Goal: Task Accomplishment & Management: Complete application form

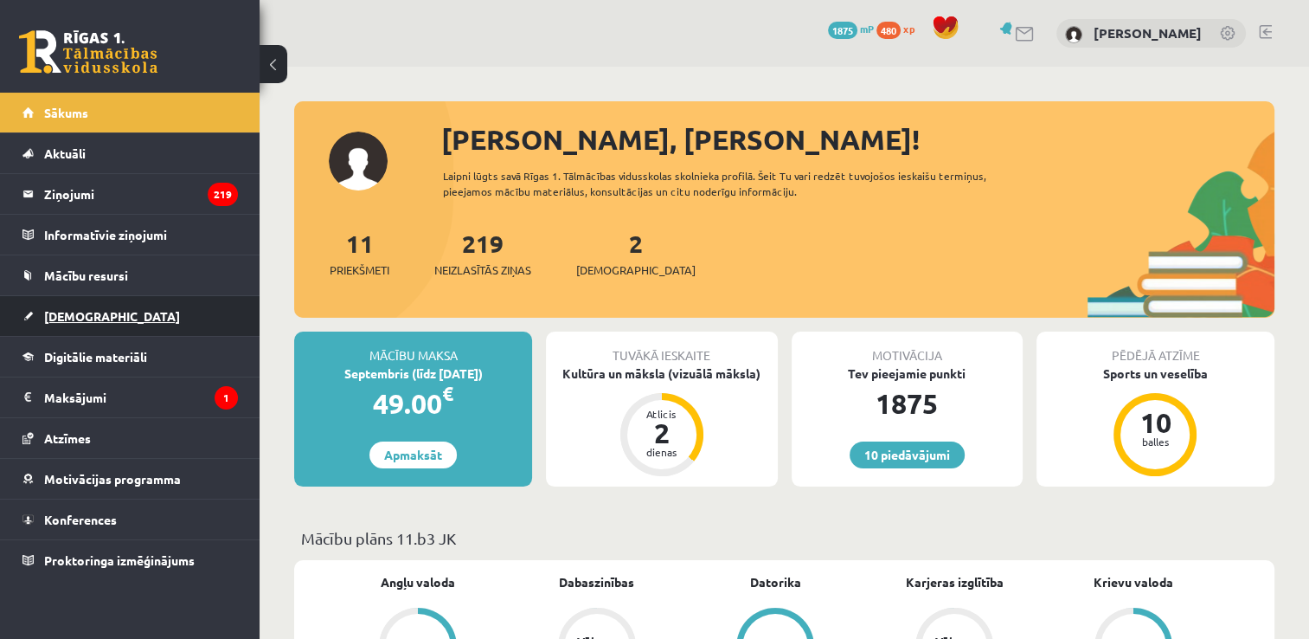
click at [159, 312] on link "[DEMOGRAPHIC_DATA]" at bounding box center [129, 316] width 215 height 40
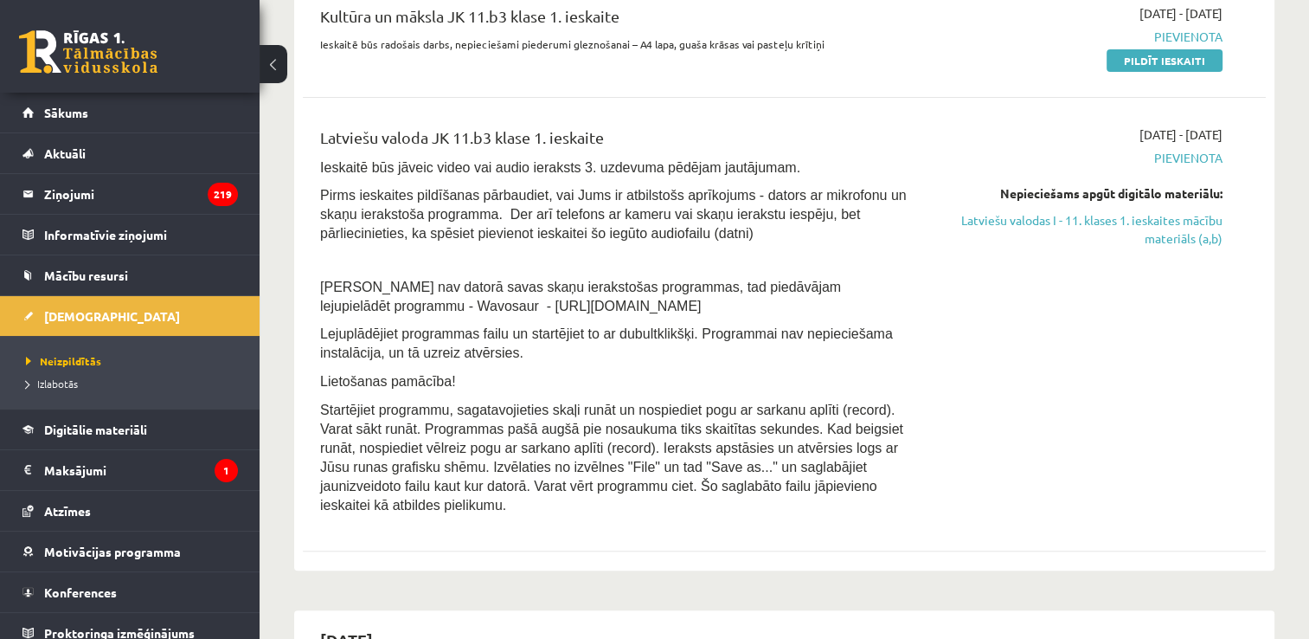
scroll to position [471, 0]
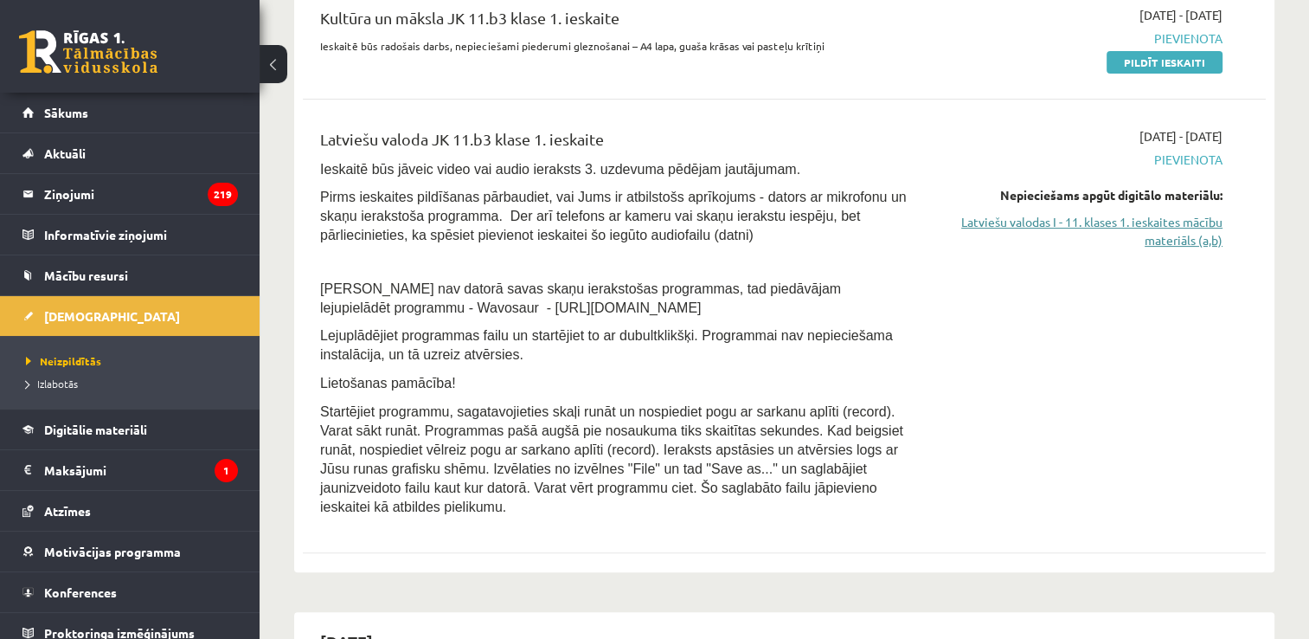
click at [1181, 229] on link "Latviešu valodas I - 11. klases 1. ieskaites mācību materiāls (a,b)" at bounding box center [1081, 231] width 284 height 36
click at [1197, 227] on link "Latviešu valodas I - 11. klases 1. ieskaites mācību materiāls (a,b)" at bounding box center [1081, 231] width 284 height 36
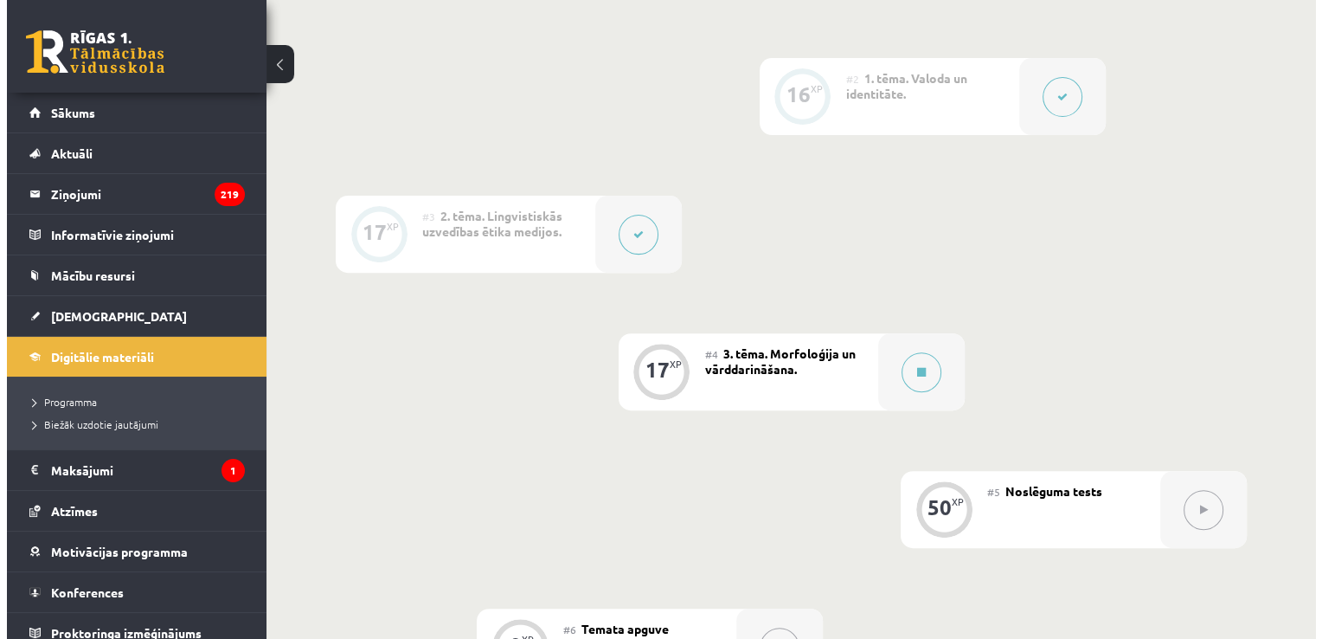
scroll to position [623, 0]
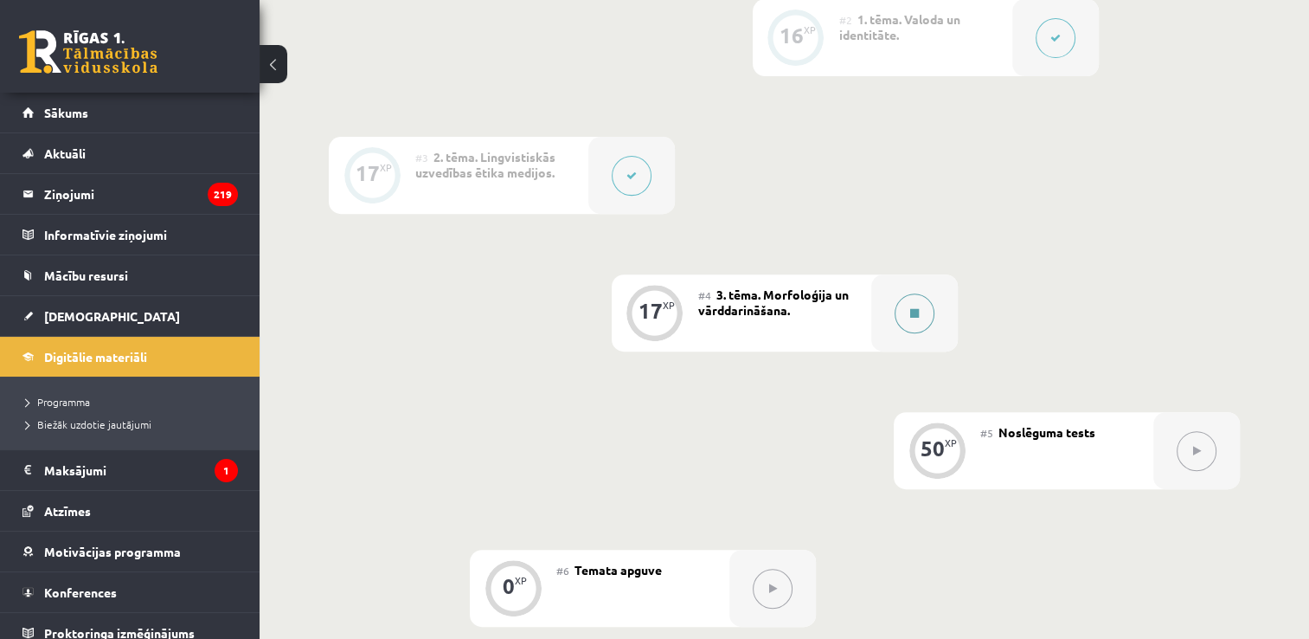
click at [912, 308] on icon at bounding box center [914, 313] width 9 height 10
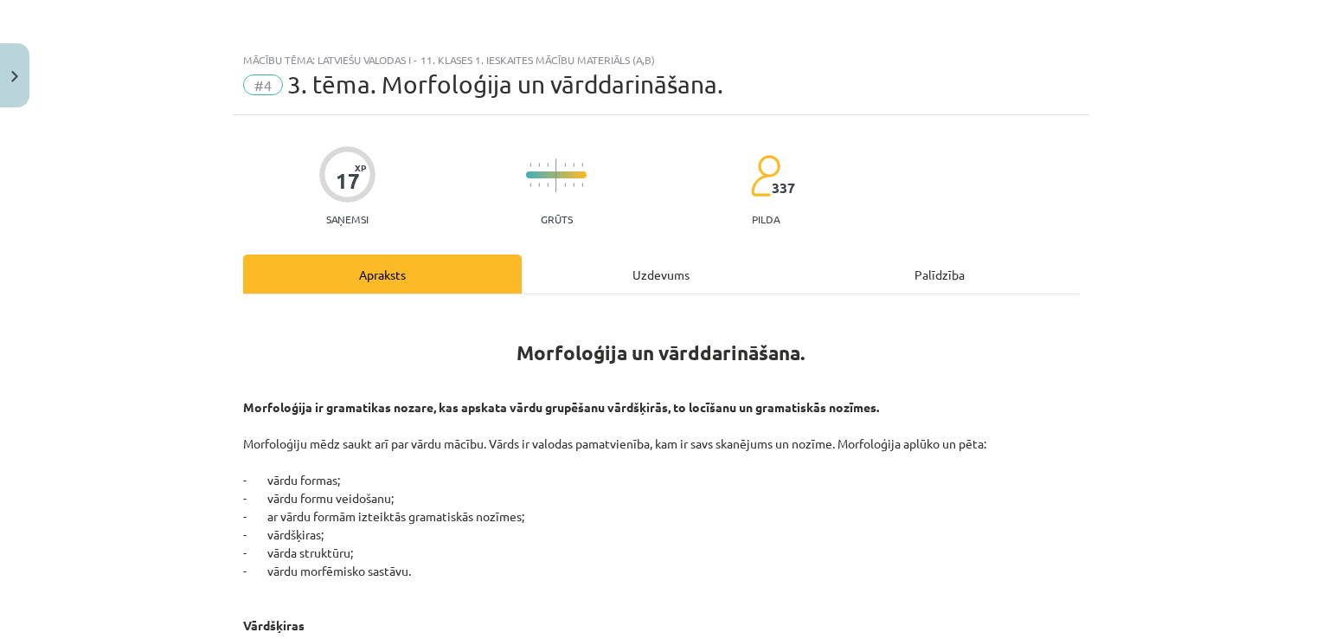
click at [619, 279] on div "Uzdevums" at bounding box center [661, 273] width 279 height 39
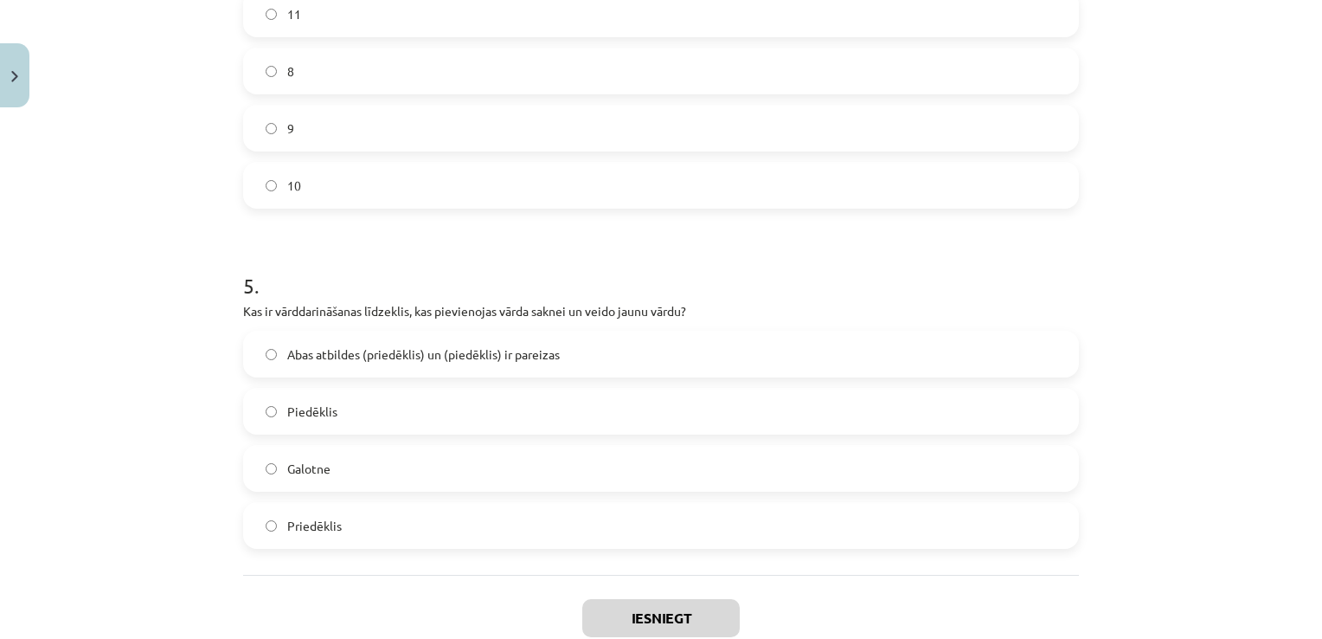
scroll to position [1571, 0]
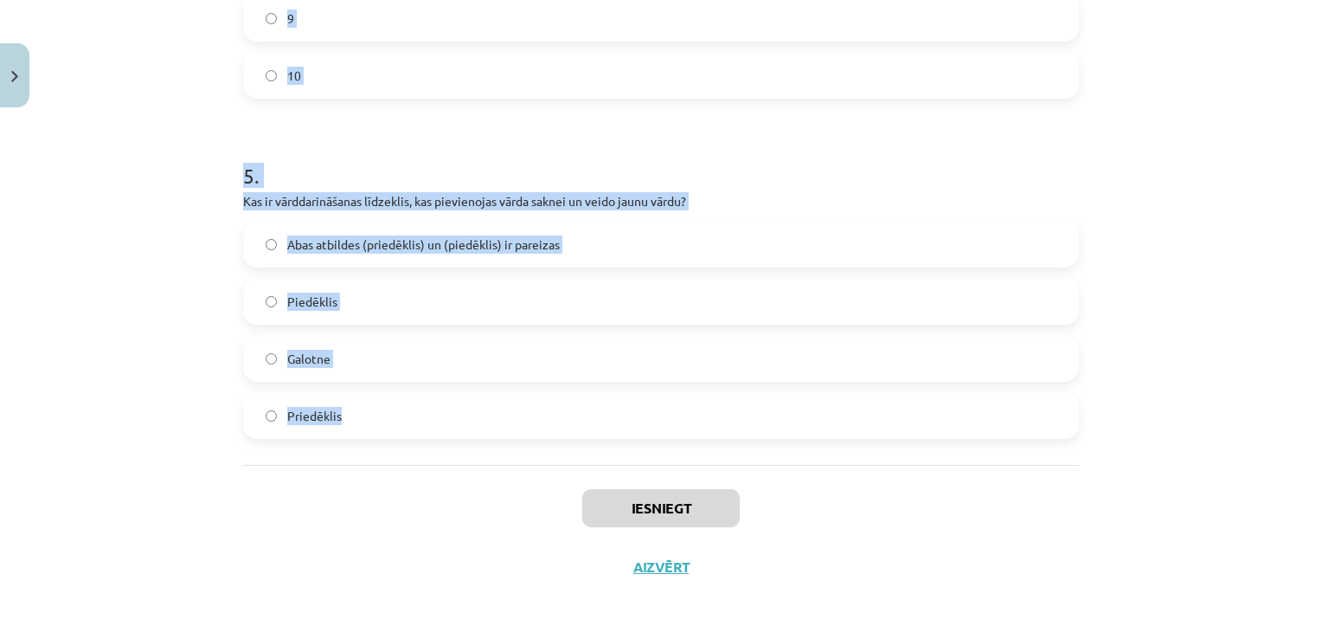
drag, startPoint x: 228, startPoint y: 331, endPoint x: 423, endPoint y: 414, distance: 212.0
drag, startPoint x: 423, startPoint y: 414, endPoint x: 350, endPoint y: 196, distance: 230.1
copy form "1 . Kurš no šiem nav morfoloģijas pētījumu objekts? Teksta struktūra Vārda sast…"
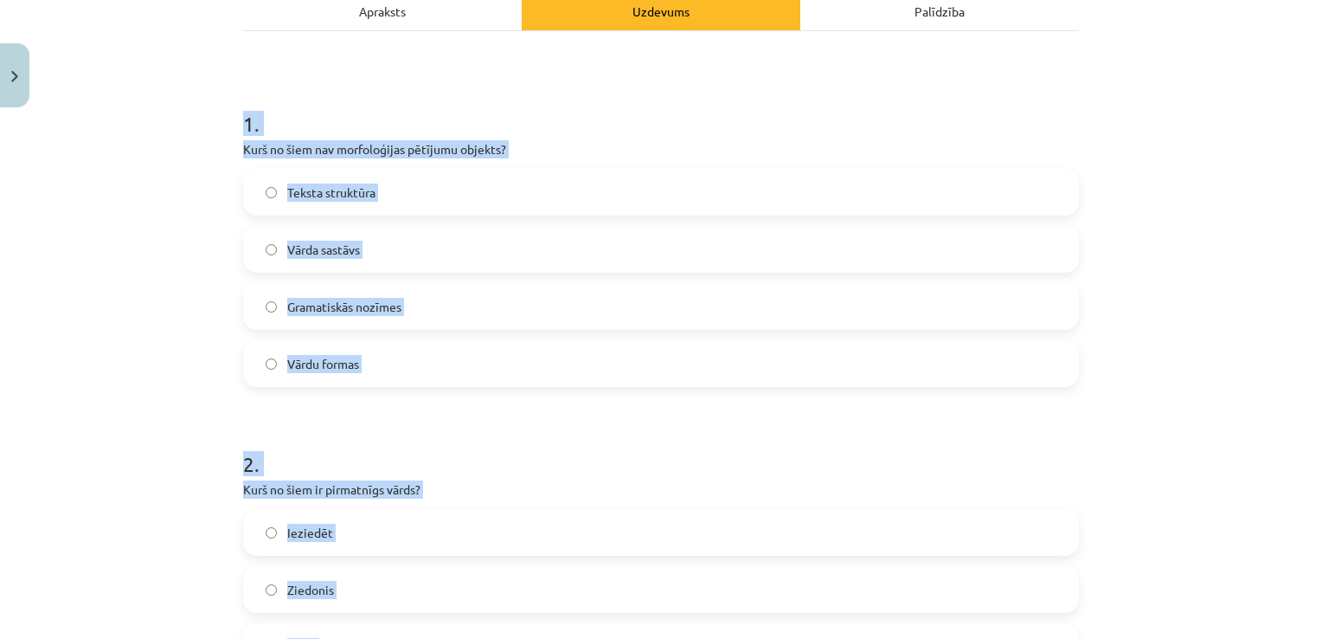
scroll to position [263, 0]
click at [485, 196] on label "Teksta struktūra" at bounding box center [661, 191] width 832 height 43
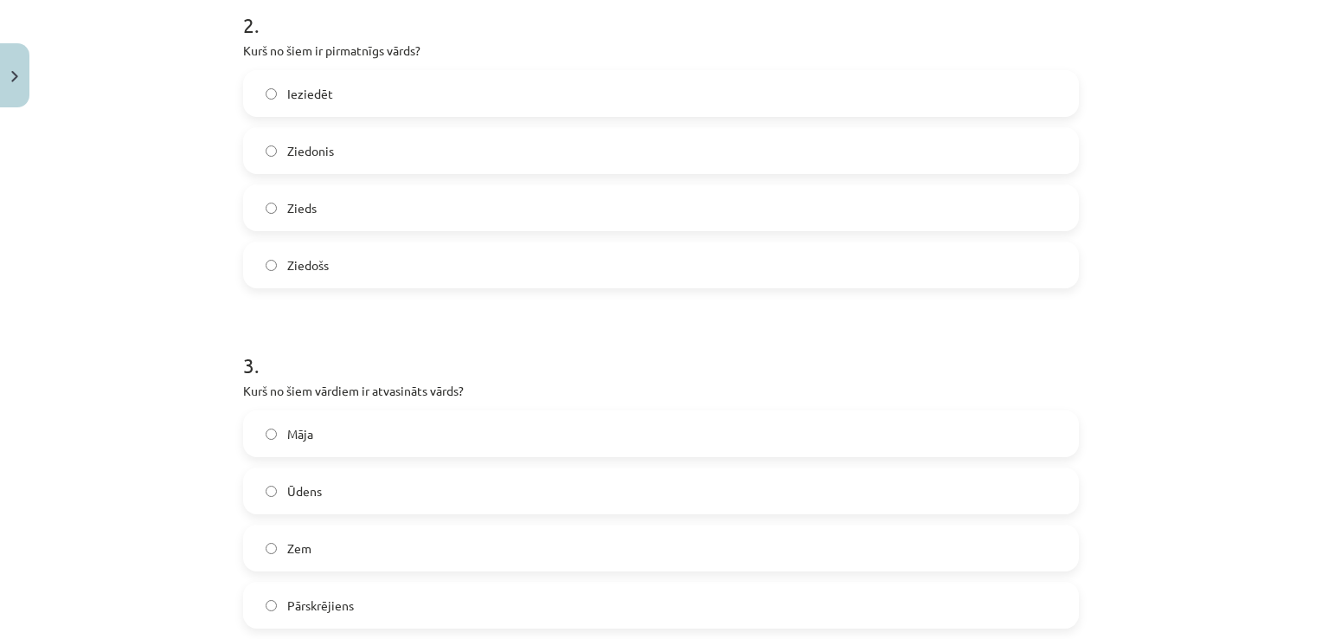
scroll to position [703, 0]
click at [412, 211] on label "Zieds" at bounding box center [661, 206] width 832 height 43
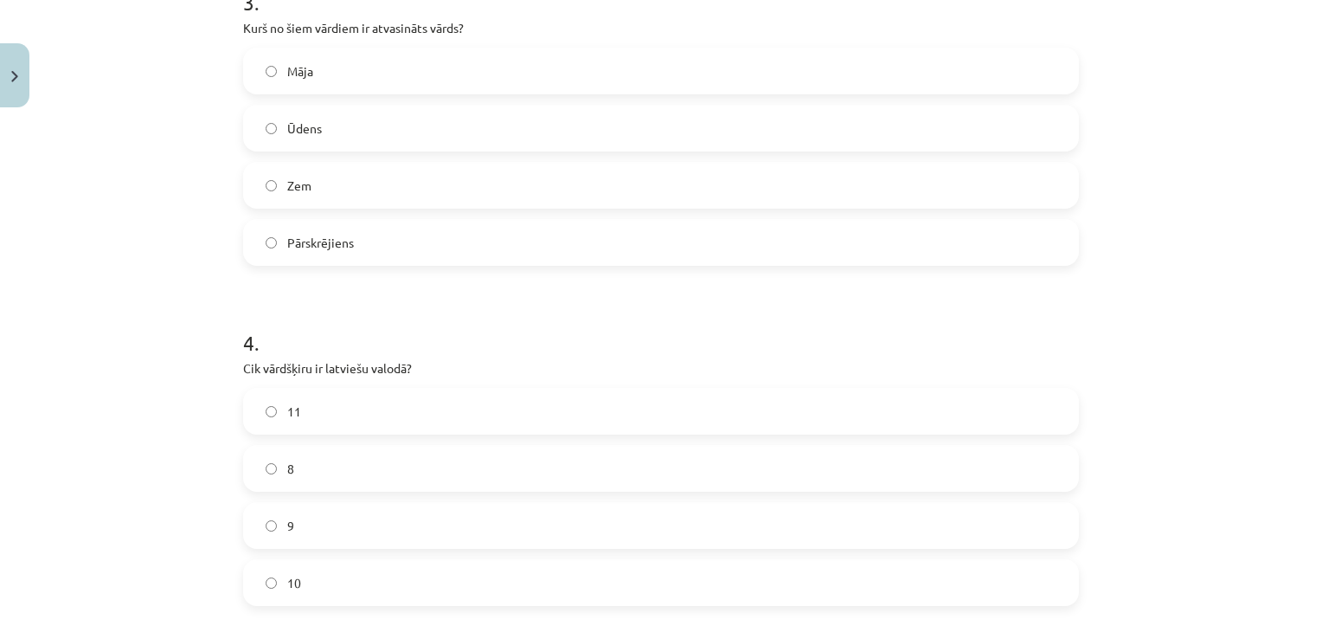
scroll to position [1066, 0]
click at [433, 238] on label "Pārskrējiens" at bounding box center [661, 240] width 832 height 43
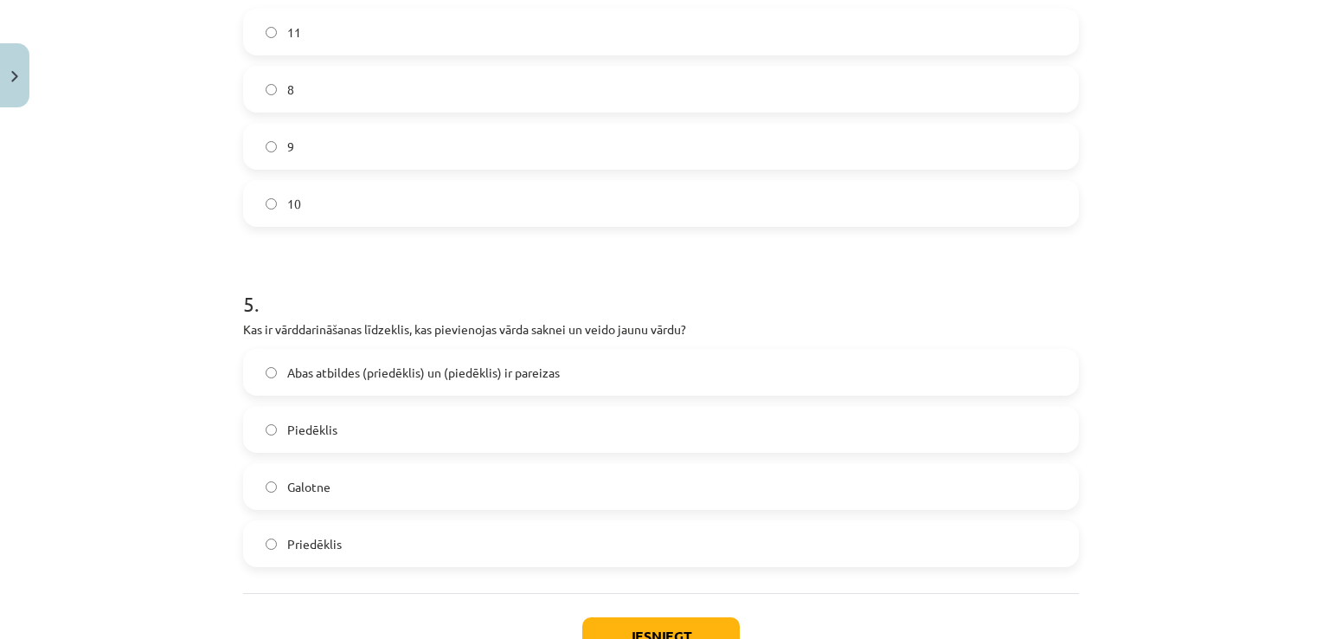
scroll to position [1443, 0]
click at [363, 26] on label "11" at bounding box center [661, 31] width 832 height 43
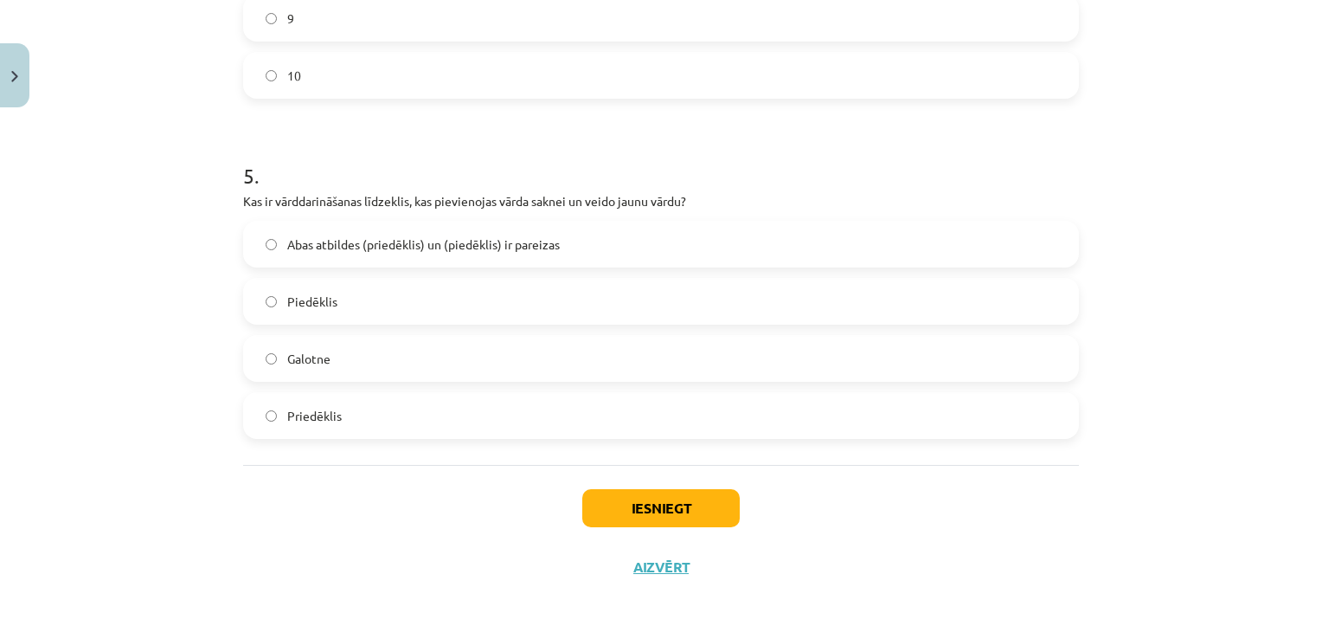
click at [379, 247] on span "Abas atbildes (priedēklis) un (piedēklis) ir pareizas" at bounding box center [423, 244] width 273 height 18
click at [657, 502] on button "Iesniegt" at bounding box center [660, 508] width 157 height 38
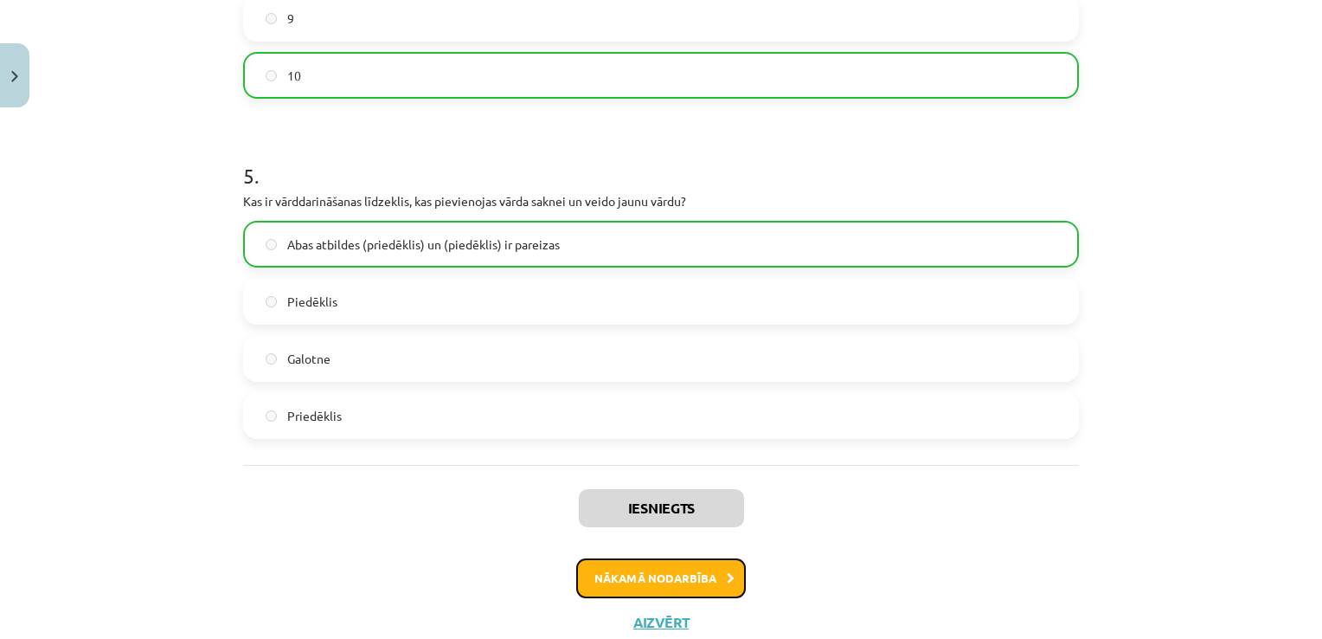
click at [675, 572] on button "Nākamā nodarbība" at bounding box center [661, 578] width 170 height 40
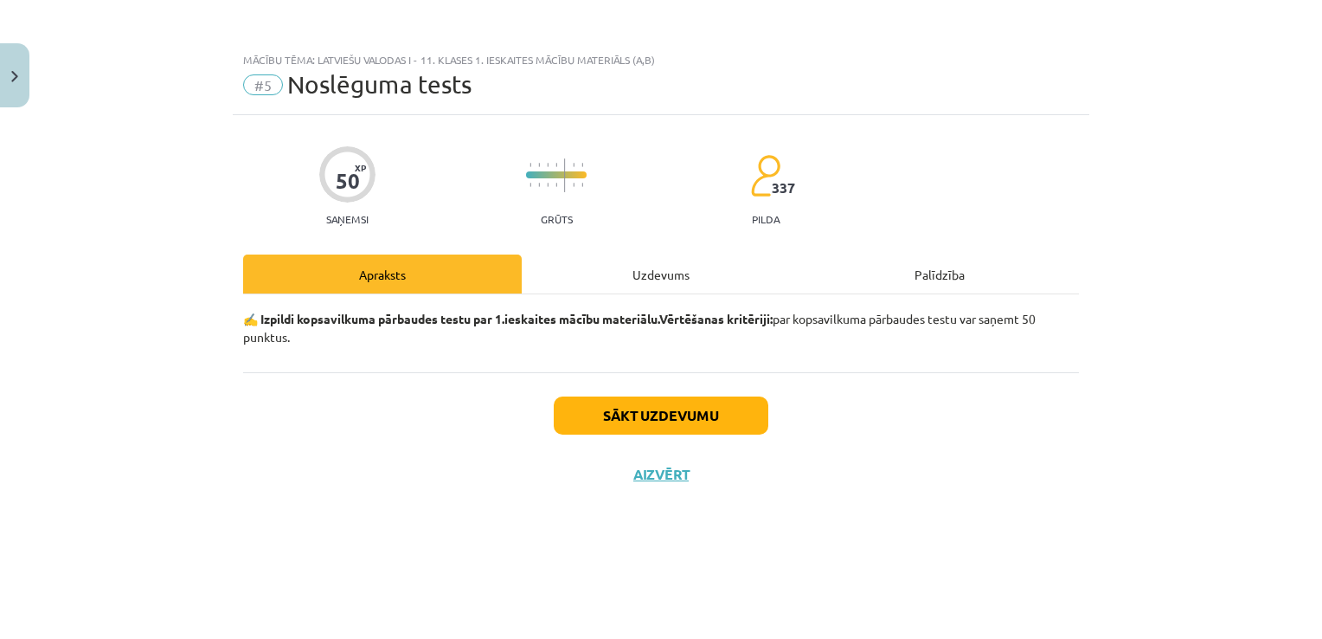
click at [664, 266] on div "Uzdevums" at bounding box center [661, 273] width 279 height 39
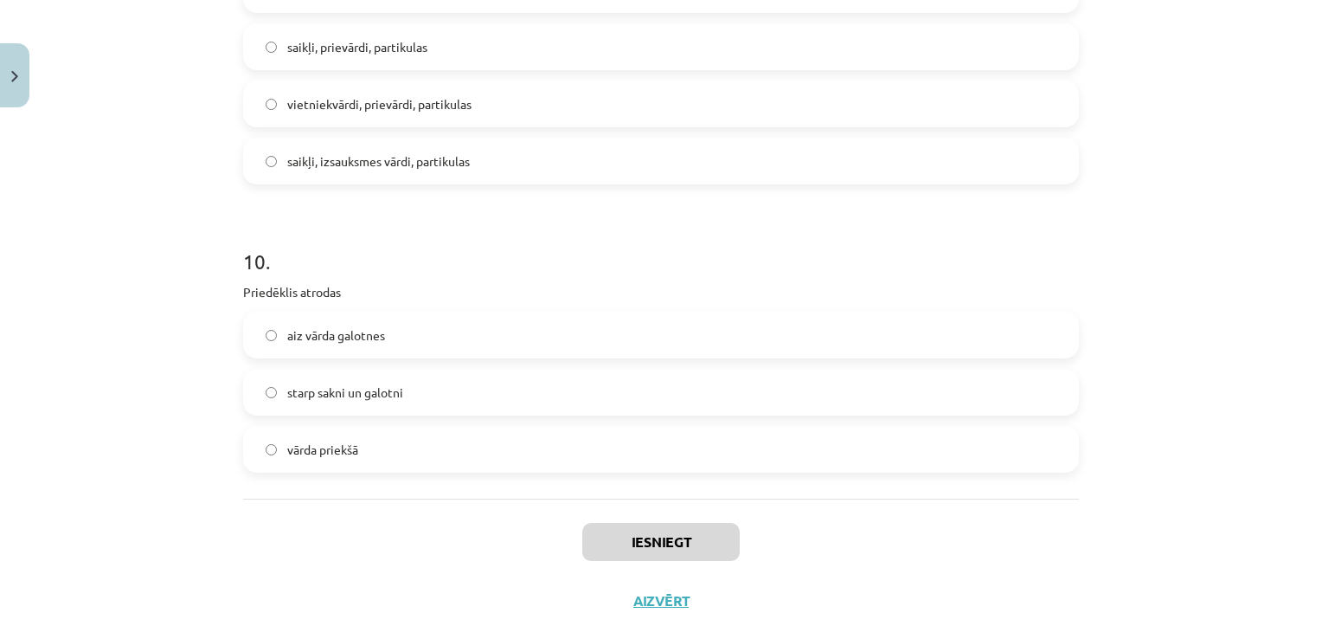
scroll to position [3000, 0]
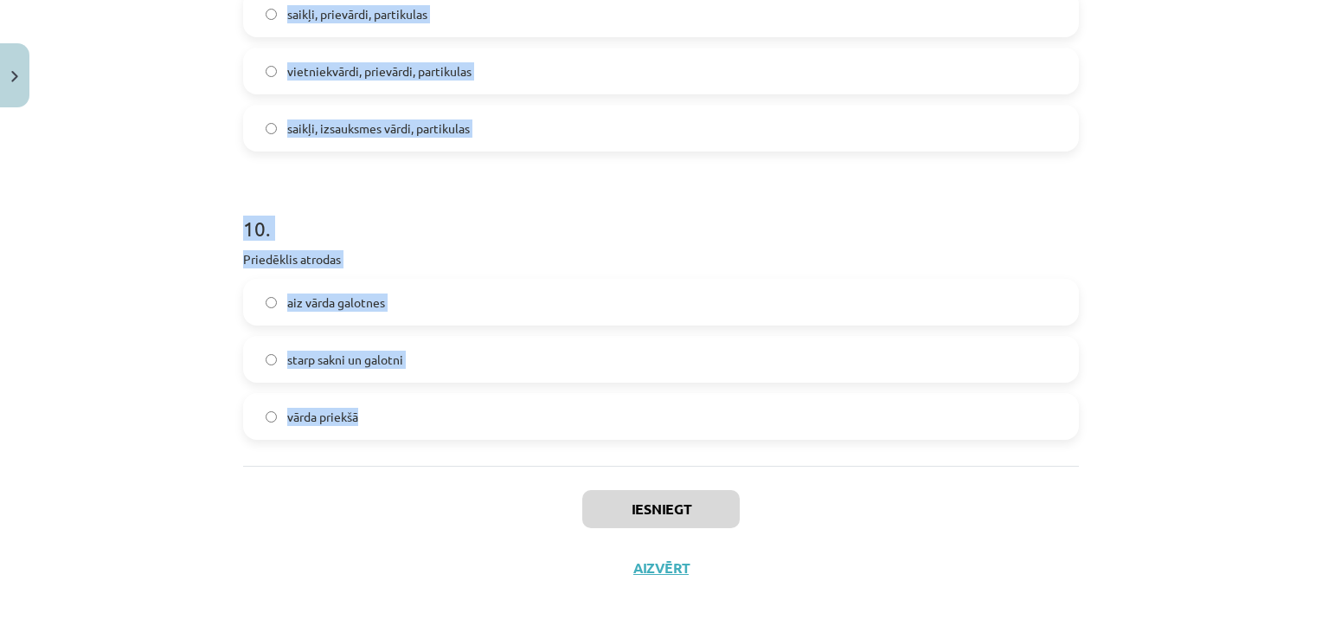
drag, startPoint x: 235, startPoint y: 379, endPoint x: 382, endPoint y: 403, distance: 148.2
copy form "1 . Teksts rakstīts pareizā literārā valodā Patiesa Viltus 2 . Sieviešu dzimtes…"
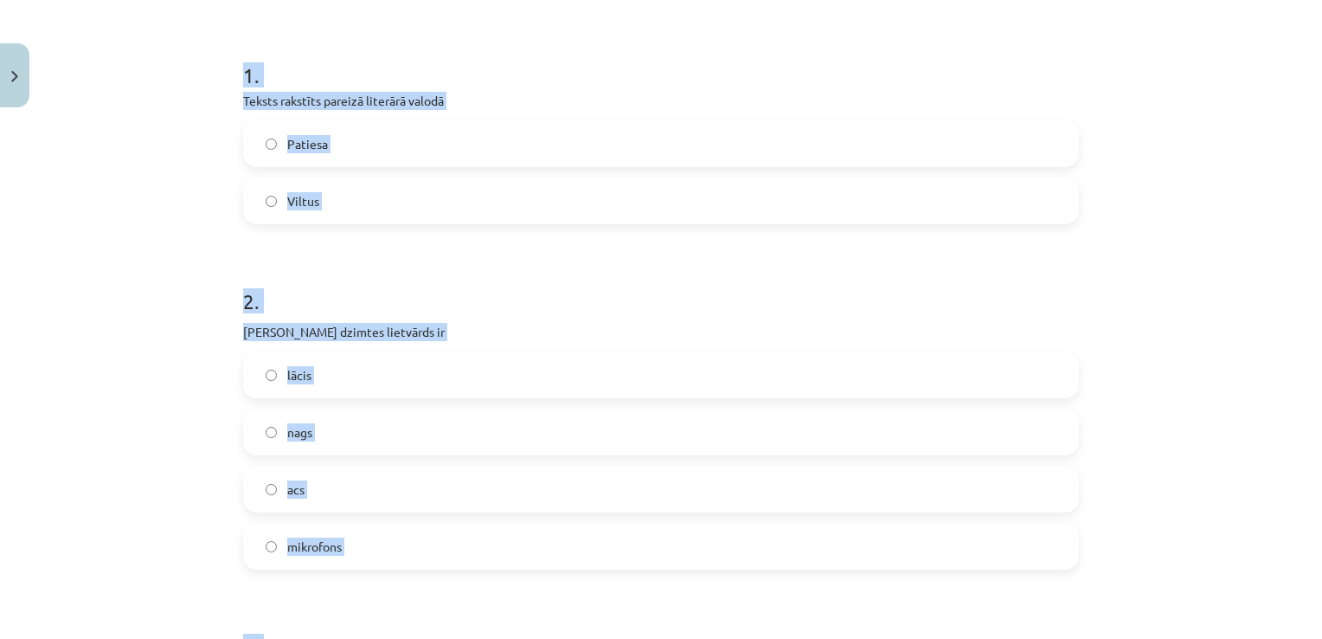
scroll to position [309, 0]
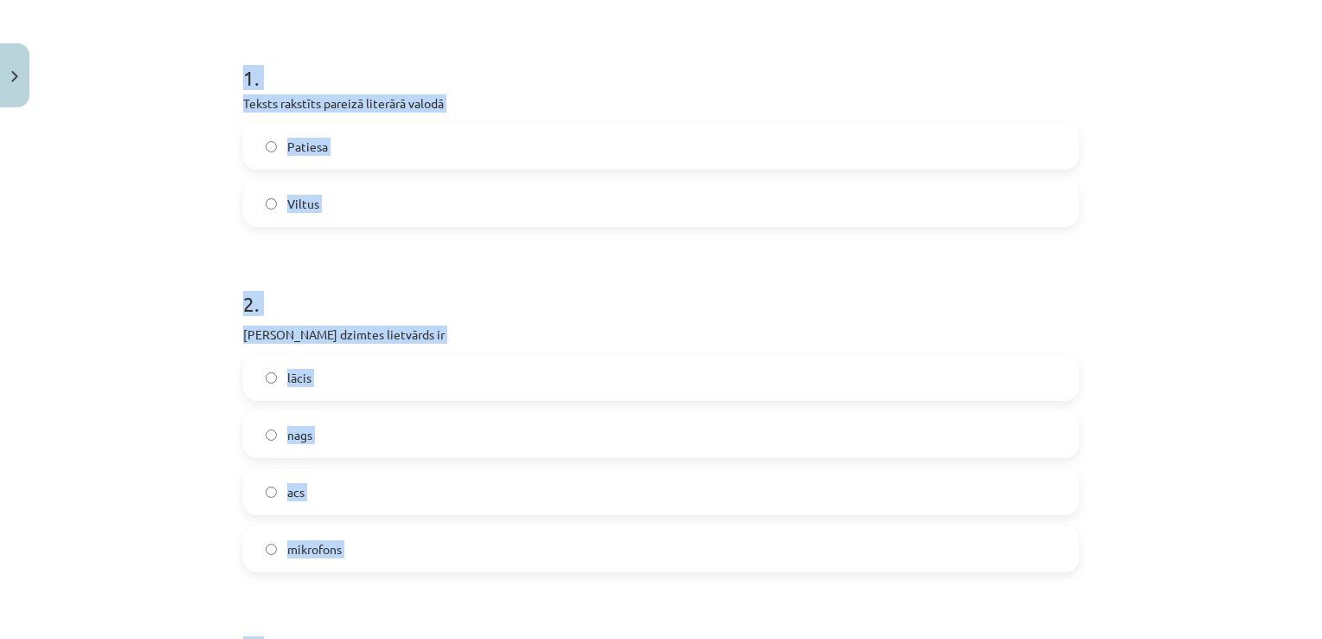
click at [610, 160] on label "Patiesa" at bounding box center [661, 146] width 832 height 43
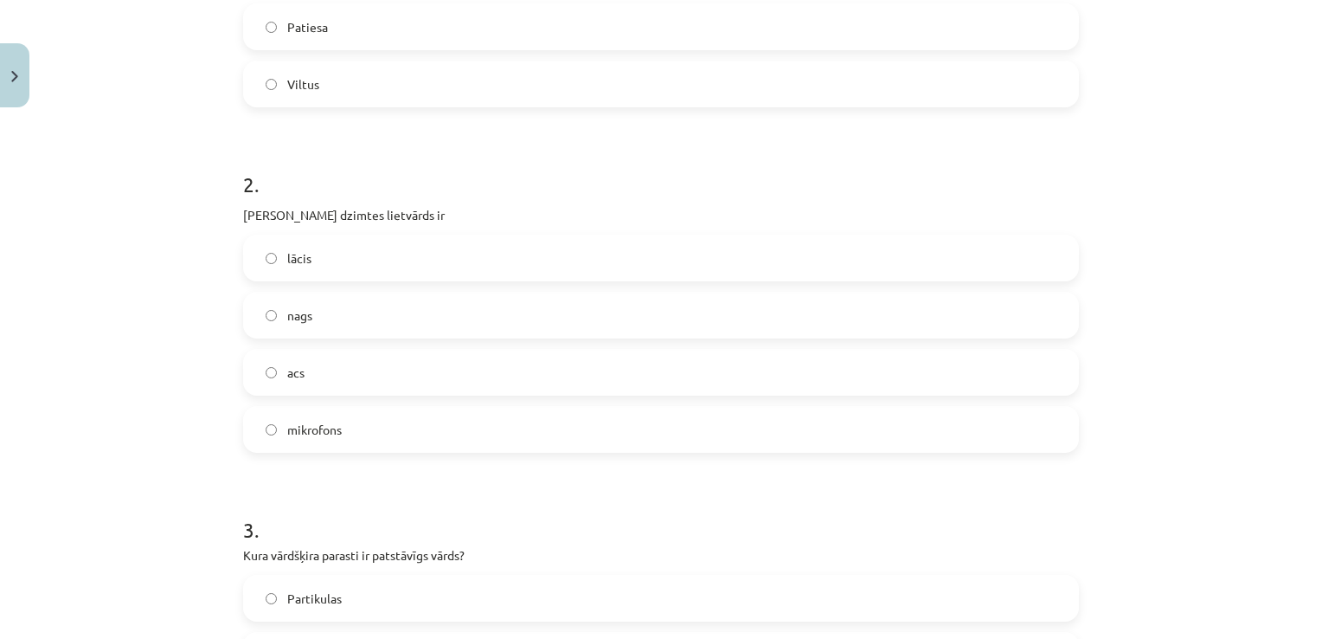
scroll to position [432, 0]
click at [523, 379] on label "acs" at bounding box center [661, 368] width 832 height 43
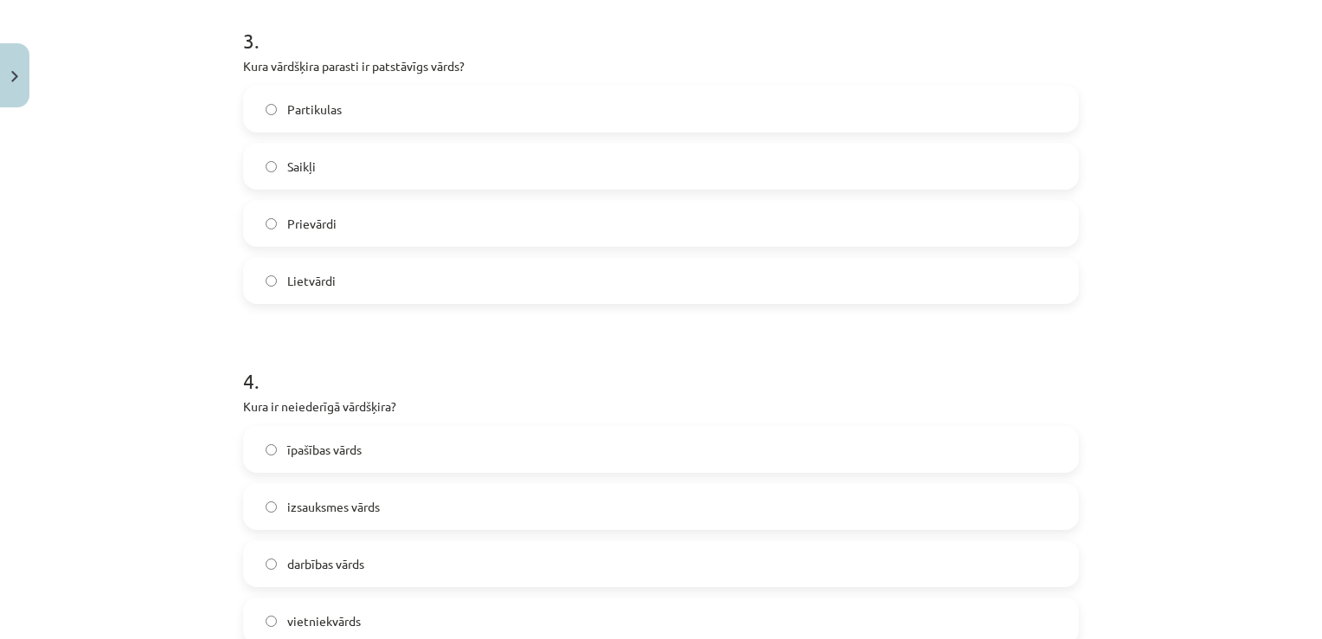
scroll to position [917, 0]
click at [407, 286] on label "Lietvārdi" at bounding box center [661, 280] width 832 height 43
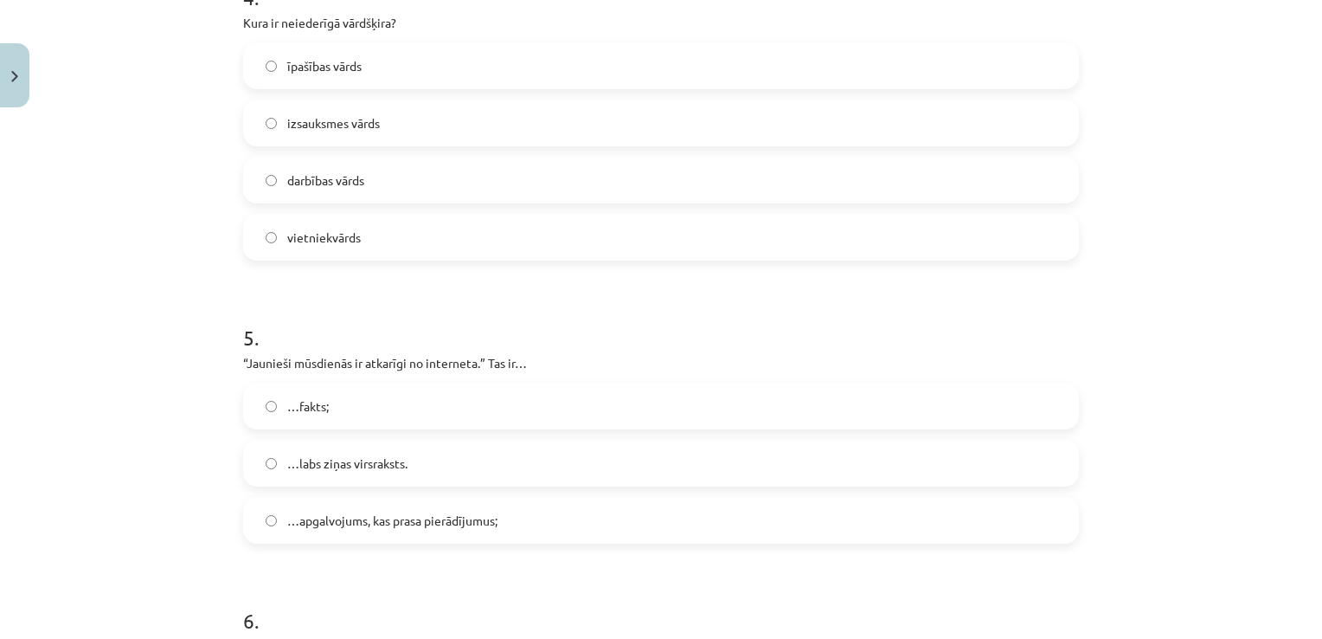
scroll to position [1308, 0]
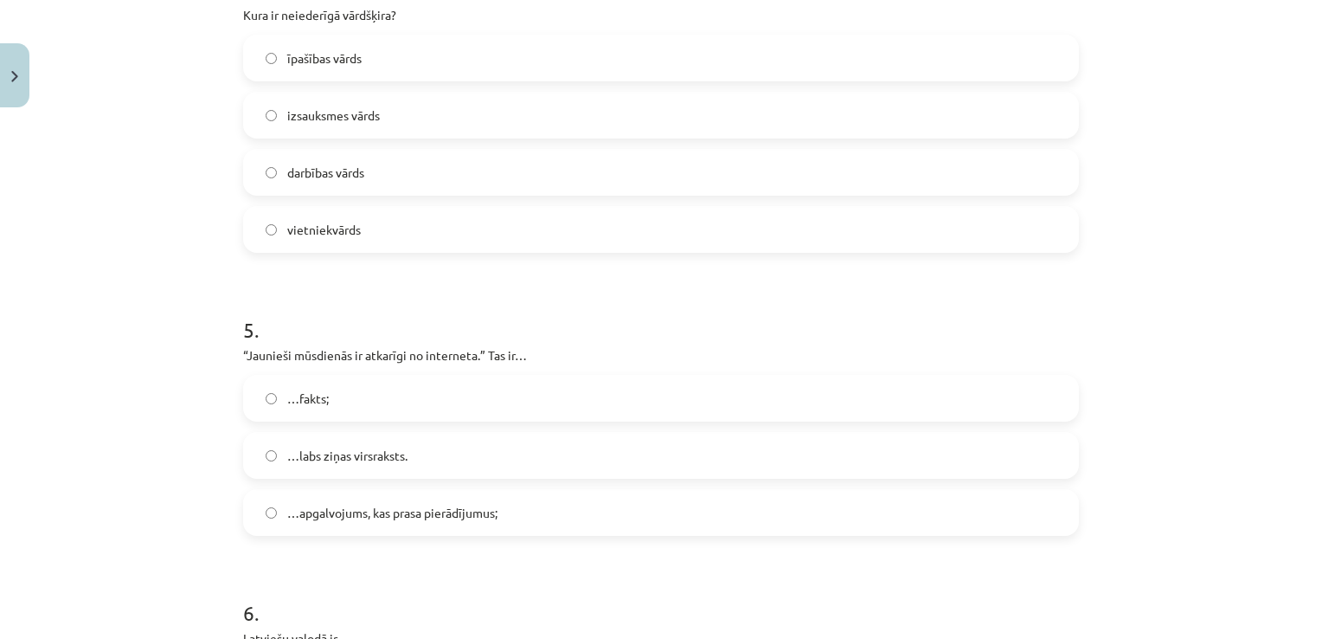
click at [422, 126] on label "izsauksmes vārds" at bounding box center [661, 114] width 832 height 43
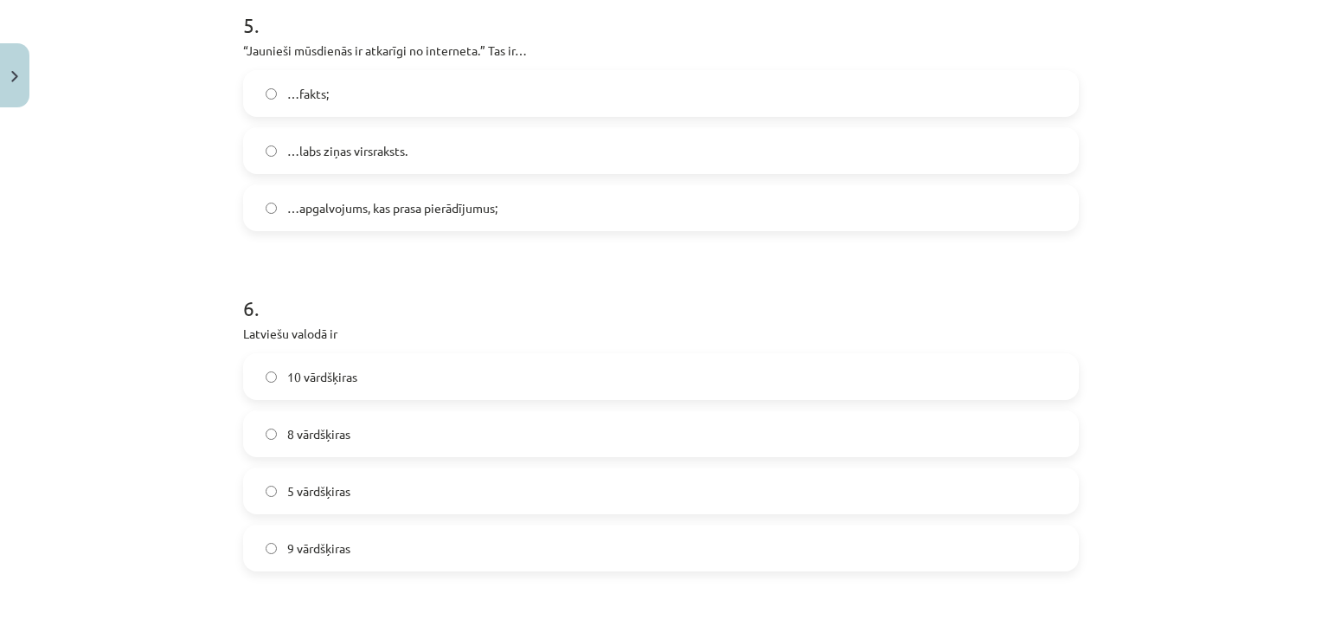
scroll to position [1615, 0]
click at [513, 208] on label "…apgalvojums, kas prasa pierādījumus;" at bounding box center [661, 204] width 832 height 43
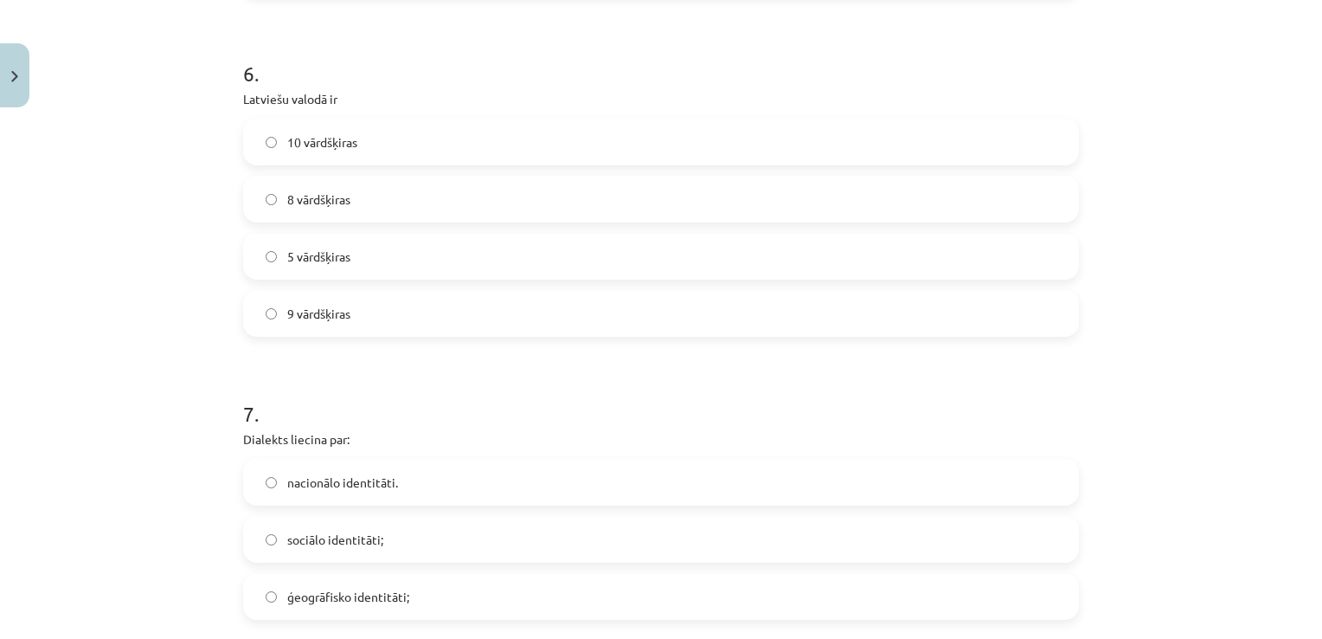
scroll to position [1841, 0]
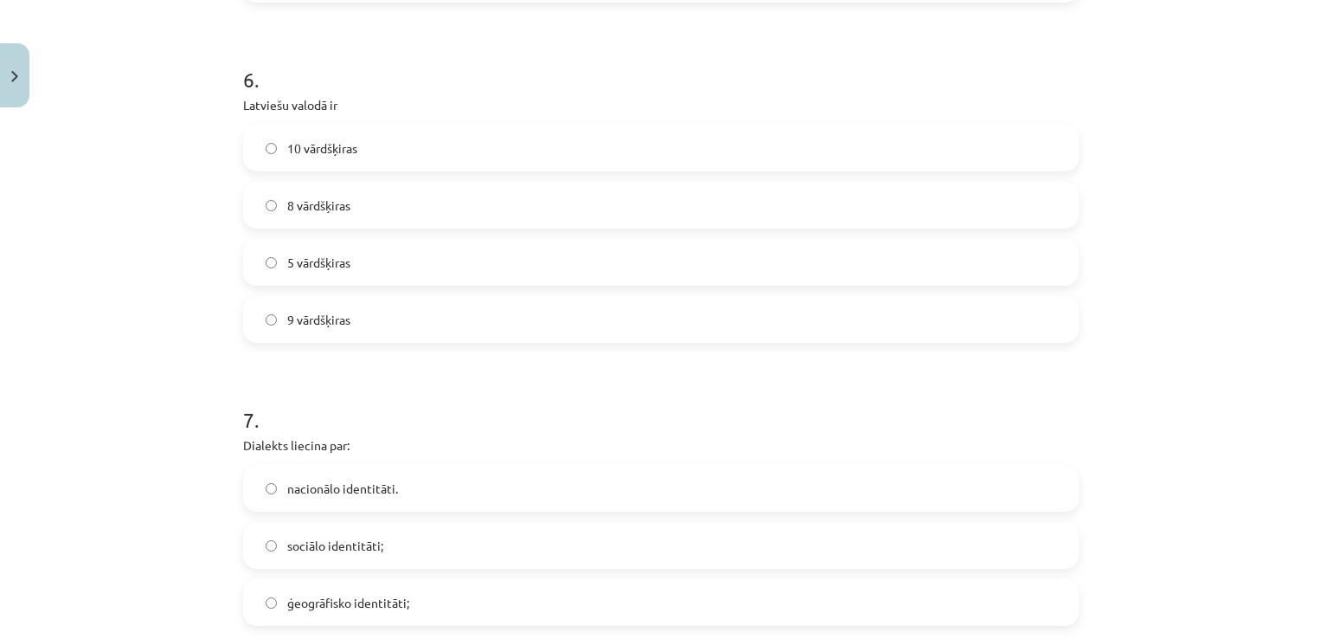
click at [515, 134] on label "10 vārdšķiras" at bounding box center [661, 147] width 832 height 43
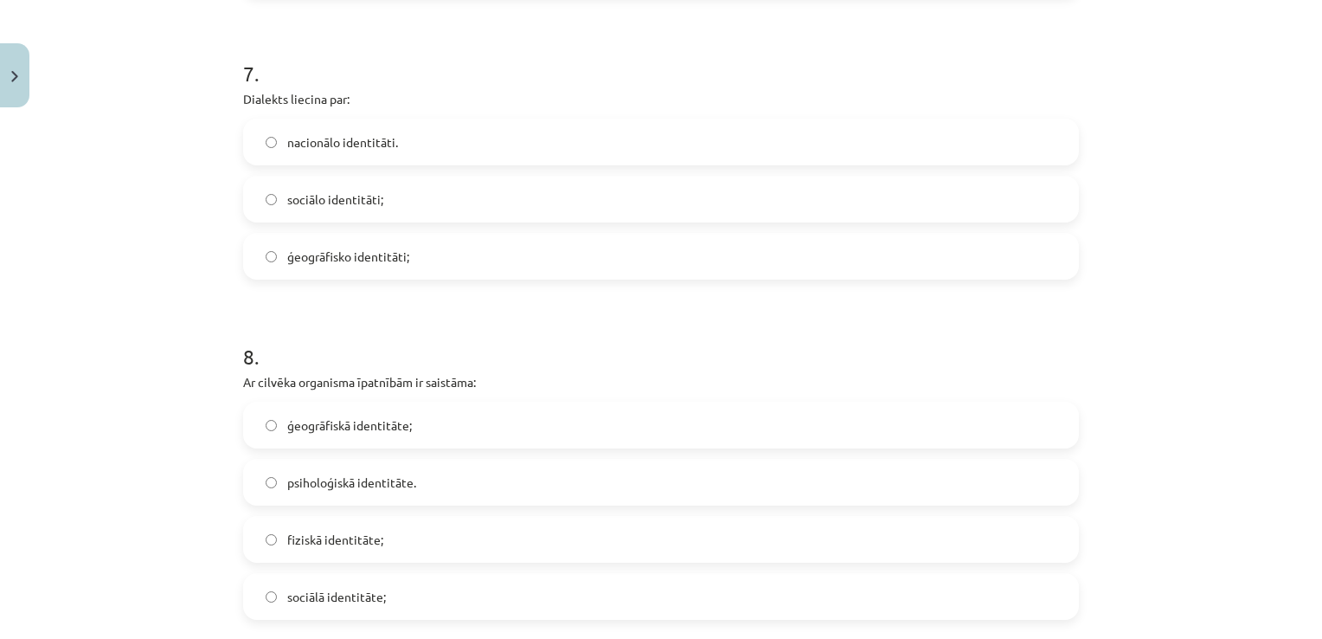
scroll to position [2188, 0]
click at [446, 262] on label "ģeogrāfisko identitāti;" at bounding box center [661, 255] width 832 height 43
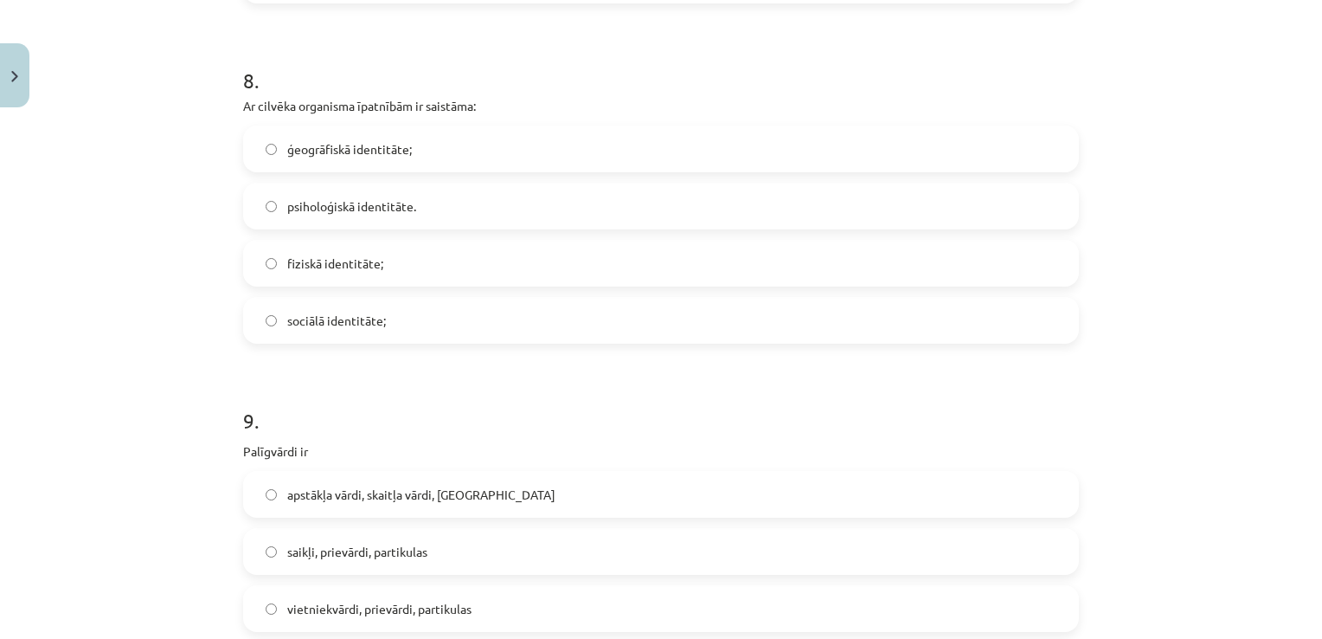
scroll to position [2464, 0]
click at [457, 230] on div "ģeogrāfiskā identitāte; psiholoģiskā identitāte. fiziskā identitāte; sociālā id…" at bounding box center [661, 234] width 836 height 218
click at [476, 254] on label "fiziskā identitāte;" at bounding box center [661, 262] width 832 height 43
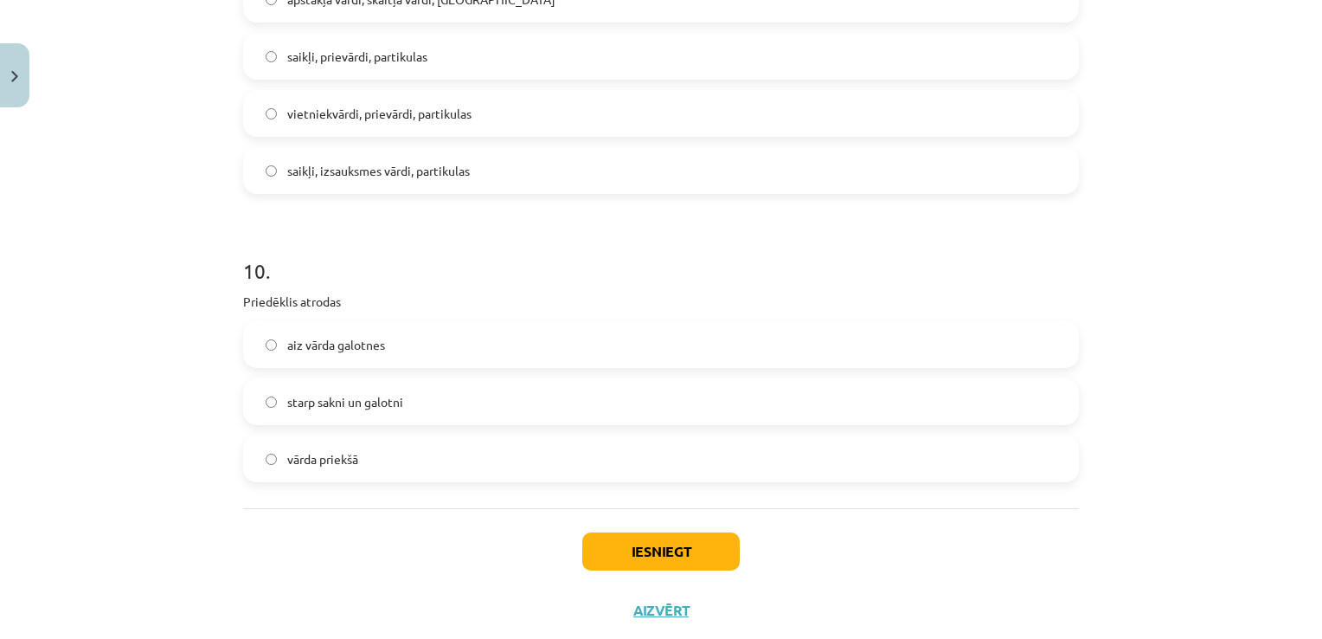
scroll to position [2959, 0]
click at [451, 61] on label "saikļi, prievārdi, partikulas" at bounding box center [661, 55] width 832 height 43
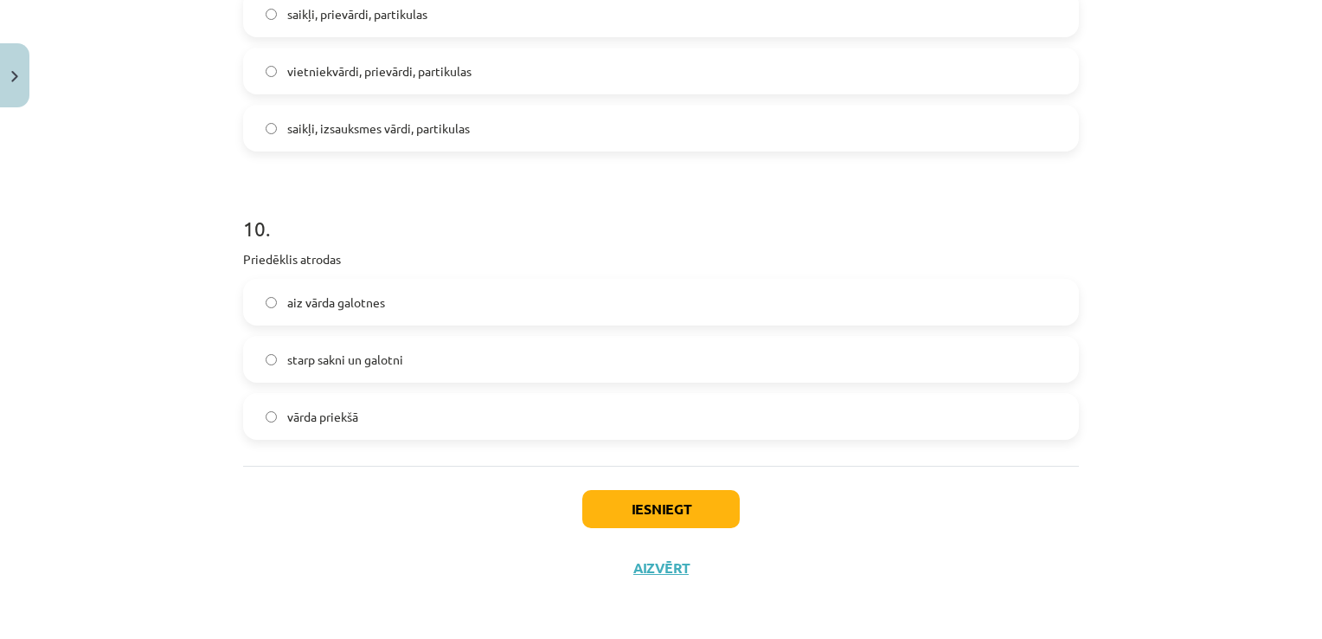
click at [464, 403] on label "vārda priekšā" at bounding box center [661, 416] width 832 height 43
click at [656, 496] on button "Iesniegt" at bounding box center [660, 509] width 157 height 38
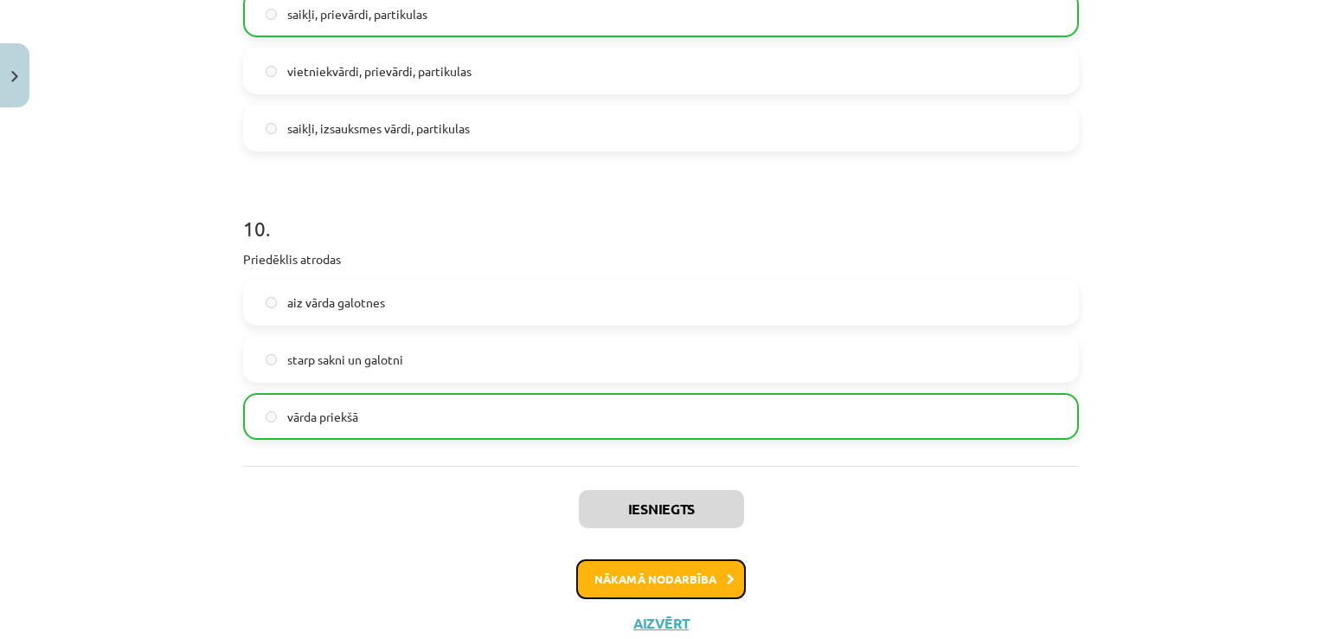
click at [726, 583] on button "Nākamā nodarbība" at bounding box center [661, 579] width 170 height 40
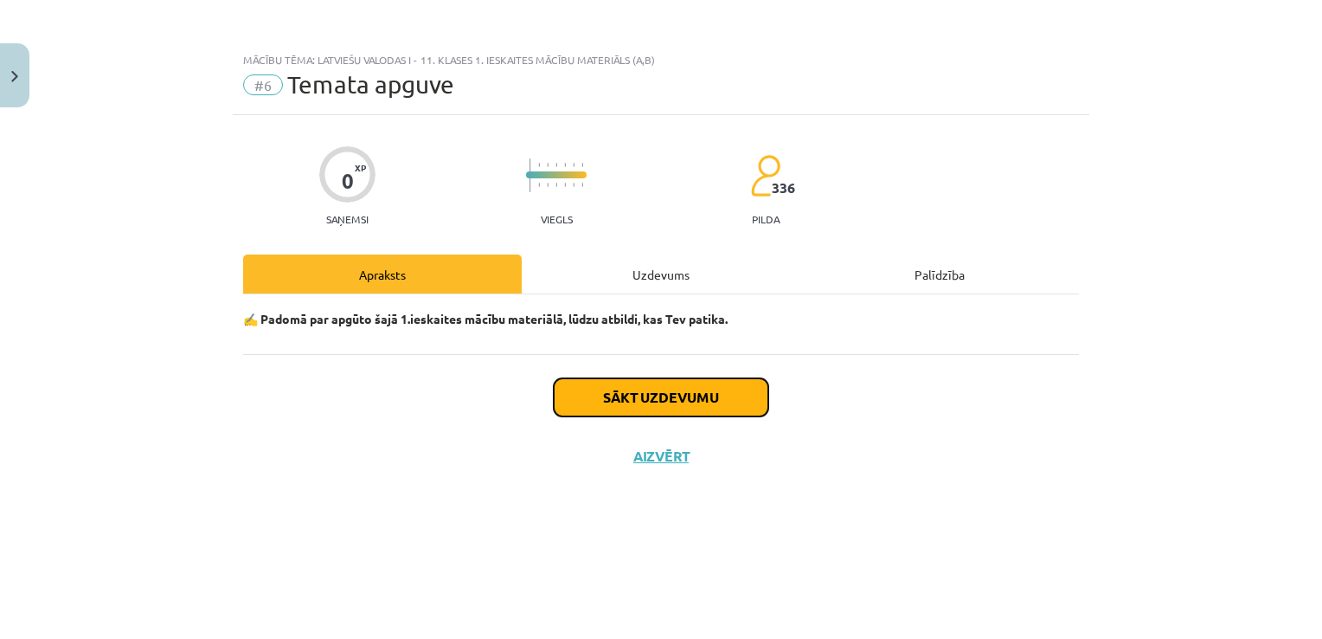
click at [679, 388] on button "Sākt uzdevumu" at bounding box center [661, 397] width 215 height 38
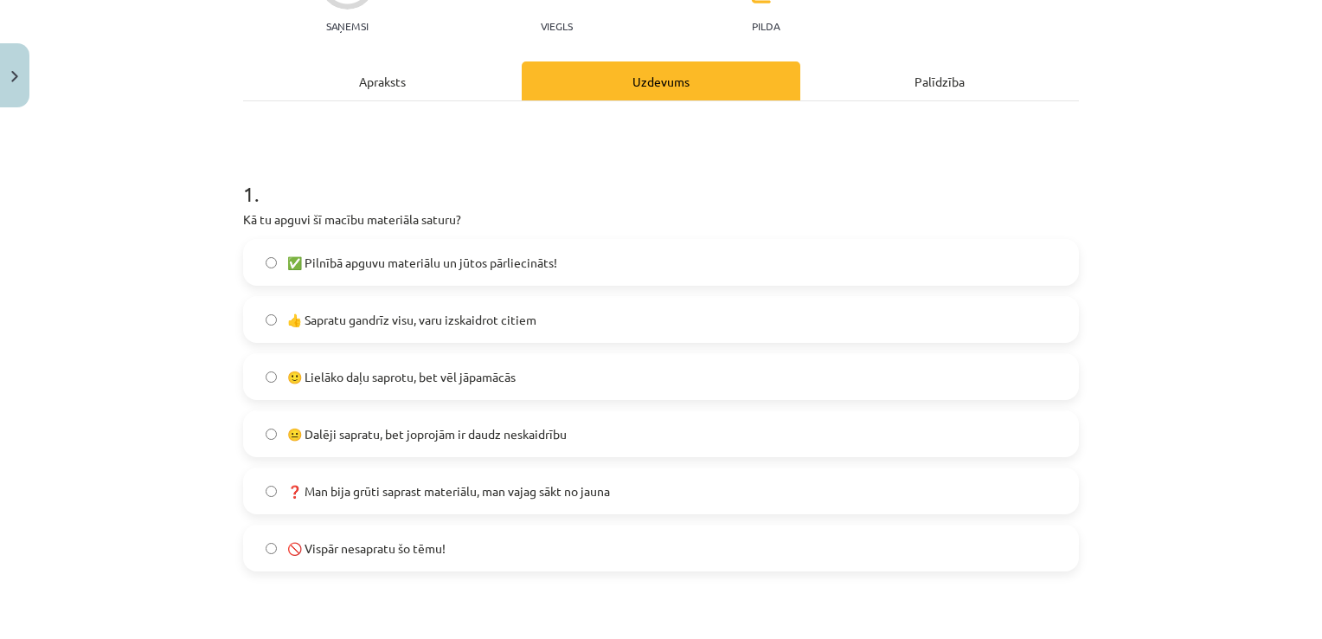
scroll to position [194, 0]
click at [633, 255] on label "✅ Pilnībā apguvu materiālu un jūtos pārliecināts!" at bounding box center [661, 261] width 832 height 43
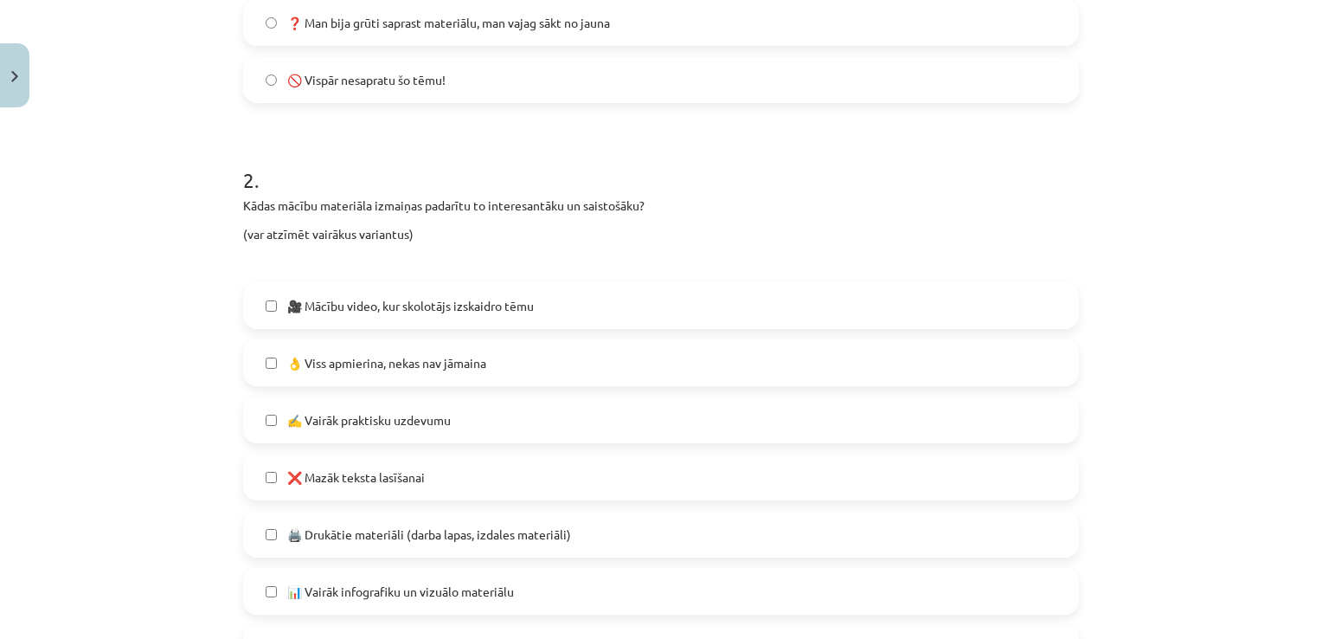
scroll to position [699, 0]
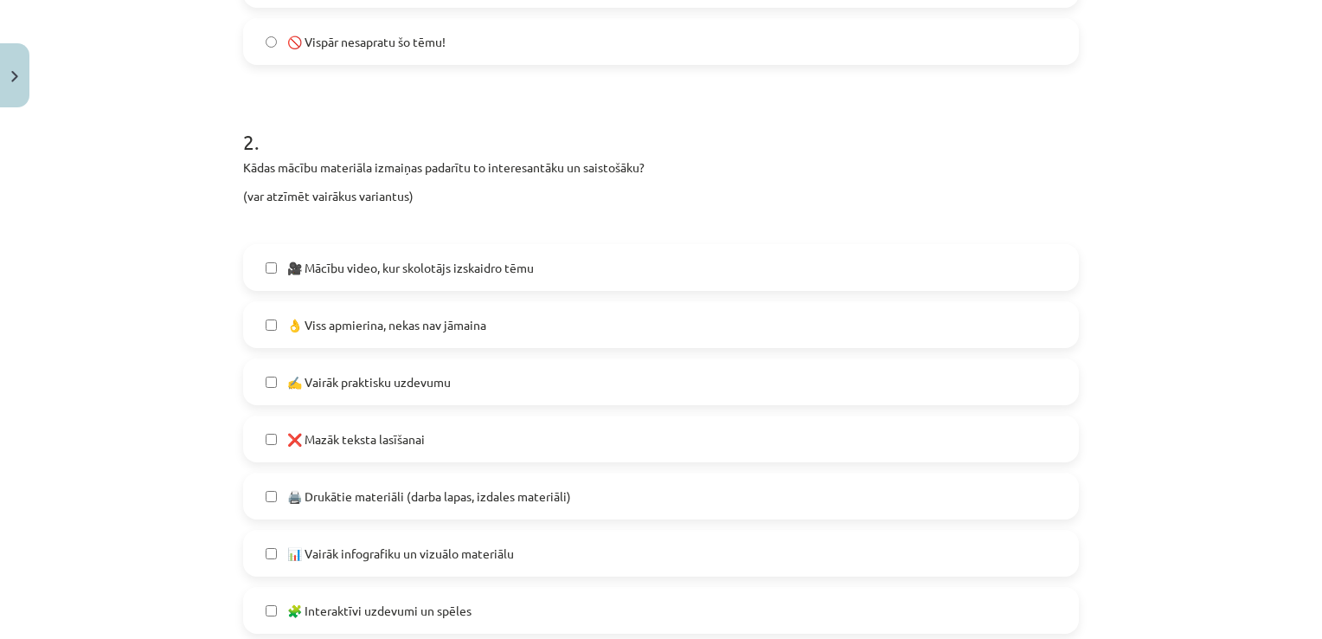
click at [633, 255] on label "🎥 Mācību video, kur skolotājs izskaidro tēmu" at bounding box center [661, 267] width 832 height 43
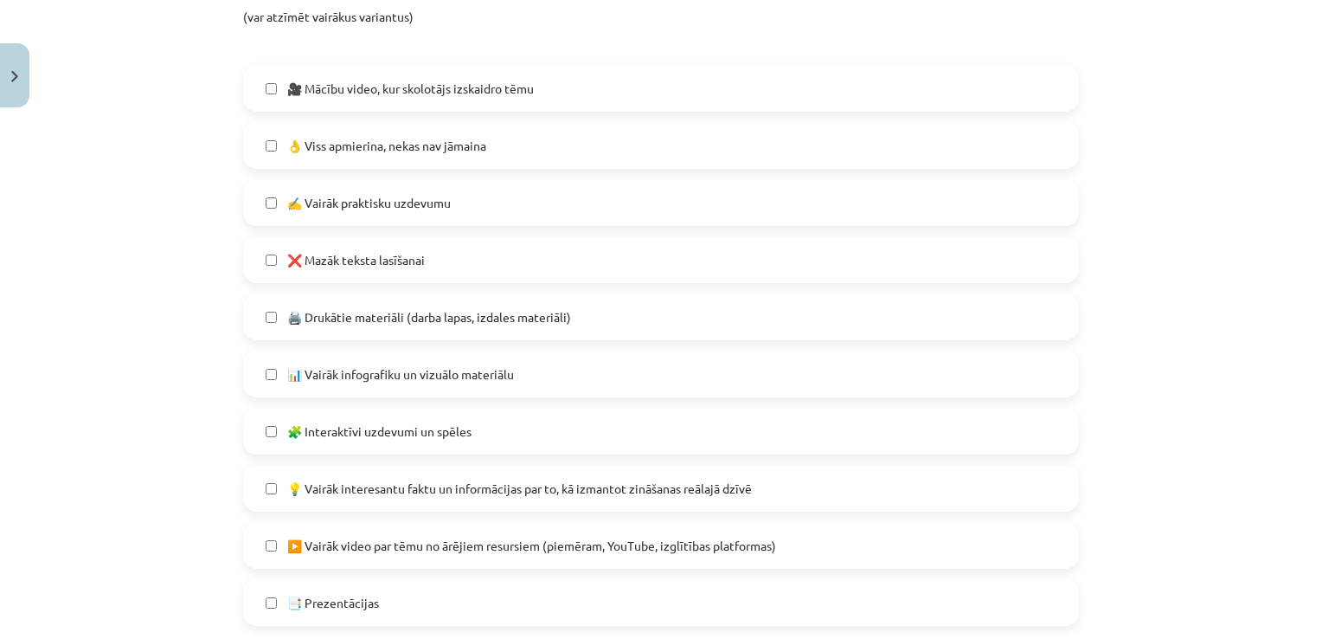
scroll to position [888, 0]
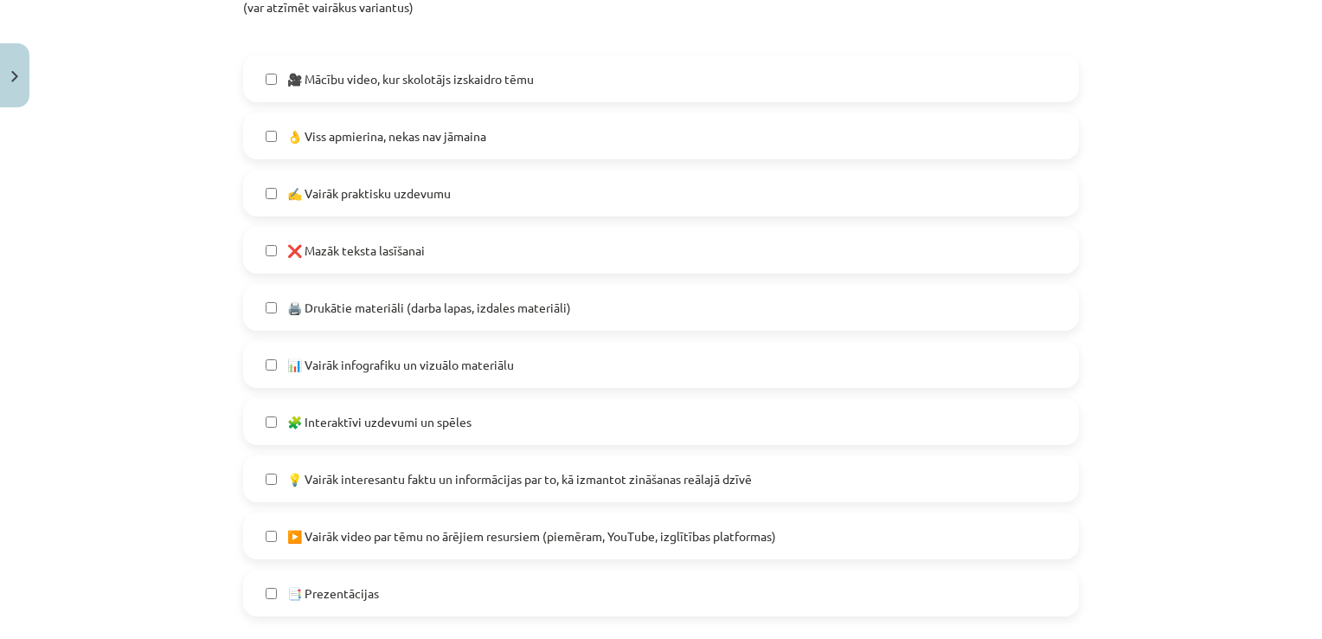
click at [569, 139] on label "👌 Viss apmierina, nekas nav jāmaina" at bounding box center [661, 135] width 832 height 43
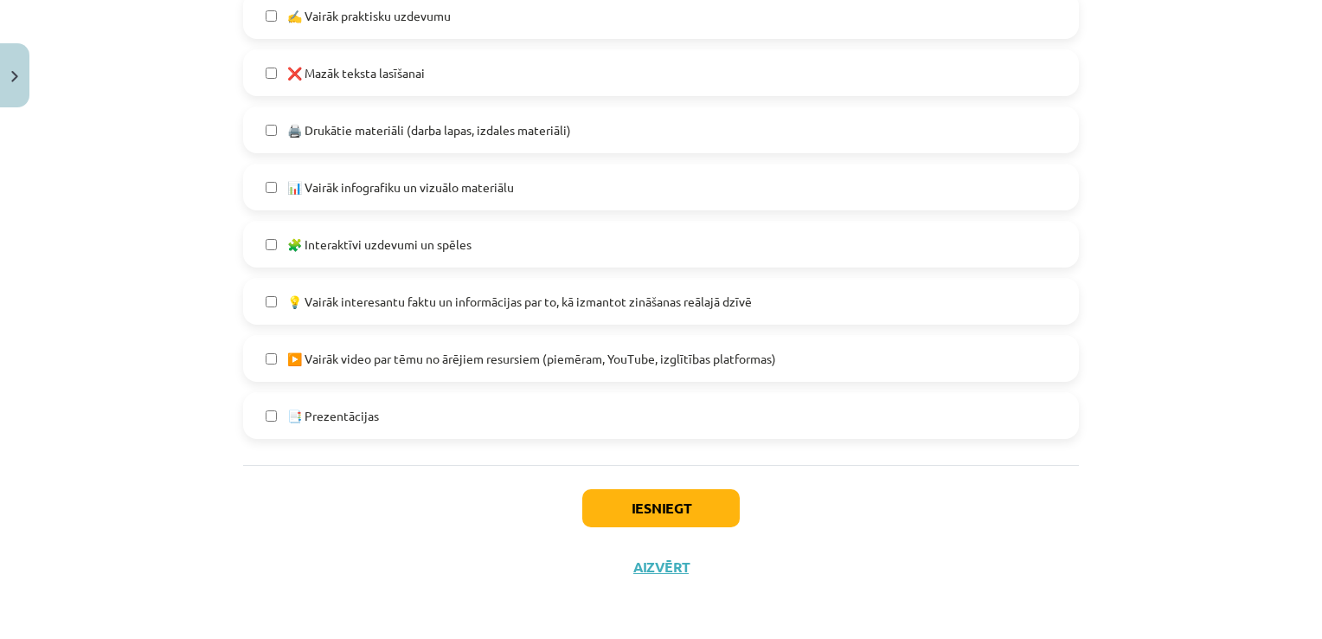
click at [571, 137] on label "🖨️ Drukātie materiāli (darba lapas, izdales materiāli)" at bounding box center [661, 129] width 832 height 43
click at [671, 510] on button "Iesniegt" at bounding box center [660, 508] width 157 height 38
click at [350, 74] on span "❌ Mazāk teksta lasīšanai" at bounding box center [356, 73] width 138 height 18
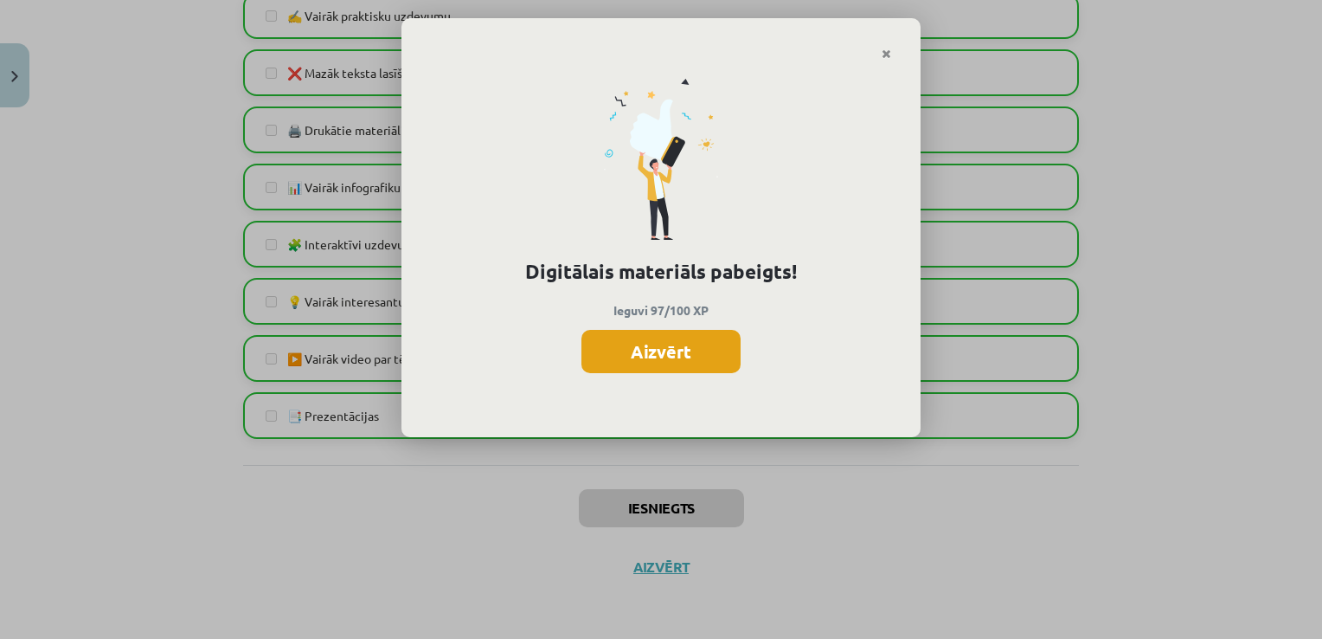
click at [671, 355] on button "Aizvērt" at bounding box center [660, 351] width 159 height 43
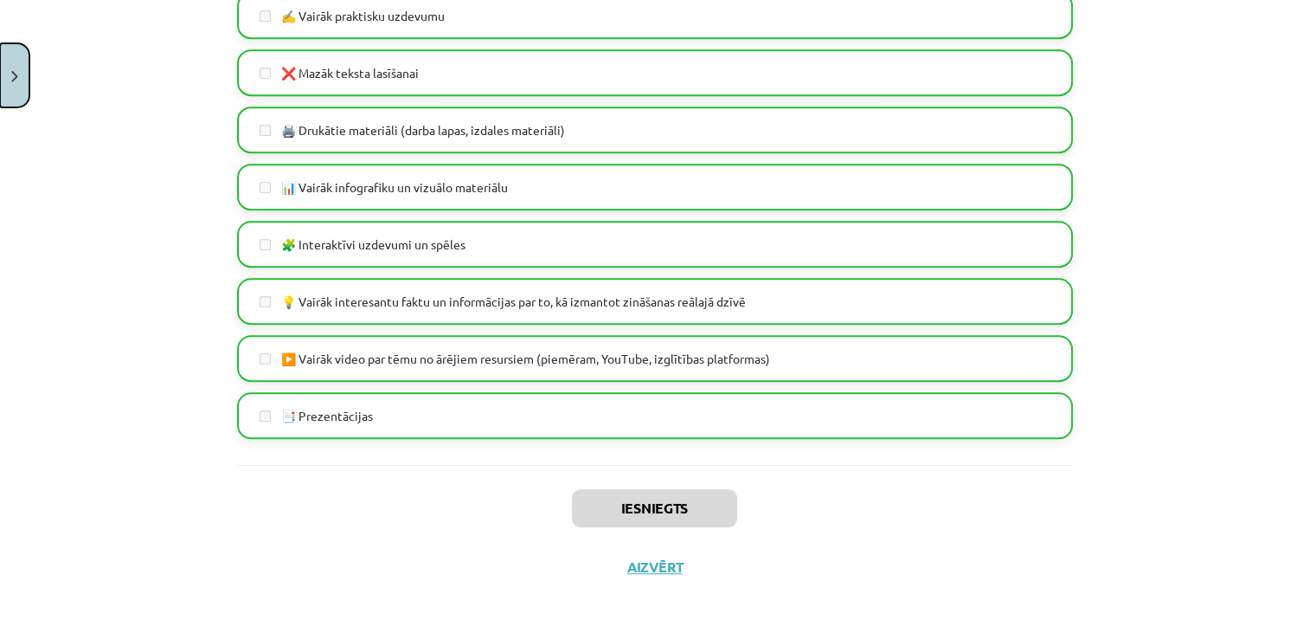
click at [21, 73] on button "Close" at bounding box center [14, 75] width 29 height 64
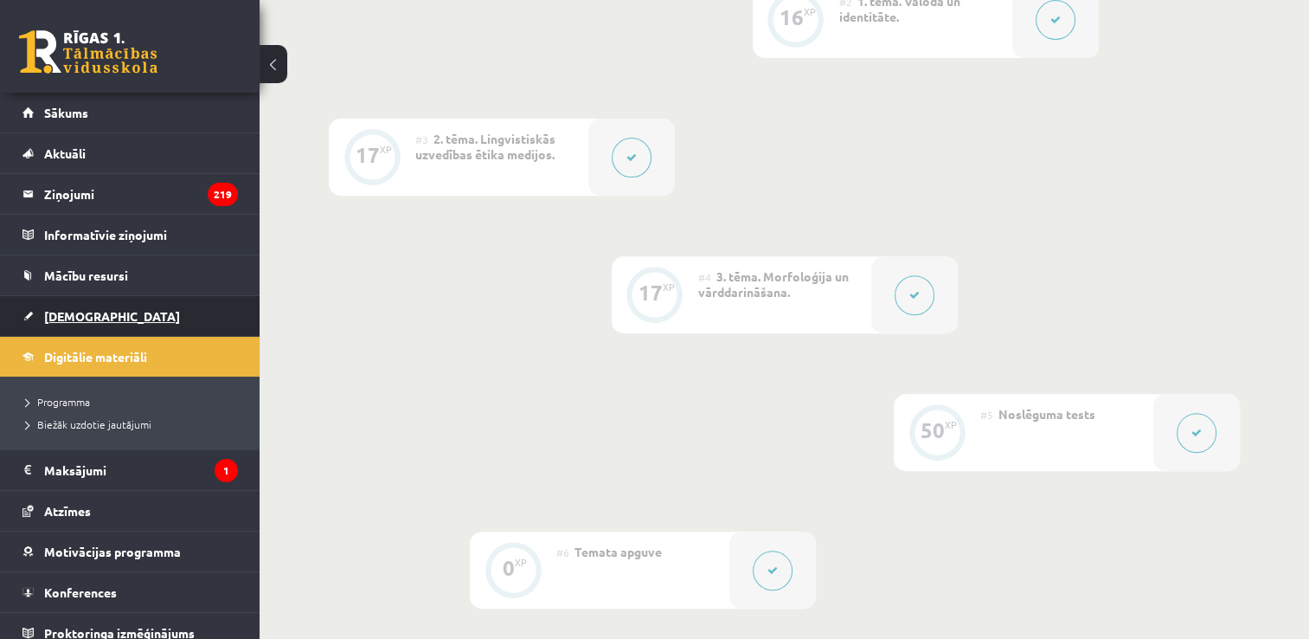
click at [130, 306] on link "[DEMOGRAPHIC_DATA]" at bounding box center [129, 316] width 215 height 40
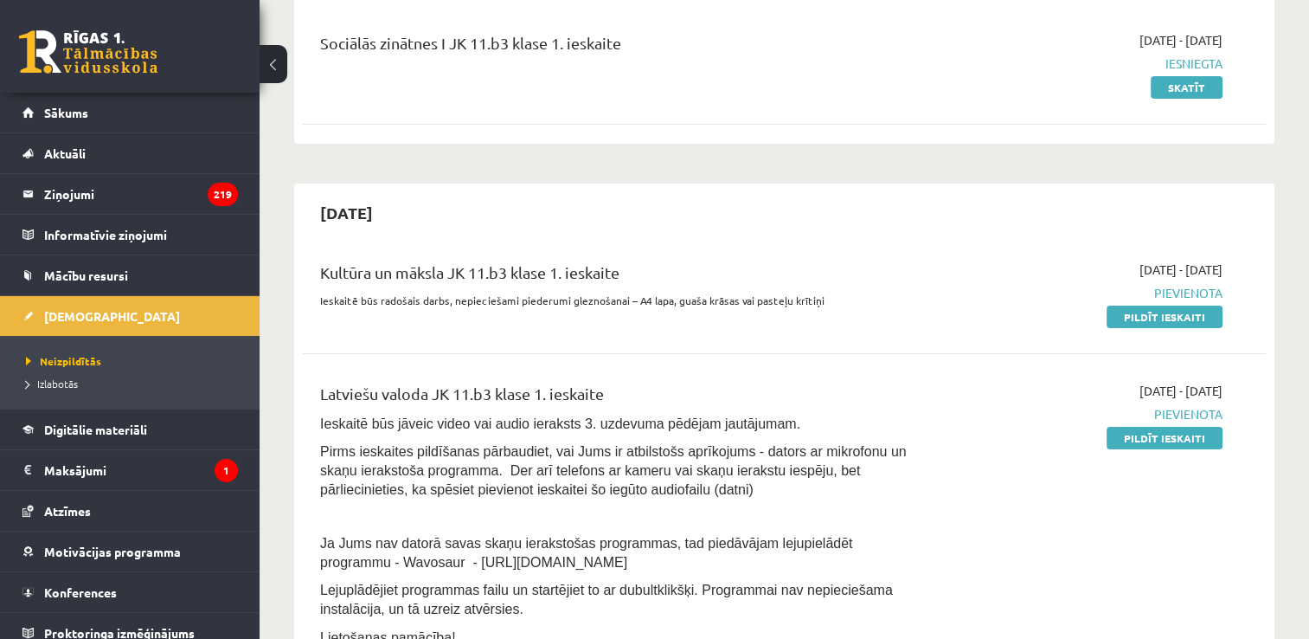
scroll to position [242, 0]
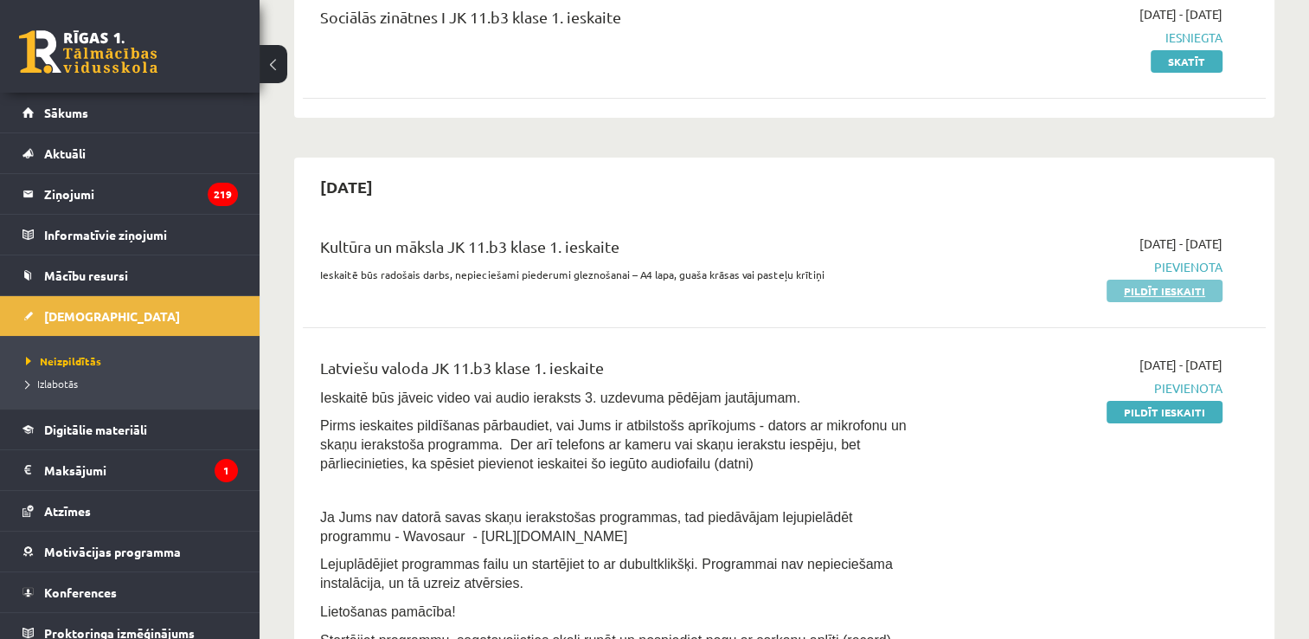
click at [1159, 286] on link "Pildīt ieskaiti" at bounding box center [1165, 290] width 116 height 22
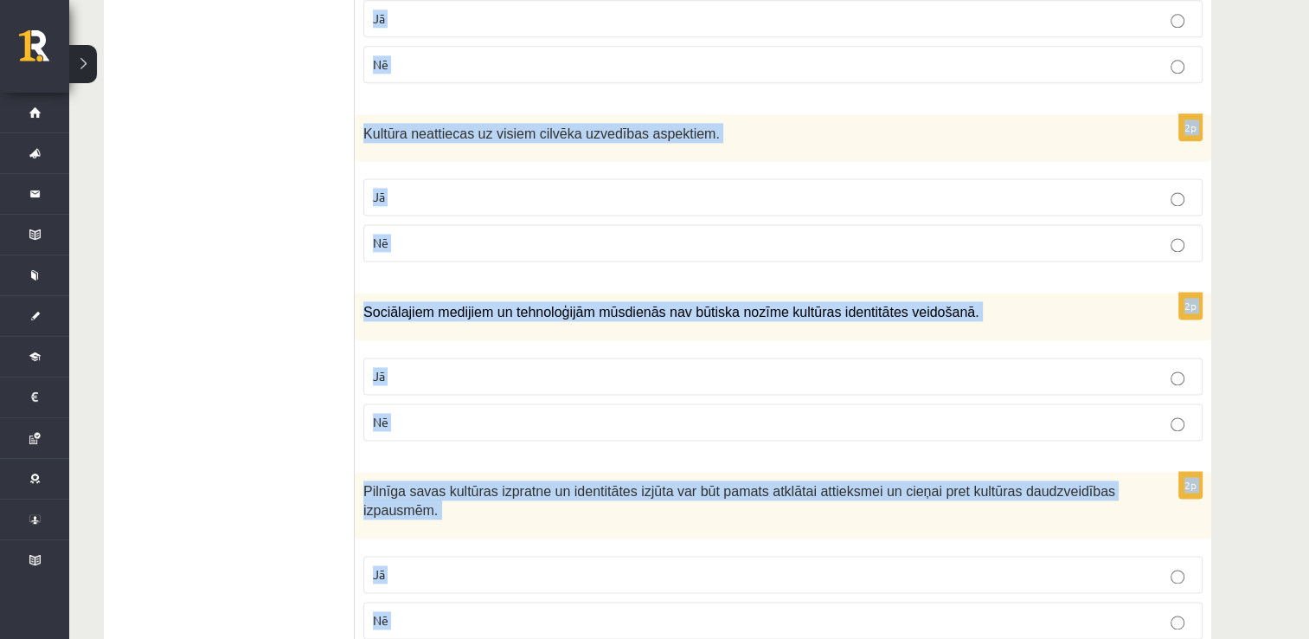
scroll to position [2486, 0]
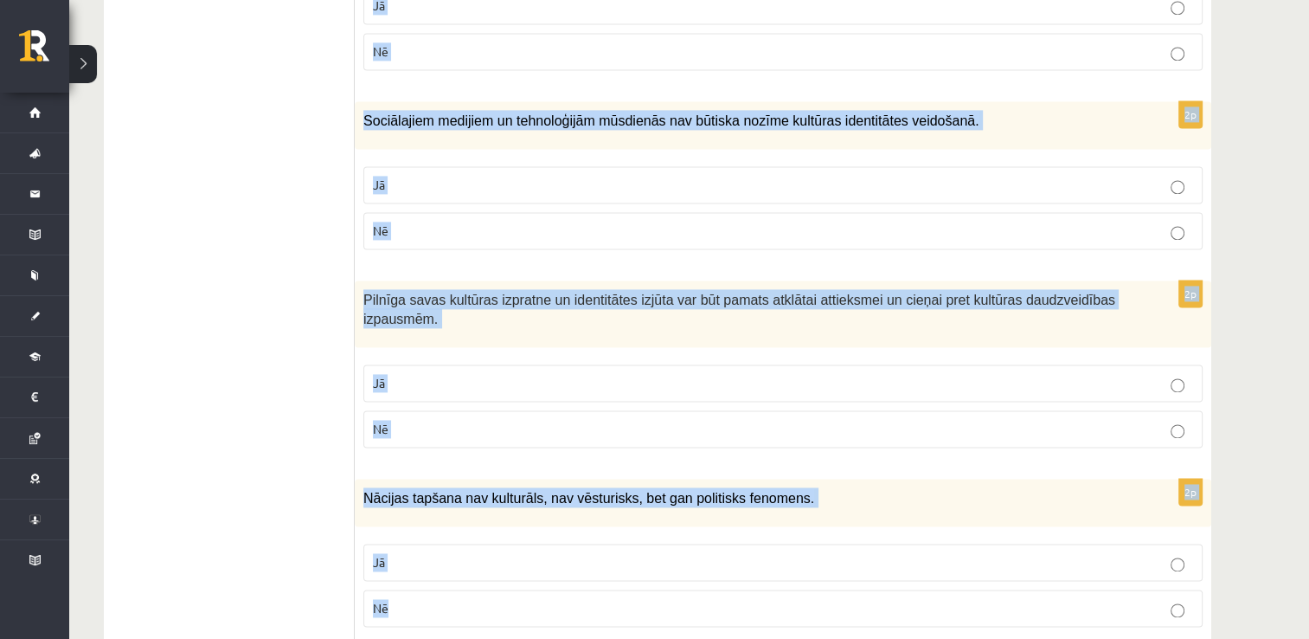
drag, startPoint x: 363, startPoint y: 42, endPoint x: 678, endPoint y: 625, distance: 662.4
drag, startPoint x: 678, startPoint y: 625, endPoint x: 629, endPoint y: 435, distance: 195.8
copy form "Atzīmē vai apgalvojumi ir patiesi! 2p Latviešu valoda un kultūrtelpa veido naci…"
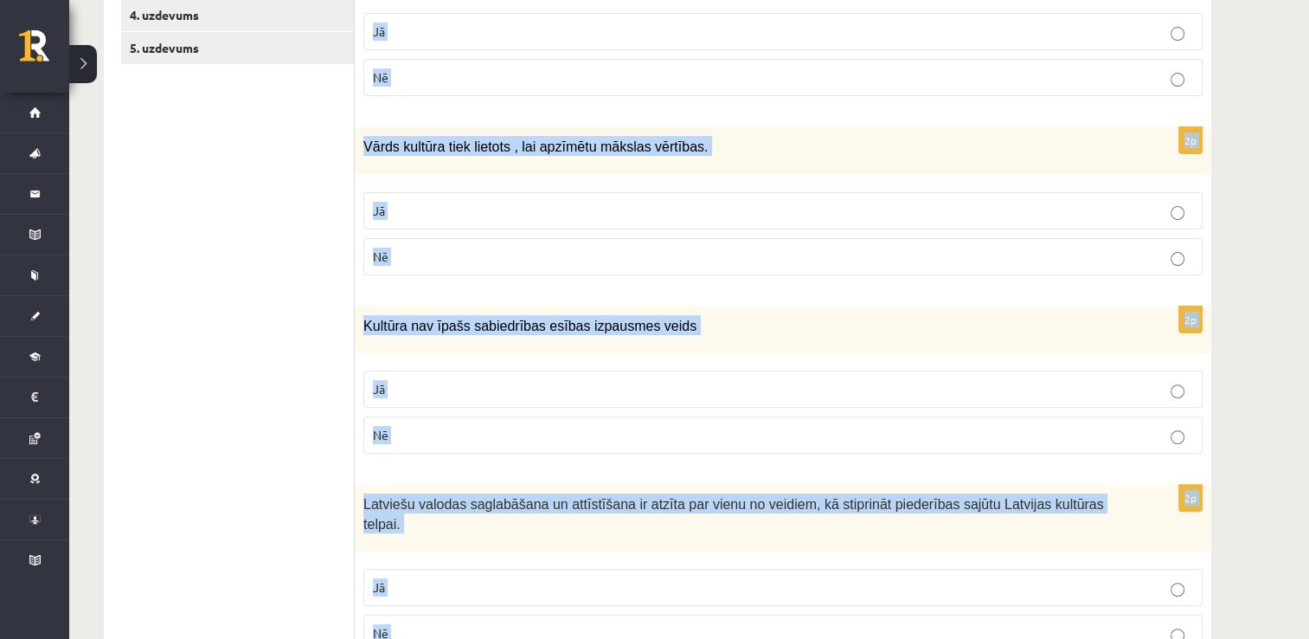
scroll to position [233, 0]
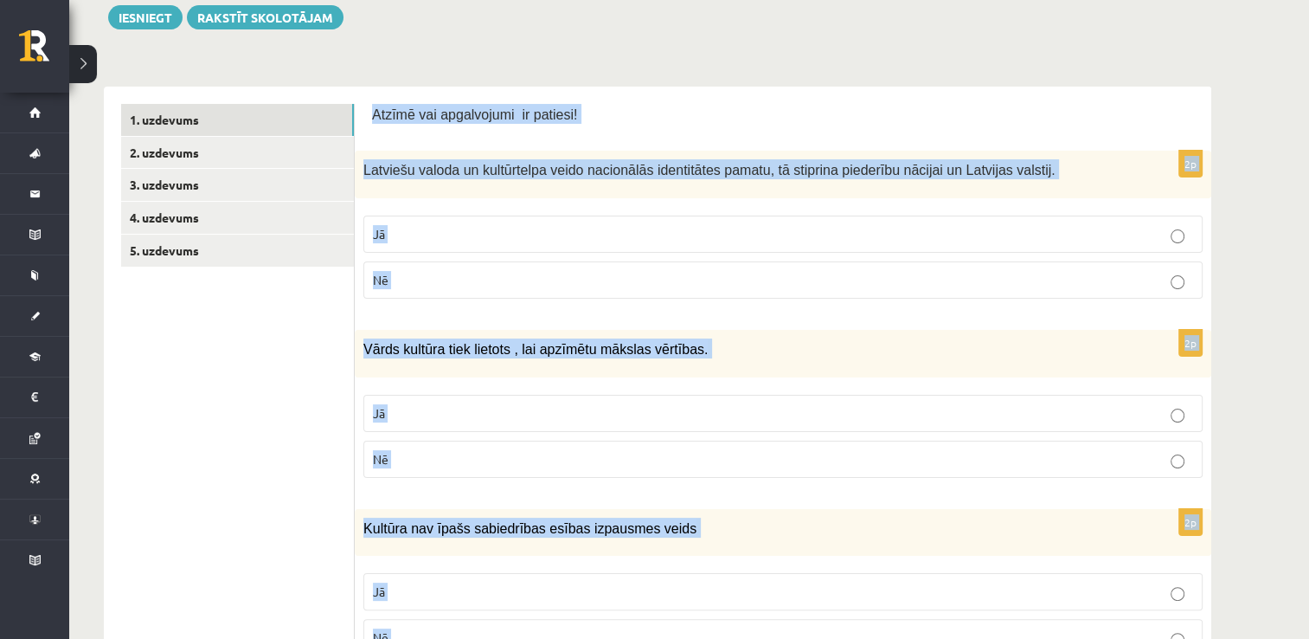
click at [564, 227] on p "Jā" at bounding box center [783, 234] width 820 height 18
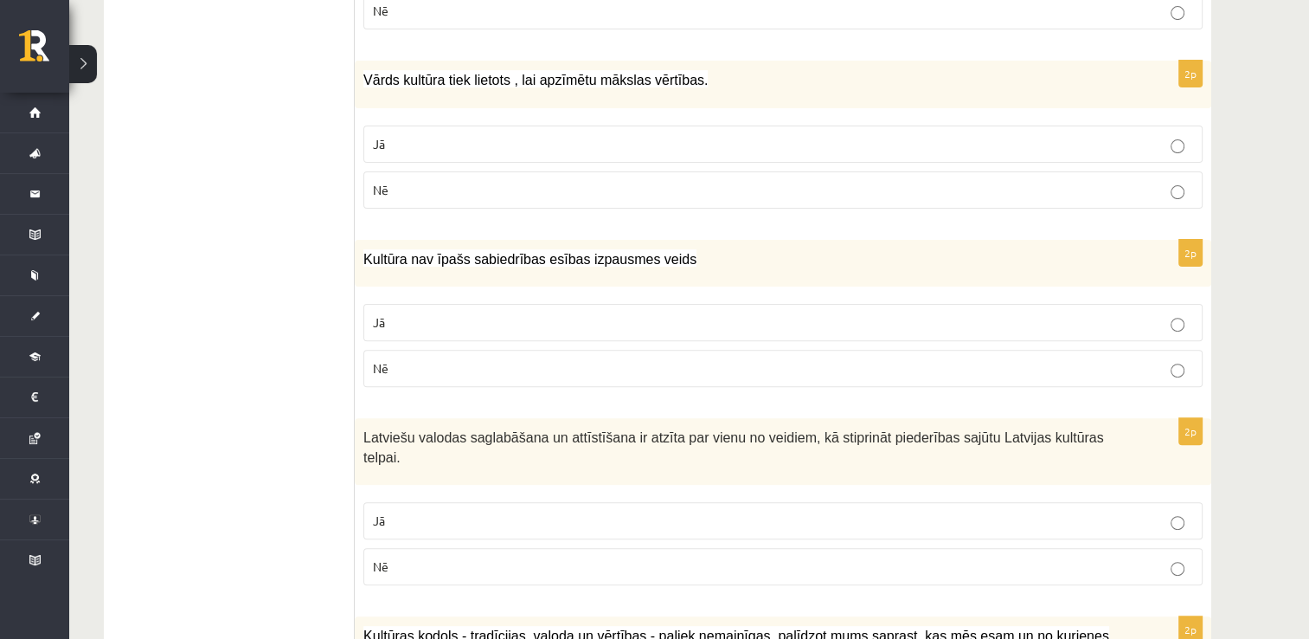
scroll to position [503, 0]
click at [576, 144] on p "Jā" at bounding box center [783, 143] width 820 height 18
click at [578, 344] on fieldset "Jā Nē" at bounding box center [782, 342] width 839 height 97
click at [591, 358] on p "Nē" at bounding box center [783, 367] width 820 height 18
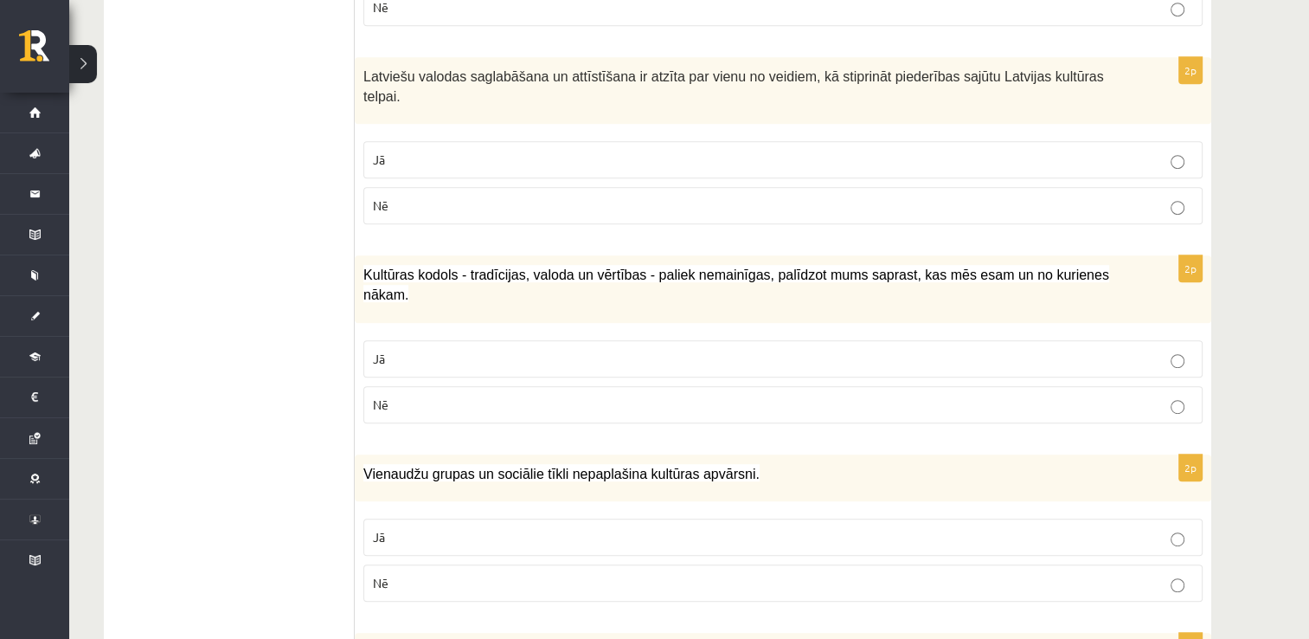
scroll to position [864, 0]
click at [637, 149] on p "Jā" at bounding box center [783, 158] width 820 height 18
click at [632, 348] on p "Jā" at bounding box center [783, 357] width 820 height 18
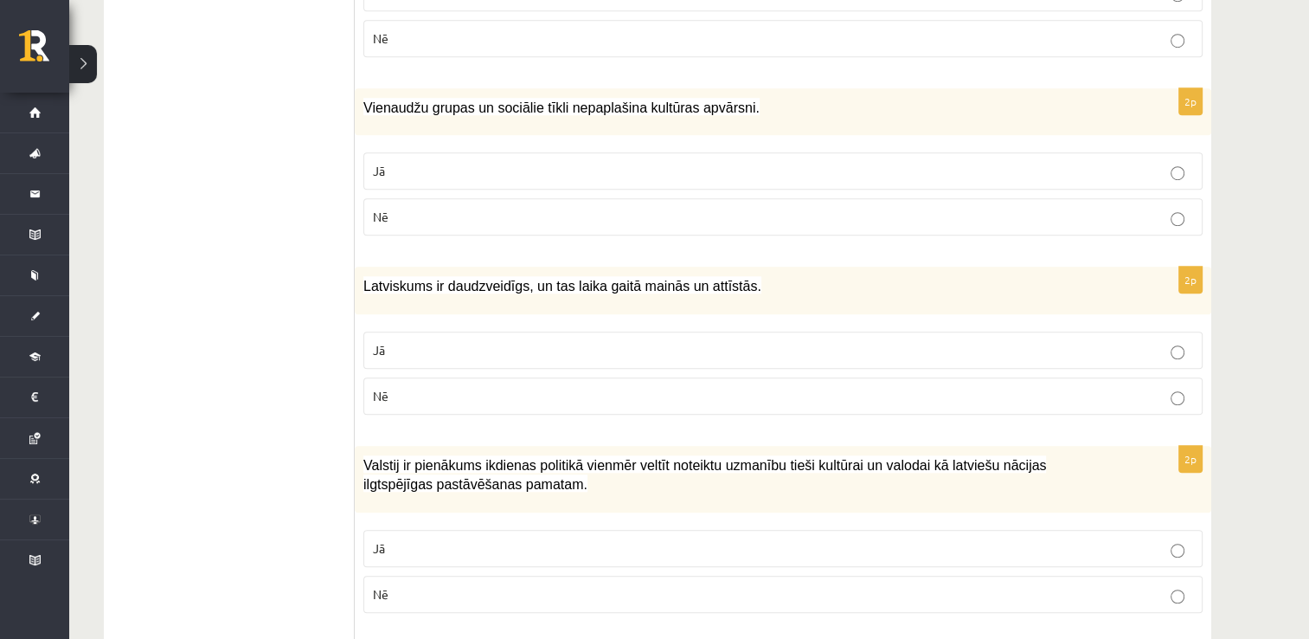
scroll to position [1246, 0]
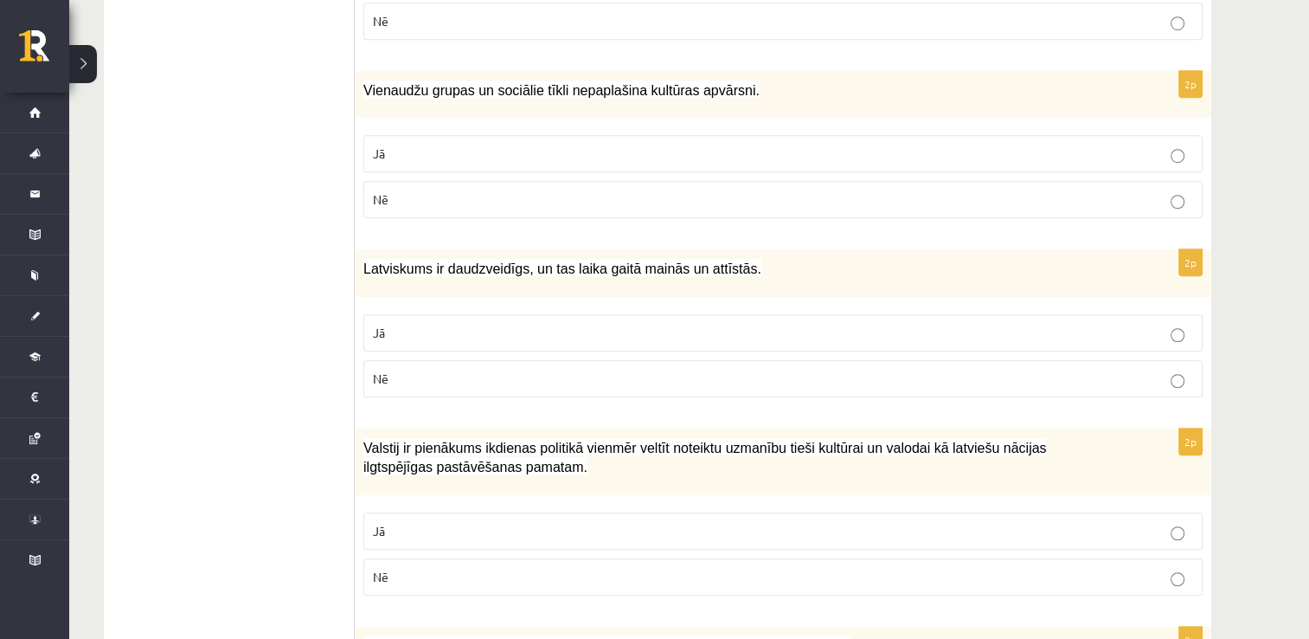
click at [609, 190] on p "Nē" at bounding box center [783, 199] width 820 height 18
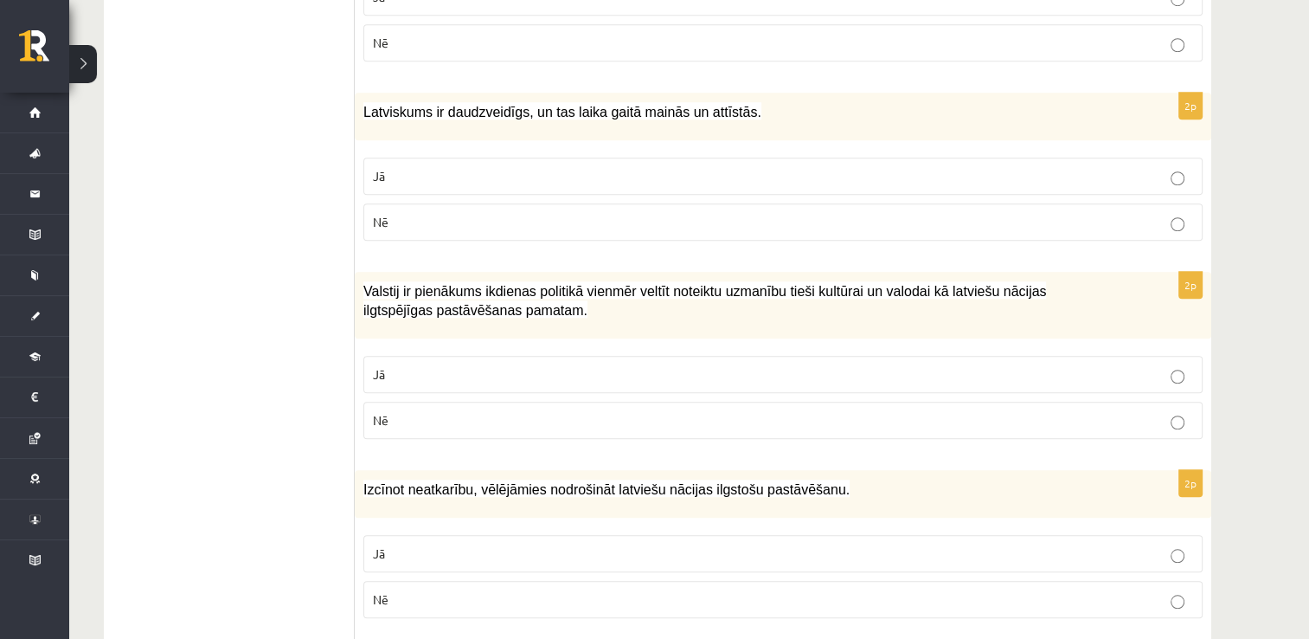
scroll to position [1420, 0]
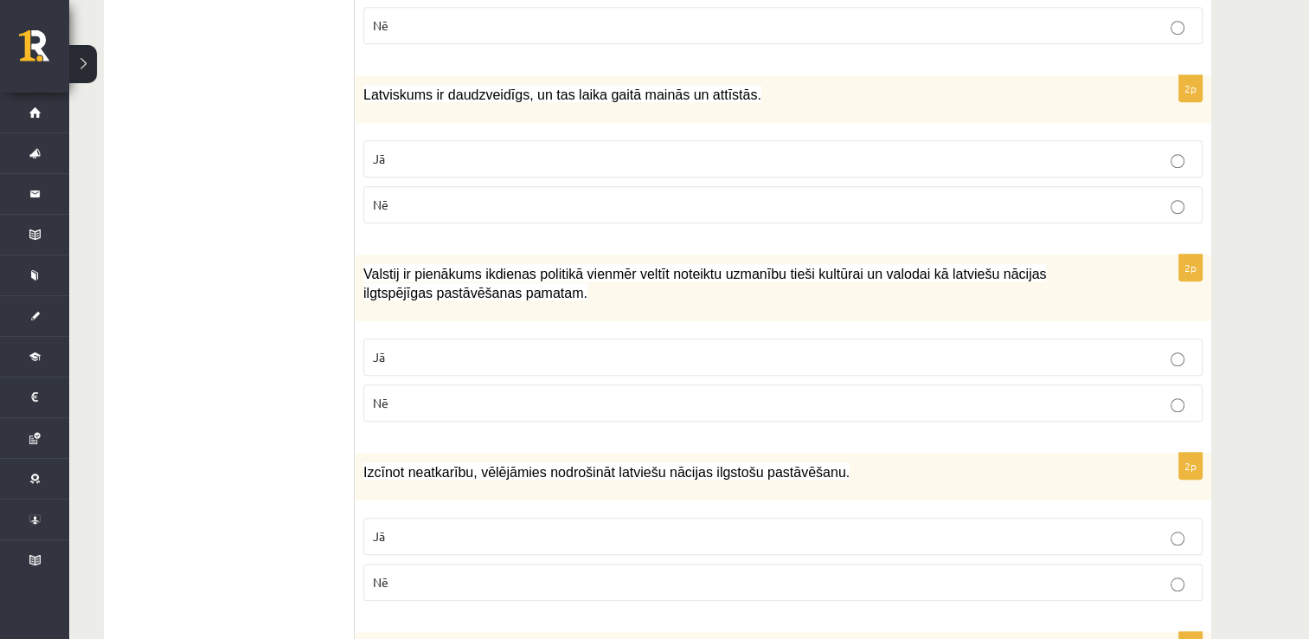
click at [661, 150] on p "Jā" at bounding box center [783, 159] width 820 height 18
click at [673, 348] on p "Jā" at bounding box center [783, 357] width 820 height 18
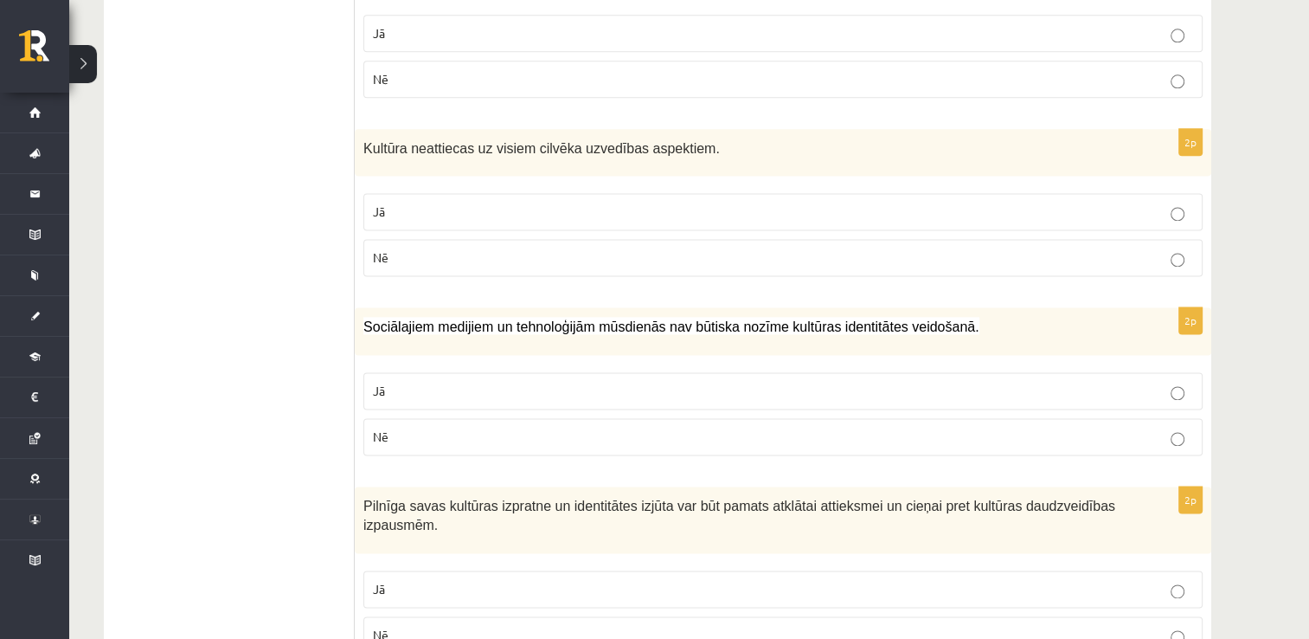
scroll to position [2486, 0]
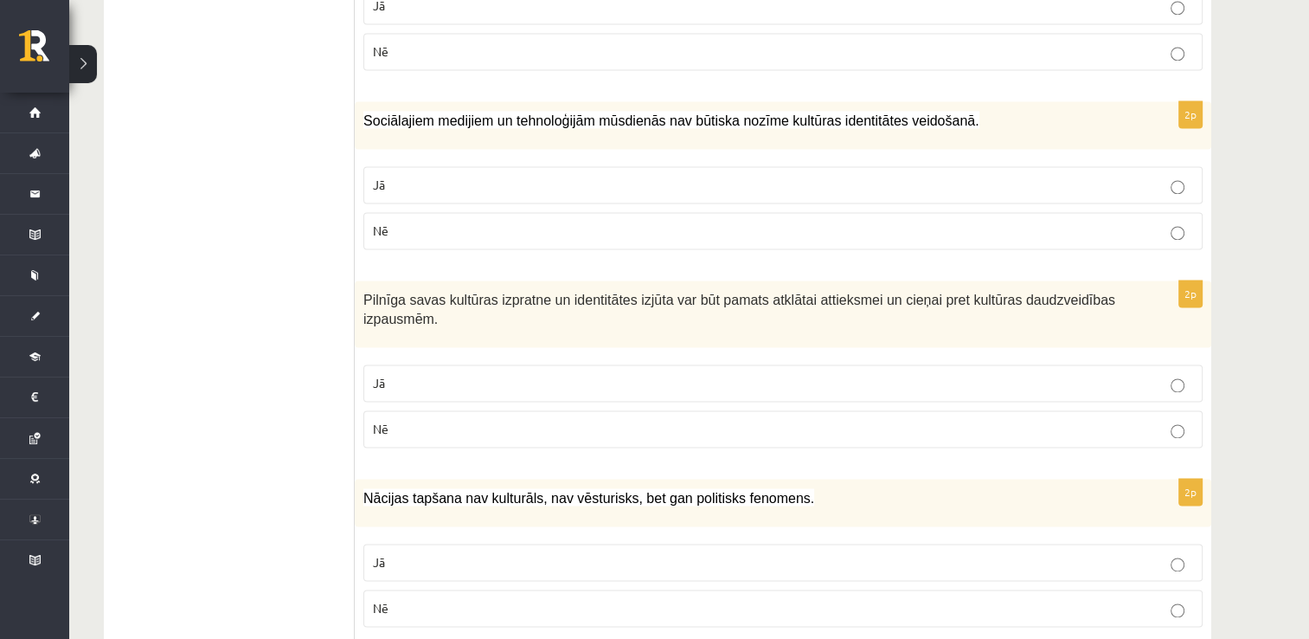
click at [684, 599] on p "Nē" at bounding box center [783, 608] width 820 height 18
click at [684, 374] on p "Jā" at bounding box center [783, 383] width 820 height 18
click at [672, 212] on label "Nē" at bounding box center [782, 230] width 839 height 37
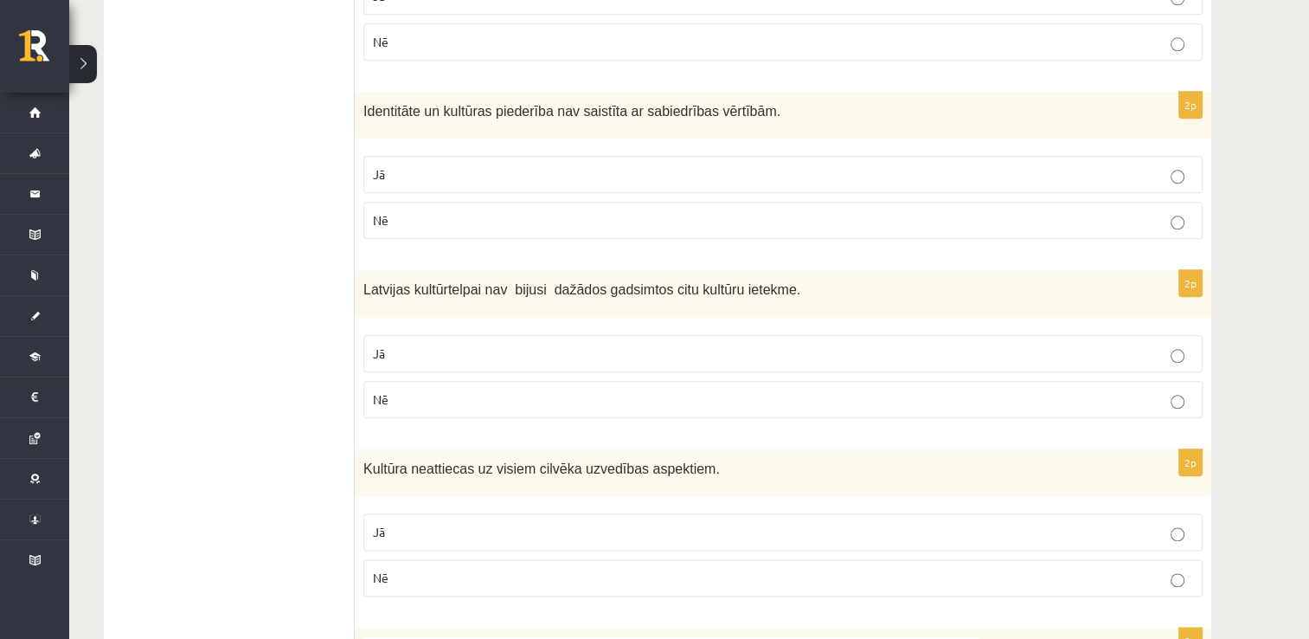
scroll to position [1957, 0]
click at [601, 571] on p "Nē" at bounding box center [783, 580] width 820 height 18
click at [616, 383] on label "Nē" at bounding box center [782, 401] width 839 height 37
click at [660, 214] on p "Nē" at bounding box center [783, 223] width 820 height 18
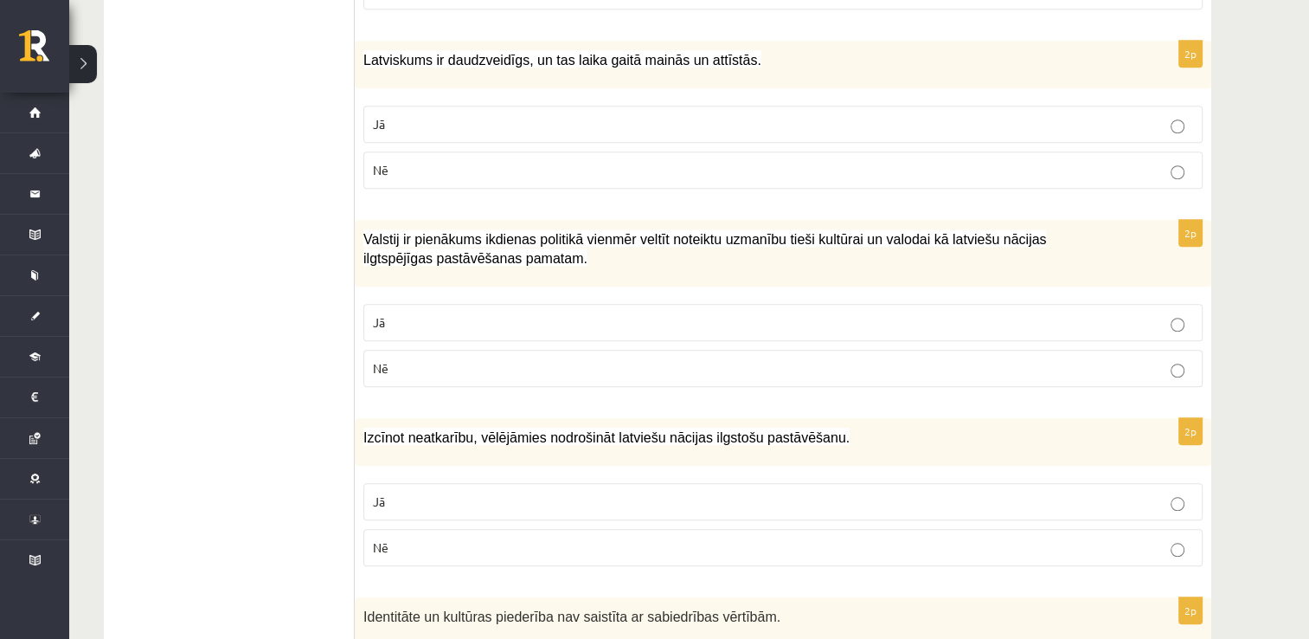
scroll to position [1455, 0]
click at [639, 537] on p "Nē" at bounding box center [783, 546] width 820 height 18
click at [621, 349] on label "Nē" at bounding box center [782, 367] width 839 height 37
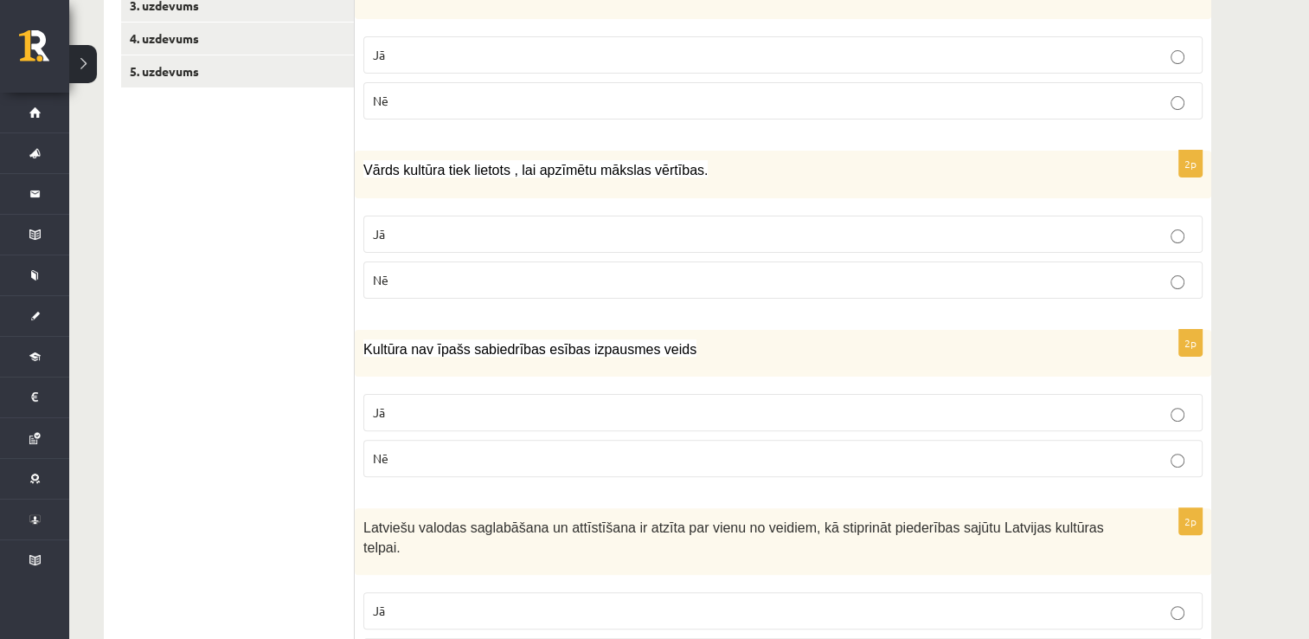
scroll to position [221, 0]
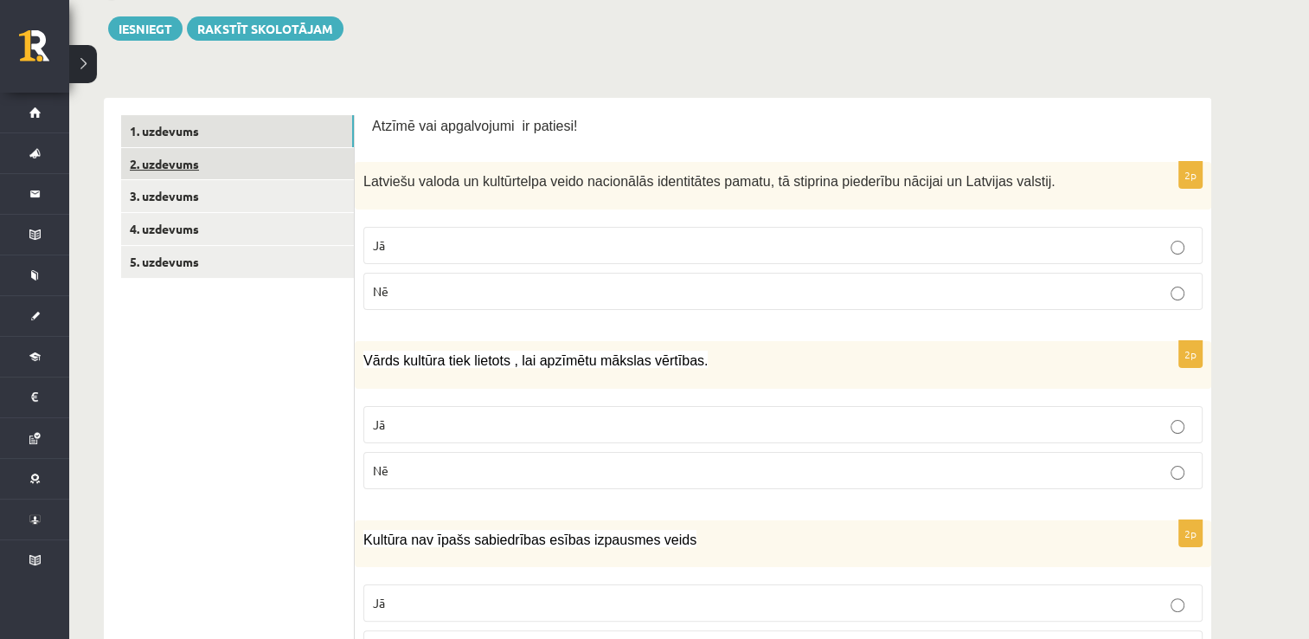
click at [285, 166] on link "2. uzdevums" at bounding box center [237, 164] width 233 height 32
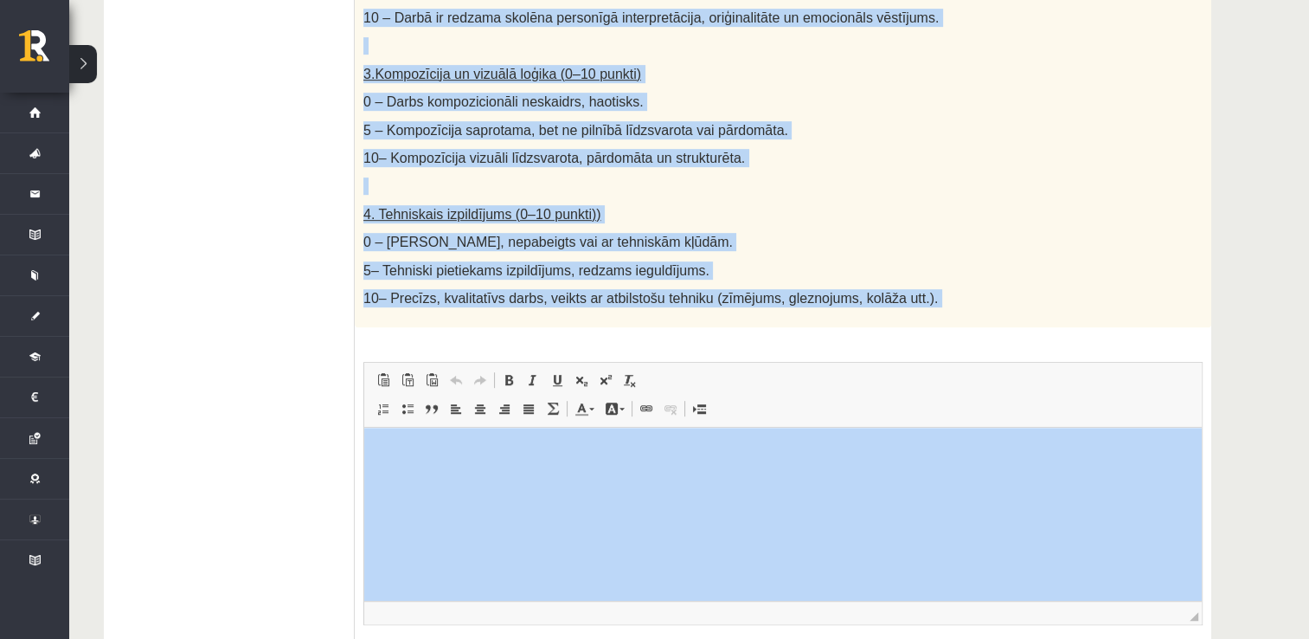
scroll to position [959, 0]
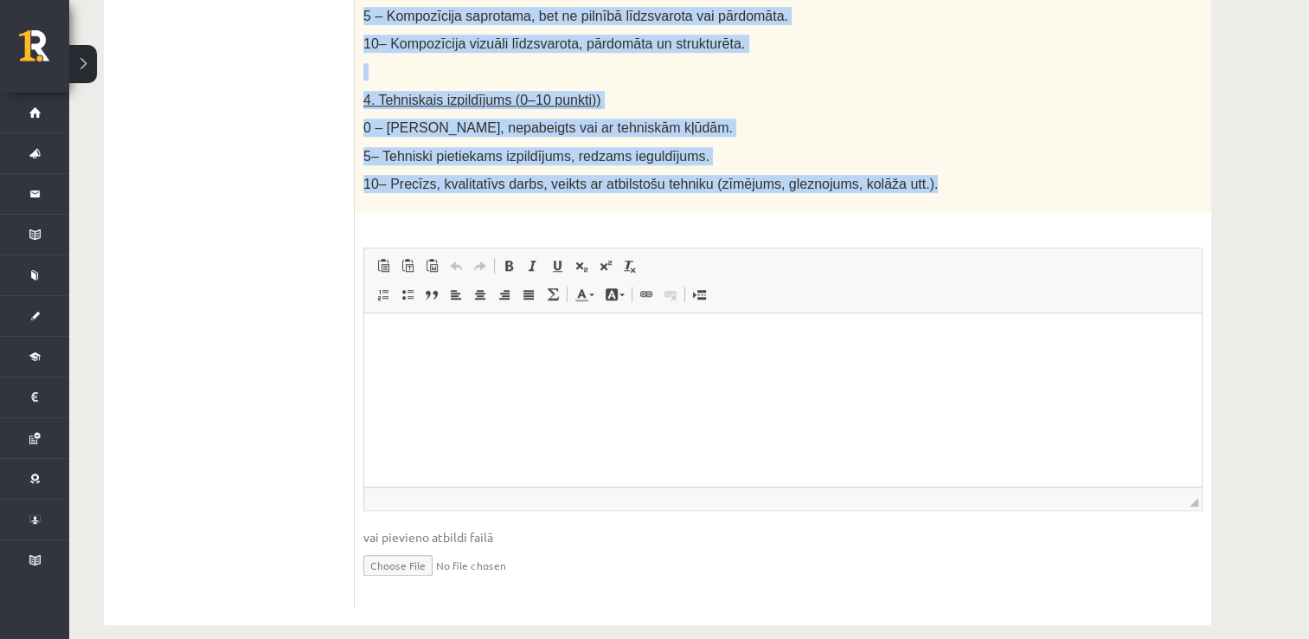
drag, startPoint x: 358, startPoint y: 122, endPoint x: 984, endPoint y: 181, distance: 628.3
copy div "Radošs darbs. Izveido vizuālu mākslas darbu (zīmējumu, gleznu vai kolāžu), kas …"
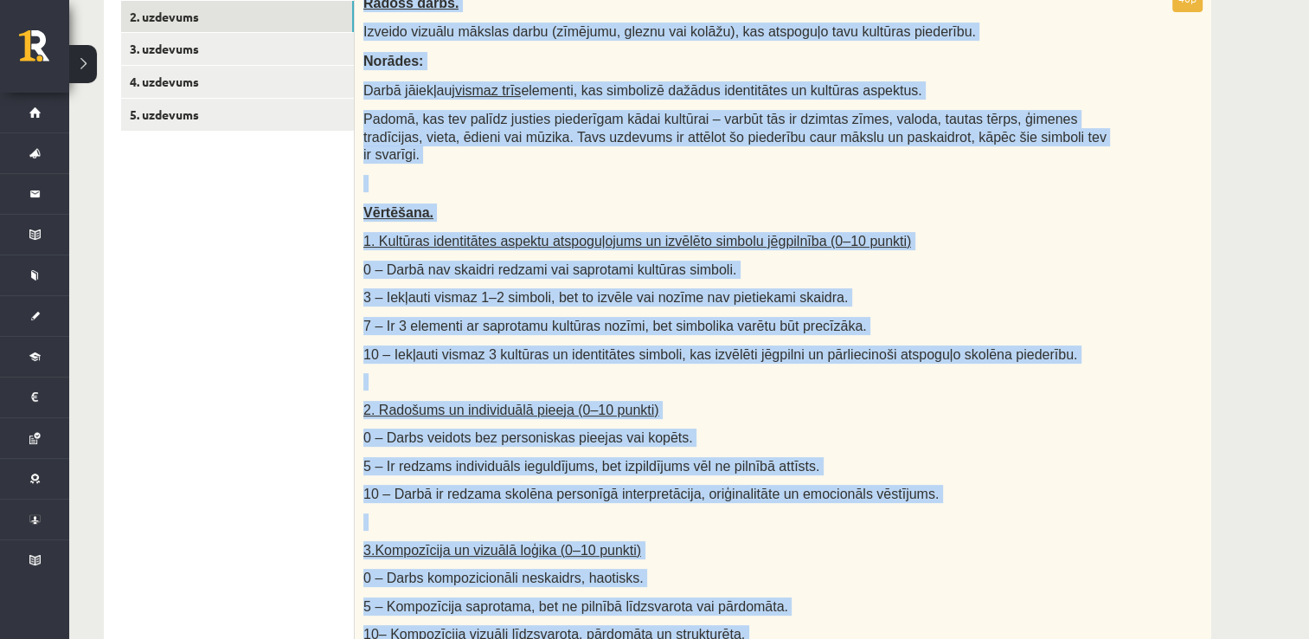
scroll to position [178, 0]
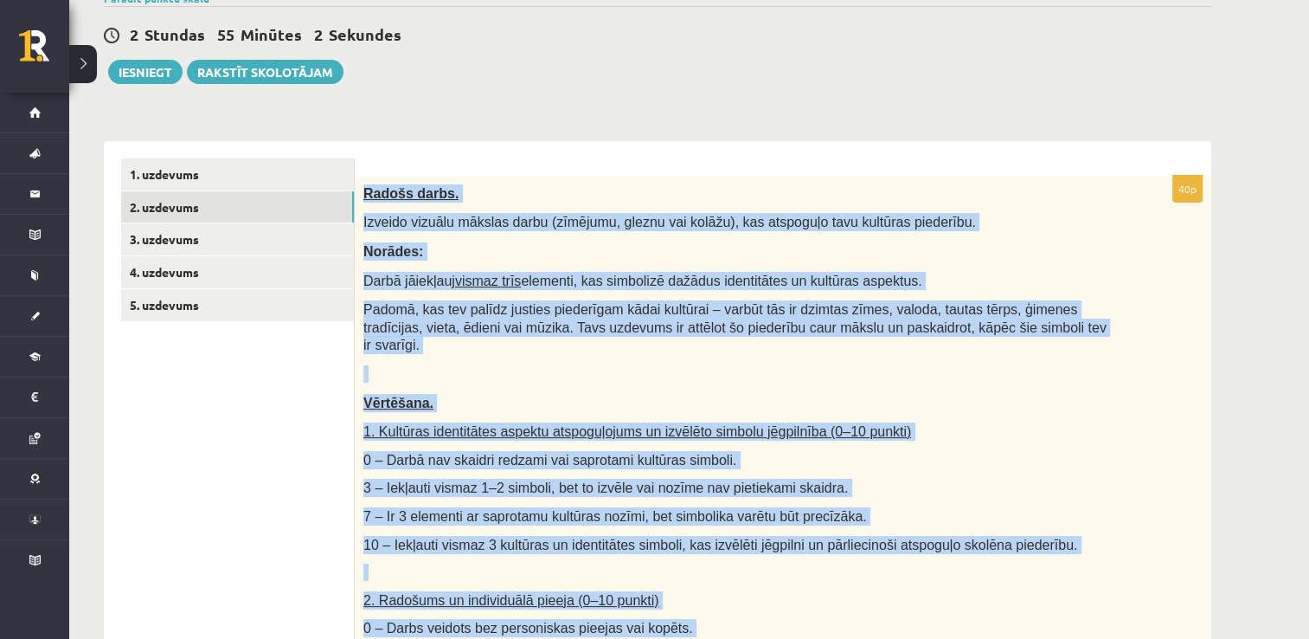
click at [703, 239] on div "Radošs darbs. Izveido vizuālu mākslas darbu (zīmējumu, gleznu vai kolāžu), kas …" at bounding box center [783, 585] width 857 height 818
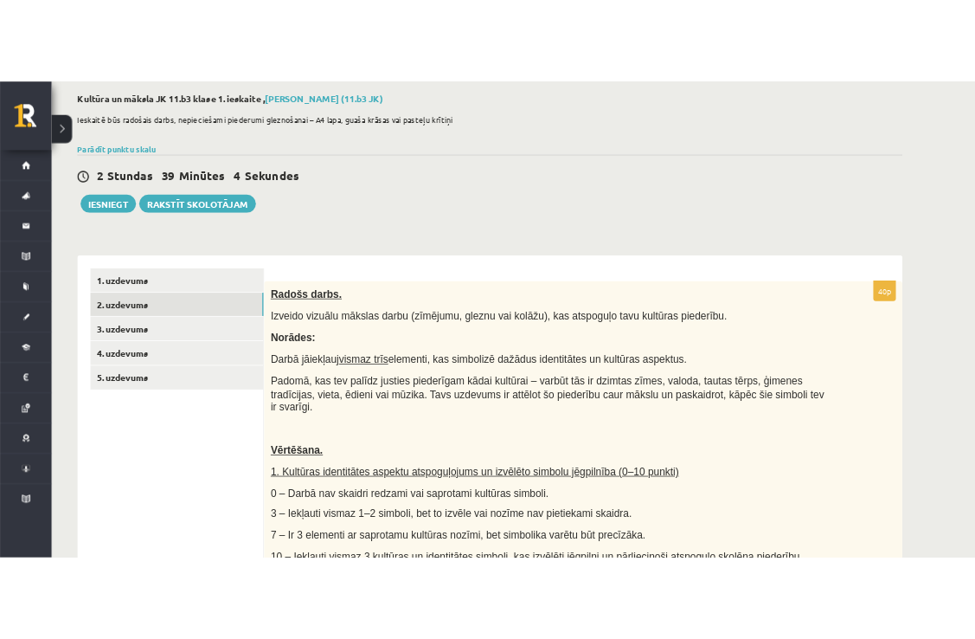
scroll to position [88, 0]
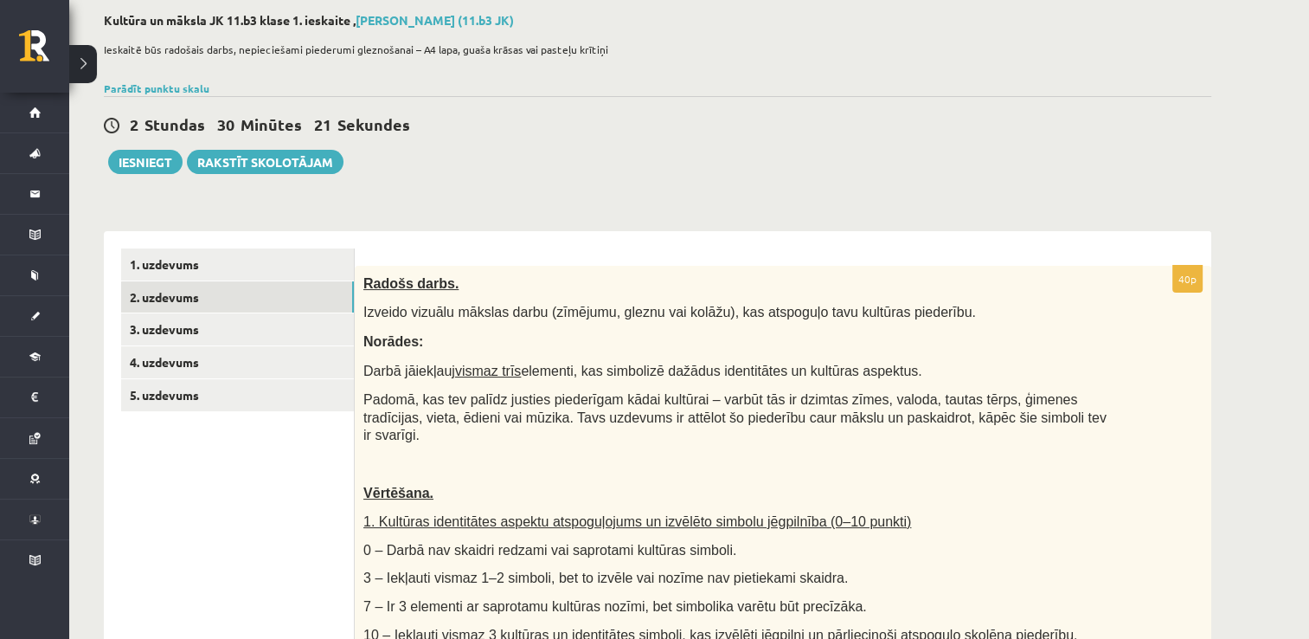
click at [687, 542] on span "0 – Darbā nav skaidri redzami vai saprotami kultūras simboli." at bounding box center [549, 549] width 373 height 15
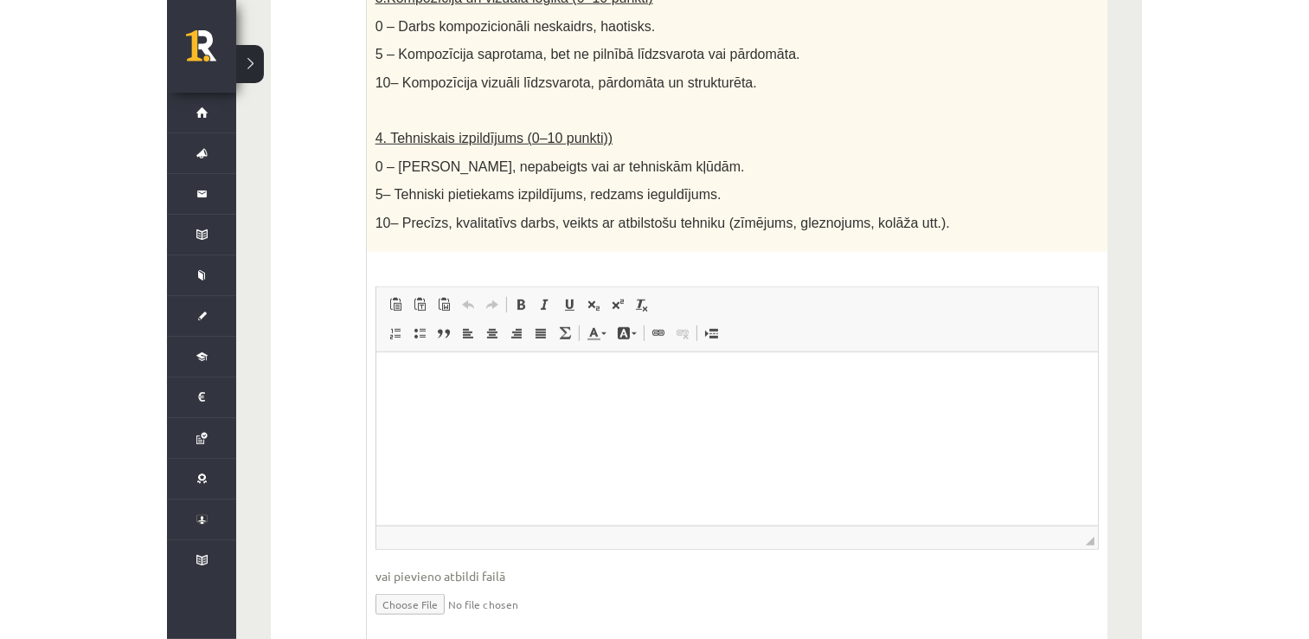
scroll to position [939, 0]
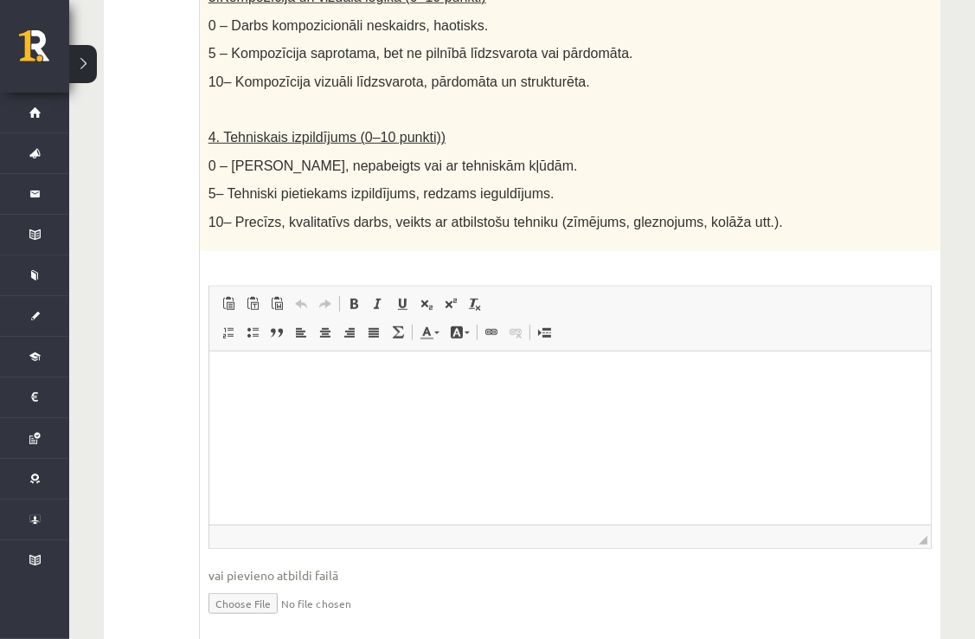
click at [247, 600] on input "file" at bounding box center [570, 601] width 723 height 35
type input "**********"
click at [407, 403] on html at bounding box center [570, 376] width 722 height 53
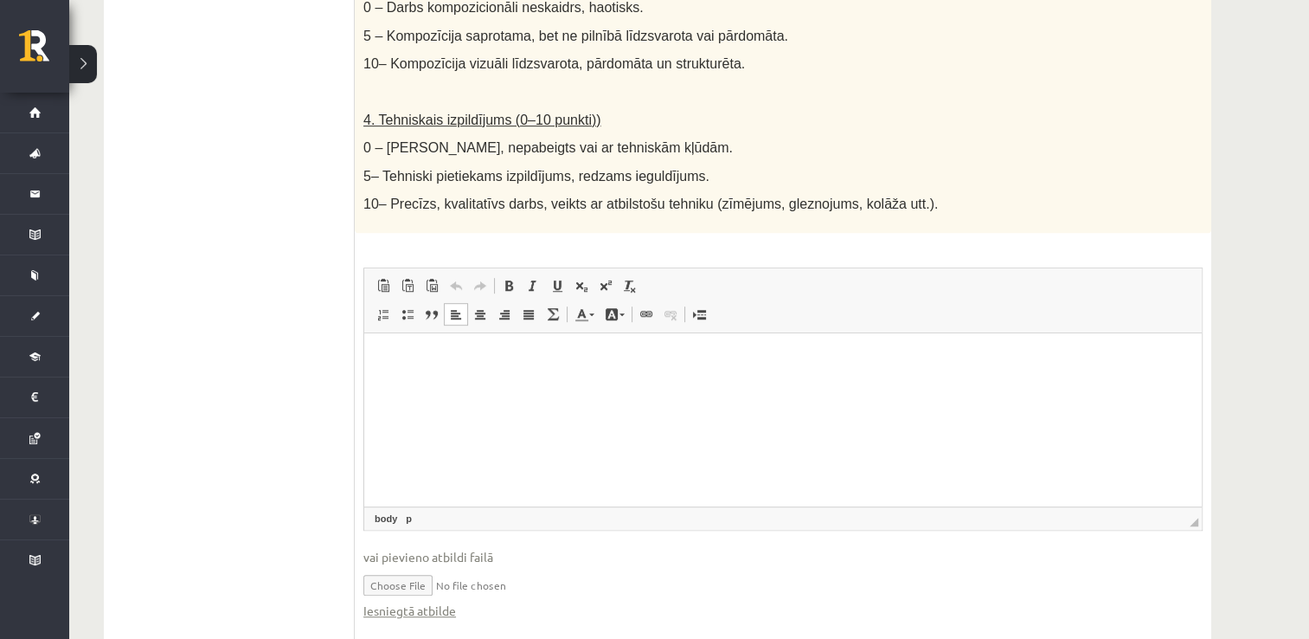
click at [395, 383] on html at bounding box center [783, 359] width 838 height 53
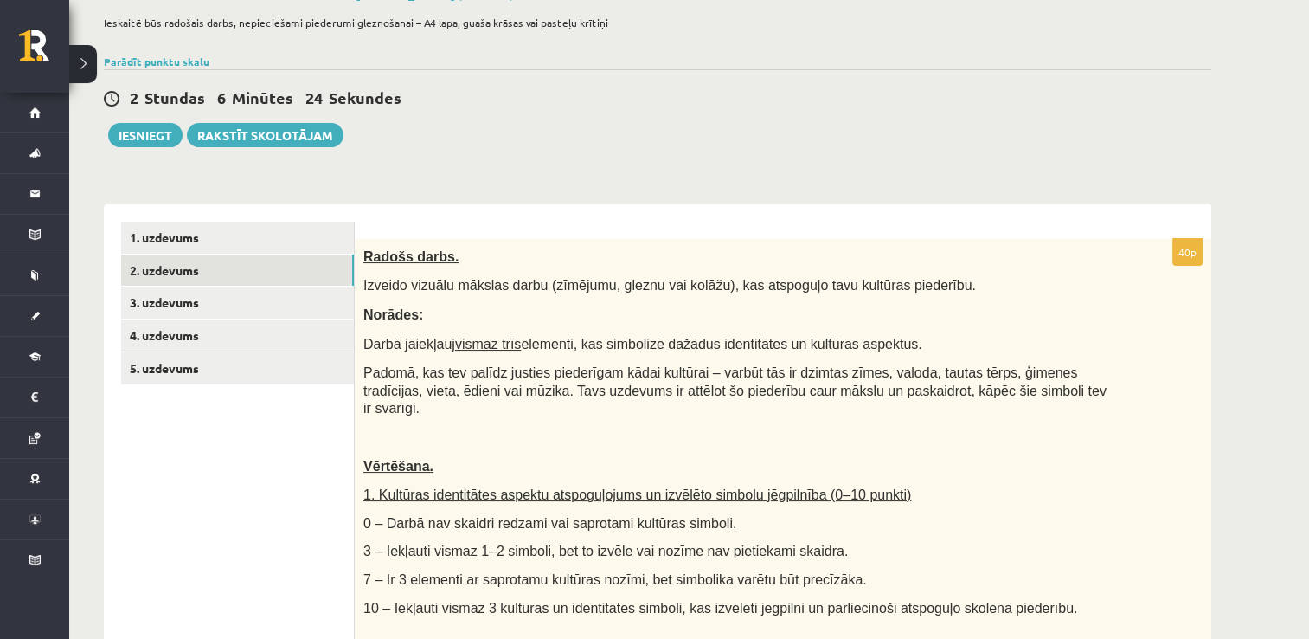
scroll to position [0, 0]
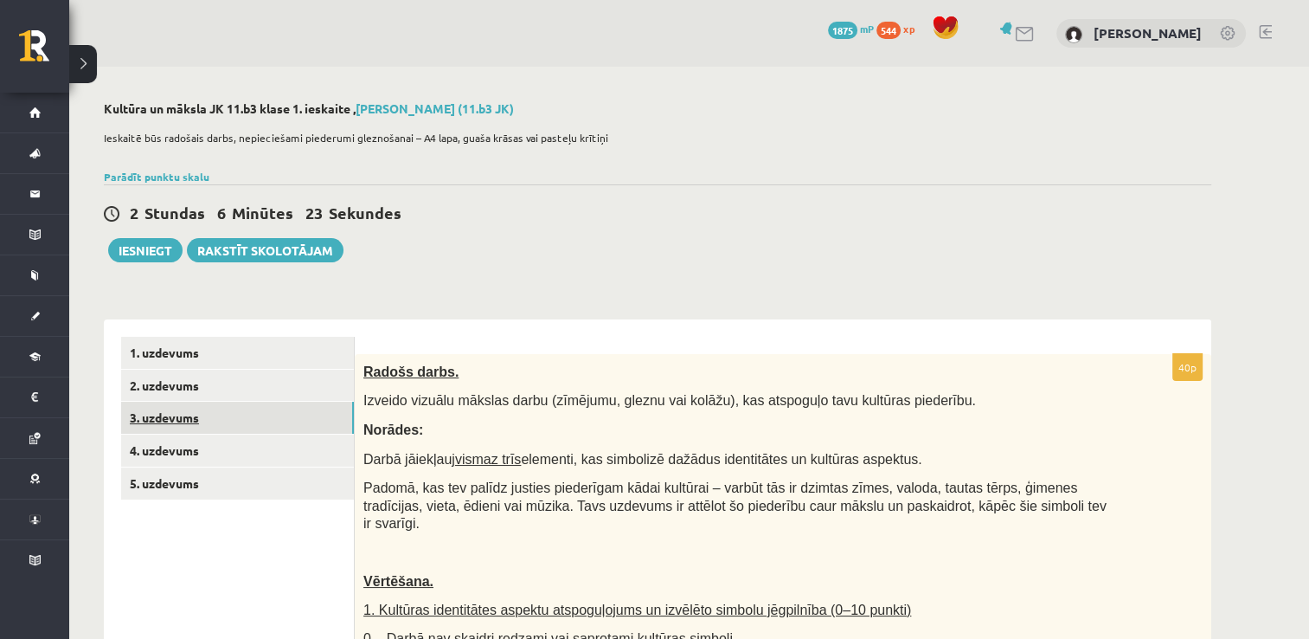
click at [270, 423] on link "3. uzdevums" at bounding box center [237, 417] width 233 height 32
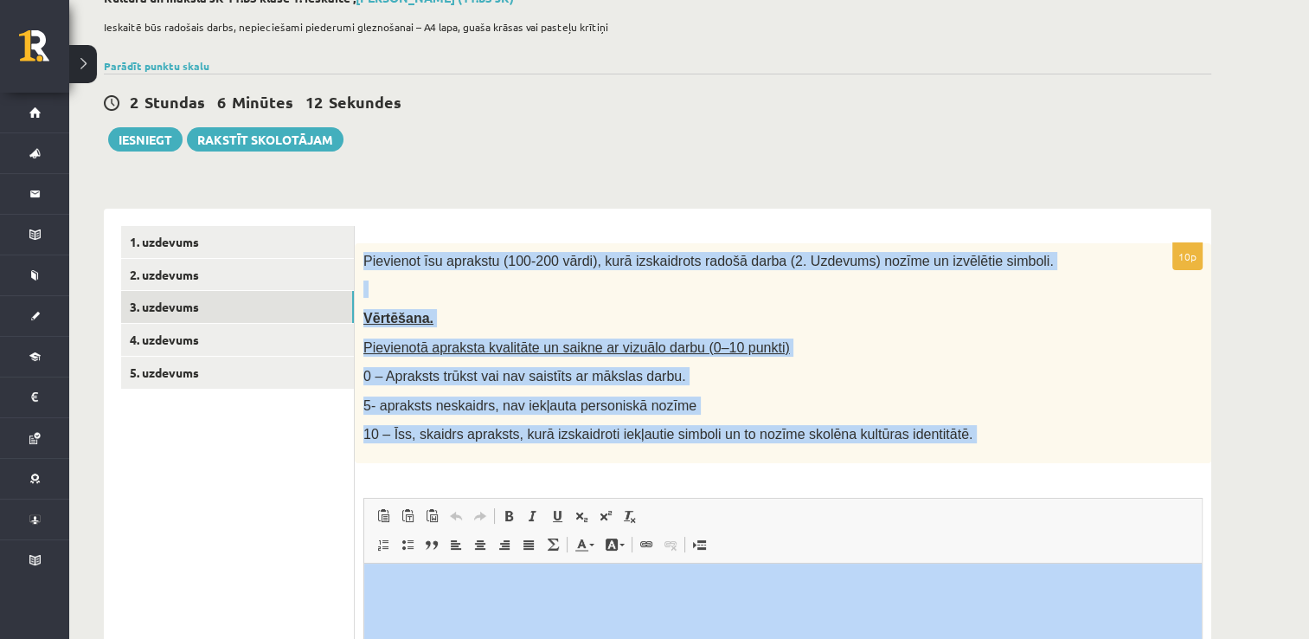
scroll to position [308, 0]
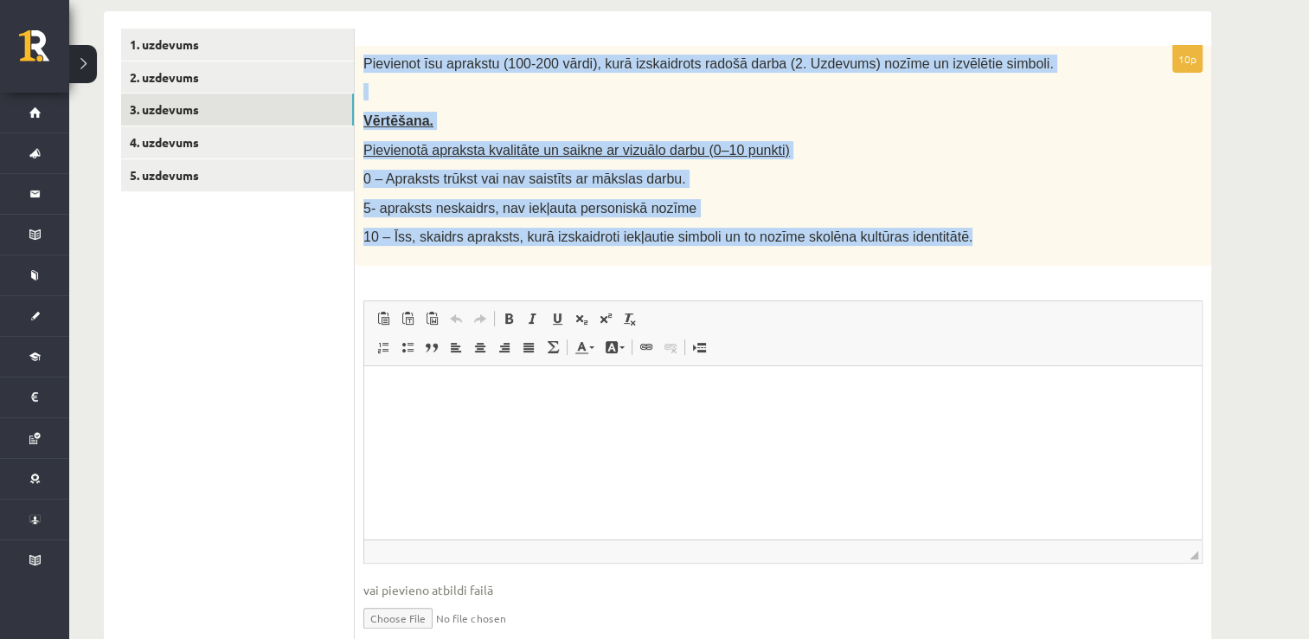
drag, startPoint x: 363, startPoint y: 364, endPoint x: 962, endPoint y: 231, distance: 613.4
click at [962, 231] on div "Pievienot īsu aprakstu (100-200 vārdi), kurā izskaidrots radošā darba (2. Uzdev…" at bounding box center [783, 156] width 857 height 220
copy div "Pievienot īsu aprakstu (100-200 vārdi), kurā izskaidrots radošā darba (2. Uzdev…"
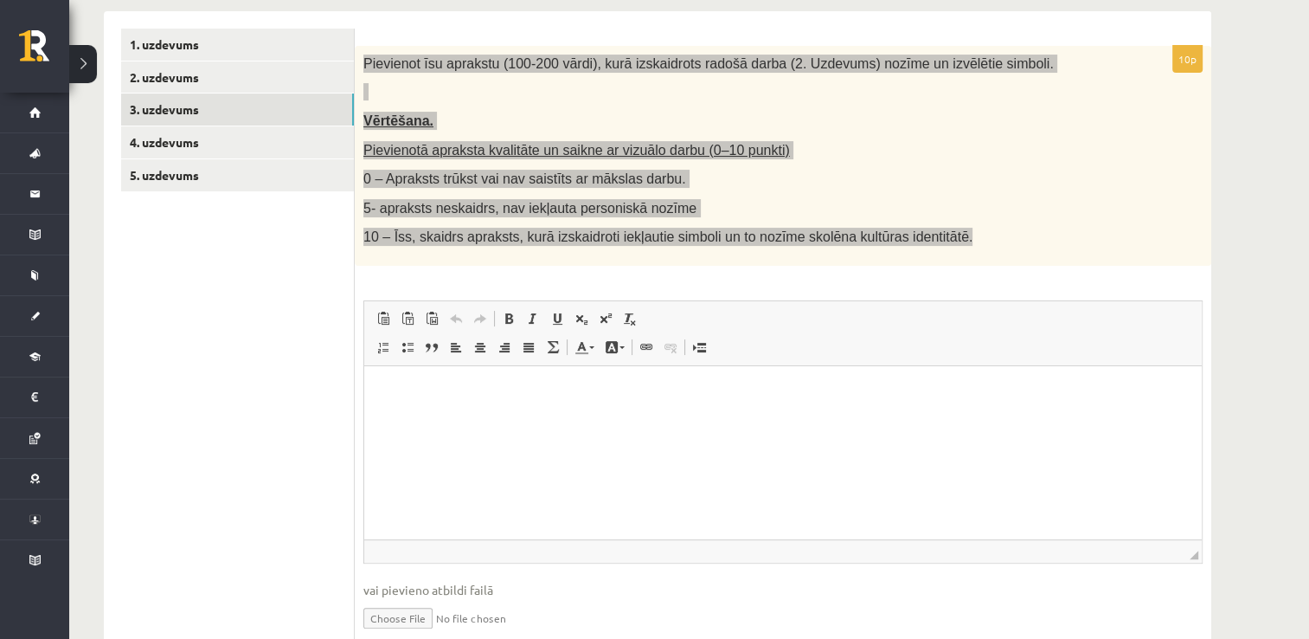
click at [561, 419] on html at bounding box center [783, 392] width 838 height 53
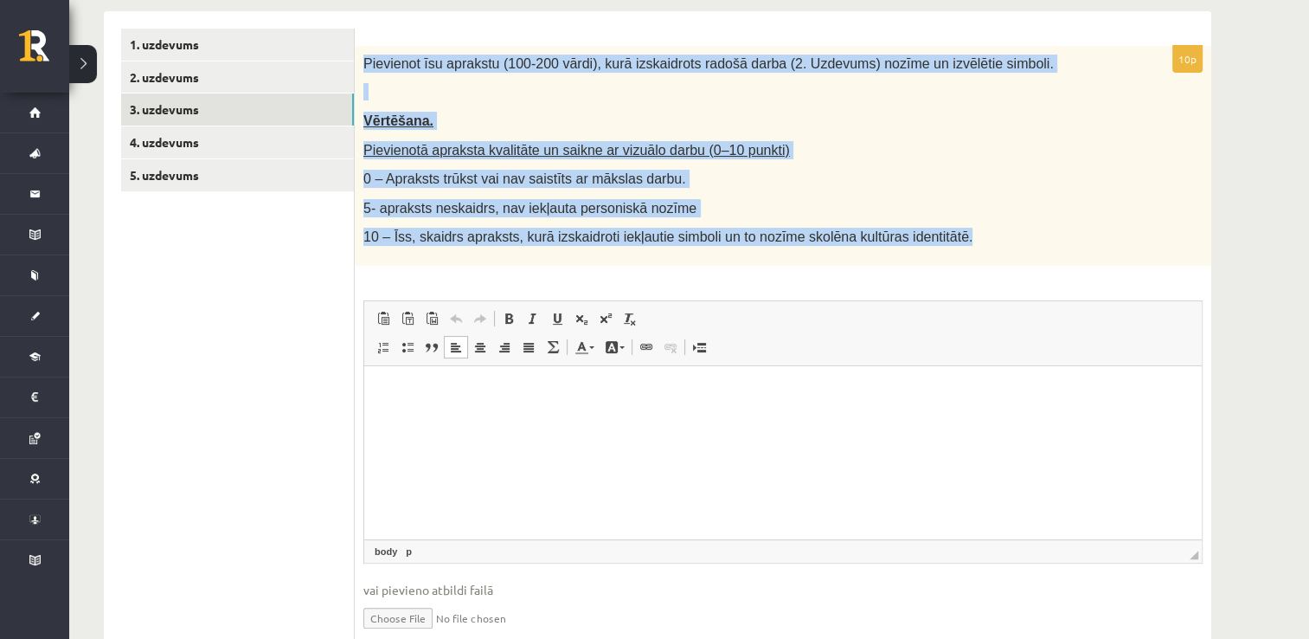
click at [837, 192] on div "Pievienot īsu aprakstu (100-200 vārdi), kurā izskaidrots radošā darba (2. Uzdev…" at bounding box center [783, 156] width 857 height 220
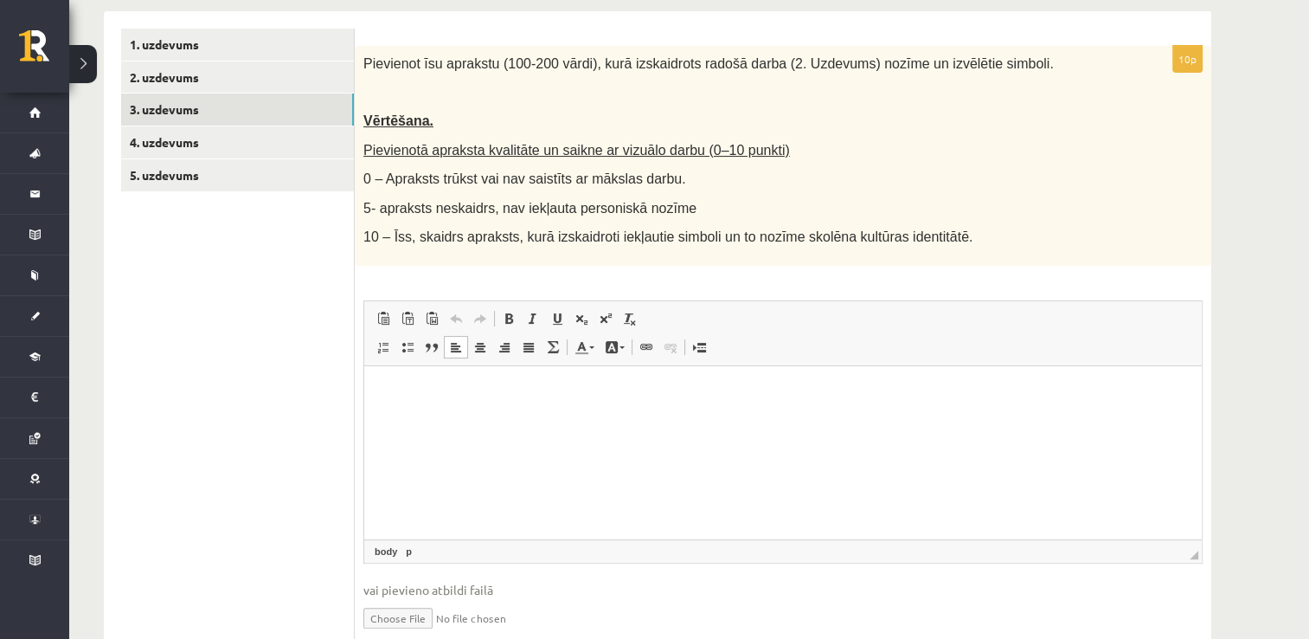
click at [565, 419] on html at bounding box center [783, 392] width 838 height 53
click at [577, 395] on p "**********" at bounding box center [784, 392] width 804 height 18
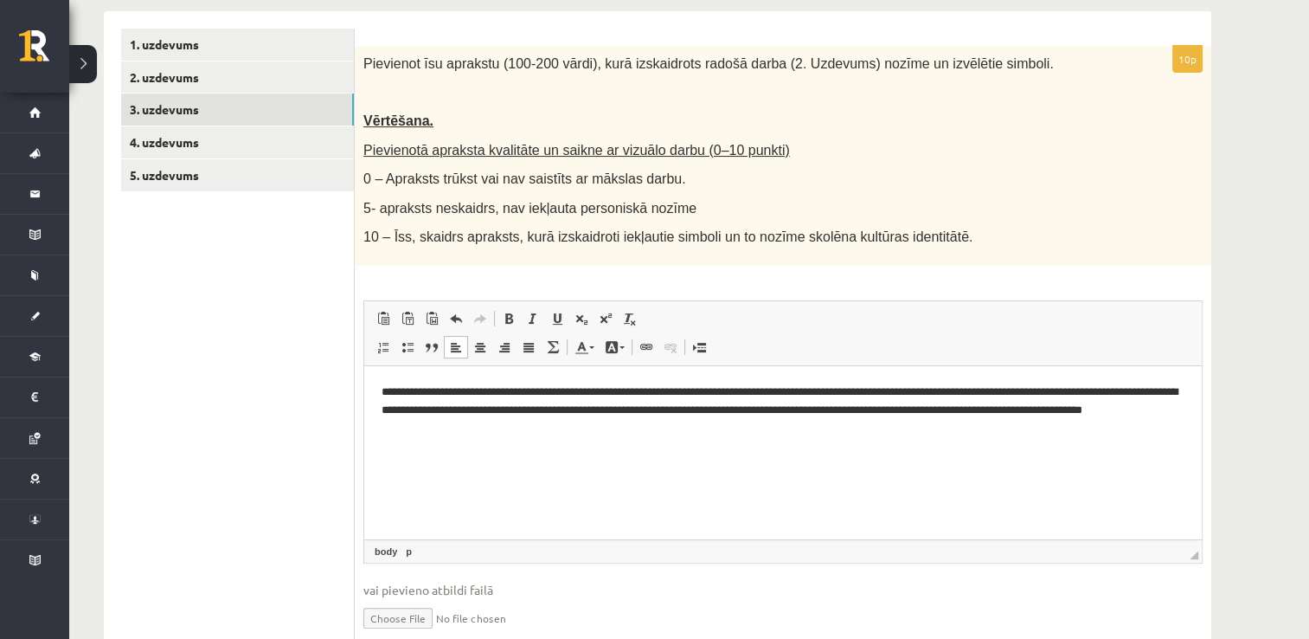
click at [1101, 410] on p "**********" at bounding box center [784, 410] width 804 height 54
click at [1046, 454] on html "**********" at bounding box center [783, 410] width 838 height 88
click at [241, 143] on link "4. uzdevums" at bounding box center [237, 142] width 233 height 32
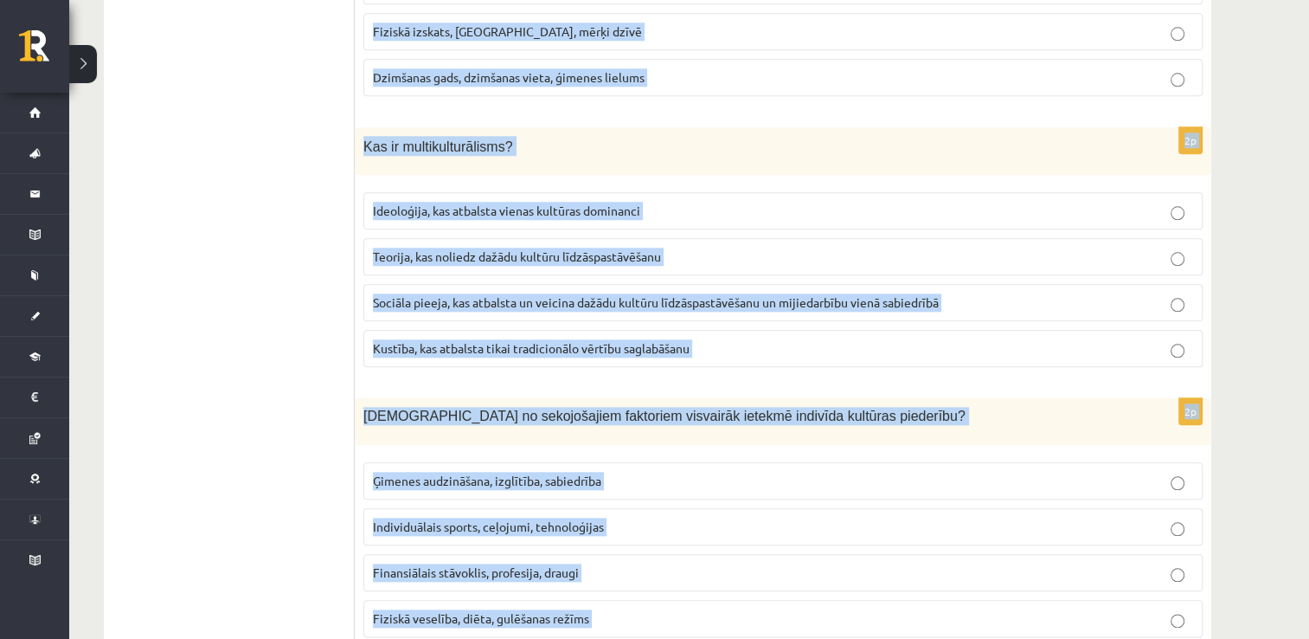
scroll to position [2434, 0]
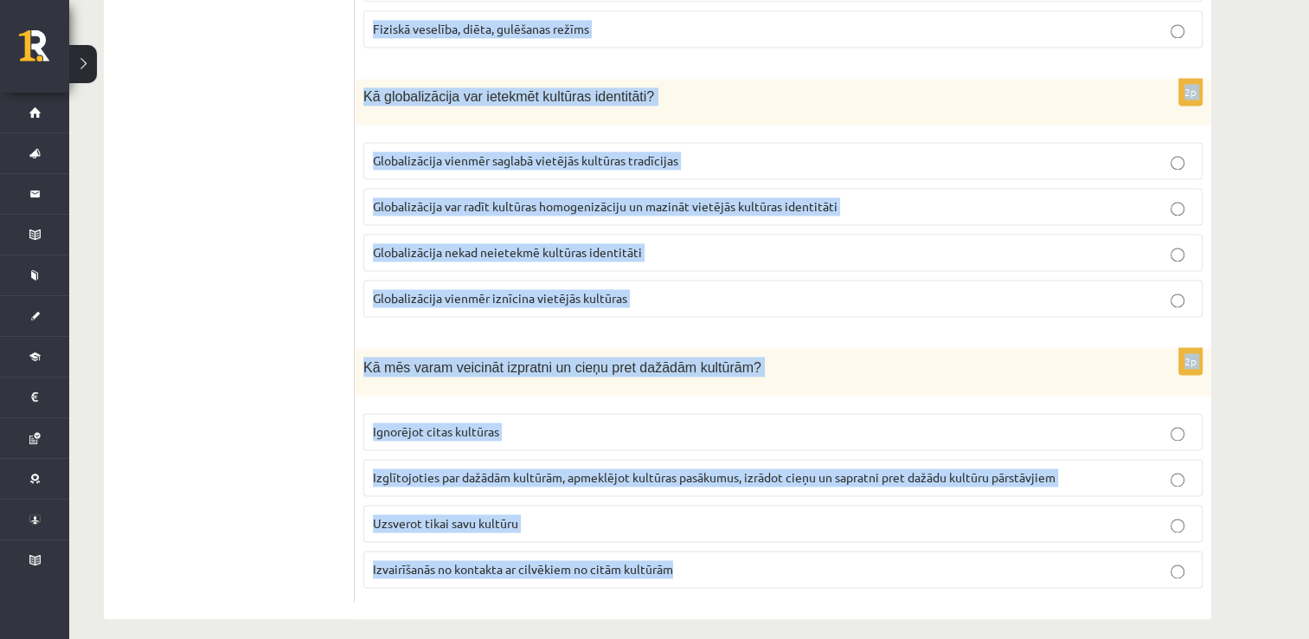
drag, startPoint x: 360, startPoint y: 56, endPoint x: 753, endPoint y: 556, distance: 635.9
copy form "Kura no šīm darbībām veicina kultūras identitātes saglabāšanu? Vairāk laika pav…"
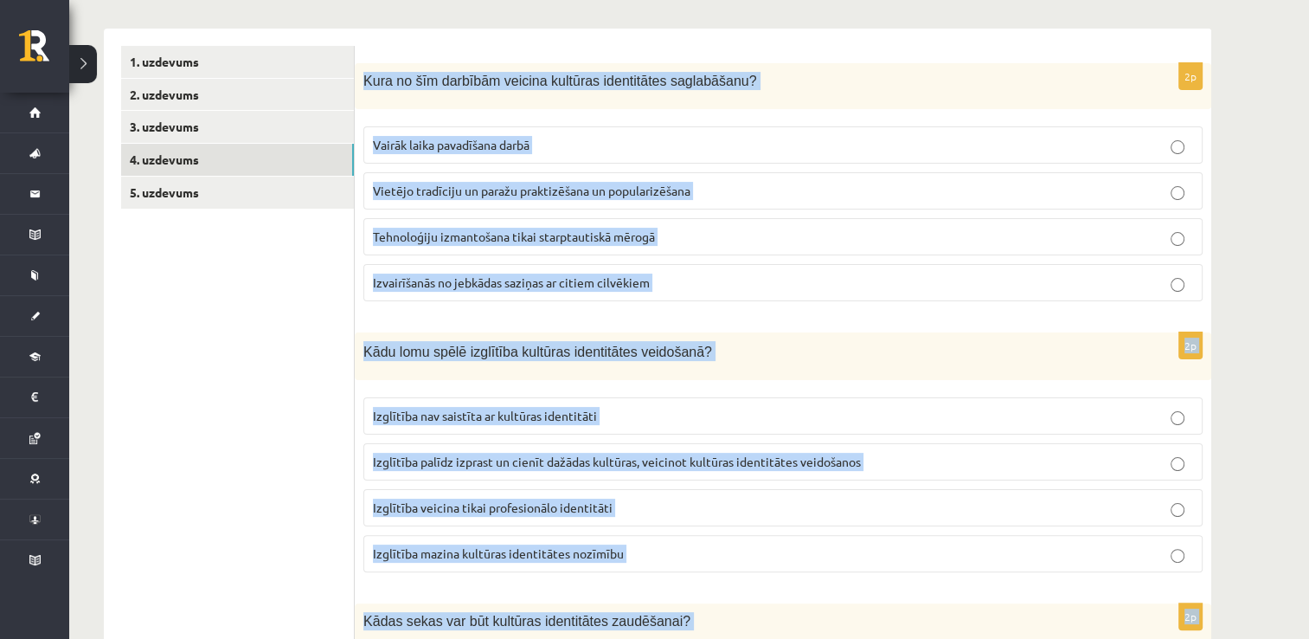
scroll to position [0, 0]
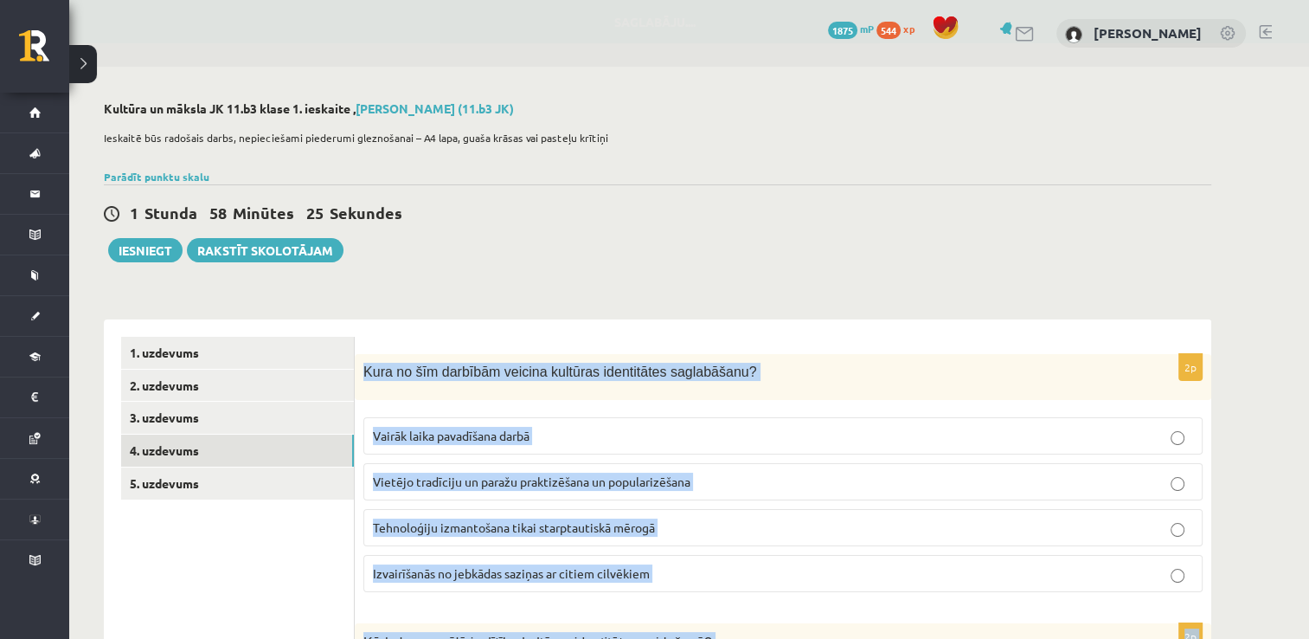
click at [748, 459] on fieldset "Vairāk laika pavadīšana darbā Vietējo tradīciju un paražu praktizēšana un popul…" at bounding box center [782, 502] width 839 height 189
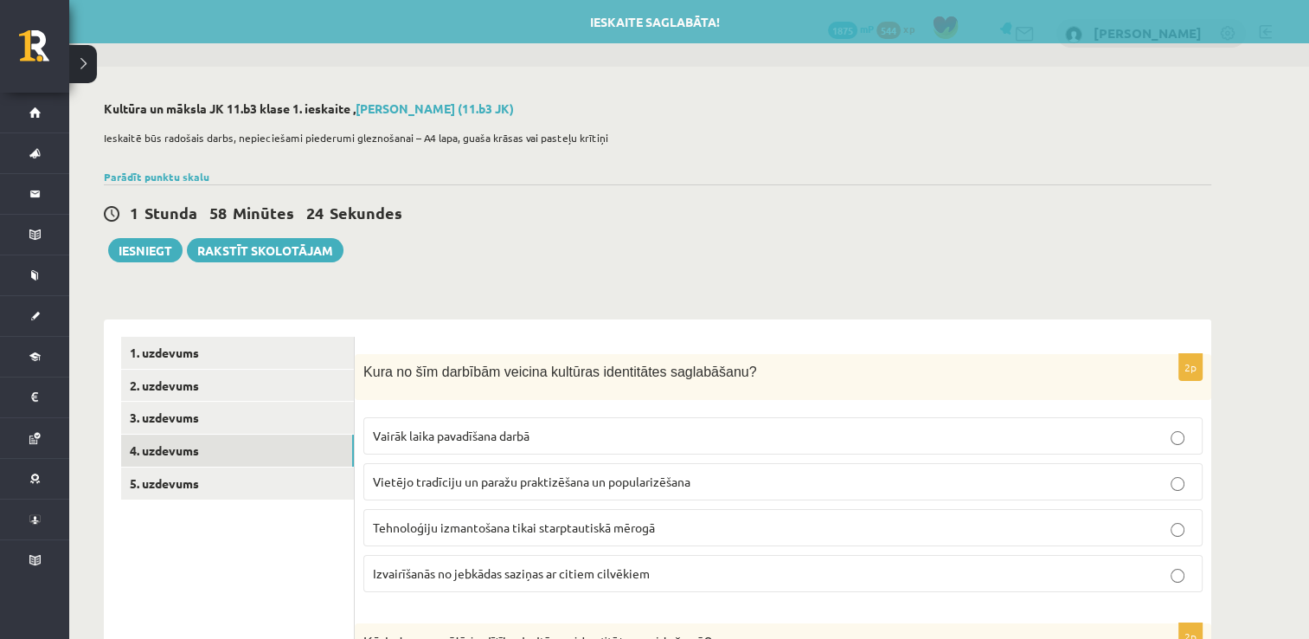
click at [761, 471] on label "Vietējo tradīciju un paražu praktizēšana un popularizēšana" at bounding box center [782, 481] width 839 height 37
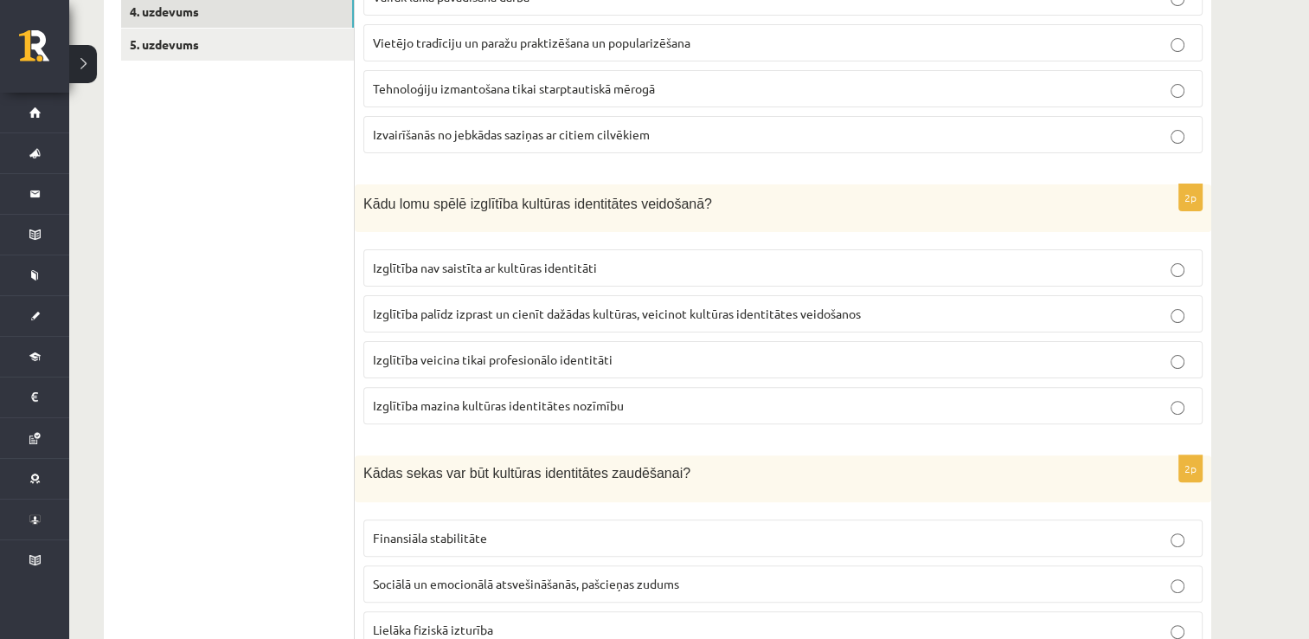
scroll to position [442, 0]
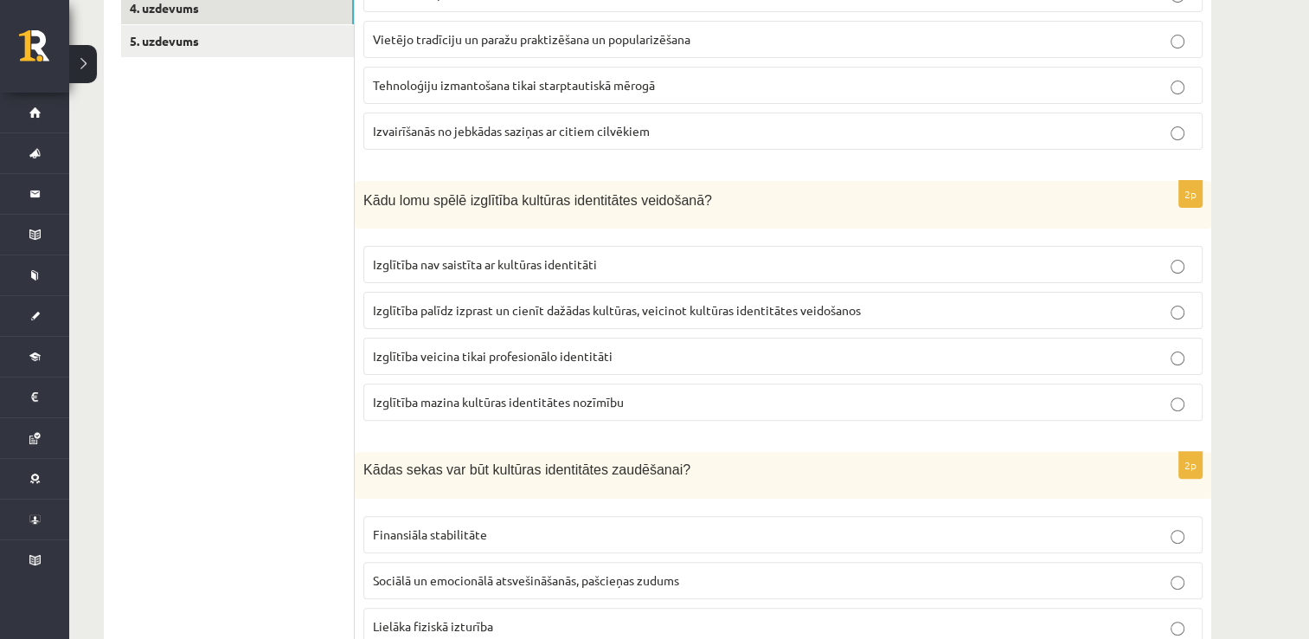
click at [675, 313] on span "Izglītība palīdz izprast un cienīt dažādas kultūras, veicinot kultūras identitā…" at bounding box center [617, 310] width 488 height 16
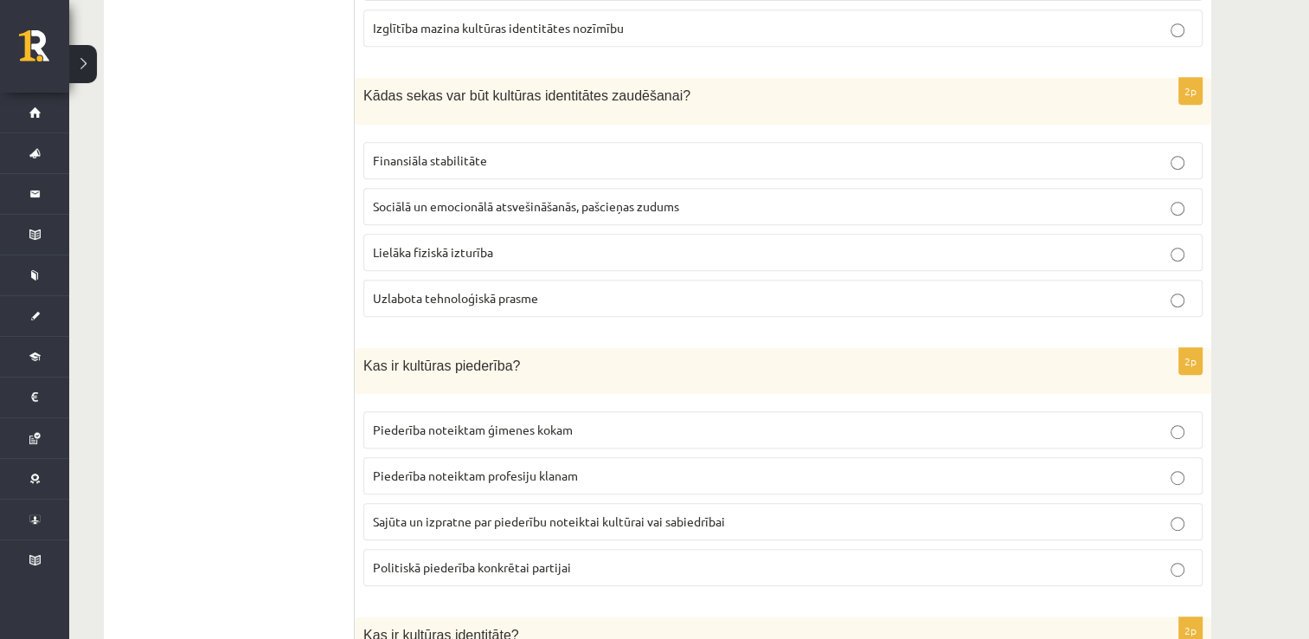
scroll to position [848, 0]
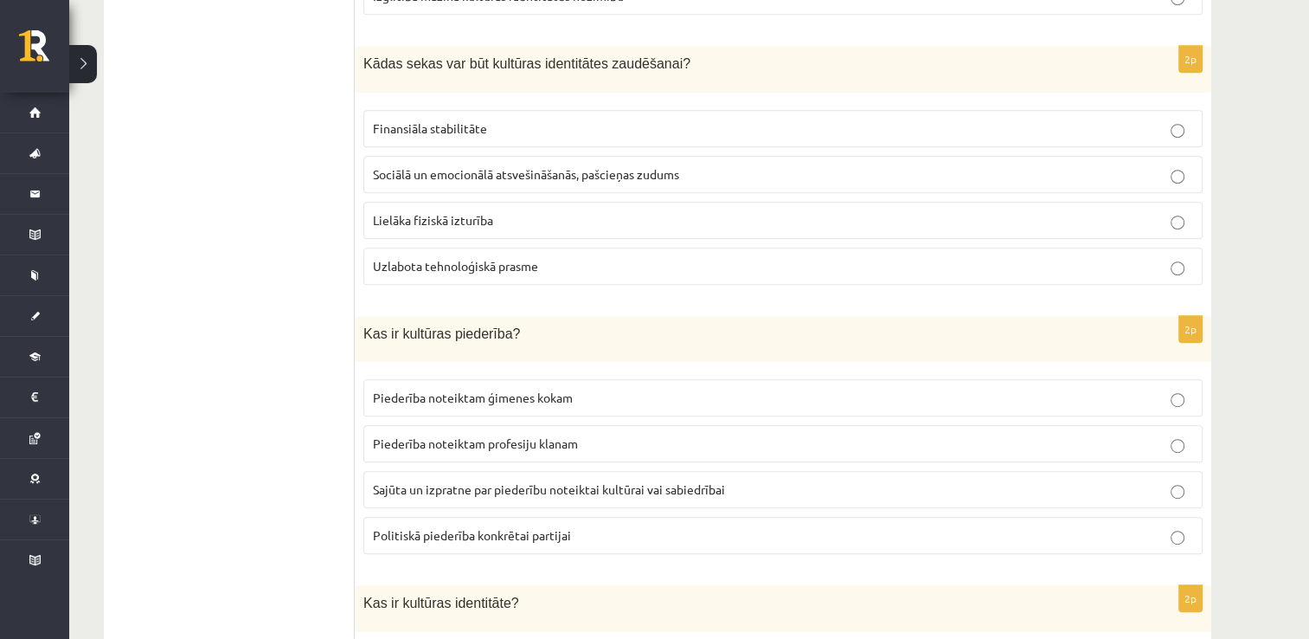
click at [606, 166] on span "Sociālā un emocionālā atsvešināšanās, pašcieņas zudums" at bounding box center [526, 174] width 306 height 16
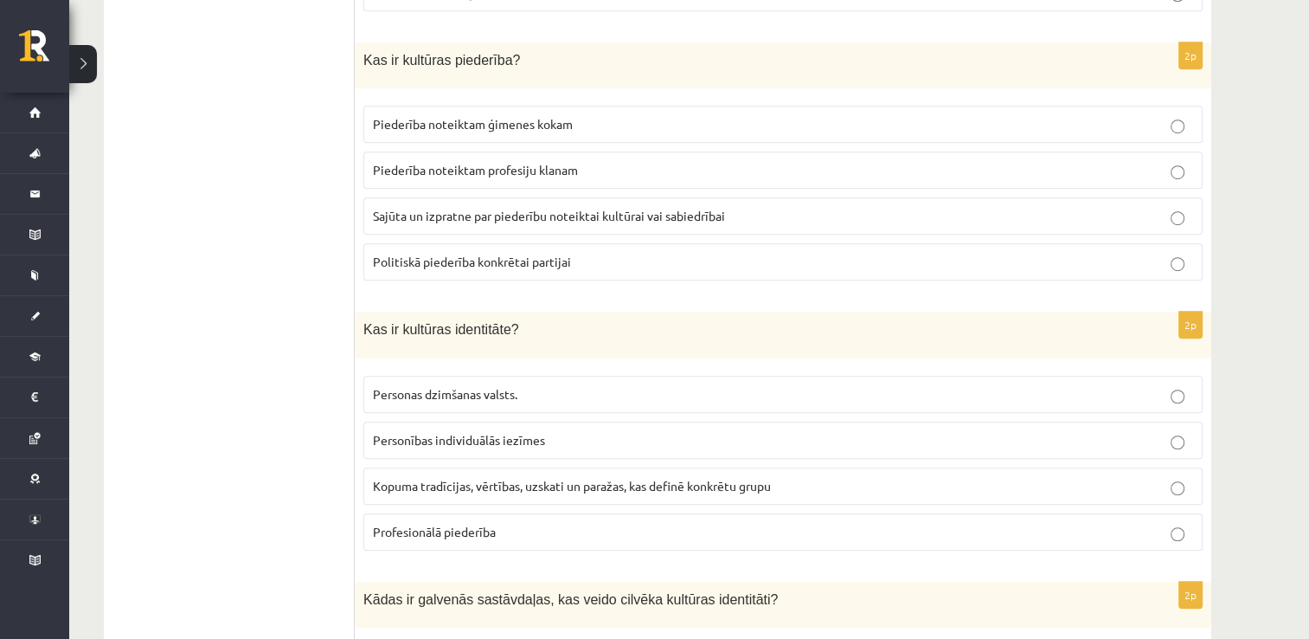
scroll to position [1126, 0]
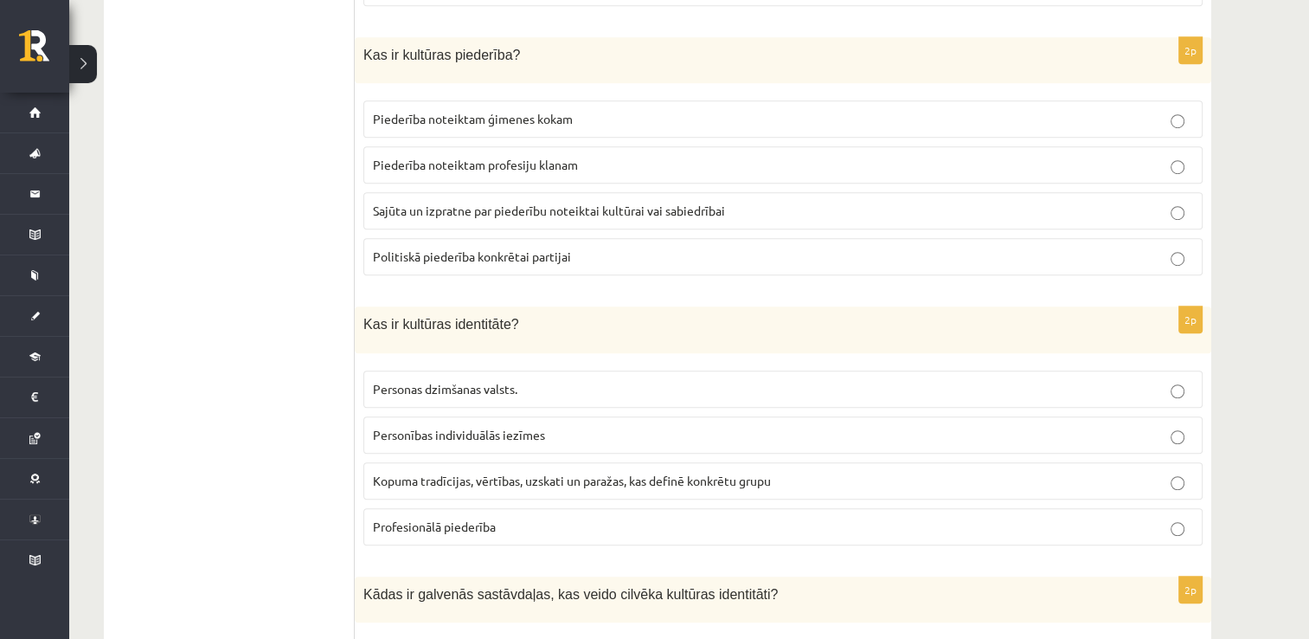
click at [743, 209] on p "Sajūta un izpratne par piederību noteiktai kultūrai vai sabiedrībai" at bounding box center [783, 211] width 820 height 18
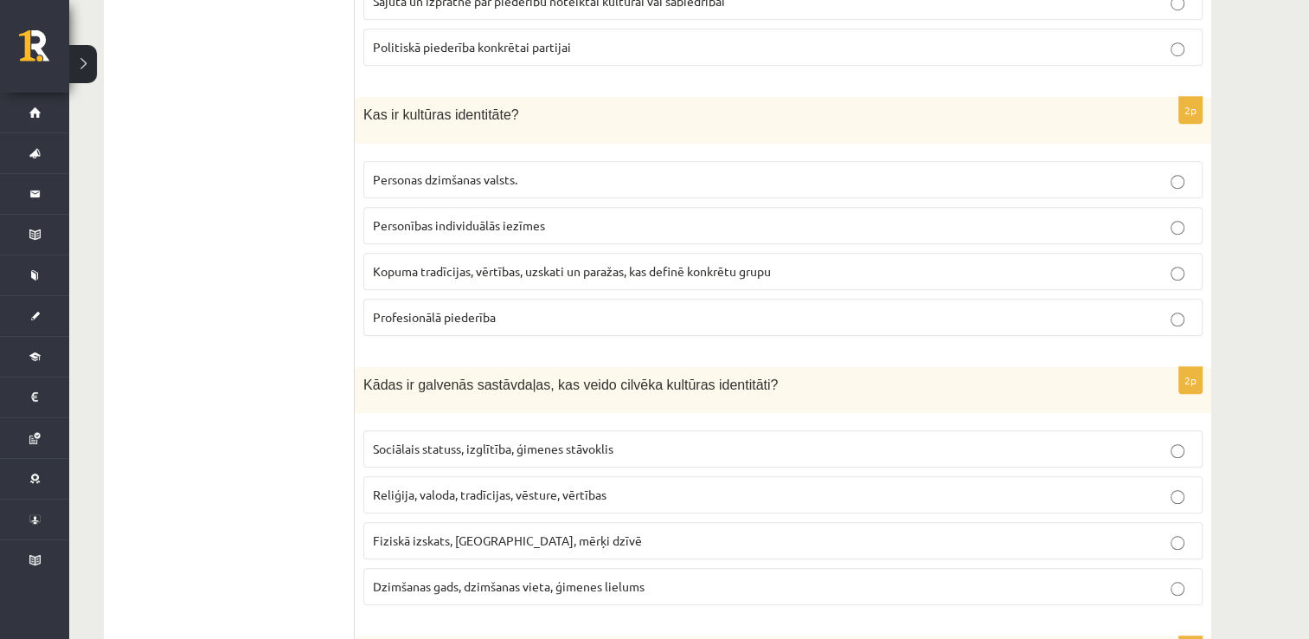
scroll to position [1435, 0]
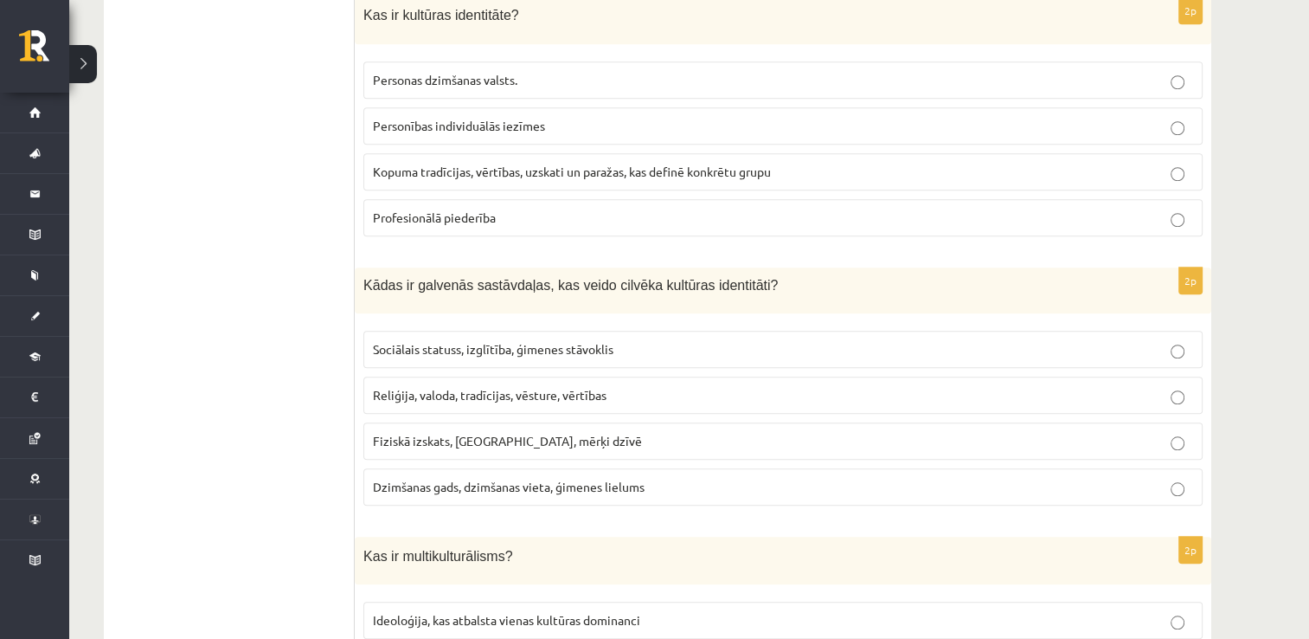
click at [554, 164] on span "Kopuma tradīcijas, vērtības, uzskati un paražas, kas definē konkrētu grupu" at bounding box center [572, 172] width 398 height 16
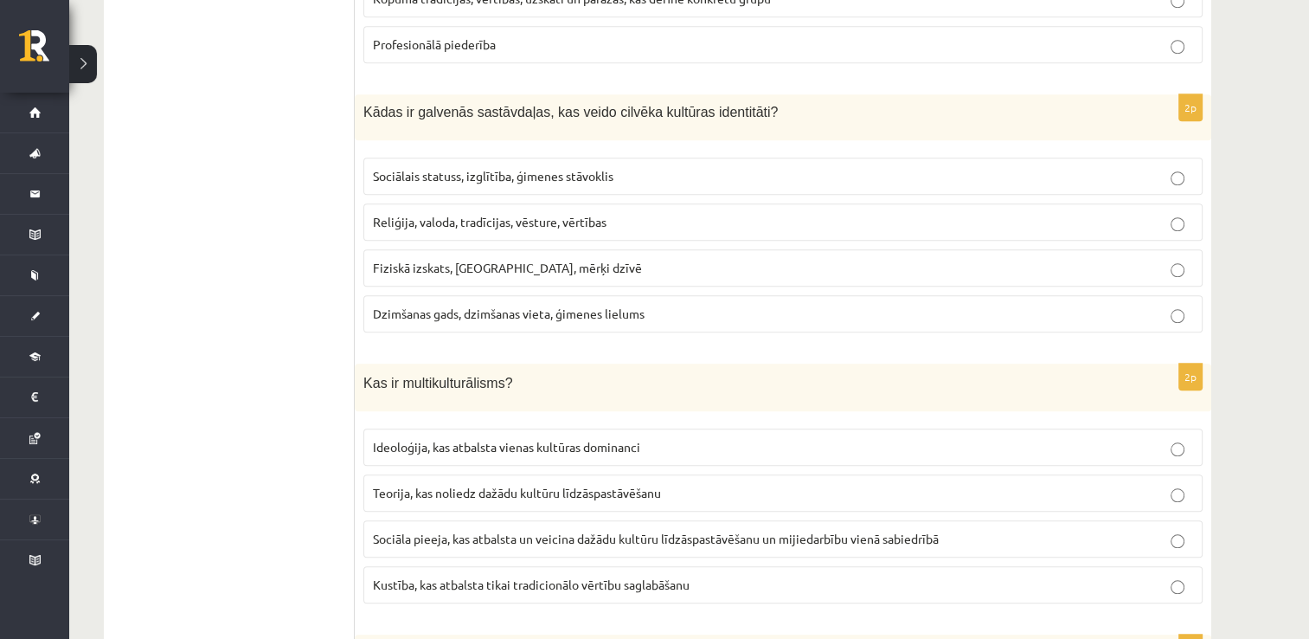
scroll to position [1661, 0]
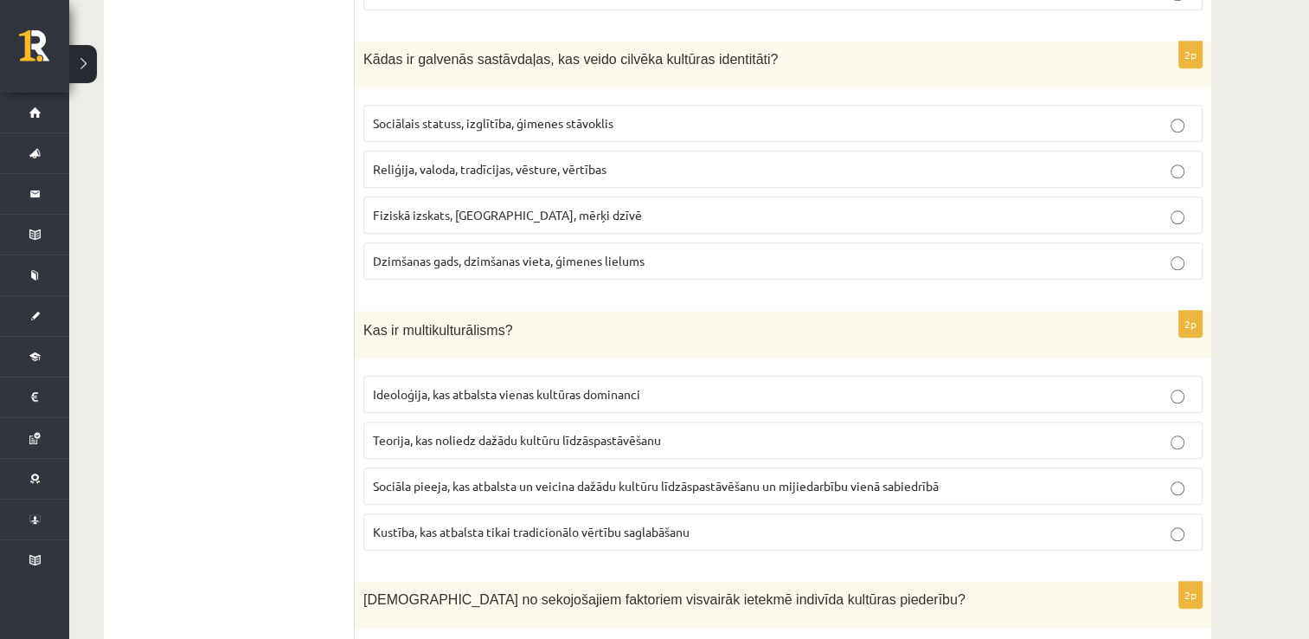
click at [611, 160] on p "Reliģija, valoda, tradīcijas, vēsture, vērtības" at bounding box center [783, 169] width 820 height 18
click at [696, 491] on label "Sociāla pieeja, kas atbalsta un veicina dažādu kultūru līdzāspastāvēšanu un mij…" at bounding box center [782, 485] width 839 height 37
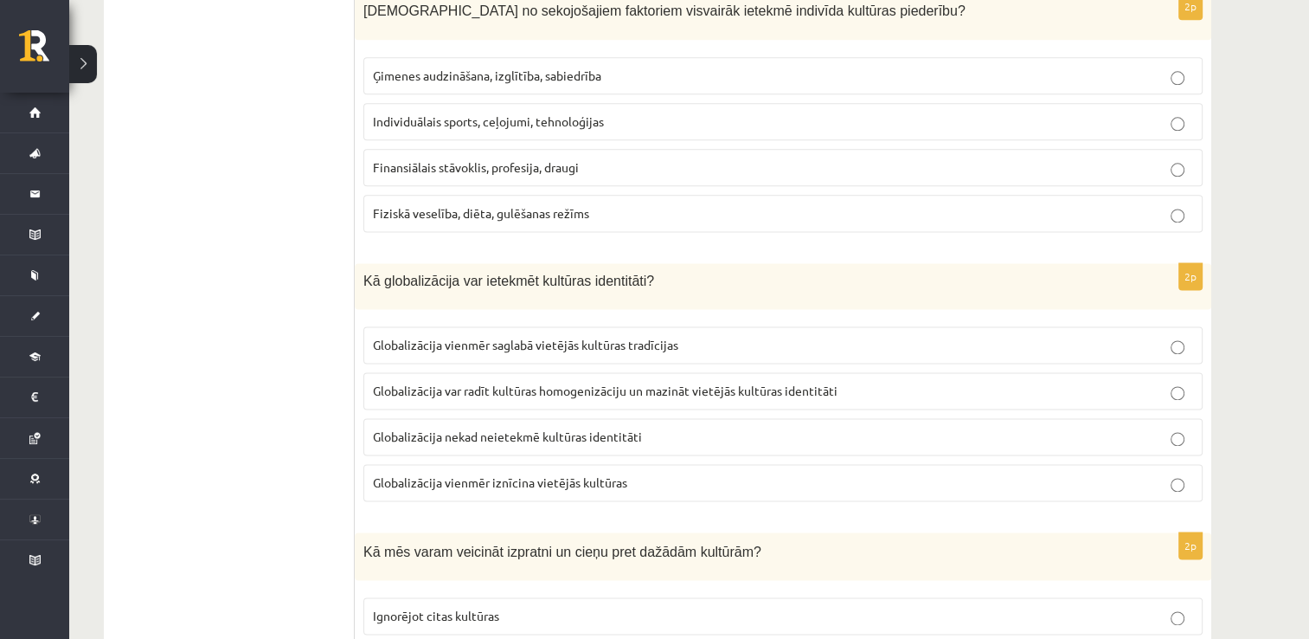
scroll to position [2251, 0]
click at [576, 66] on span "Ģimenes audzināšana, izglītība, sabiedrība" at bounding box center [487, 74] width 228 height 16
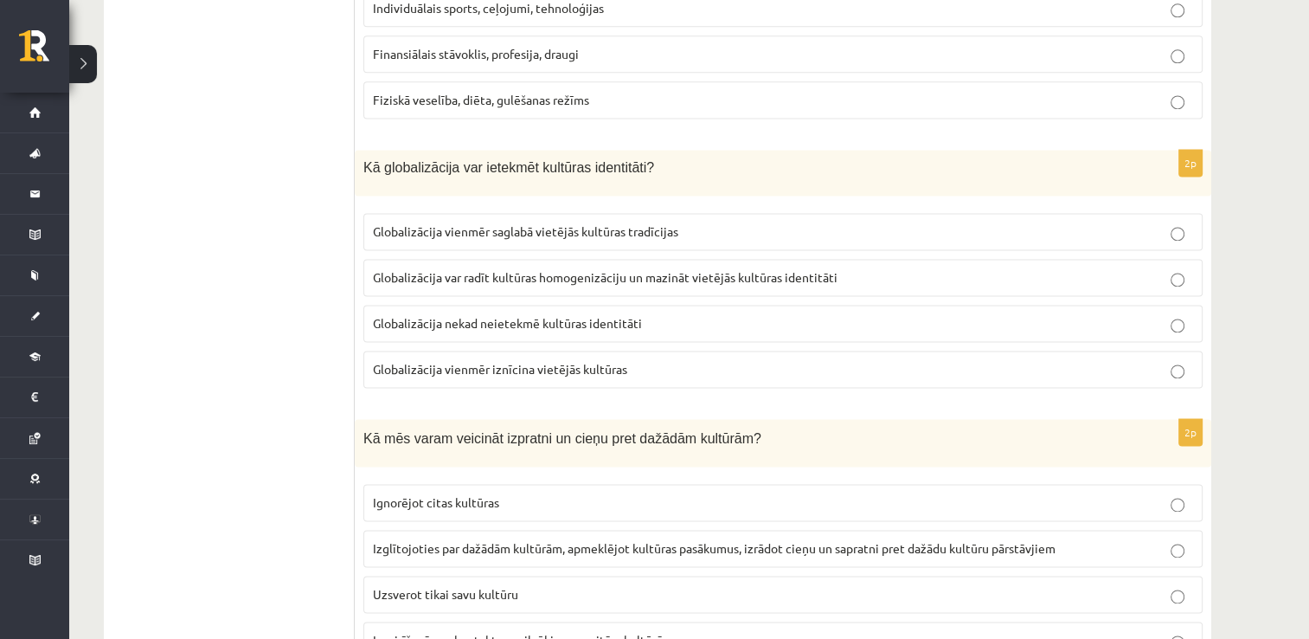
scroll to position [2434, 0]
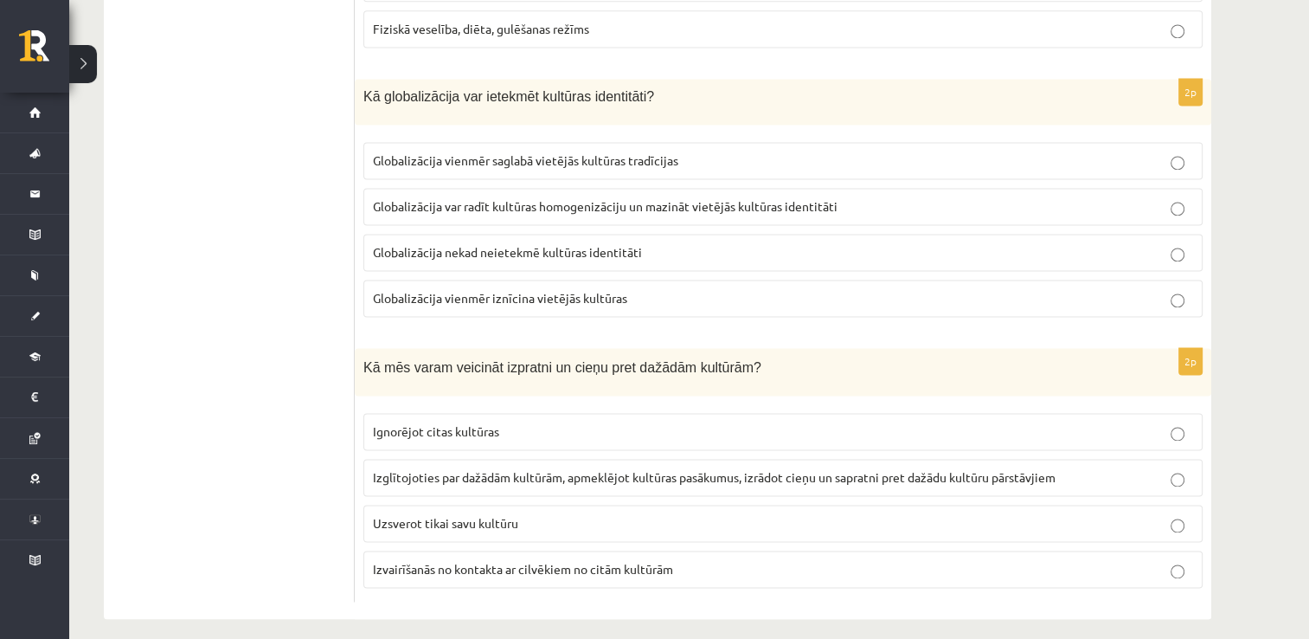
click at [791, 160] on label "Globalizācija vienmēr saglabā vietējās kultūras tradīcijas" at bounding box center [782, 160] width 839 height 37
click at [810, 198] on span "Globalizācija var radīt kultūras homogenizāciju un mazināt vietējās kultūras id…" at bounding box center [605, 206] width 465 height 16
click at [702, 472] on p "Izglītojoties par dažādām kultūrām, apmeklējot kultūras pasākumus, izrādot cieņ…" at bounding box center [783, 477] width 820 height 18
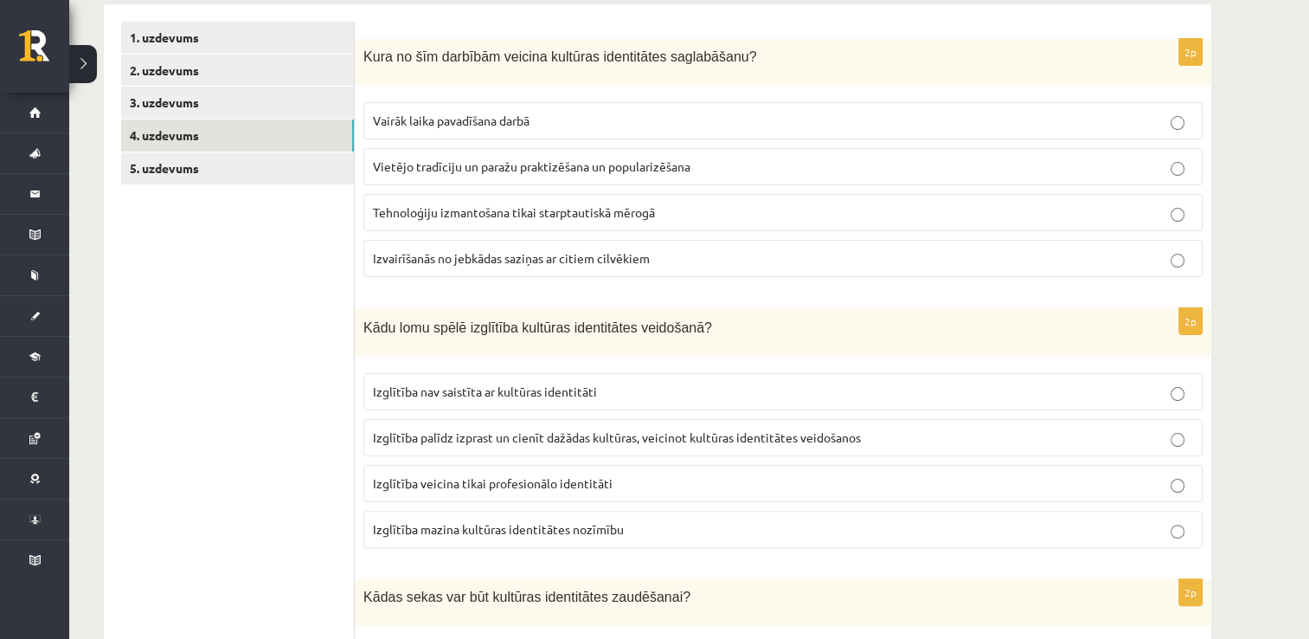
scroll to position [188, 0]
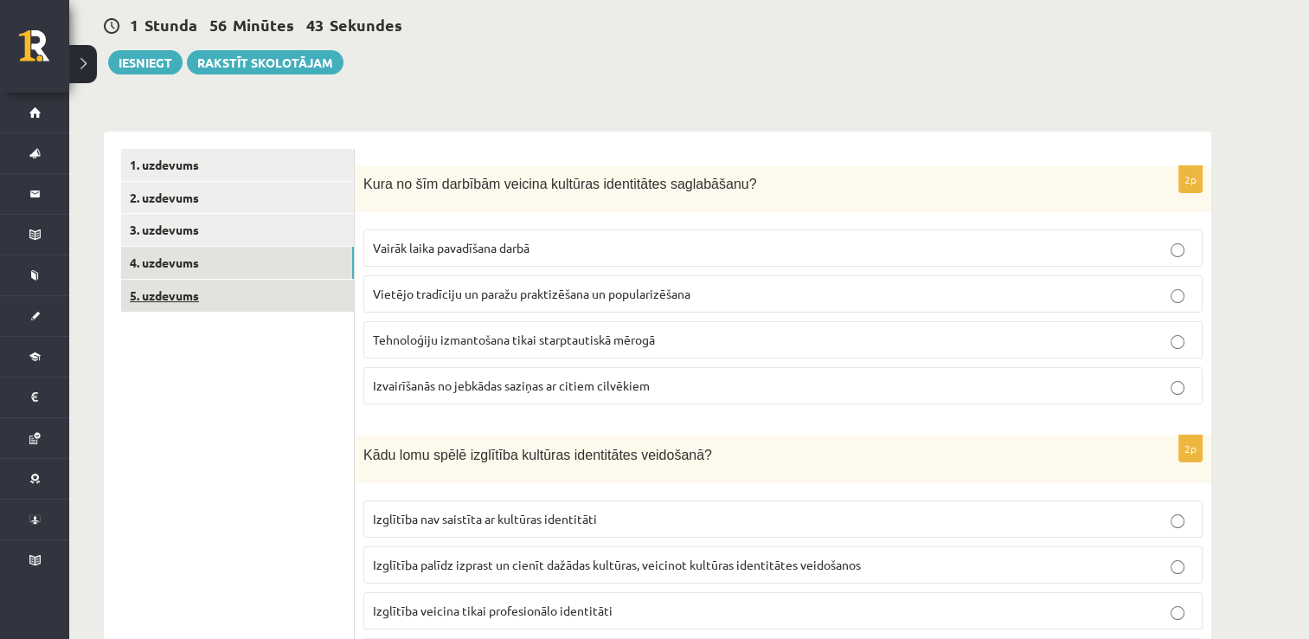
click at [351, 299] on link "5. uzdevums" at bounding box center [237, 295] width 233 height 32
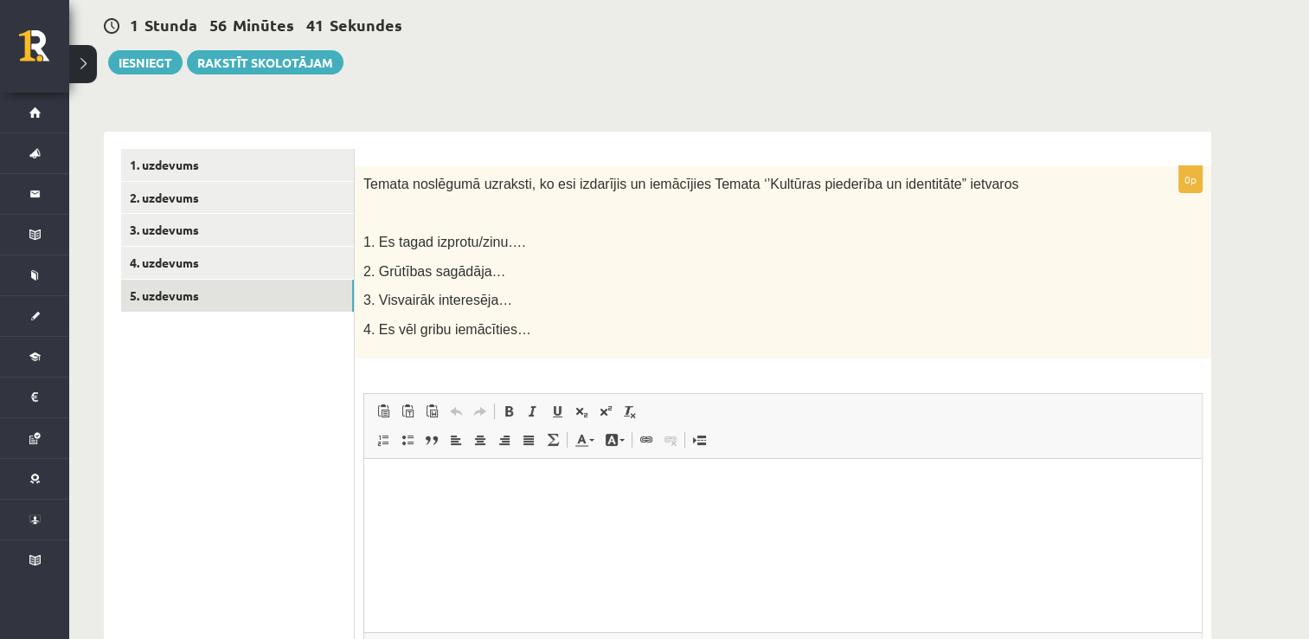
scroll to position [0, 0]
click at [565, 500] on html at bounding box center [783, 485] width 838 height 53
click at [143, 66] on button "Iesniegt" at bounding box center [145, 62] width 74 height 24
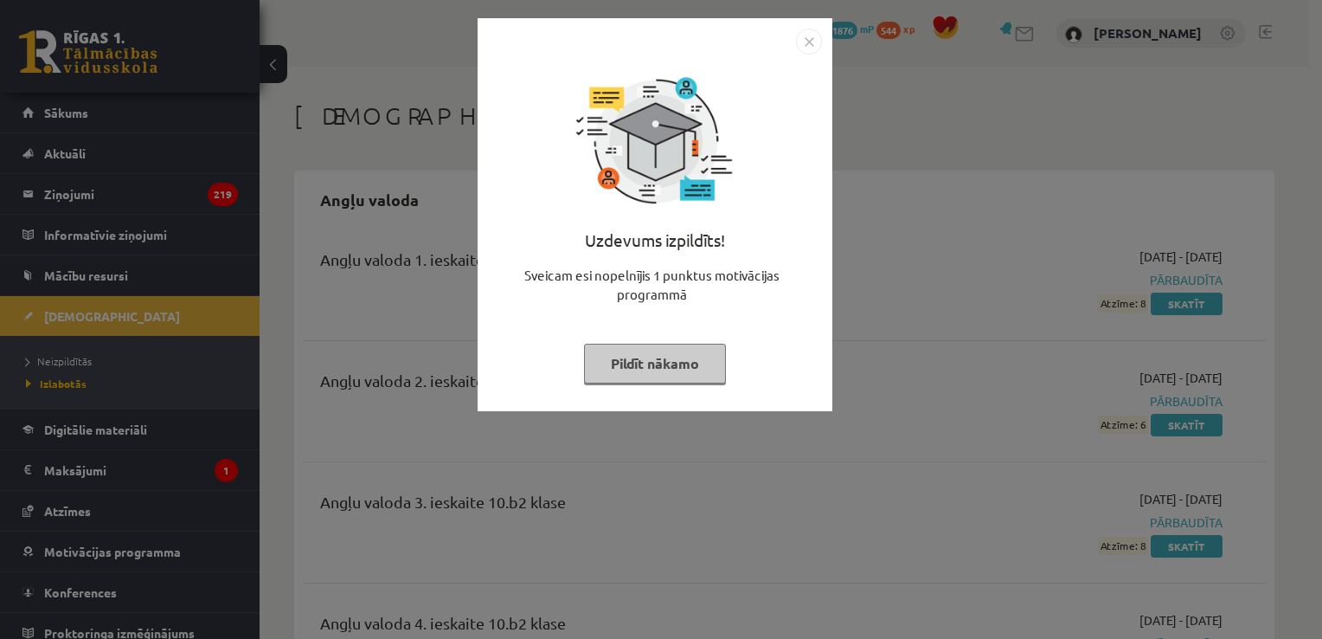
click at [808, 36] on img "Close" at bounding box center [809, 42] width 26 height 26
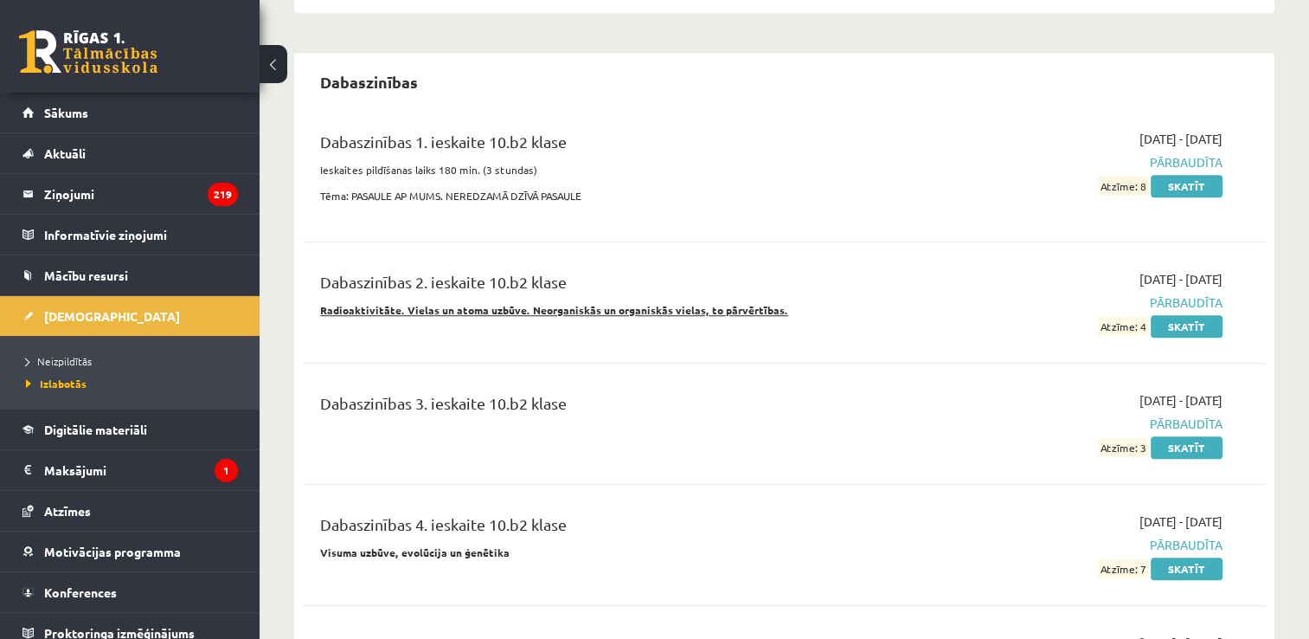
scroll to position [1289, 0]
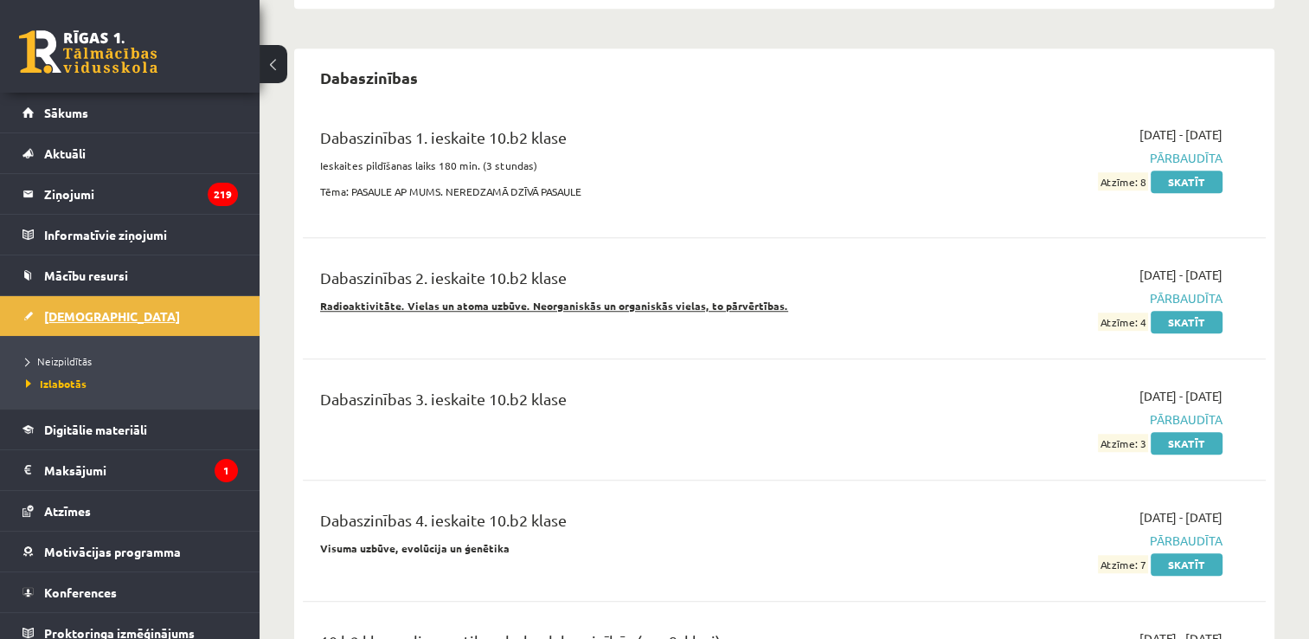
click at [202, 309] on link "[DEMOGRAPHIC_DATA]" at bounding box center [129, 316] width 215 height 40
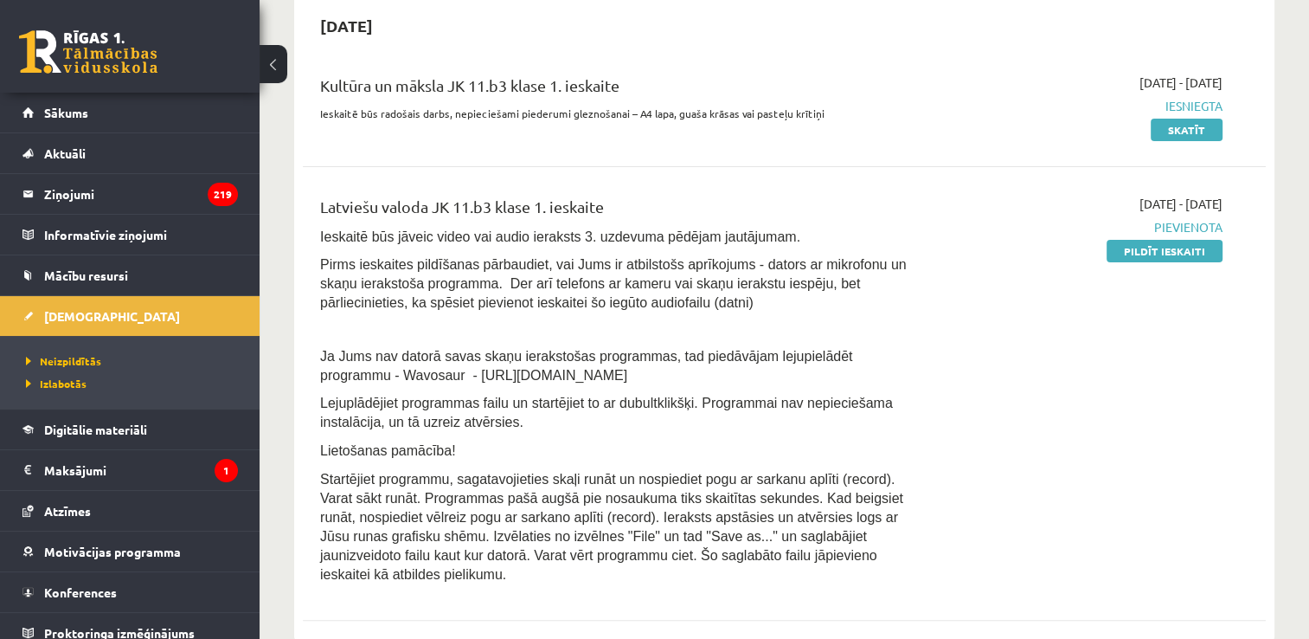
scroll to position [402, 0]
click at [1154, 252] on link "Pildīt ieskaiti" at bounding box center [1165, 252] width 116 height 22
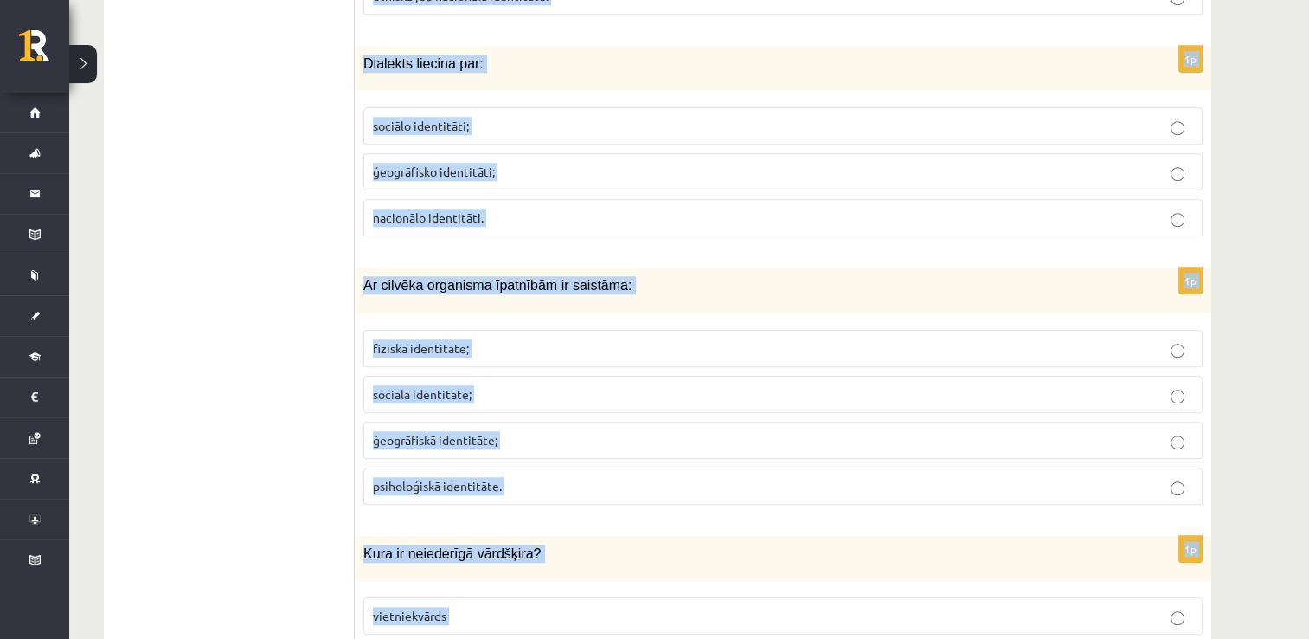
scroll to position [8282, 0]
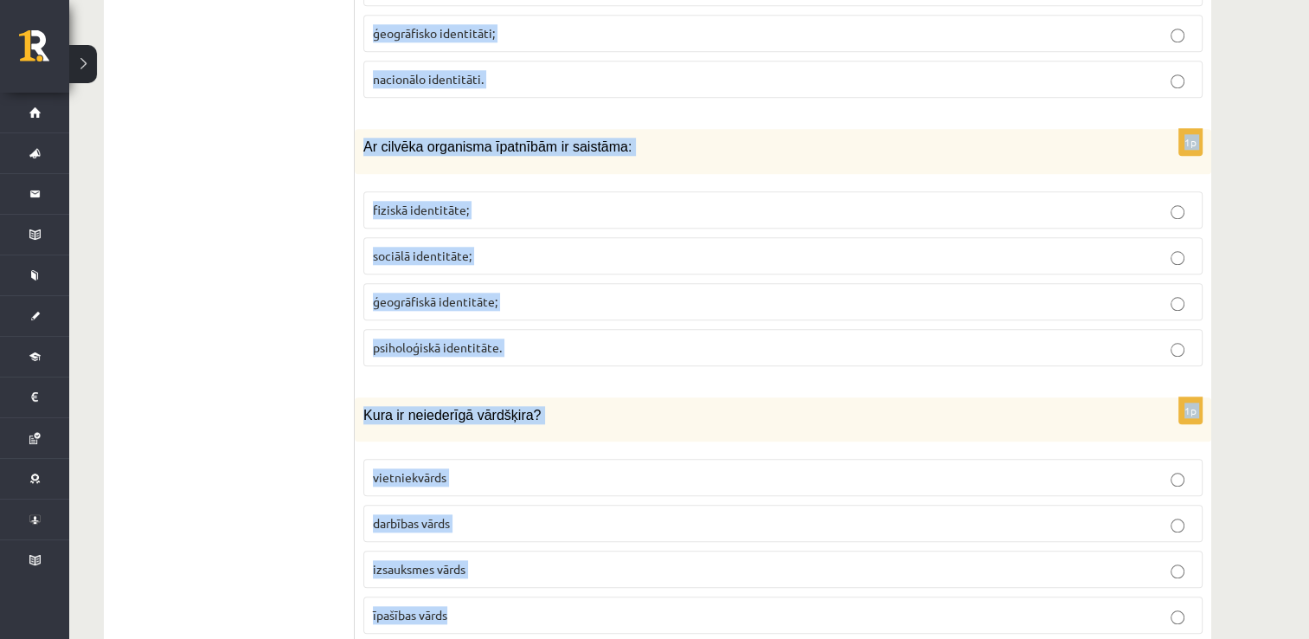
drag, startPoint x: 359, startPoint y: 588, endPoint x: 472, endPoint y: 540, distance: 122.5
drag, startPoint x: 472, startPoint y: 540, endPoint x: 421, endPoint y: 355, distance: 191.8
copy form "Lorem ipsumdolors am: Conse adipi el seddoei Temporinci Utlaboree Dolo magnaali…"
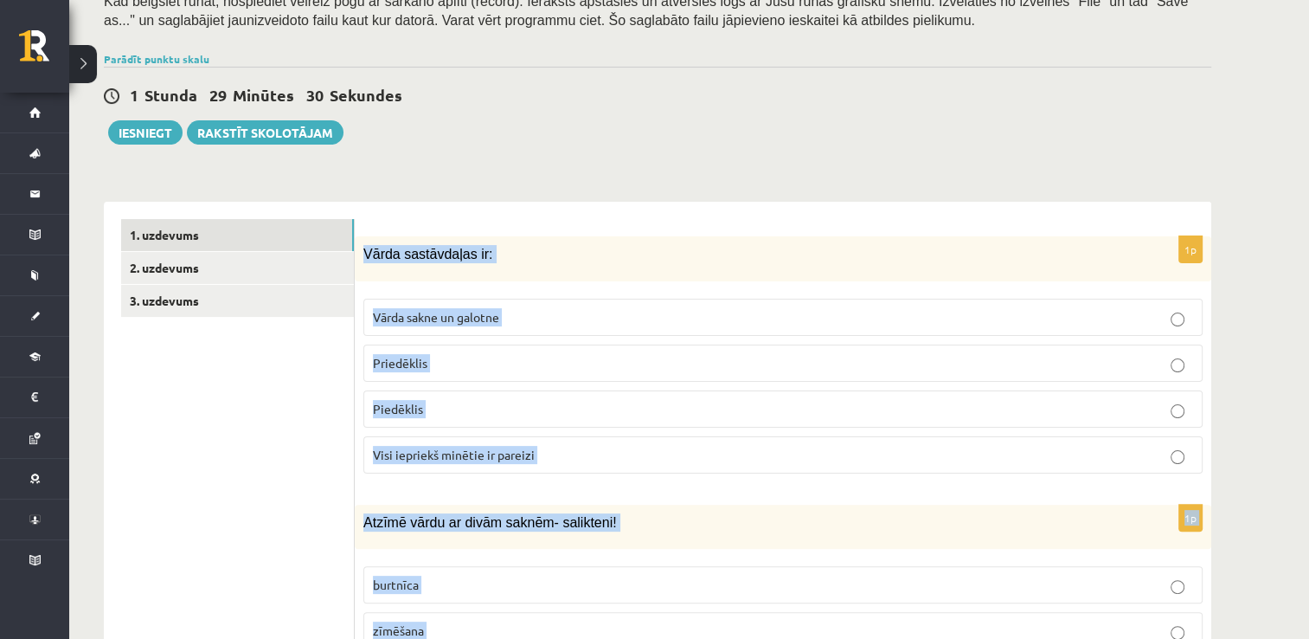
scroll to position [455, 0]
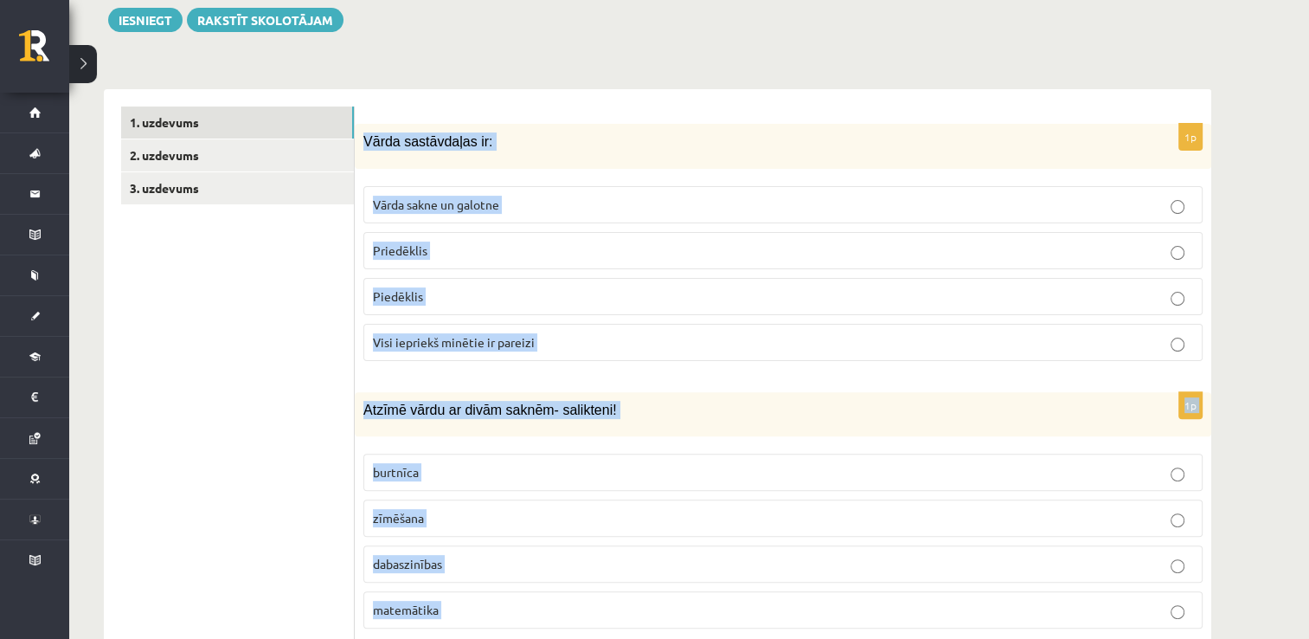
click at [623, 341] on p "Visi iepriekš minētie ir pareizi" at bounding box center [783, 342] width 820 height 18
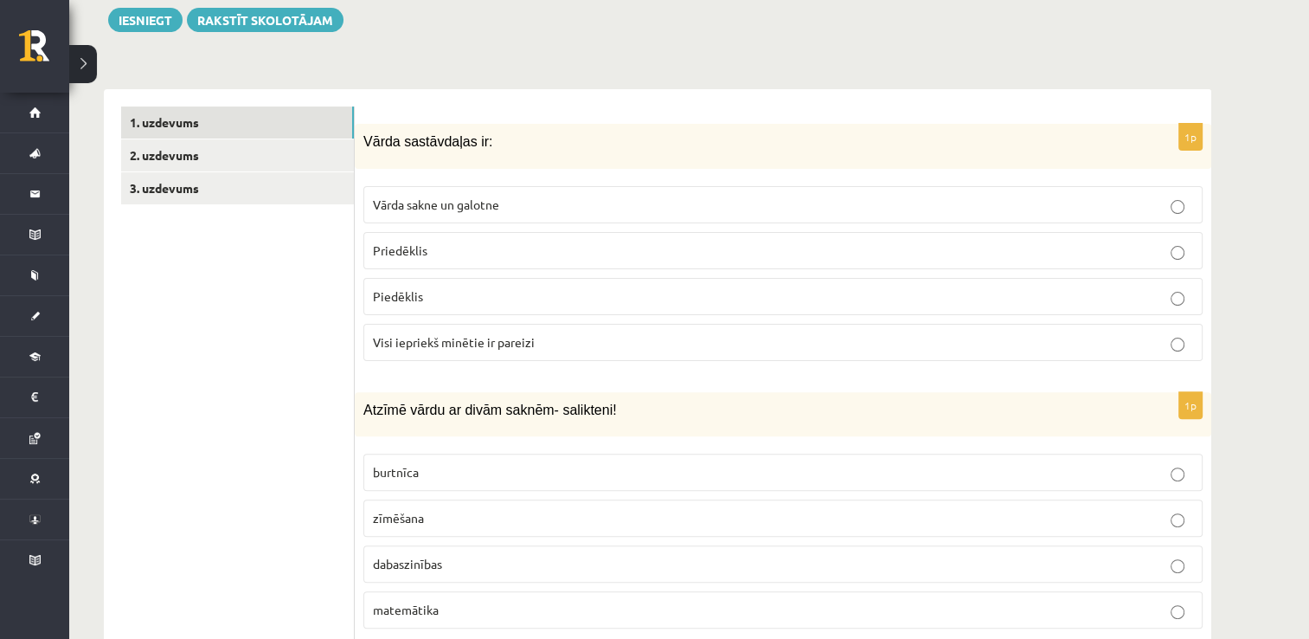
click at [623, 341] on p "Visi iepriekš minētie ir pareizi" at bounding box center [783, 342] width 820 height 18
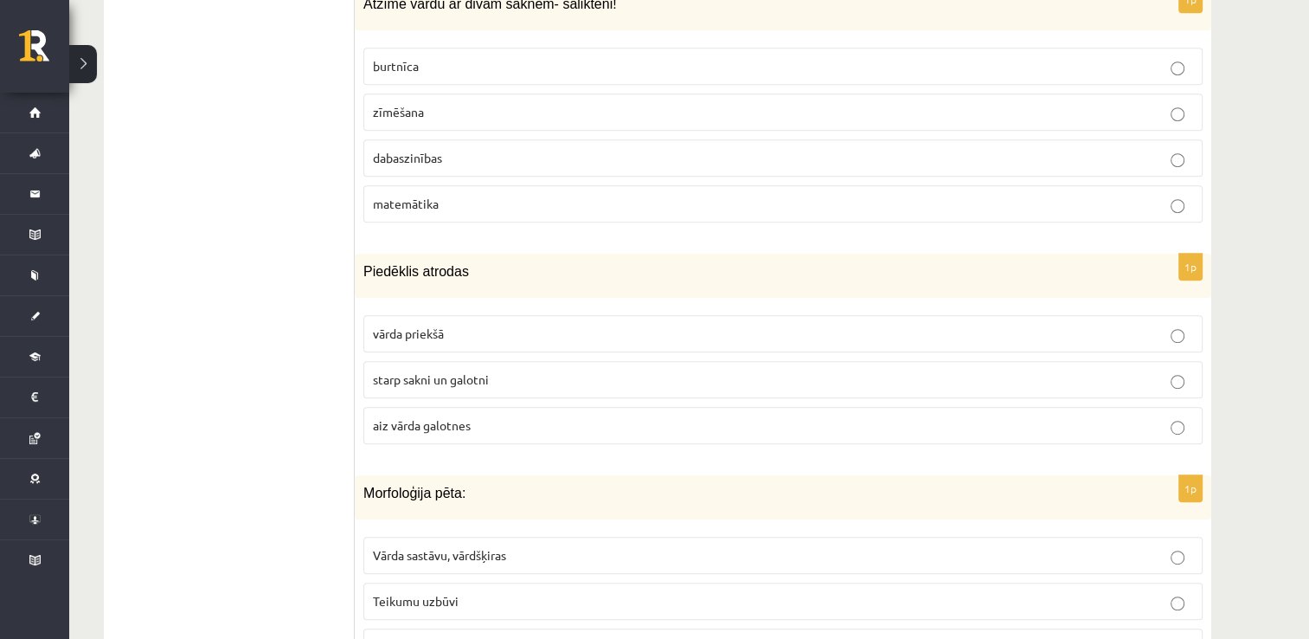
scroll to position [936, 0]
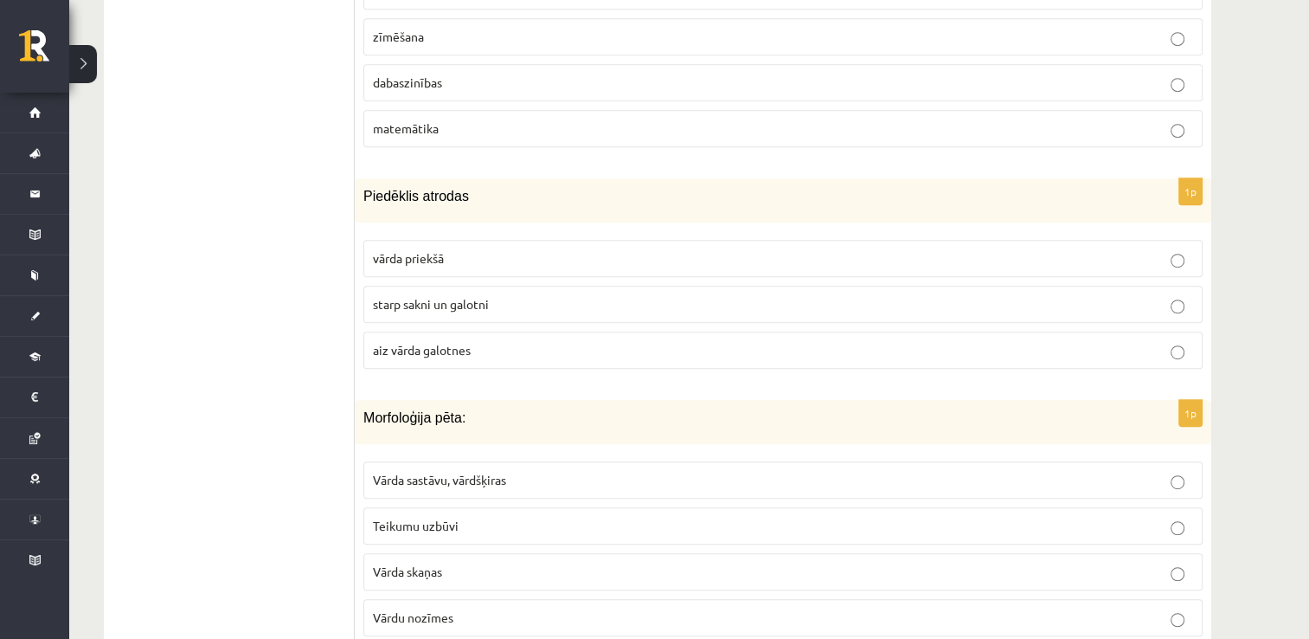
click at [395, 85] on span "dabaszinības" at bounding box center [407, 82] width 69 height 16
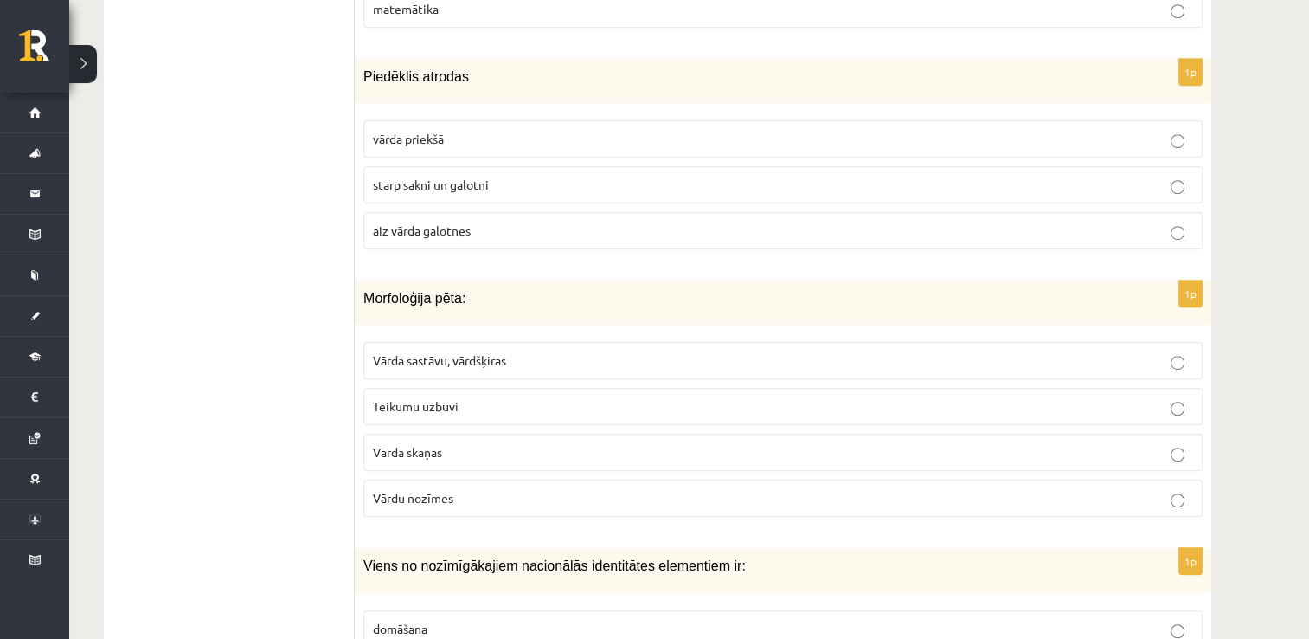
scroll to position [1073, 0]
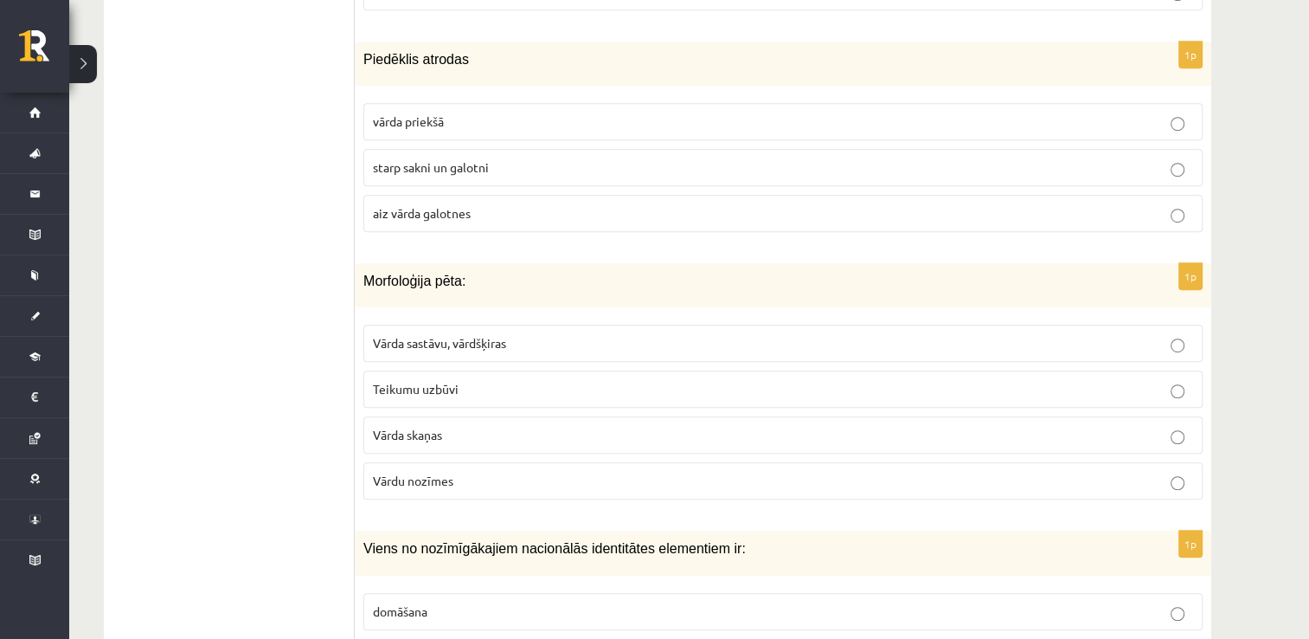
click at [655, 166] on p "starp sakni un galotni" at bounding box center [783, 167] width 820 height 18
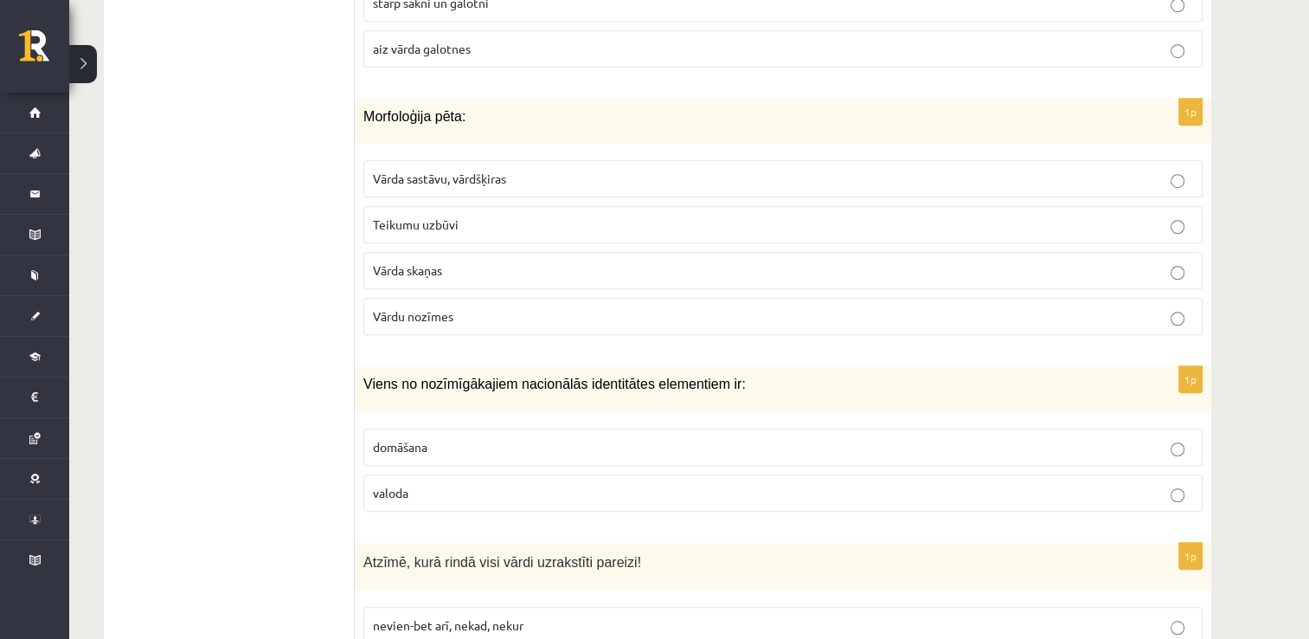
scroll to position [1239, 0]
click at [579, 170] on p "Vārda sastāvu, vārdšķiras" at bounding box center [783, 177] width 820 height 18
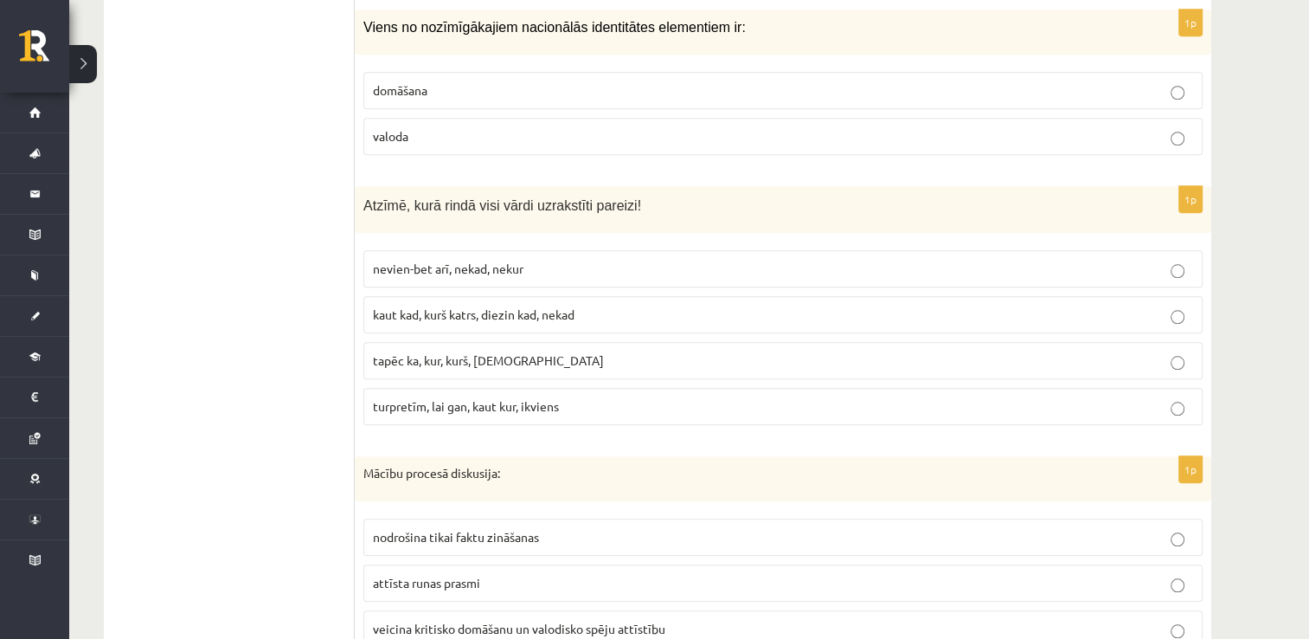
scroll to position [1590, 0]
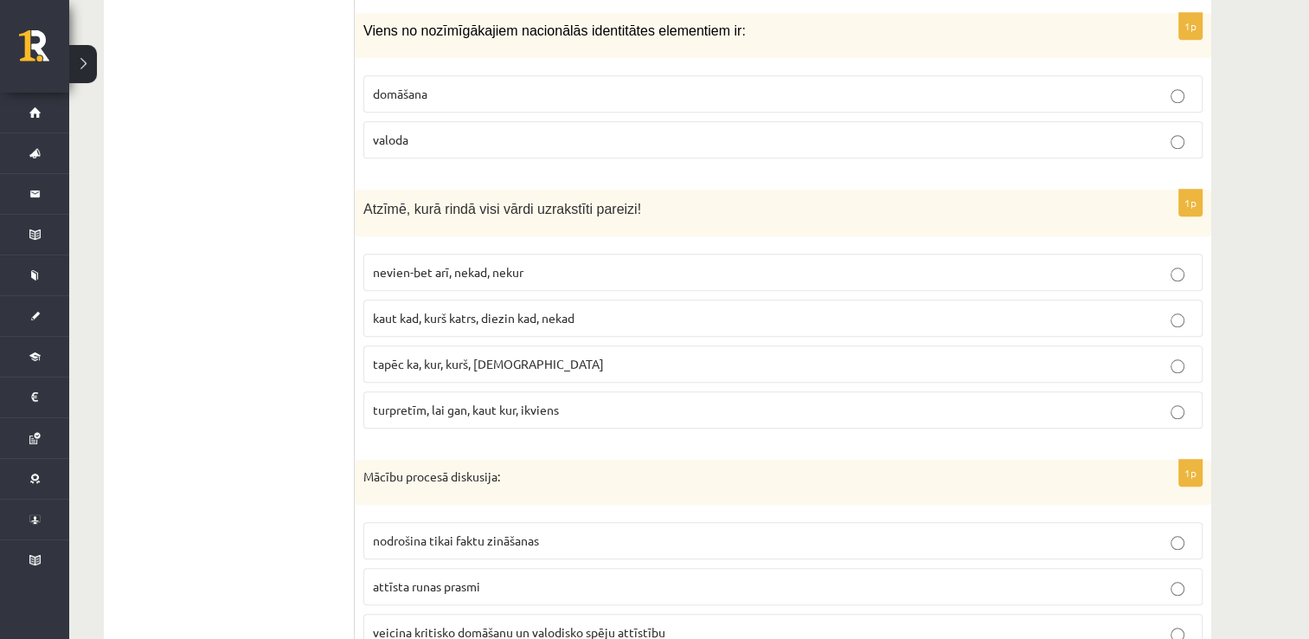
click at [638, 121] on label "valoda" at bounding box center [782, 139] width 839 height 37
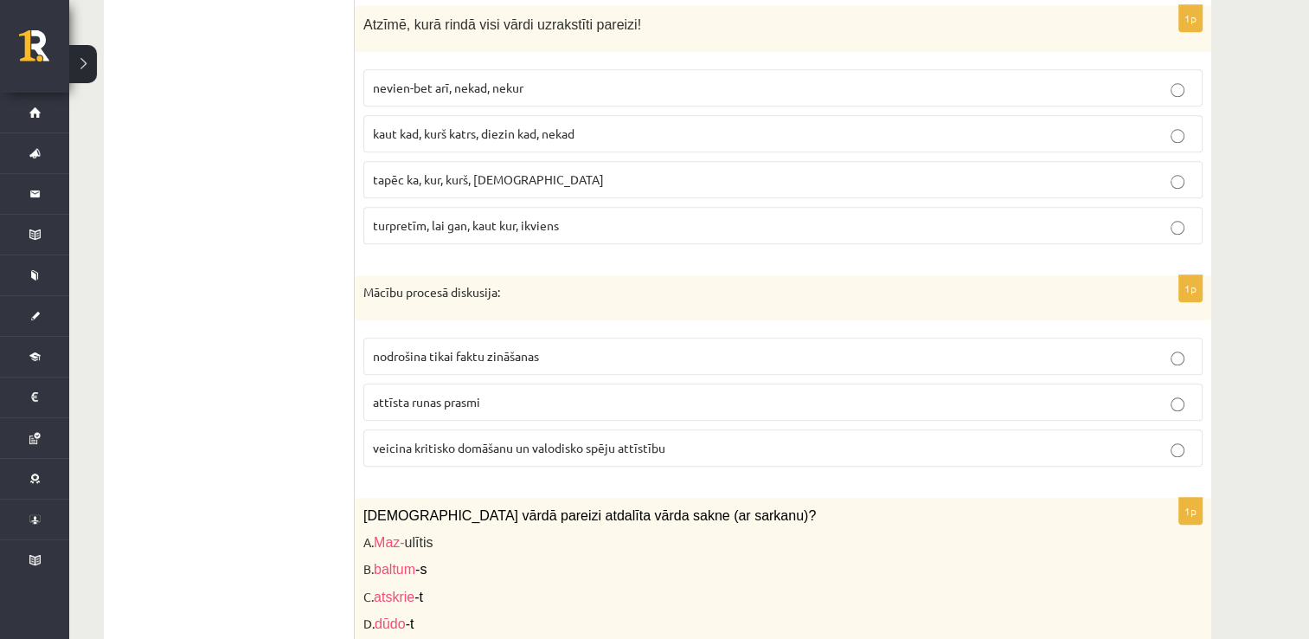
scroll to position [1775, 0]
click at [635, 130] on p "kaut kad, kurš katrs, diezin kad, nekad" at bounding box center [783, 133] width 820 height 18
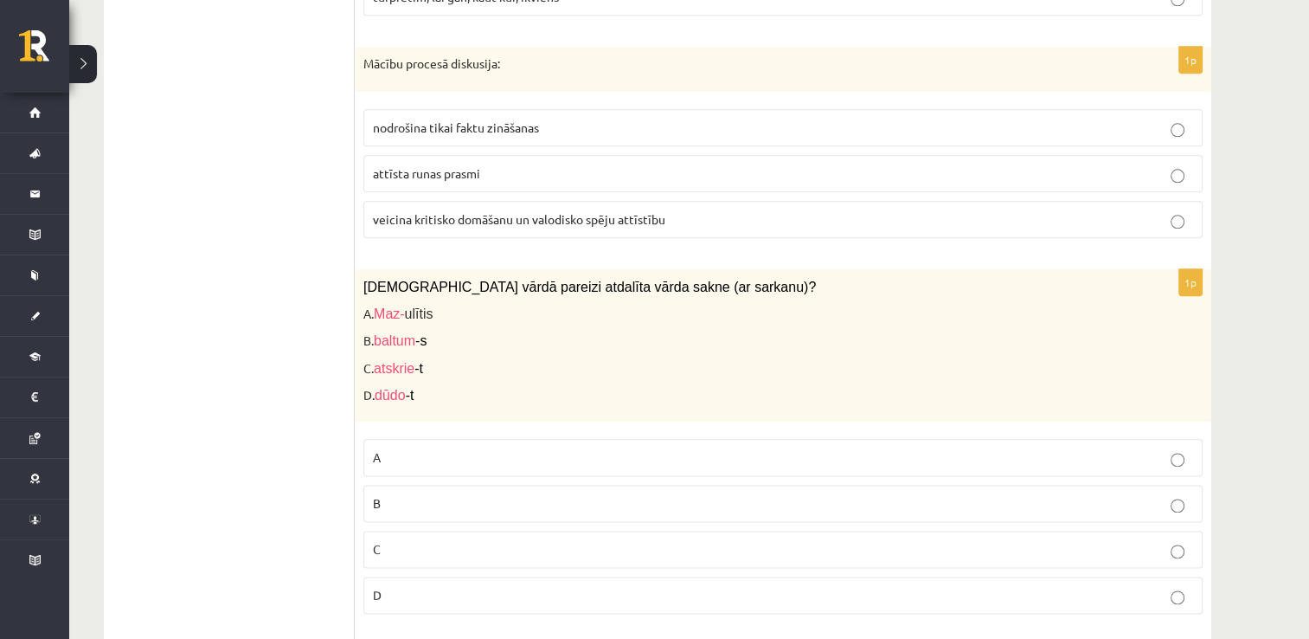
scroll to position [2006, 0]
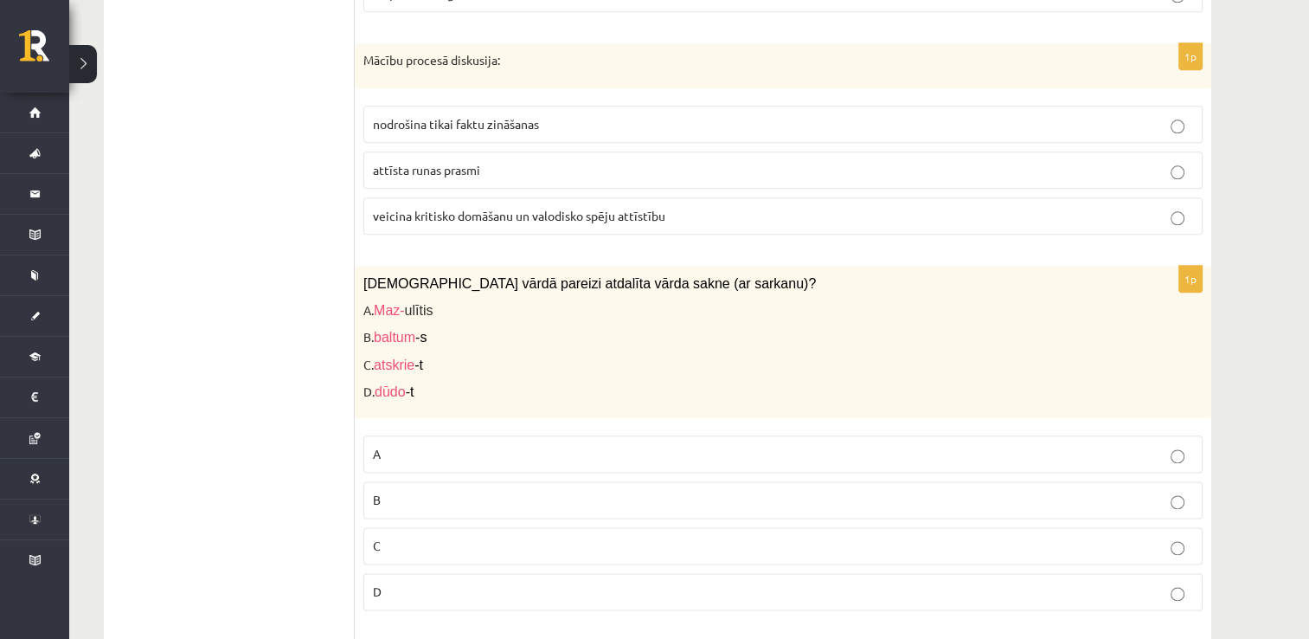
click at [708, 207] on p "veicina kritisko domāšanu un valodisko spēju attīstību" at bounding box center [783, 216] width 820 height 18
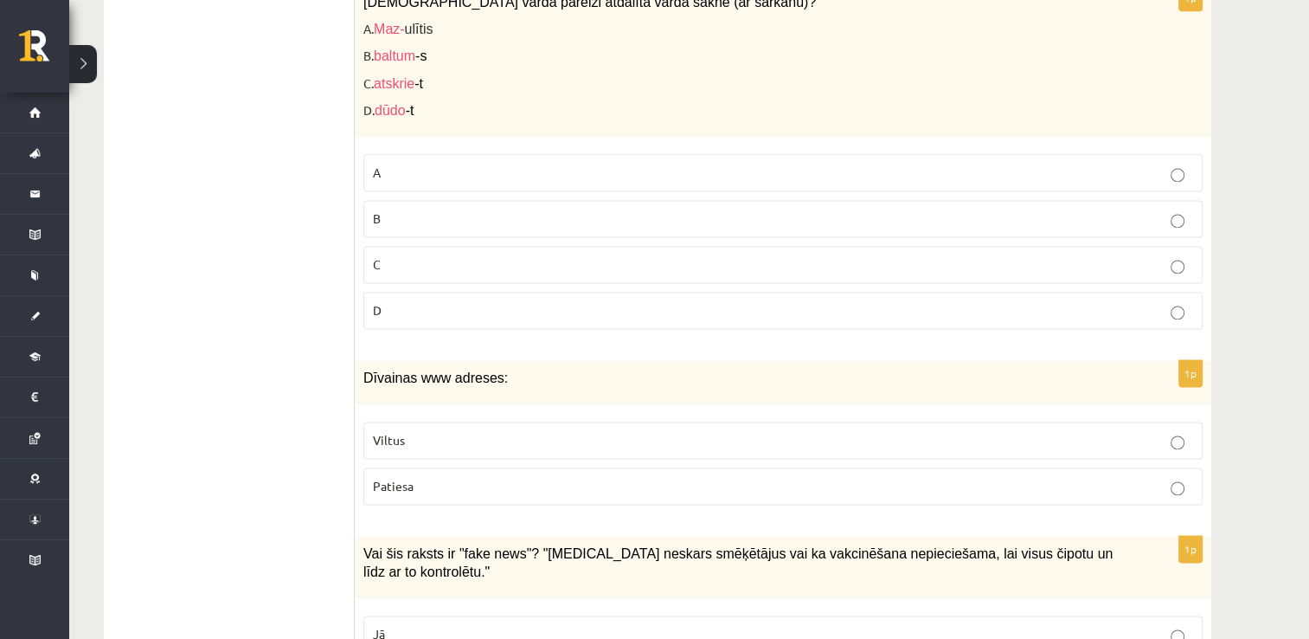
scroll to position [2289, 0]
click at [446, 256] on p "C" at bounding box center [783, 263] width 820 height 18
click at [498, 420] on label "Viltus" at bounding box center [782, 438] width 839 height 37
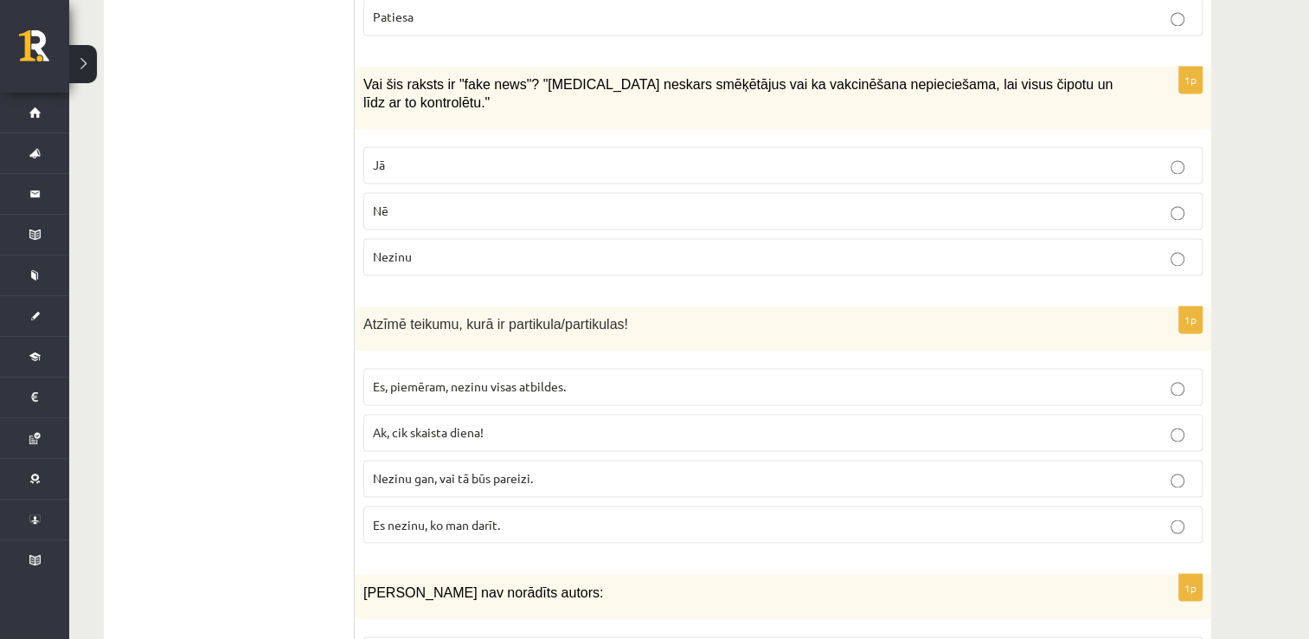
scroll to position [2755, 0]
click at [616, 157] on p "Jā" at bounding box center [783, 166] width 820 height 18
click at [581, 471] on p "Nezinu gan, vai tā būs pareizi." at bounding box center [783, 480] width 820 height 18
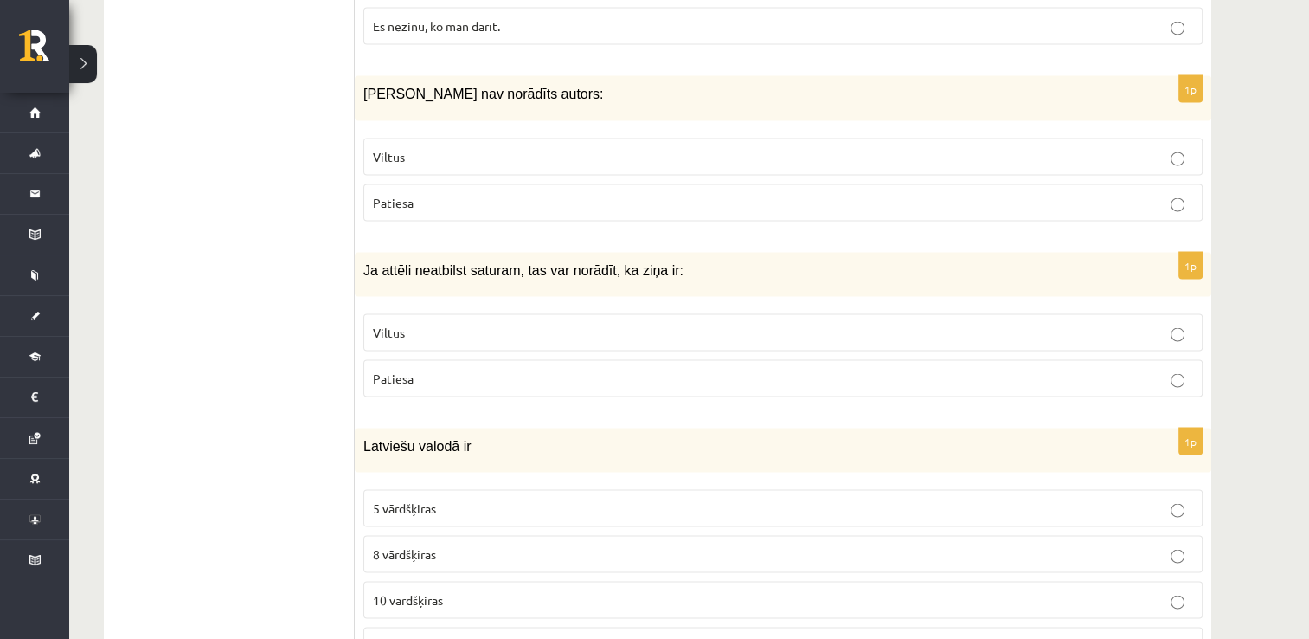
scroll to position [3258, 0]
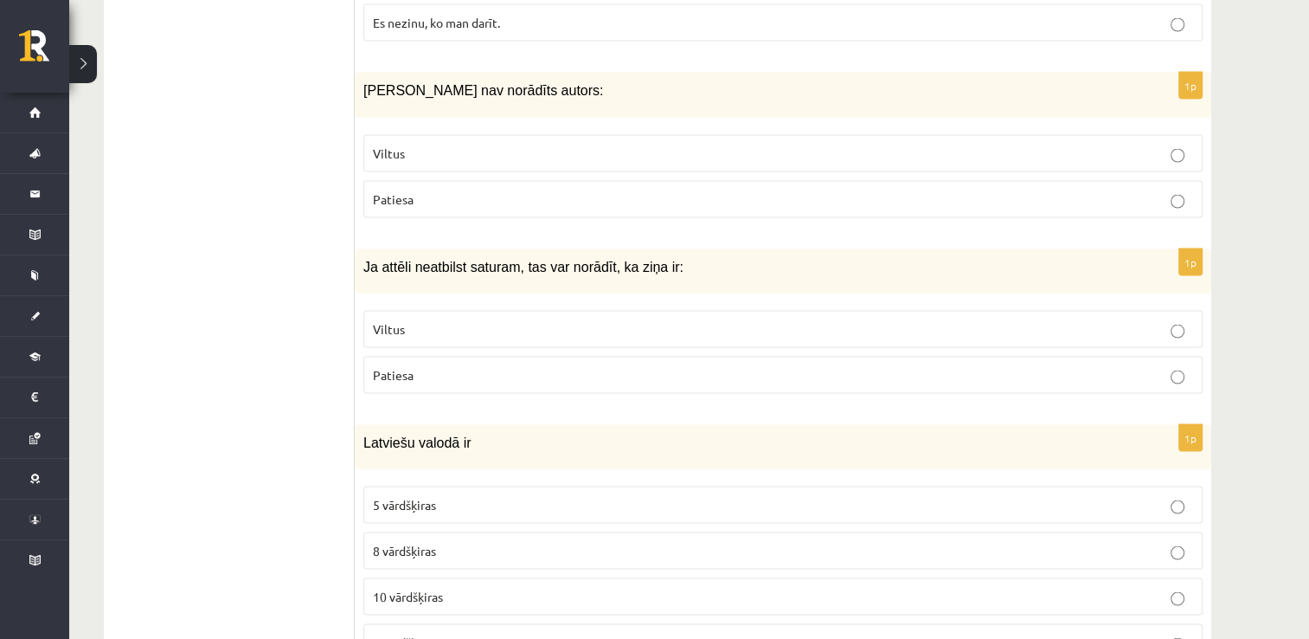
click at [561, 144] on p "Viltus" at bounding box center [783, 153] width 820 height 18
click at [568, 319] on p "Viltus" at bounding box center [783, 328] width 820 height 18
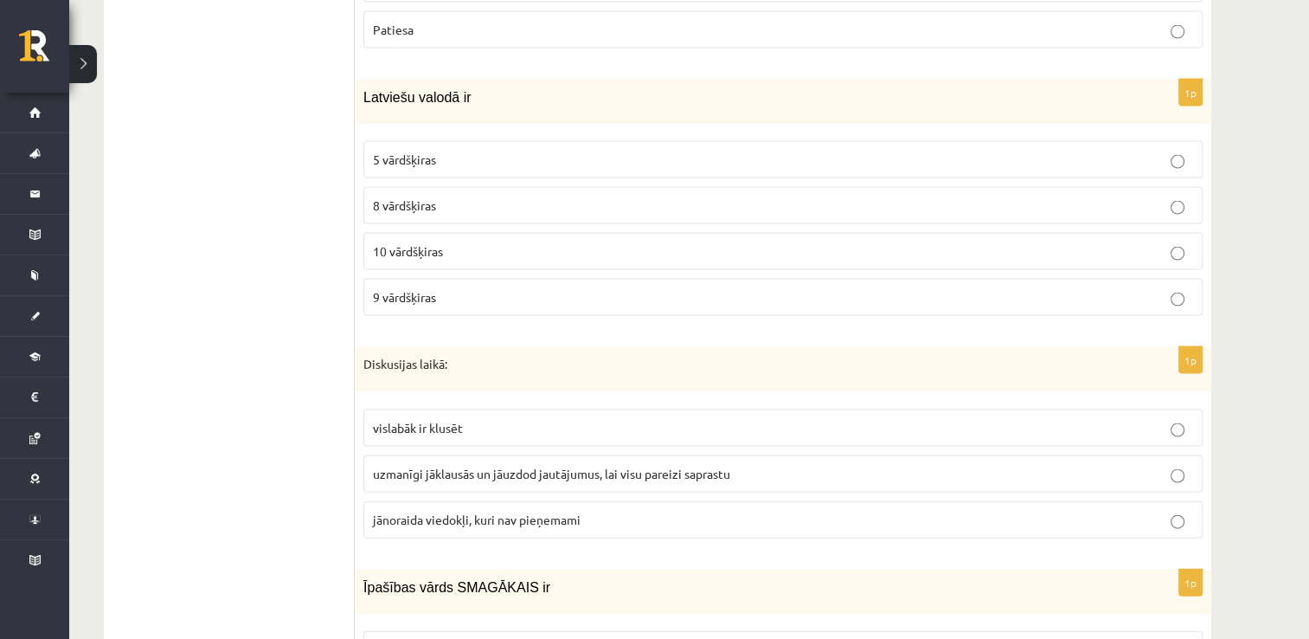
scroll to position [3604, 0]
click at [440, 277] on label "9 vārdšķiras" at bounding box center [782, 295] width 839 height 37
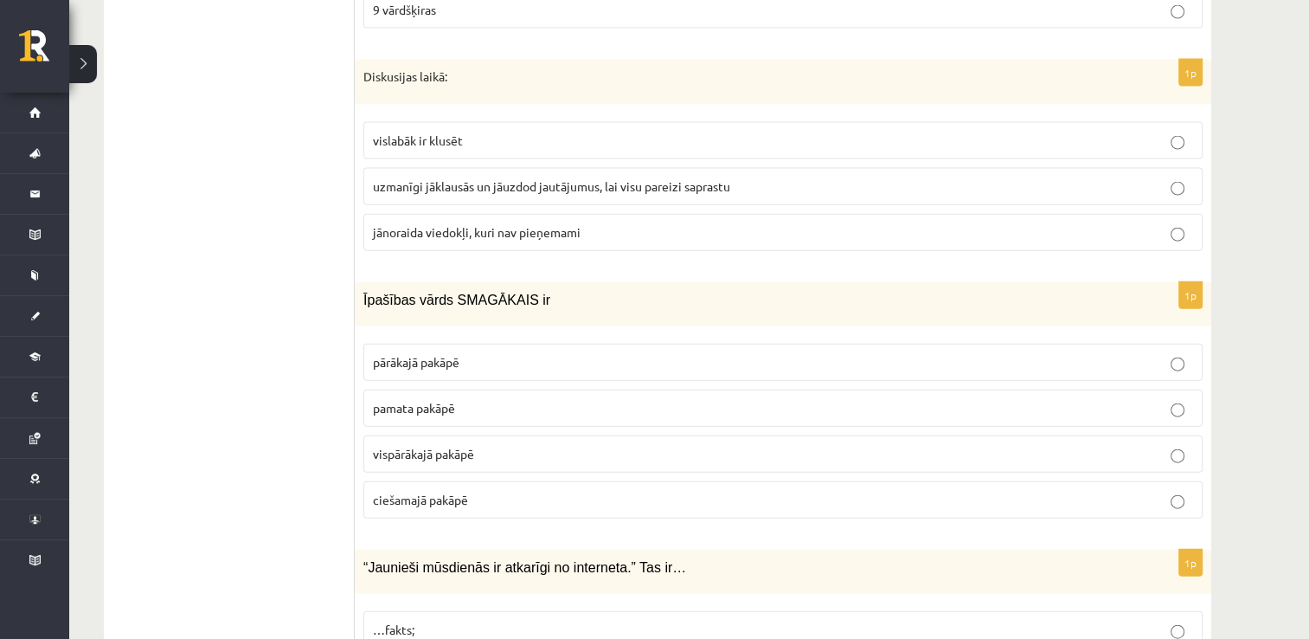
scroll to position [3924, 0]
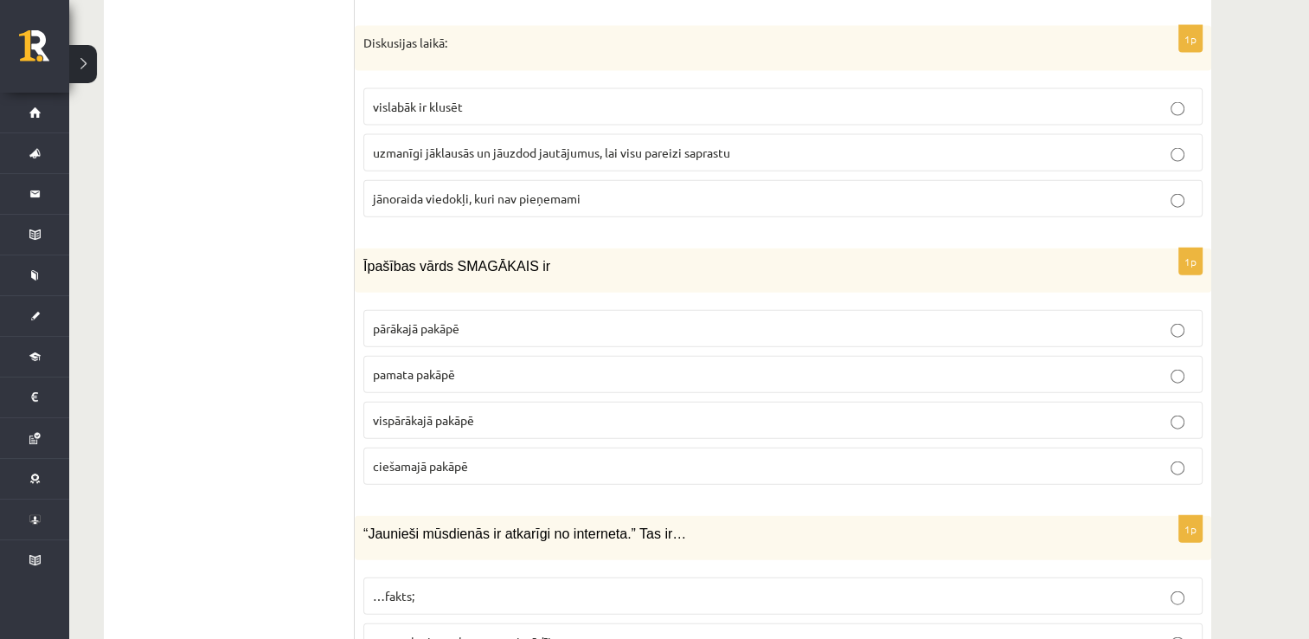
click at [716, 144] on span "uzmanīgi jāklausās un jāuzdod jautājumus, lai visu pareizi saprastu" at bounding box center [551, 152] width 357 height 16
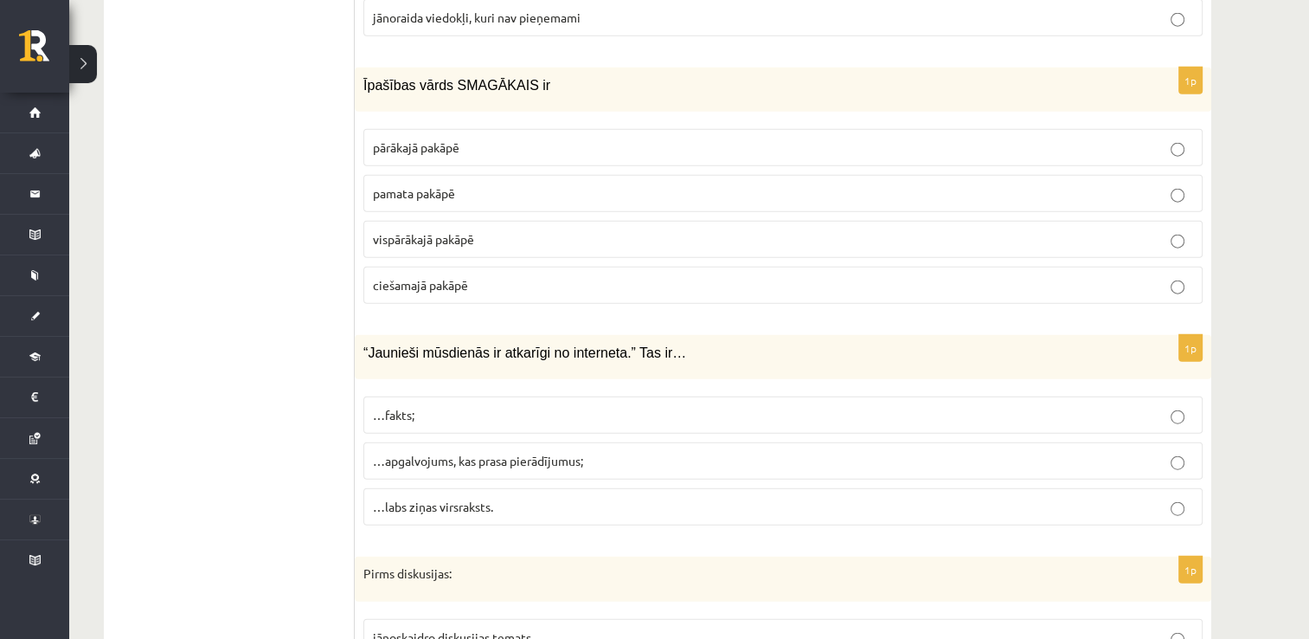
scroll to position [4092, 0]
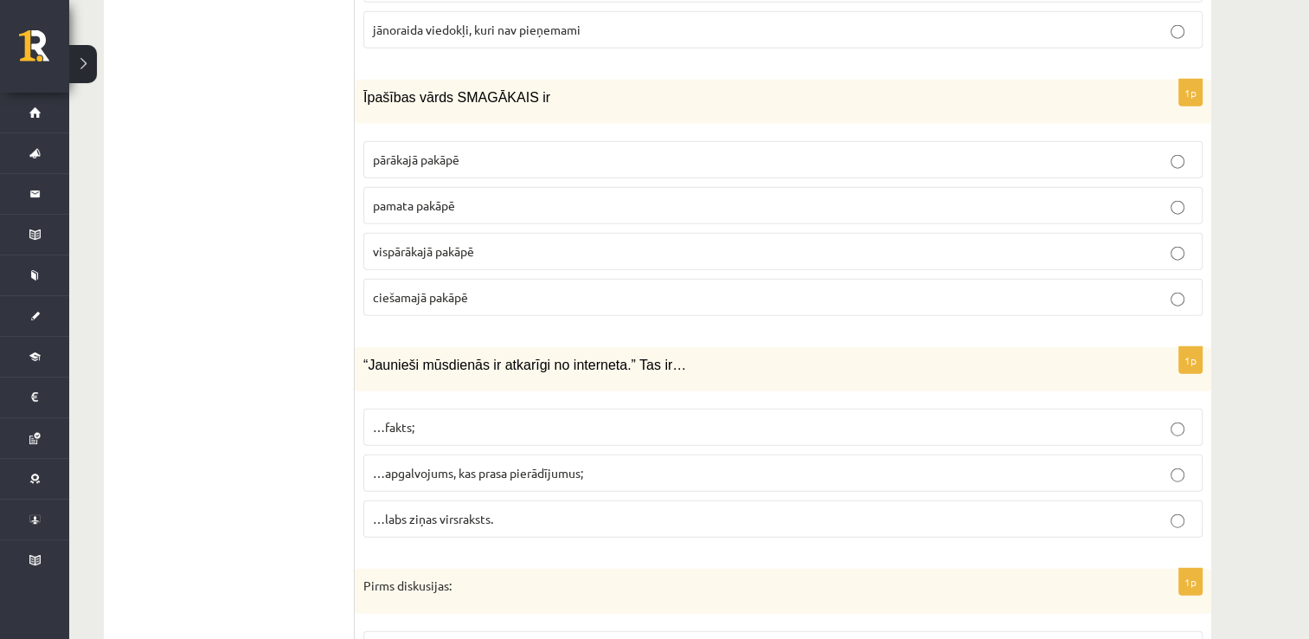
click at [661, 242] on p "vispārākajā pakāpē" at bounding box center [783, 251] width 820 height 18
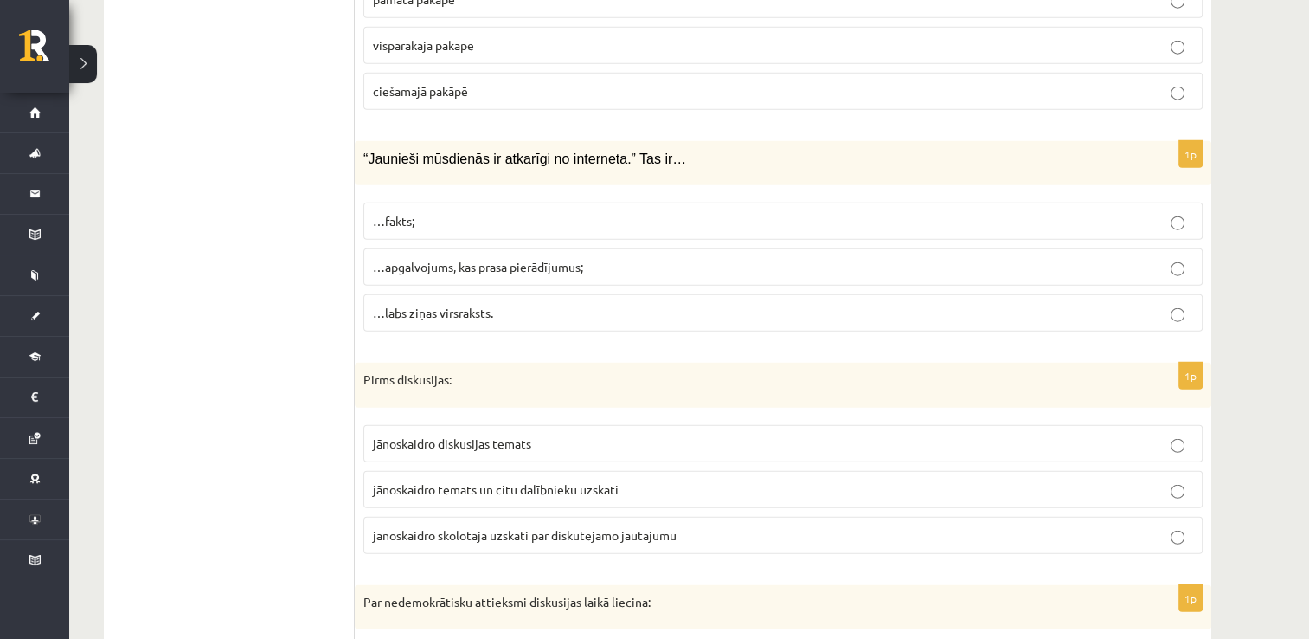
scroll to position [4300, 0]
click at [713, 256] on p "…apgalvojums, kas prasa pierādījumus;" at bounding box center [783, 265] width 820 height 18
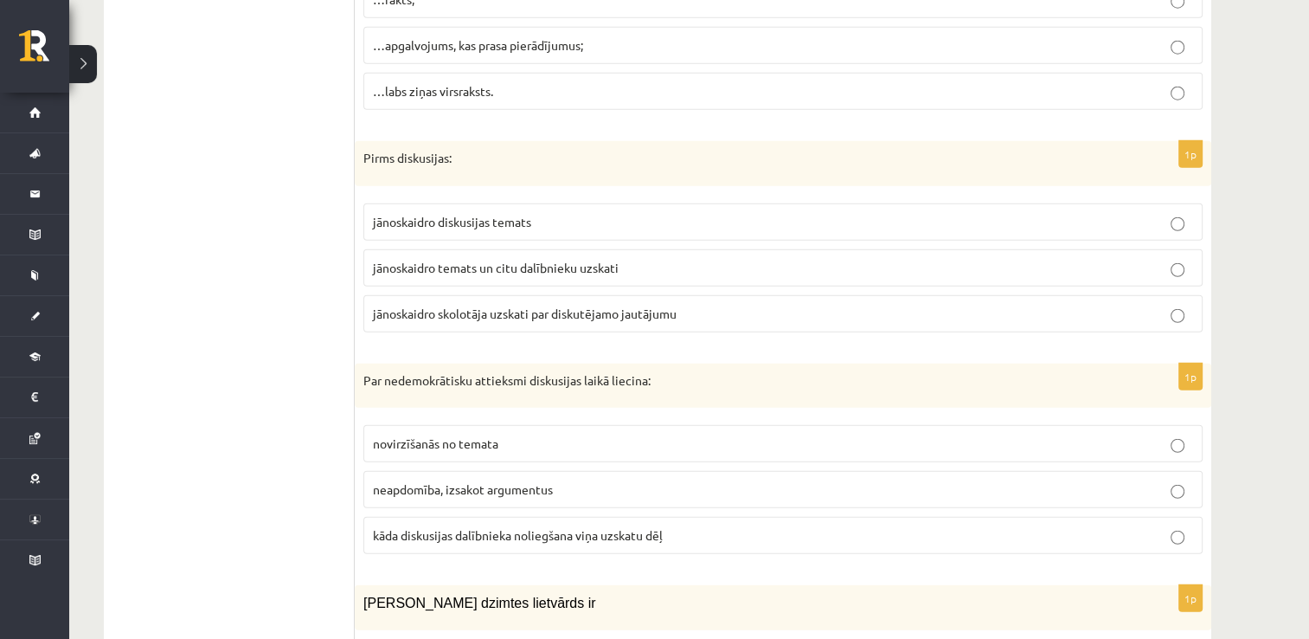
scroll to position [4523, 0]
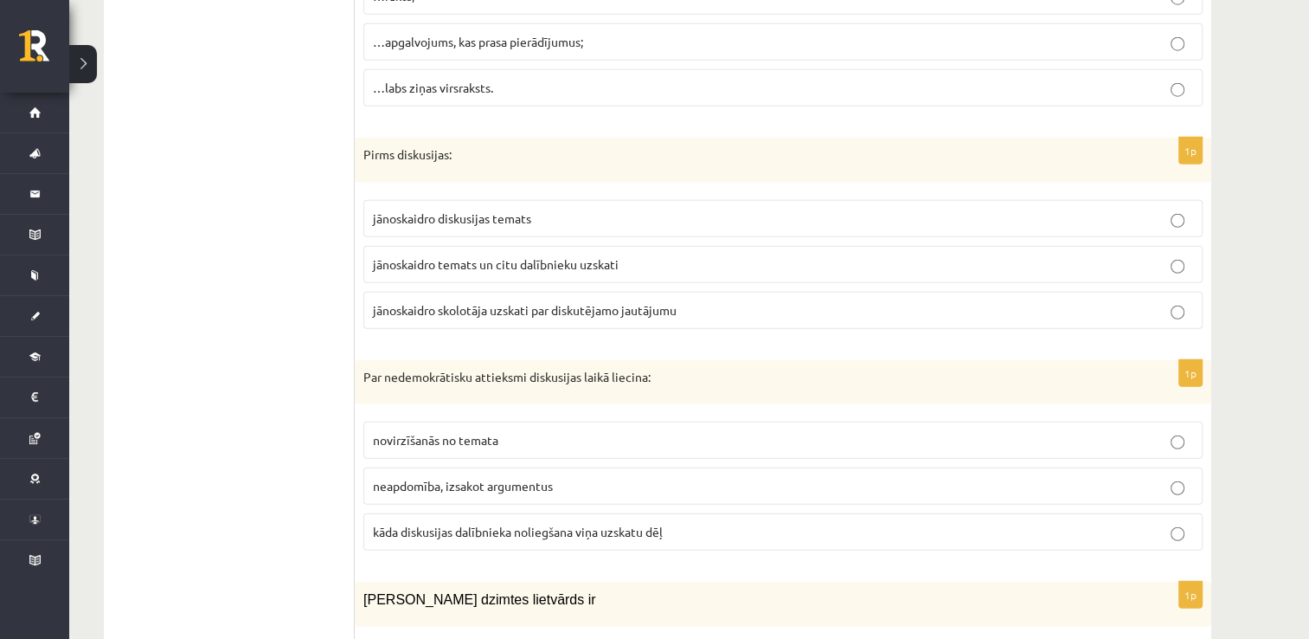
click at [659, 246] on label "jānoskaidro temats un citu dalībnieku uzskati" at bounding box center [782, 264] width 839 height 37
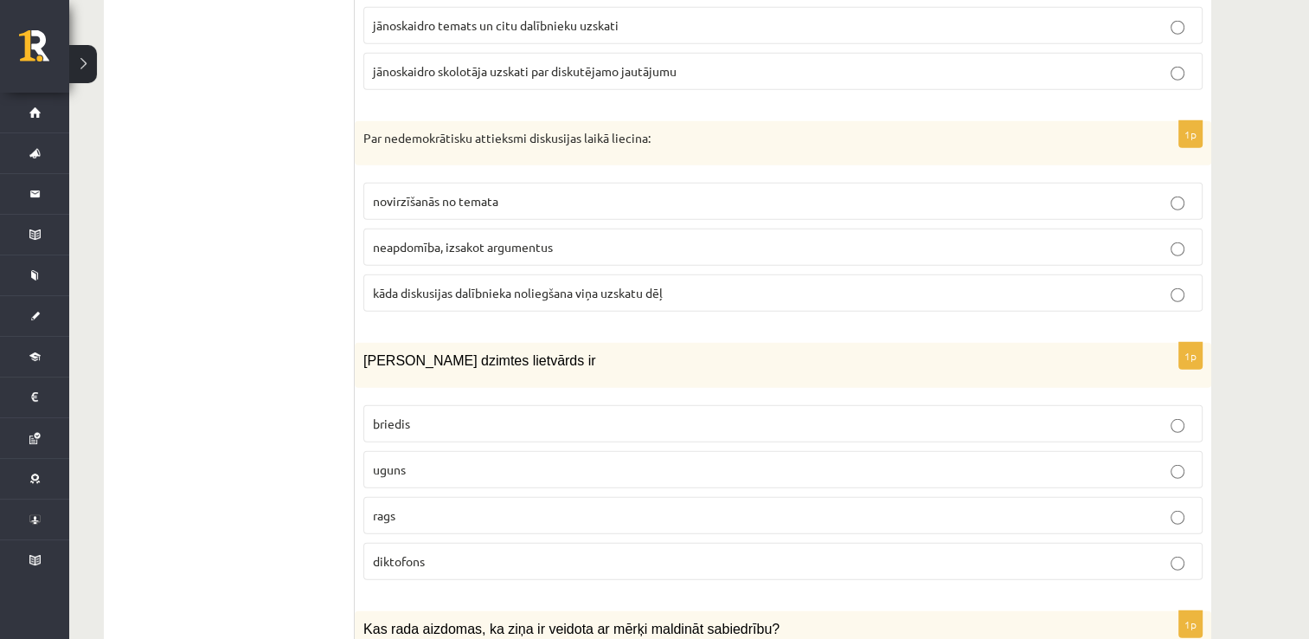
scroll to position [4762, 0]
click at [661, 285] on span "kāda diskusijas dalībnieka noliegšana viņa uzskatu dēļ" at bounding box center [518, 293] width 290 height 16
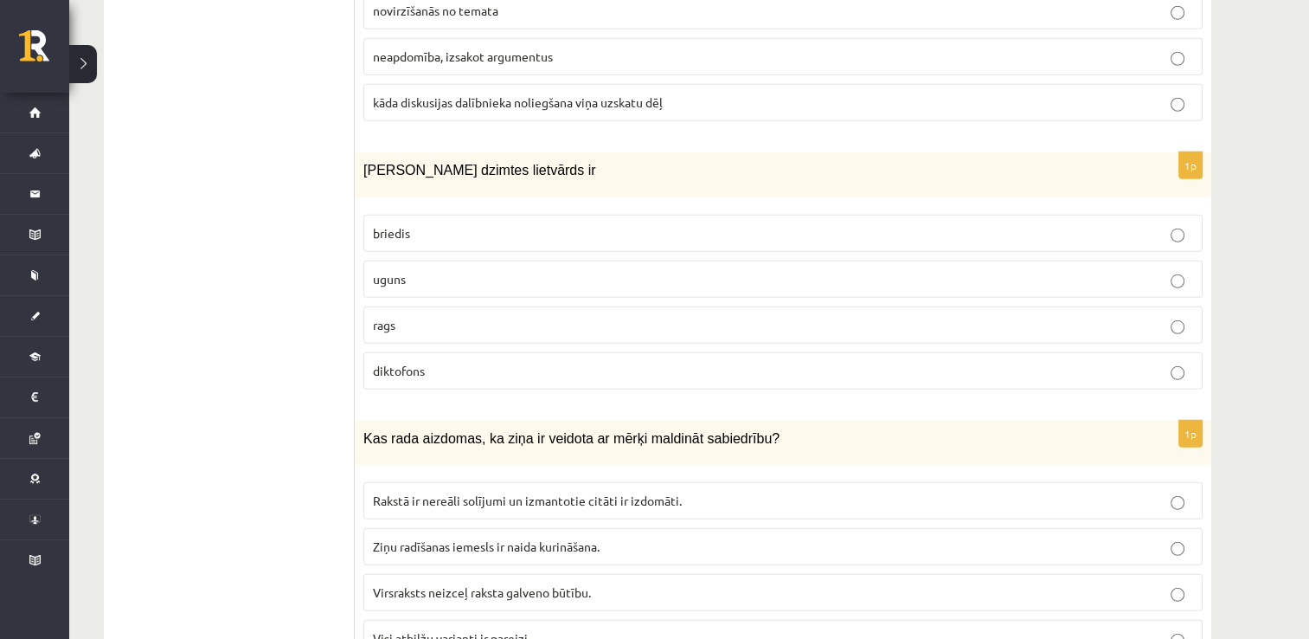
scroll to position [4952, 0]
click at [640, 270] on p "uguns" at bounding box center [783, 279] width 820 height 18
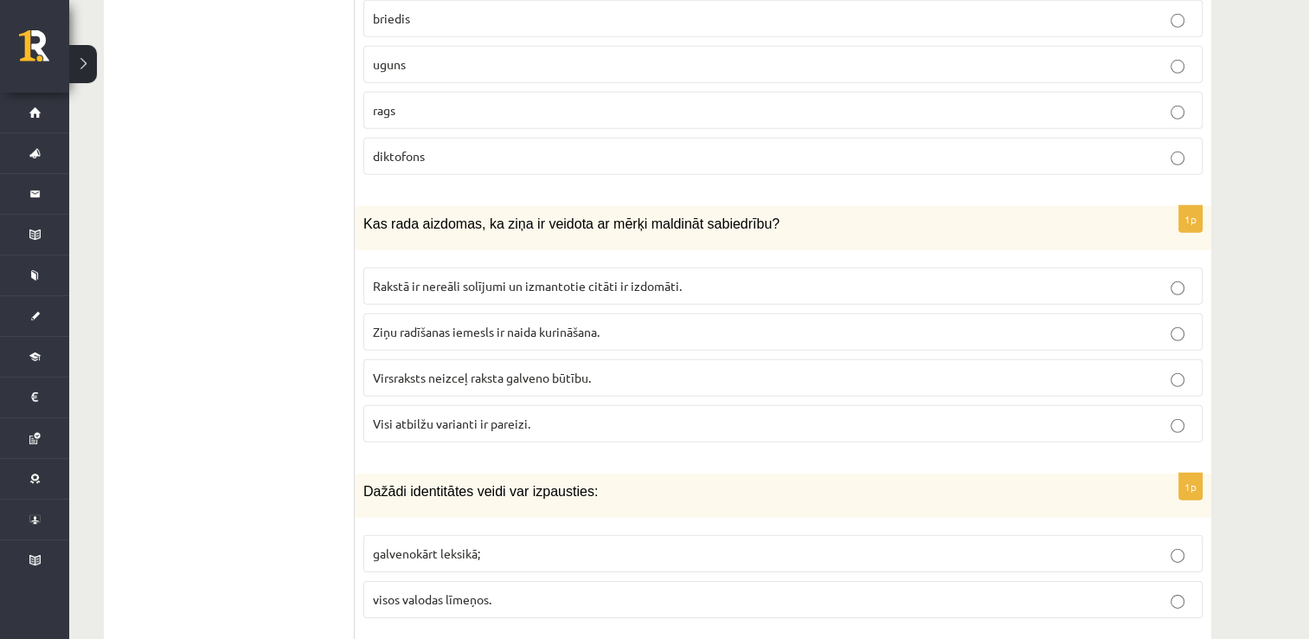
scroll to position [5166, 0]
click at [576, 415] on p "Visi atbilžu varianti ir pareizi." at bounding box center [783, 424] width 820 height 18
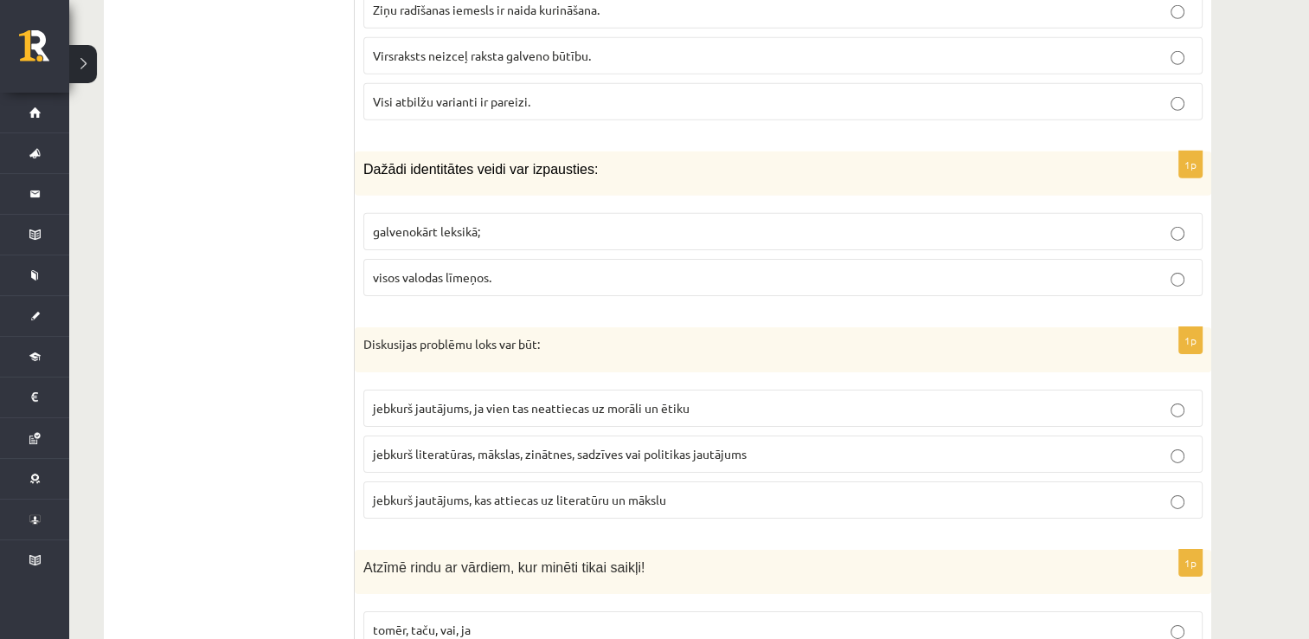
scroll to position [5491, 0]
click at [721, 256] on label "visos valodas līmeņos." at bounding box center [782, 274] width 839 height 37
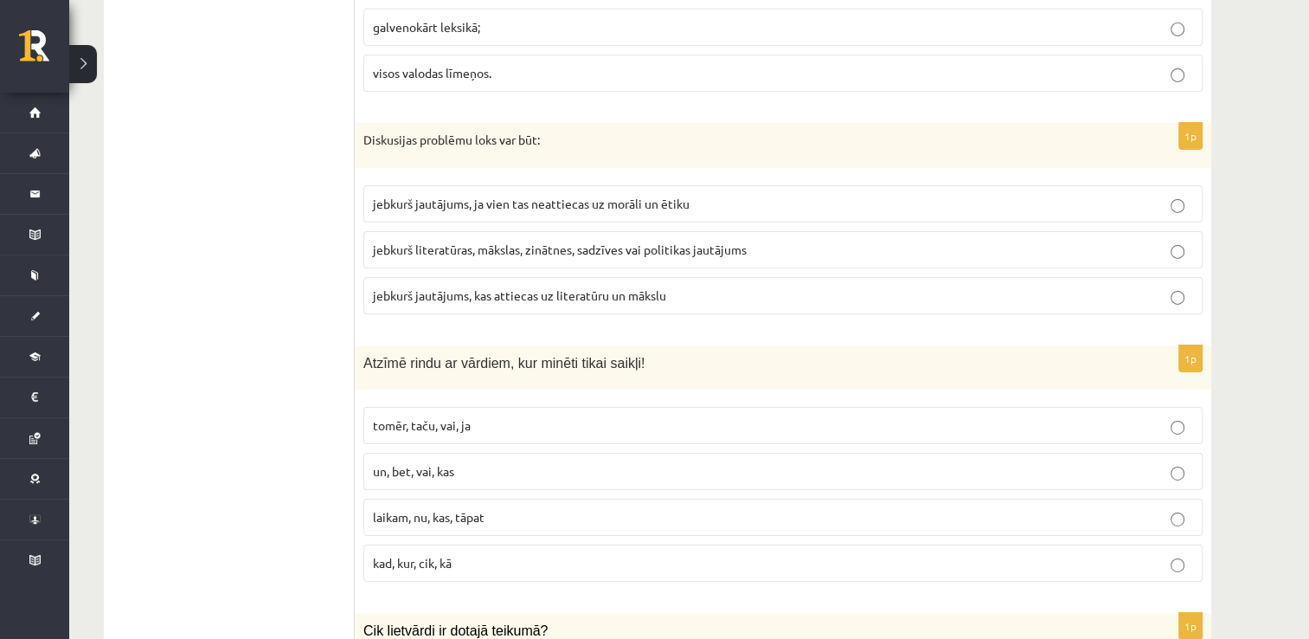
scroll to position [5702, 0]
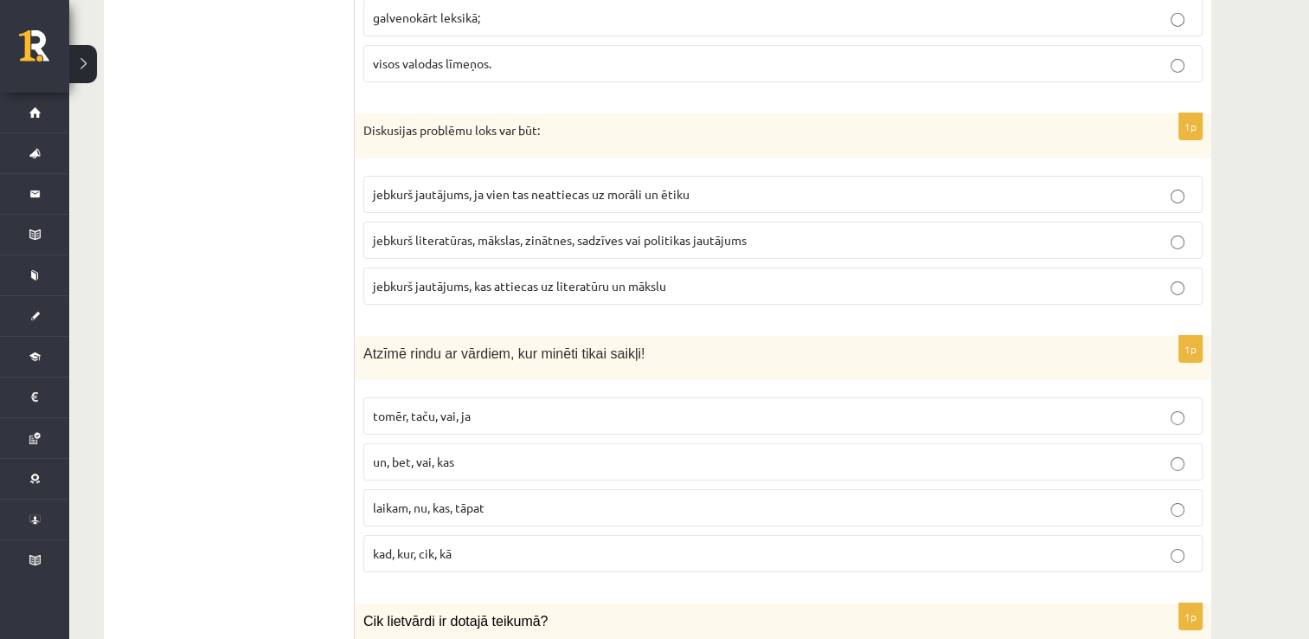
click at [735, 232] on span "jebkurš literatūras, mākslas, zinātnes, sadzīves vai politikas jautājums" at bounding box center [560, 240] width 374 height 16
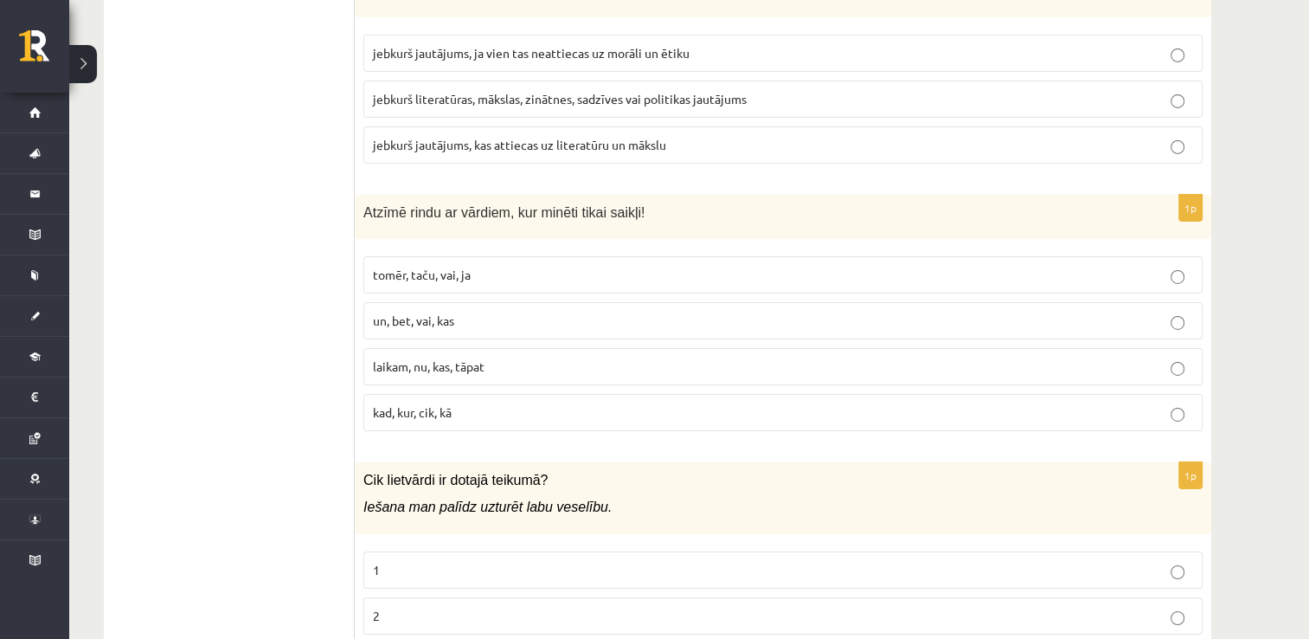
scroll to position [5896, 0]
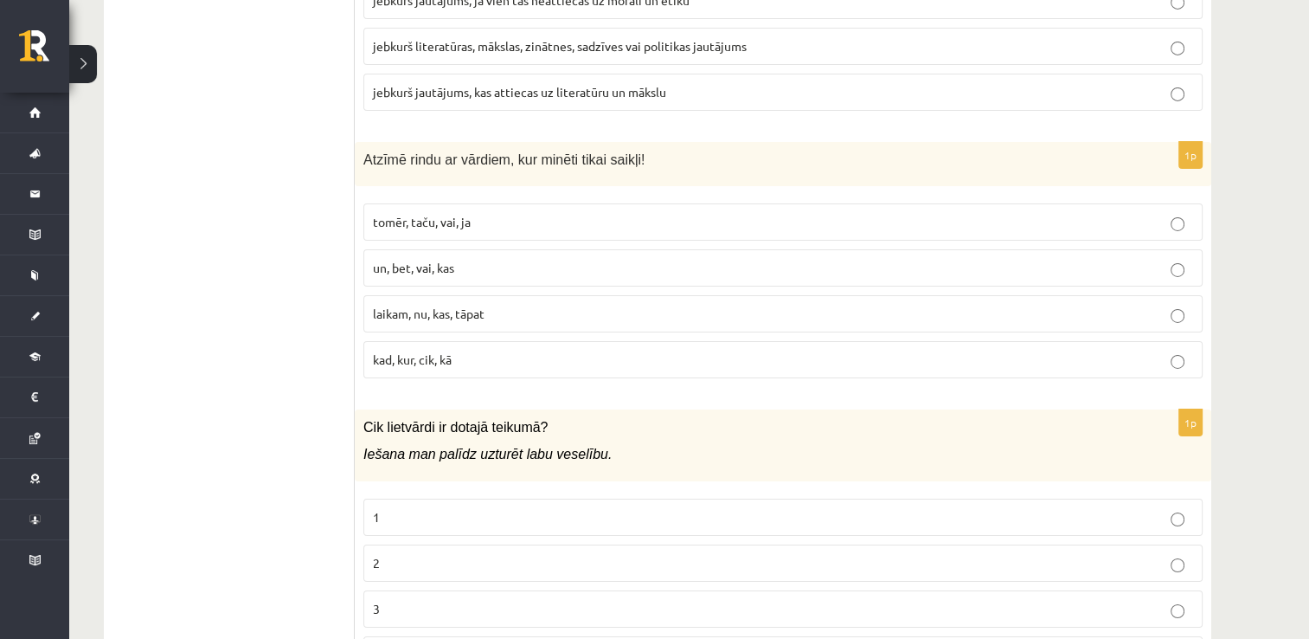
click at [550, 203] on label "tomēr, taču, vai, ja" at bounding box center [782, 221] width 839 height 37
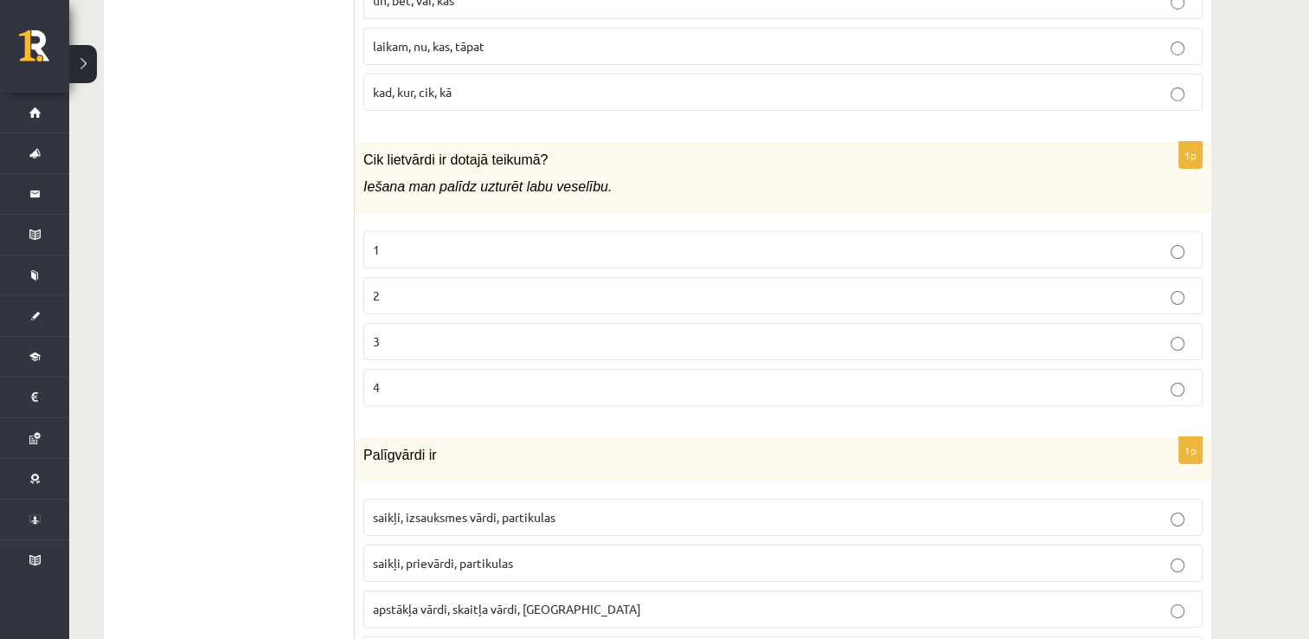
scroll to position [6207, 0]
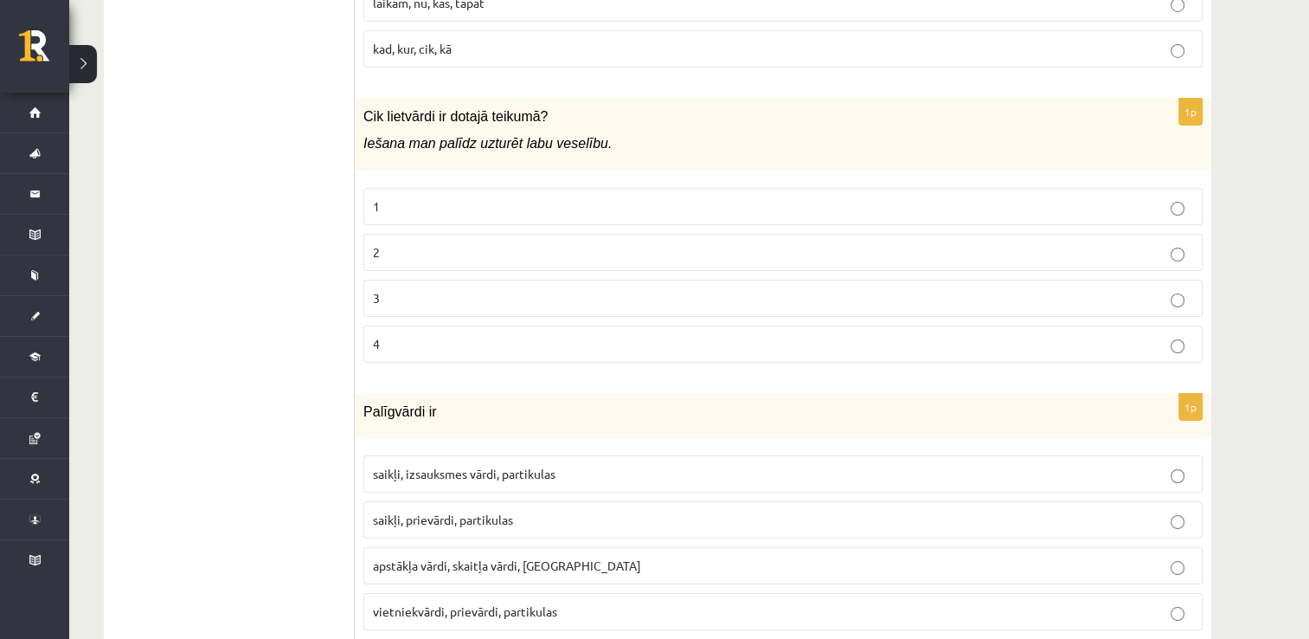
click at [538, 289] on p "3" at bounding box center [783, 298] width 820 height 18
click at [632, 465] on p "saikļi, izsauksmes vārdi, partikulas" at bounding box center [783, 474] width 820 height 18
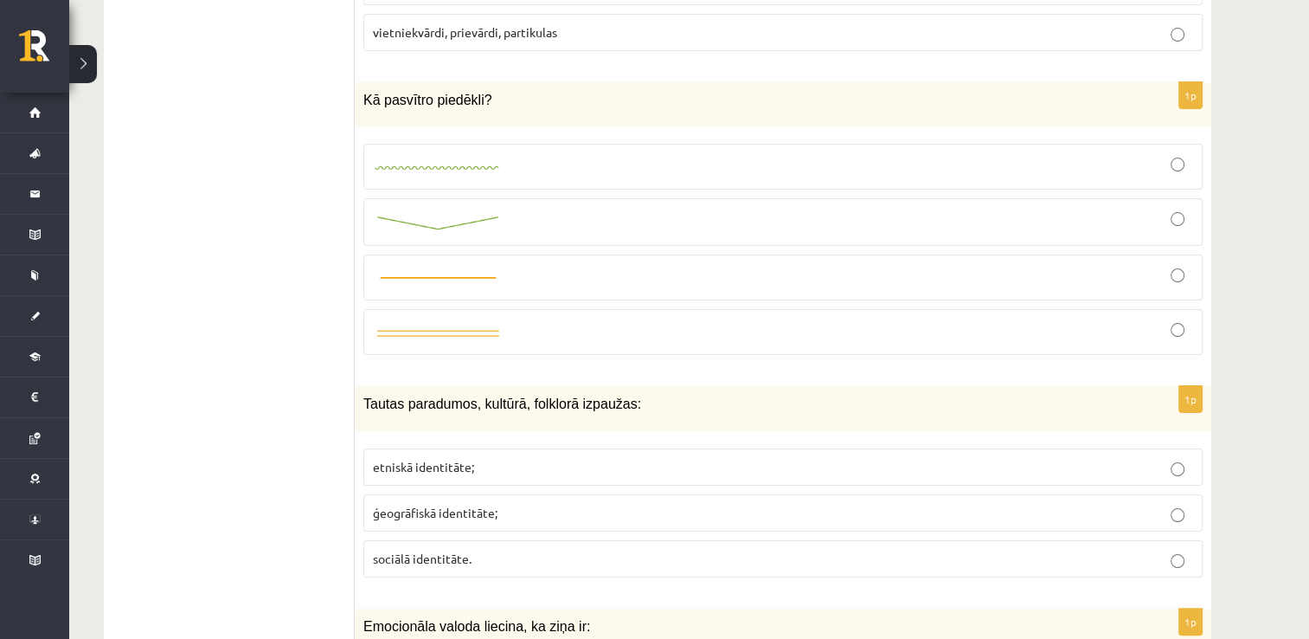
scroll to position [6787, 0]
click at [582, 152] on div at bounding box center [783, 165] width 820 height 27
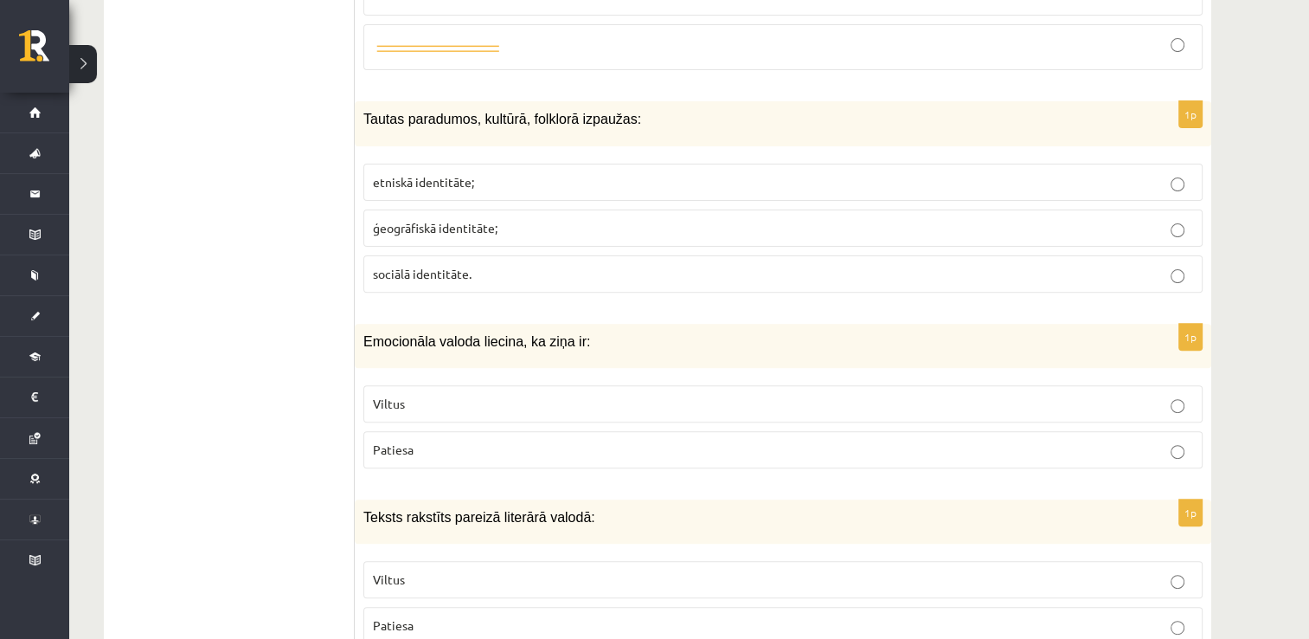
scroll to position [7090, 0]
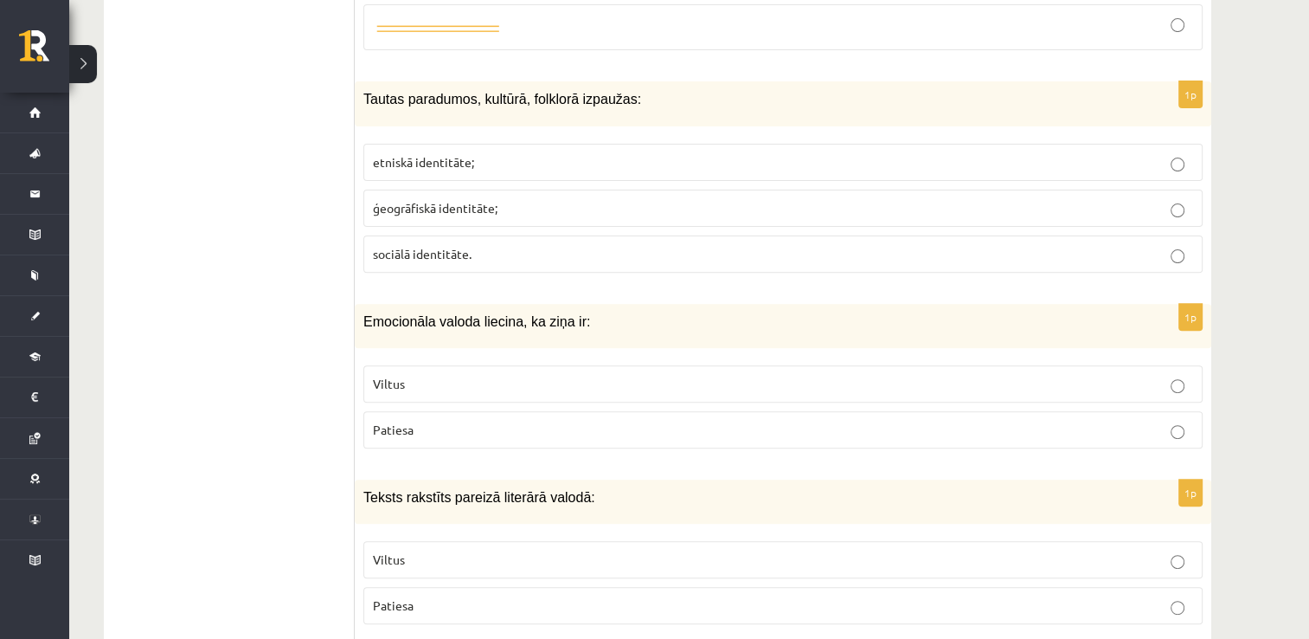
click at [690, 153] on p "etniskā identitāte;" at bounding box center [783, 162] width 820 height 18
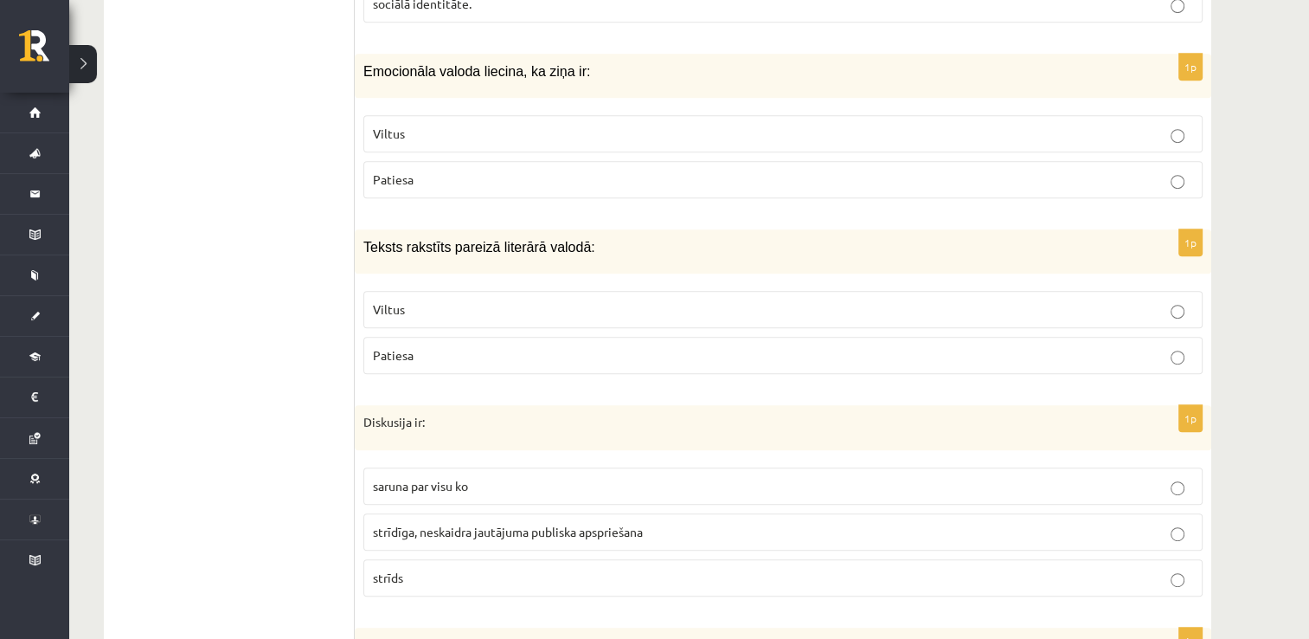
scroll to position [7343, 0]
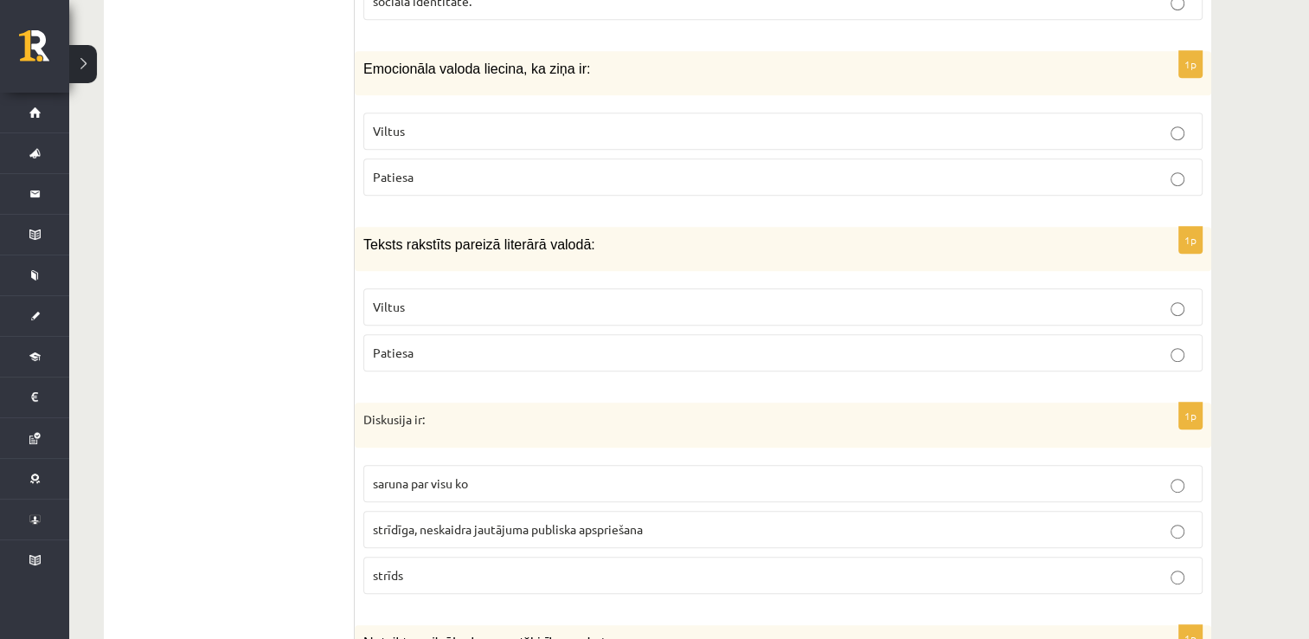
click at [557, 122] on p "Viltus" at bounding box center [783, 131] width 820 height 18
click at [609, 343] on p "Patiesa" at bounding box center [783, 352] width 820 height 18
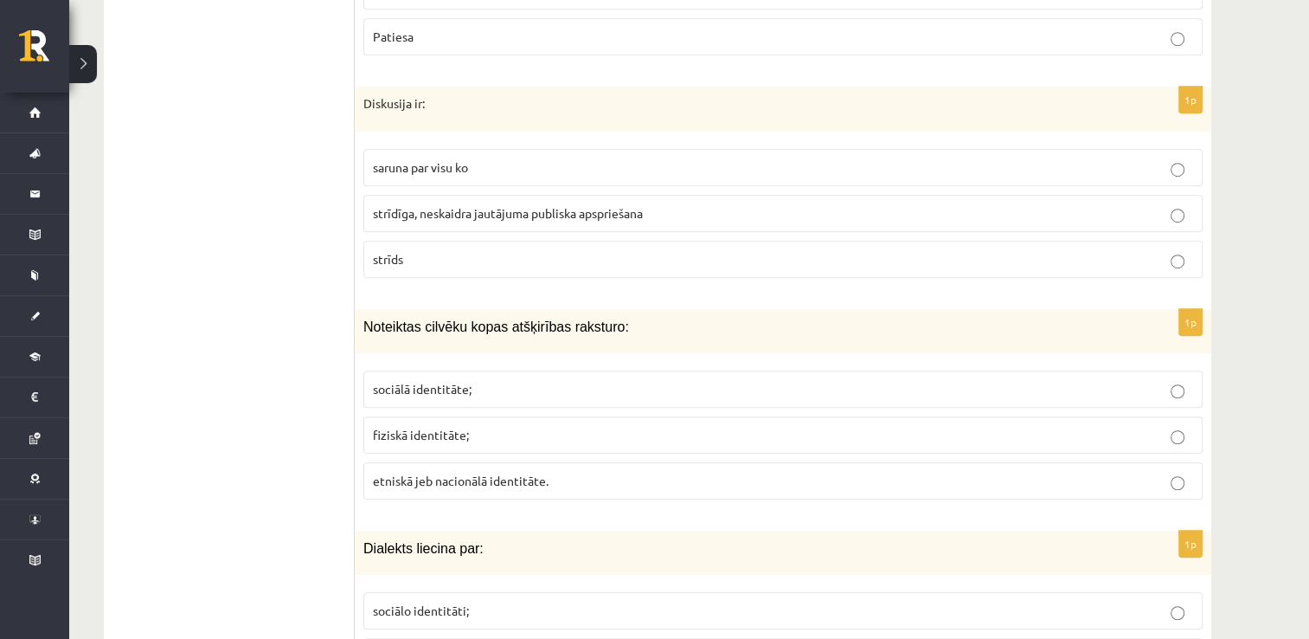
scroll to position [7660, 0]
click at [576, 193] on label "strīdīga, neskaidra jautājuma publiska apspriešana" at bounding box center [782, 211] width 839 height 37
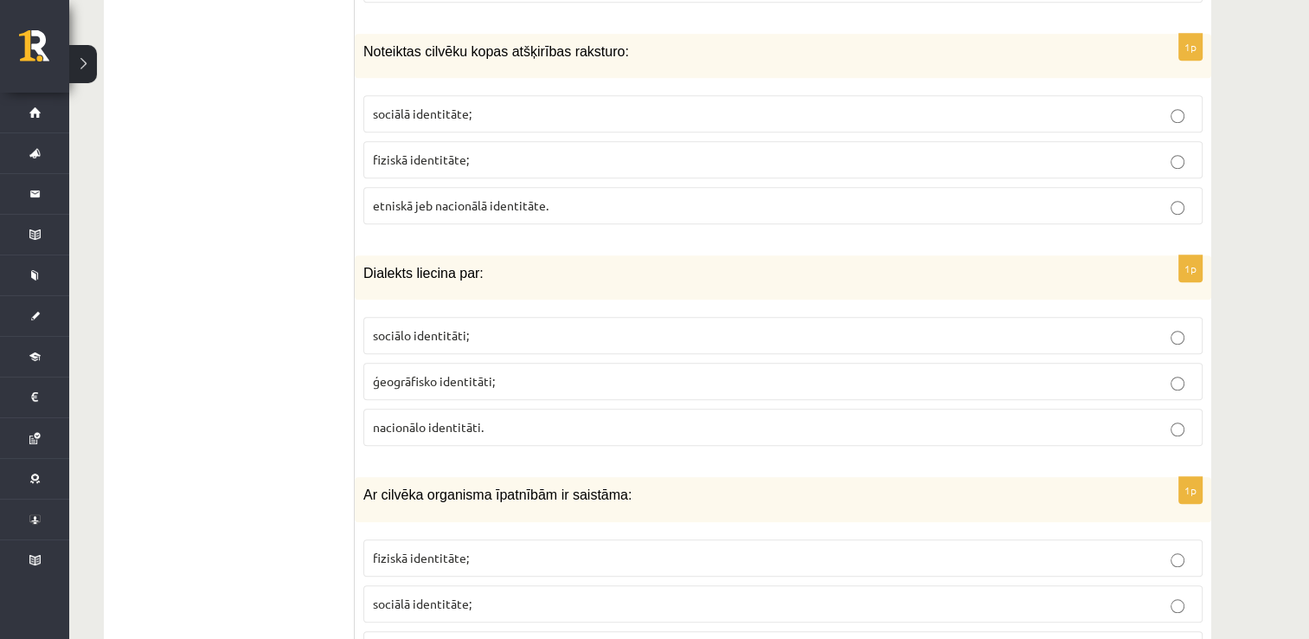
scroll to position [7938, 0]
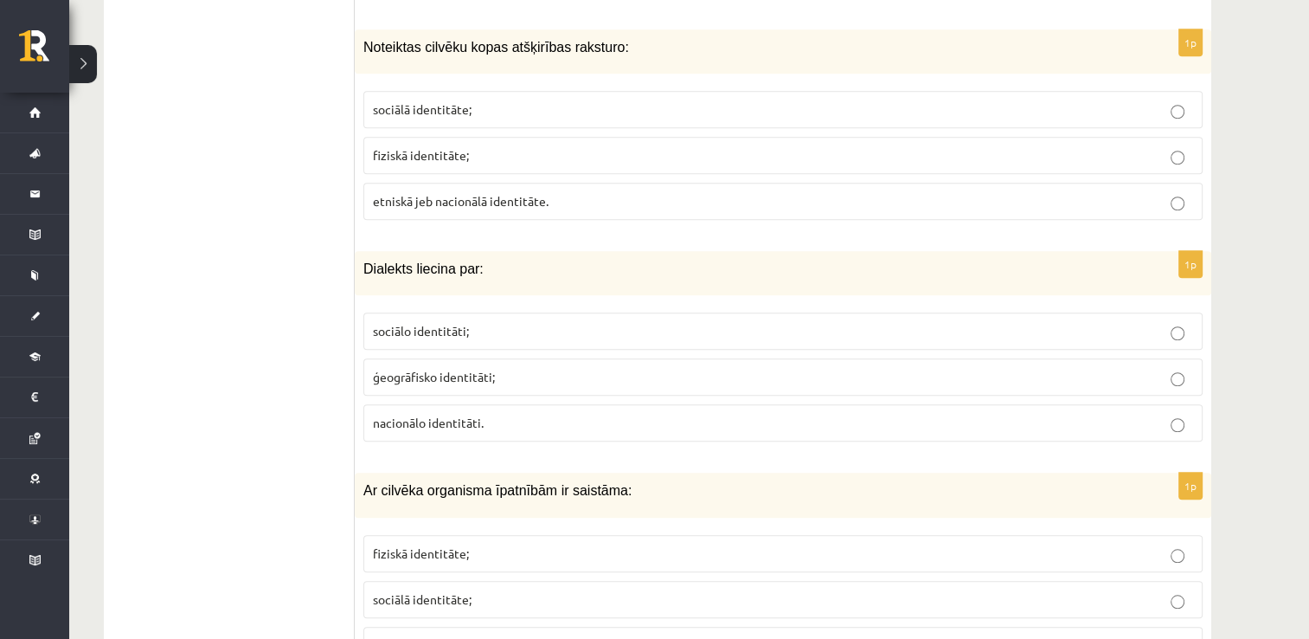
click at [686, 192] on p "etniskā jeb nacionālā identitāte." at bounding box center [783, 201] width 820 height 18
click at [662, 368] on p "ģeogrāfisko identitāti;" at bounding box center [783, 377] width 820 height 18
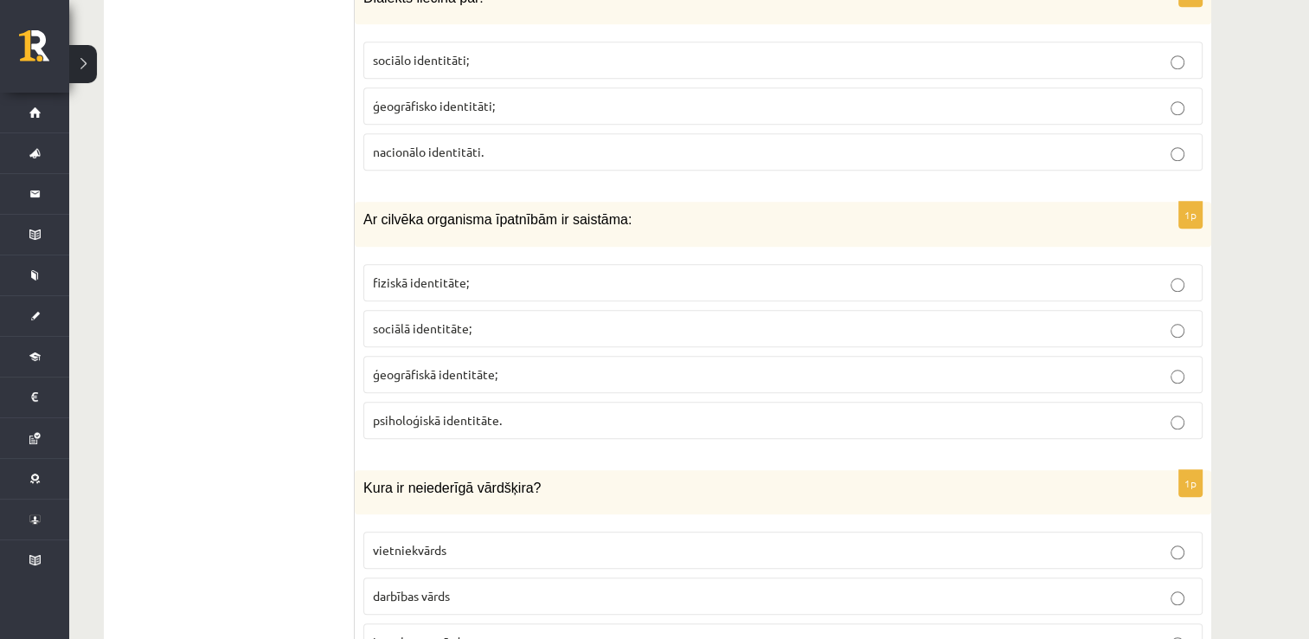
scroll to position [8221, 0]
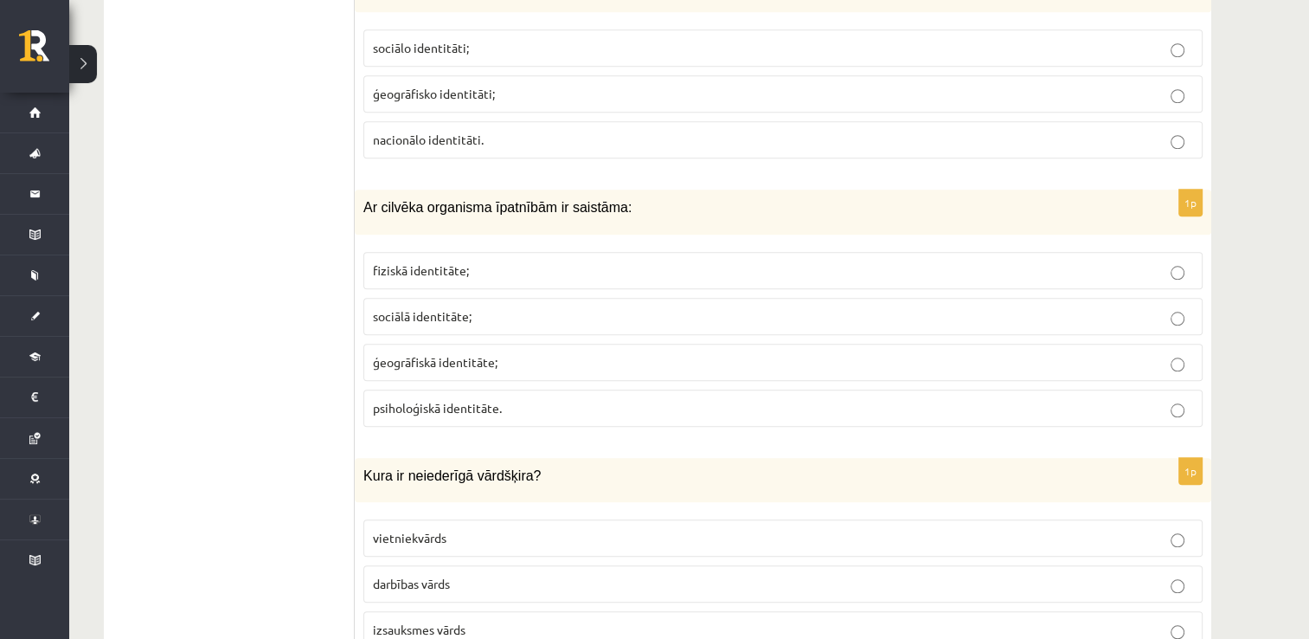
click at [600, 261] on p "fiziskā identitāte;" at bounding box center [783, 270] width 820 height 18
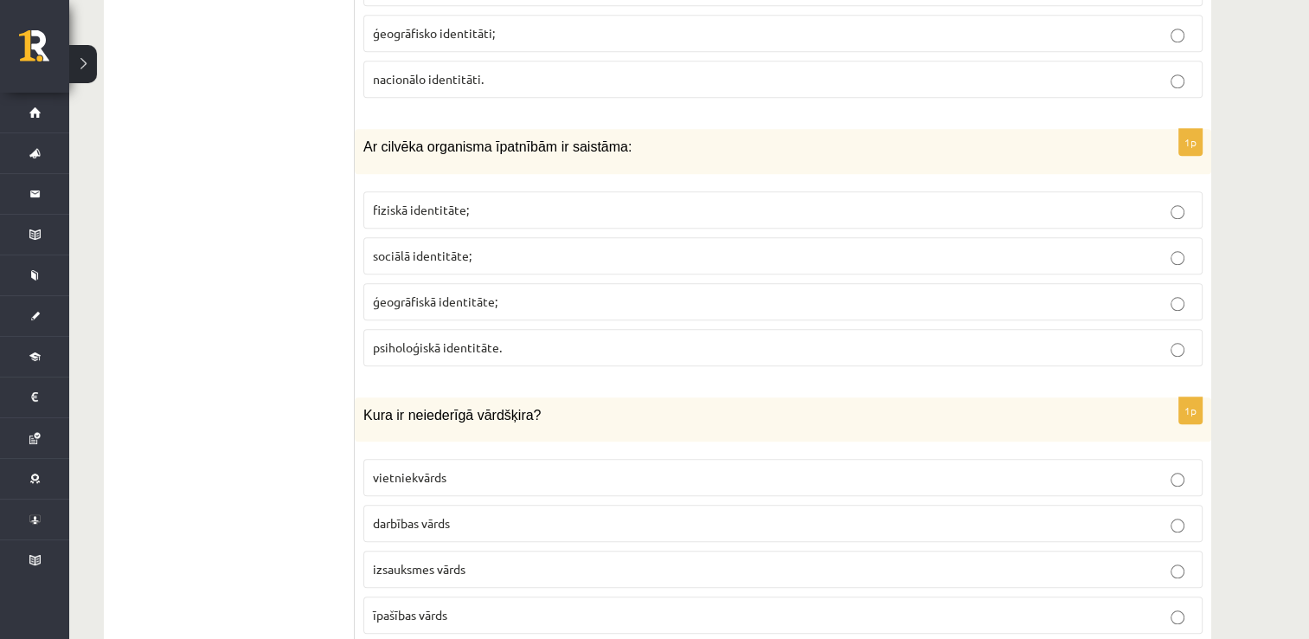
click at [665, 560] on p "izsauksmes vārds" at bounding box center [783, 569] width 820 height 18
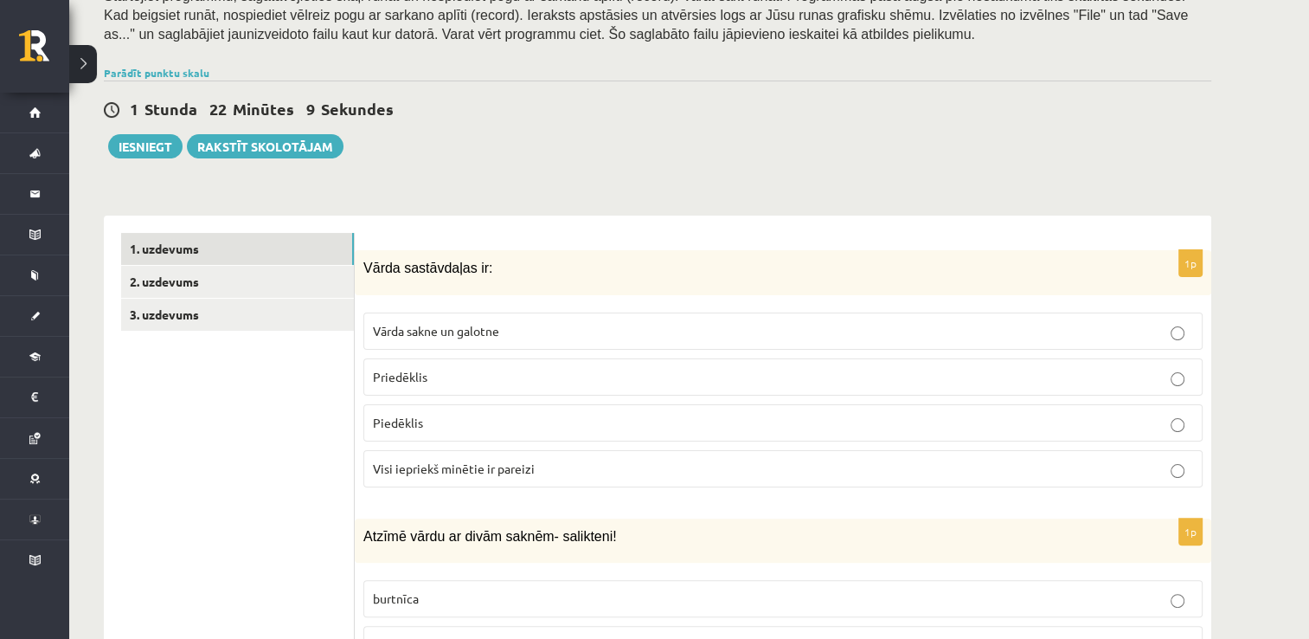
scroll to position [331, 0]
click at [683, 477] on label "Visi iepriekš minētie ir pareizi" at bounding box center [782, 466] width 839 height 37
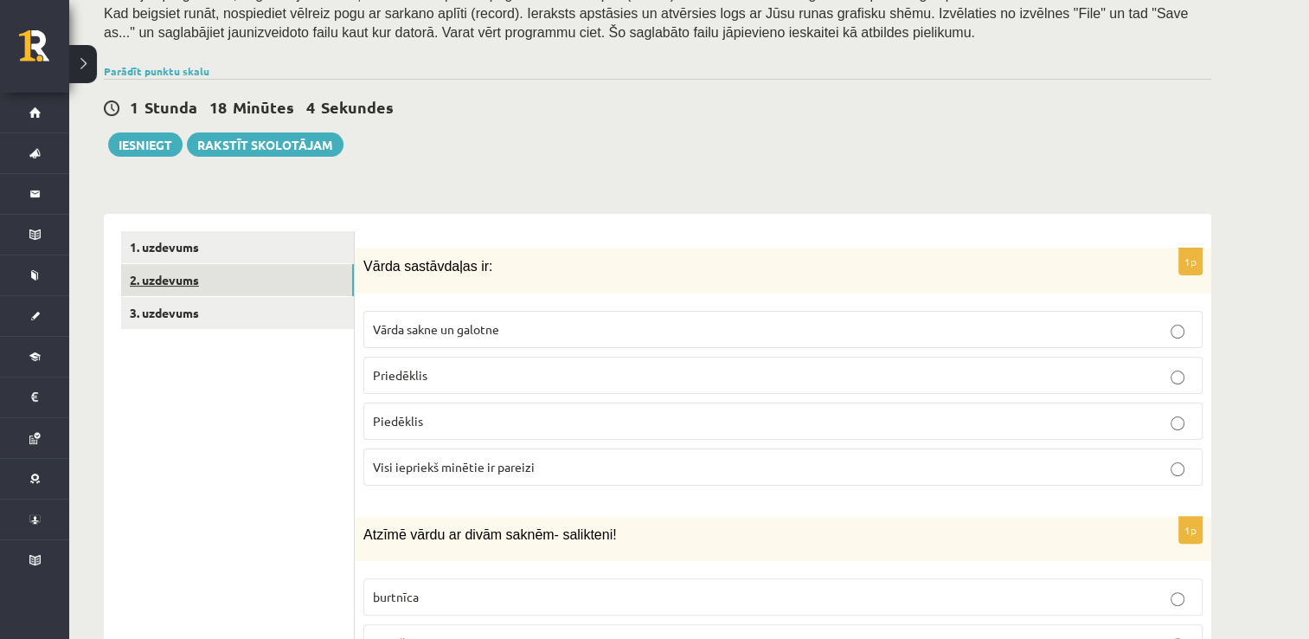
click at [225, 280] on link "2. uzdevums" at bounding box center [237, 280] width 233 height 32
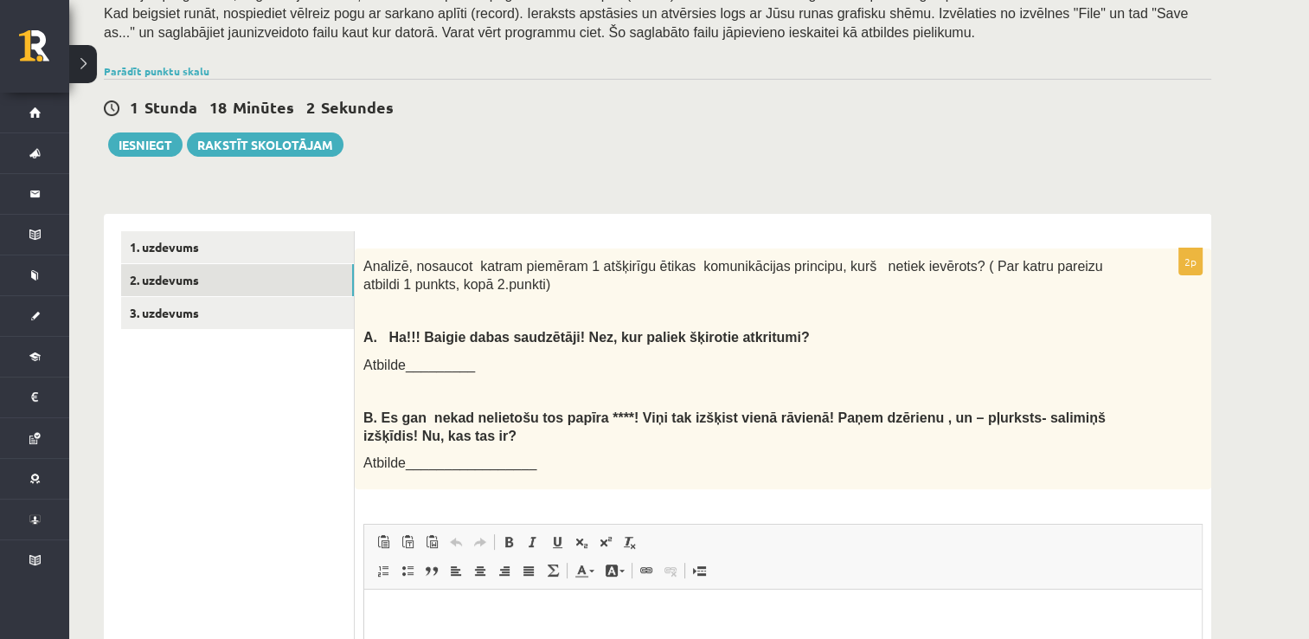
scroll to position [0, 0]
click at [303, 320] on link "3. uzdevums" at bounding box center [237, 313] width 233 height 32
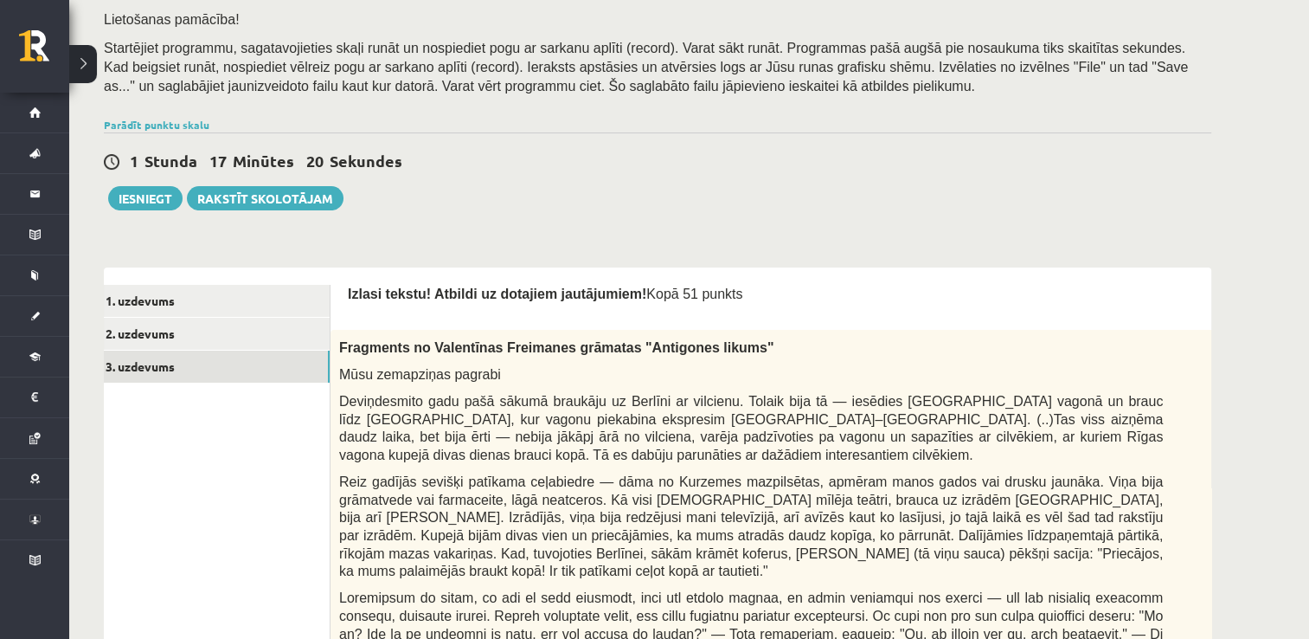
scroll to position [242, 0]
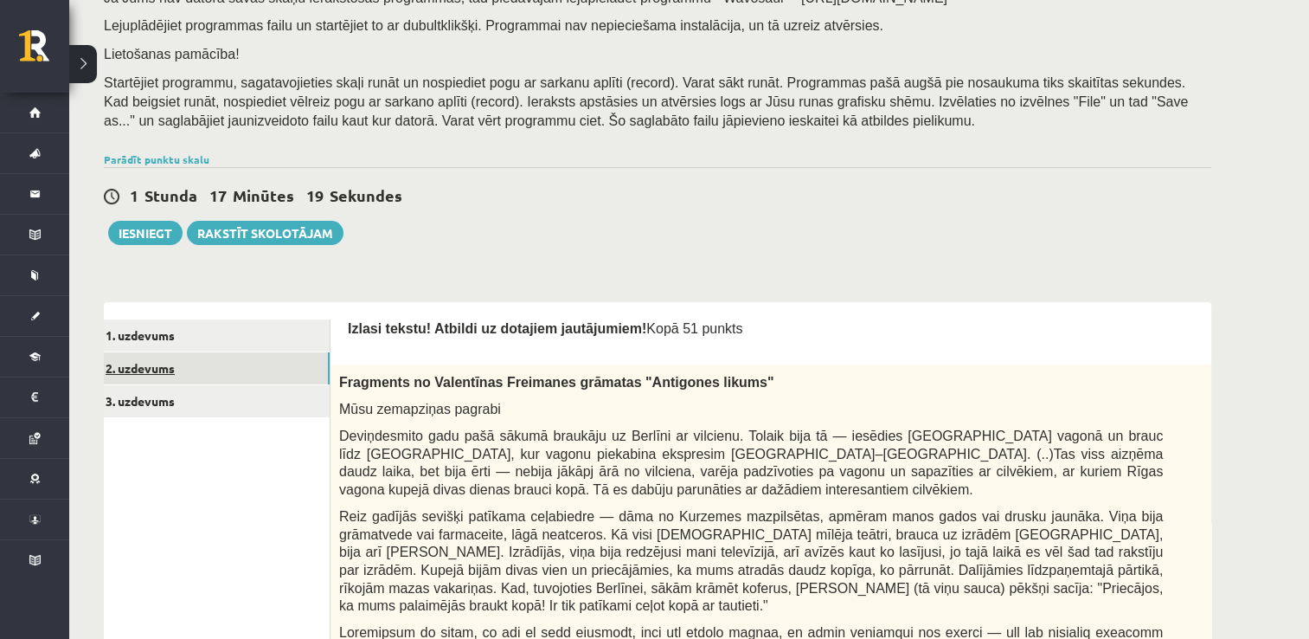
click at [291, 377] on link "2. uzdevums" at bounding box center [213, 368] width 233 height 32
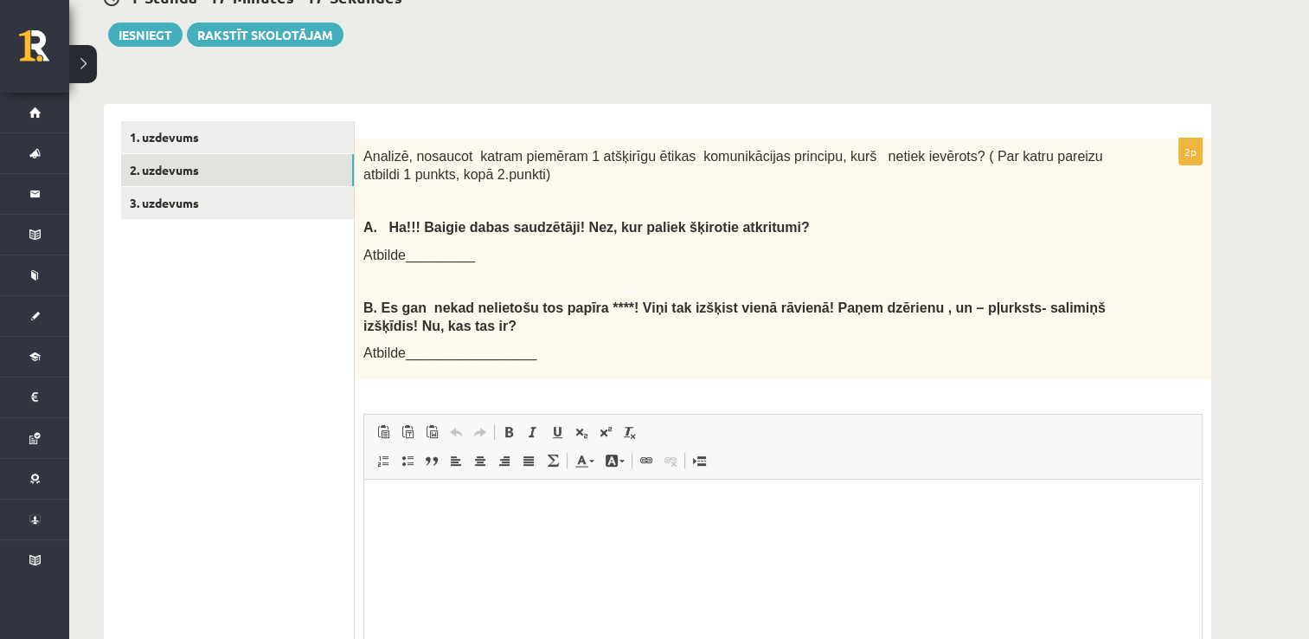
scroll to position [0, 0]
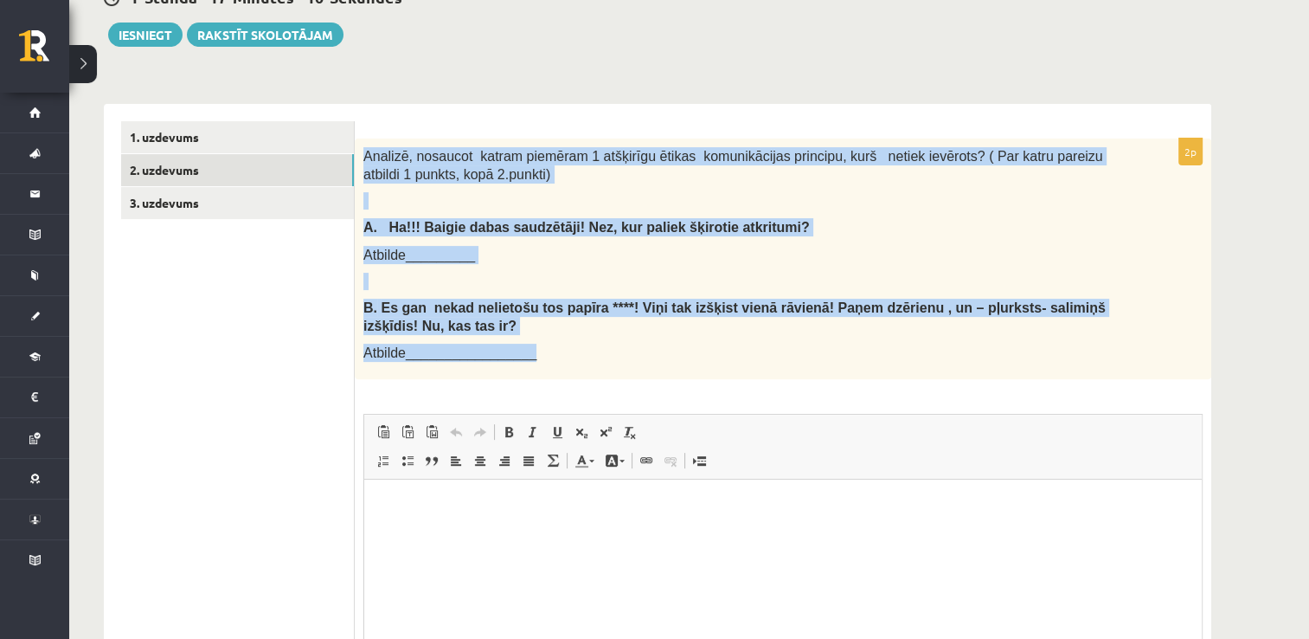
drag, startPoint x: 356, startPoint y: 149, endPoint x: 614, endPoint y: 344, distance: 323.6
click at [614, 344] on div "Analizē, nosaucot katram piemēram 1 atšķirīgu ētikas komunikācijas principu, ku…" at bounding box center [783, 258] width 857 height 241
drag, startPoint x: 614, startPoint y: 344, endPoint x: 585, endPoint y: 308, distance: 46.8
click at [585, 308] on b "Es gan nekad nelietošu tos papīra ****! Viņi tak izšķist vienā rāvienā! Paņem d…" at bounding box center [734, 316] width 742 height 33
copy div "Analizē, nosaucot katram piemēram 1 atšķirīgu ētikas komunikācijas principu, ku…"
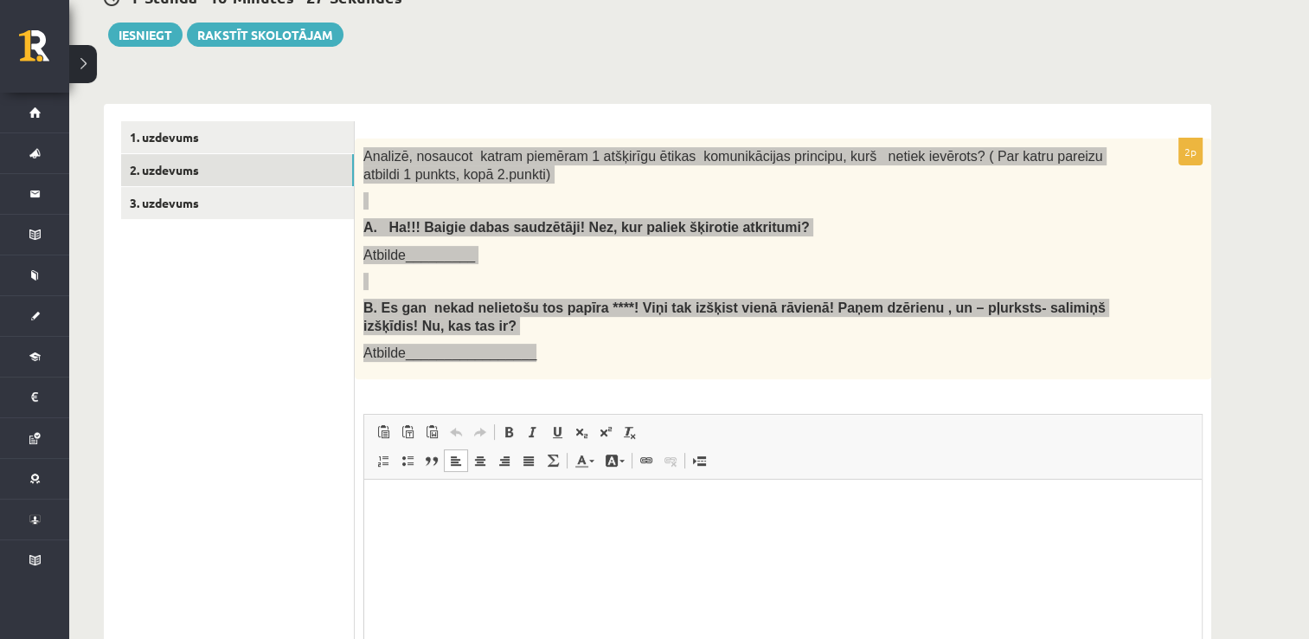
click at [738, 520] on html at bounding box center [783, 505] width 838 height 53
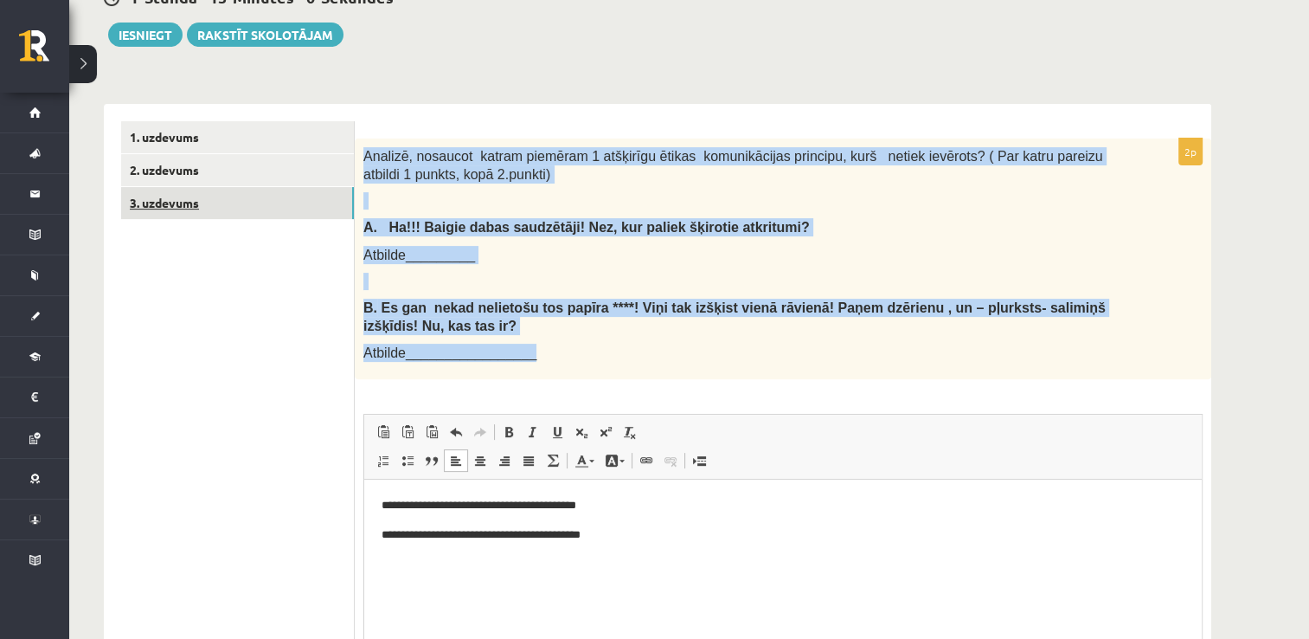
click at [225, 205] on link "3. uzdevums" at bounding box center [237, 203] width 233 height 32
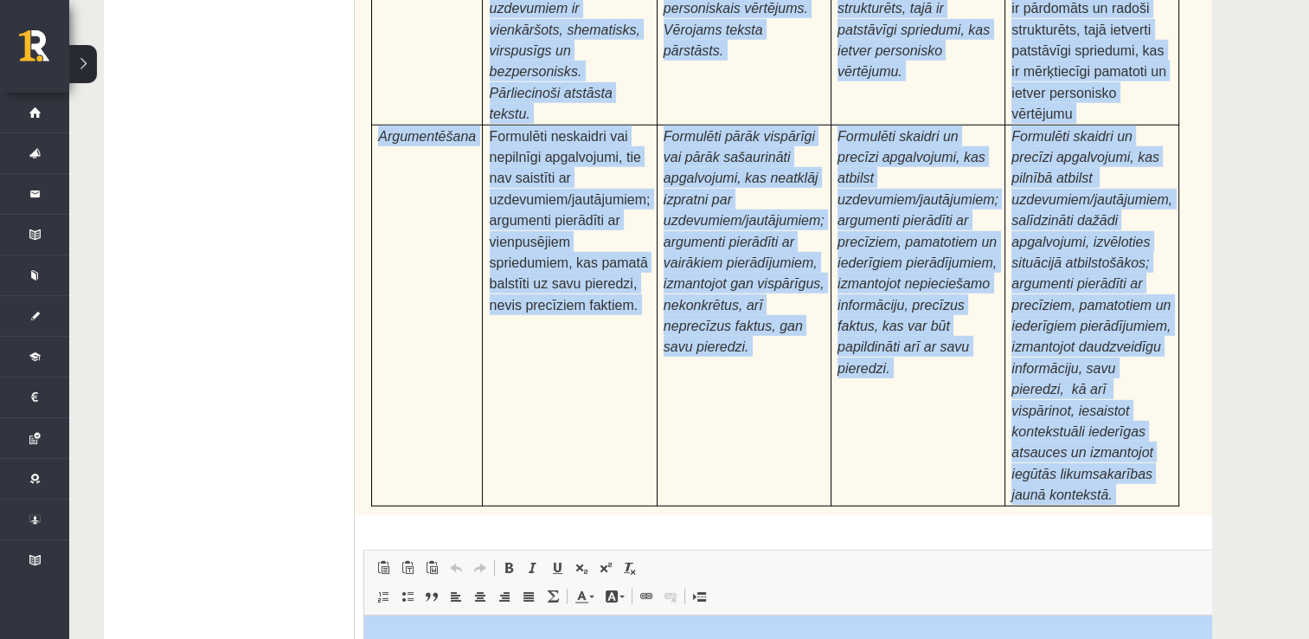
scroll to position [5425, 0]
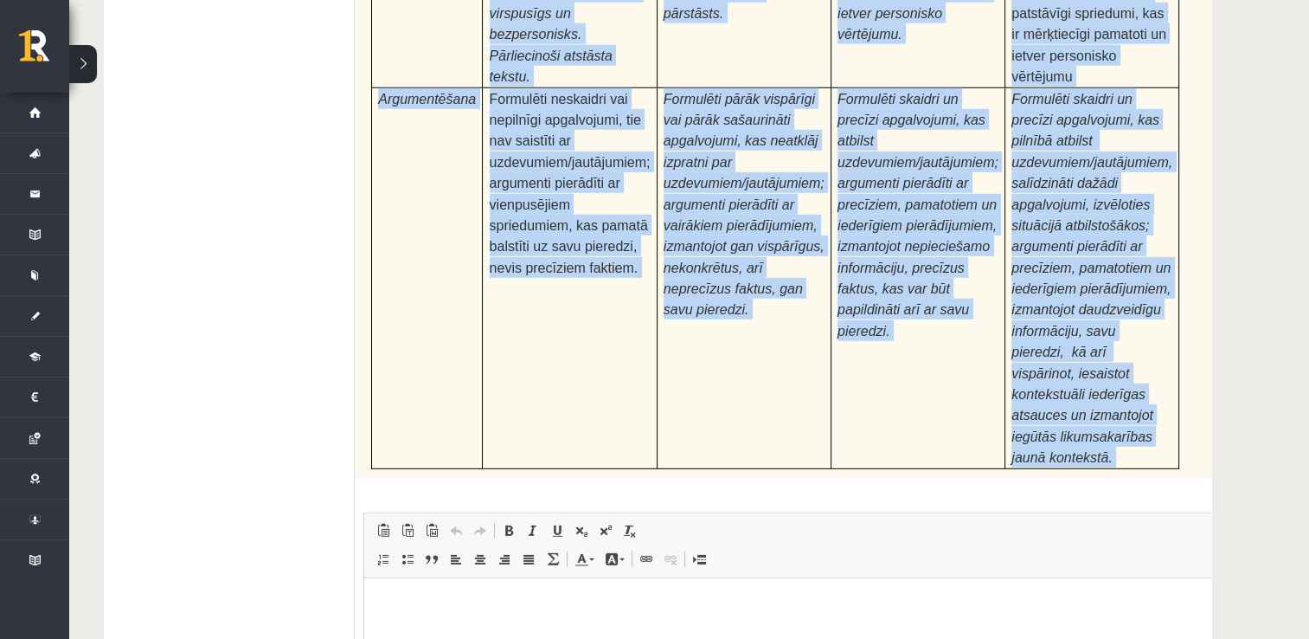
drag, startPoint x: 369, startPoint y: 127, endPoint x: 1166, endPoint y: 219, distance: 803.0
drag, startPoint x: 1166, startPoint y: 219, endPoint x: 1043, endPoint y: 123, distance: 155.9
copy form "Izlasi tekstu! Atbildi uz dotajiem jautājumiem! Kopā 51 punkts 0p Fragments no …"
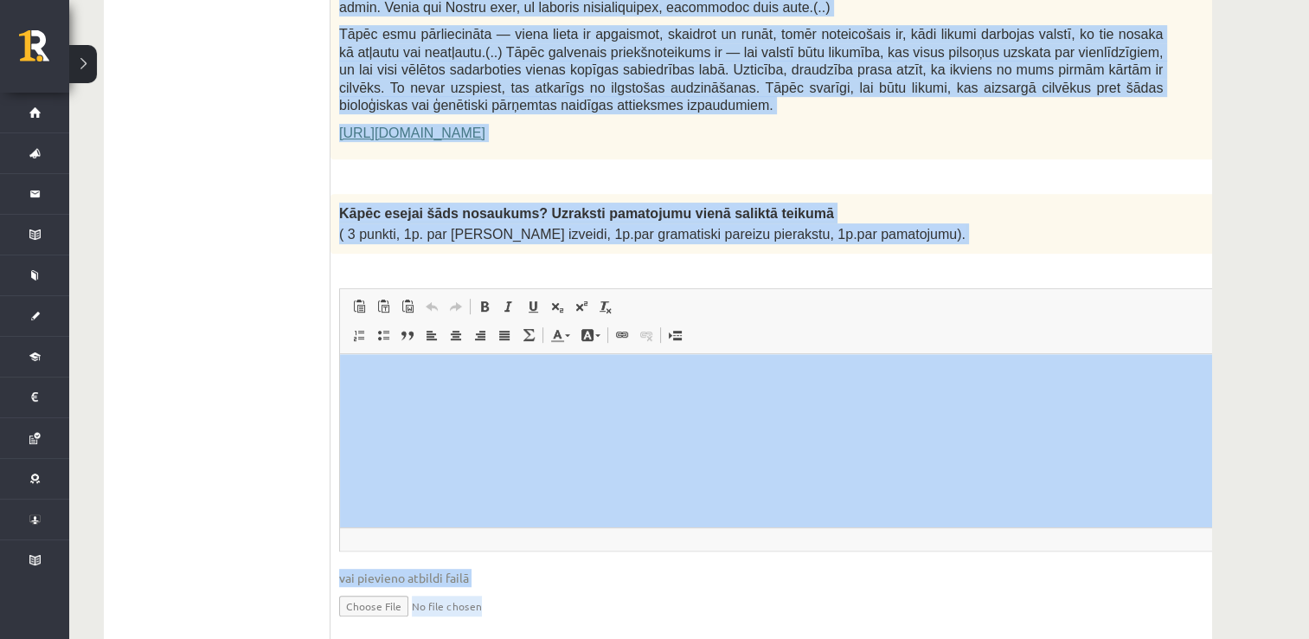
scroll to position [1299, 0]
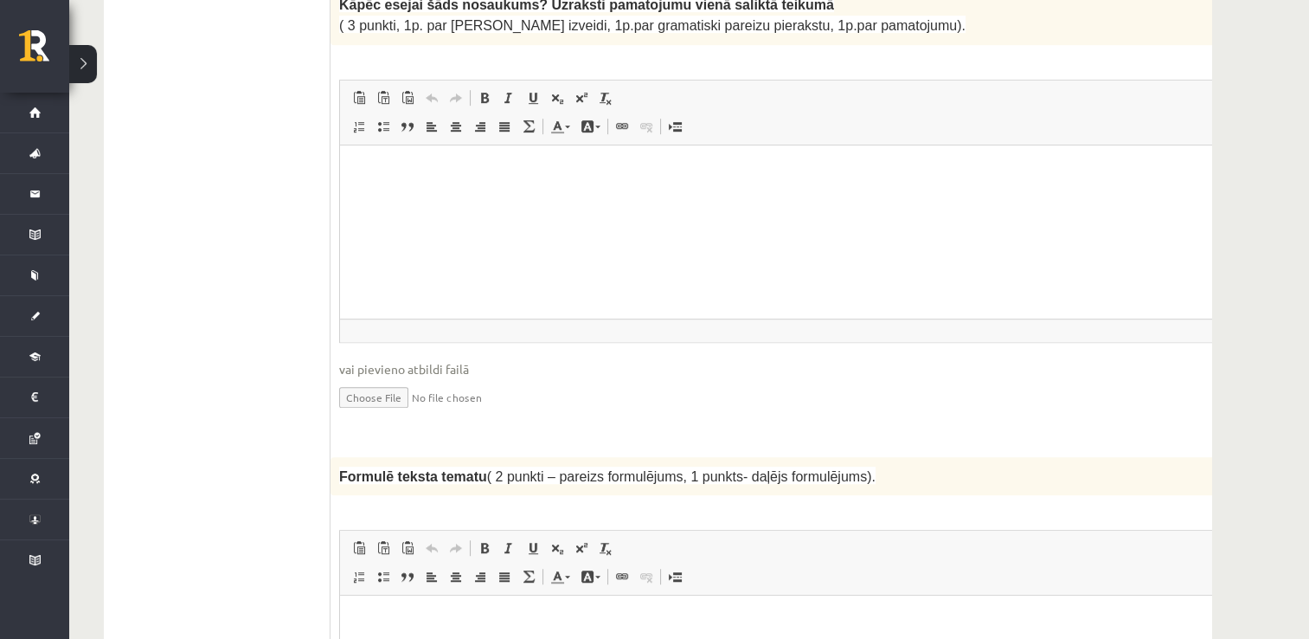
scroll to position [1495, 0]
click at [504, 197] on html at bounding box center [794, 170] width 908 height 53
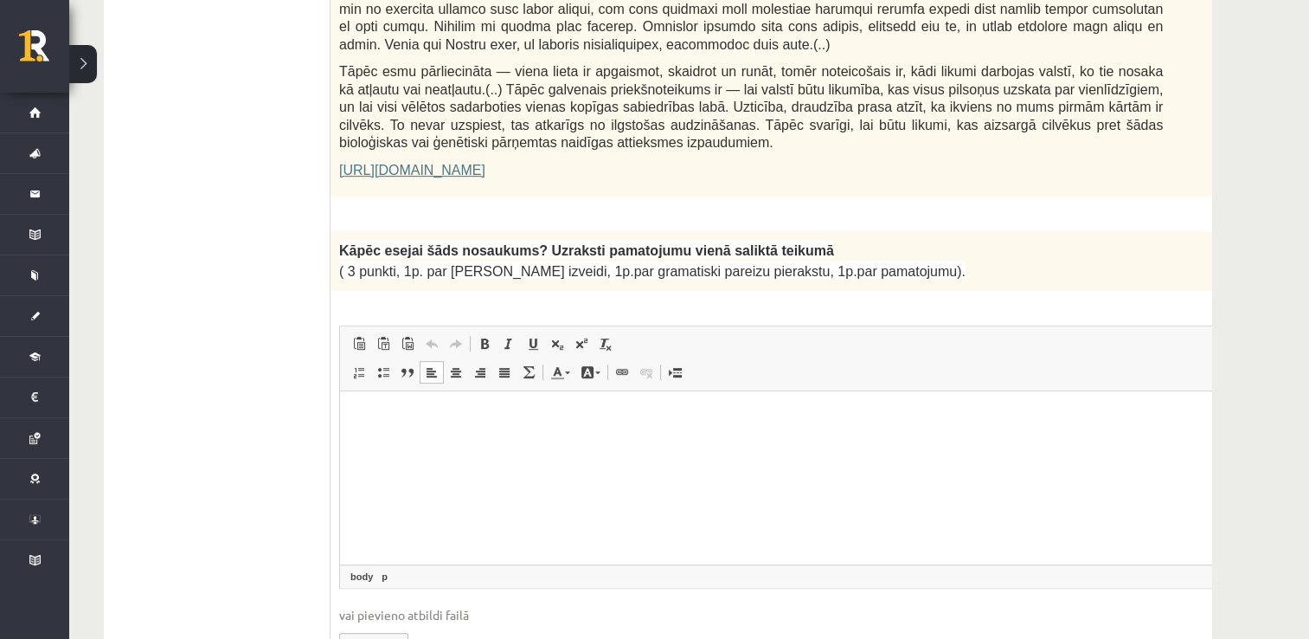
scroll to position [1249, 0]
click at [504, 439] on html at bounding box center [794, 416] width 908 height 53
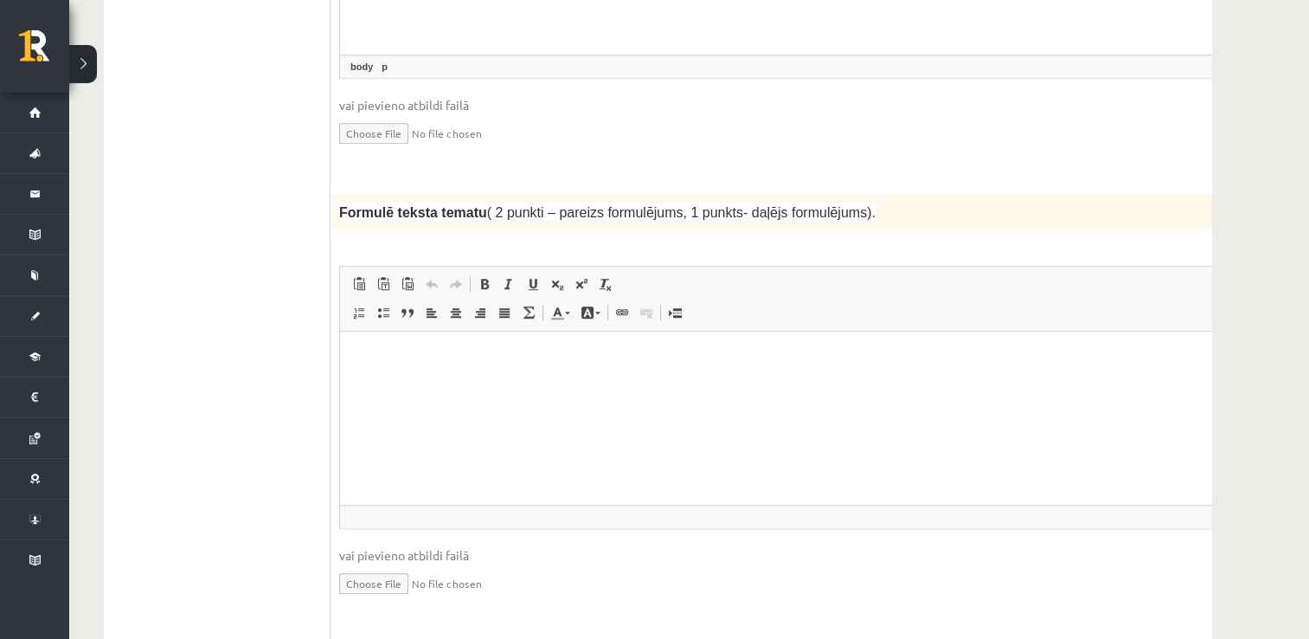
scroll to position [1765, 0]
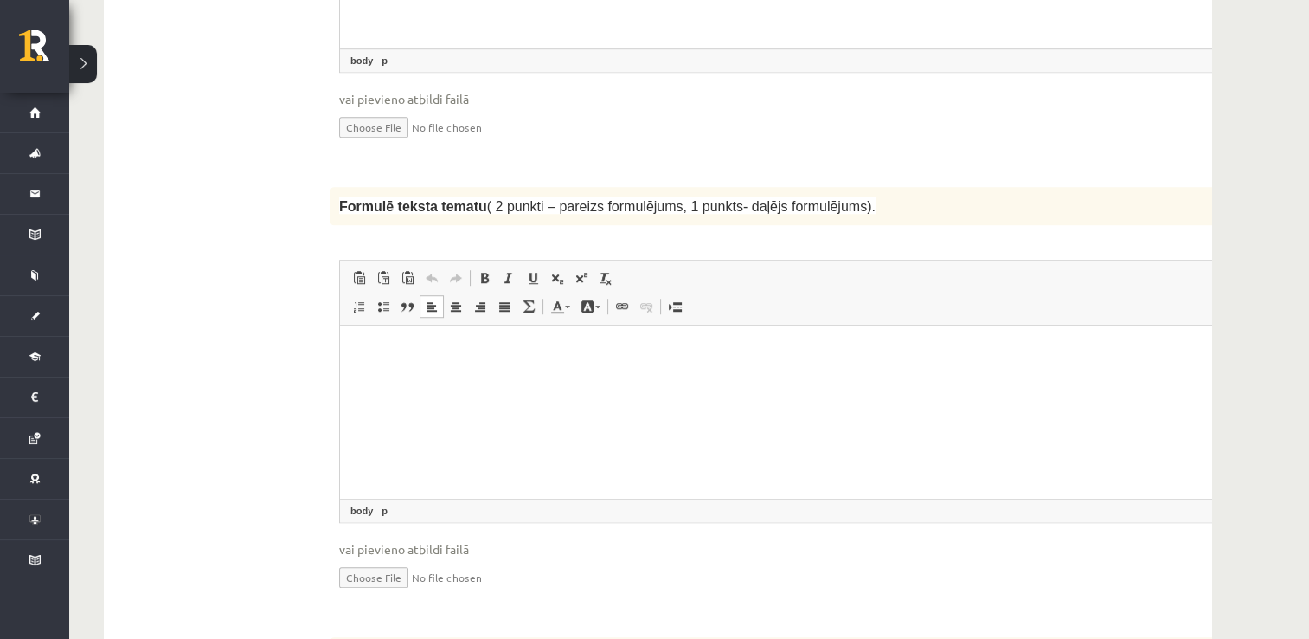
click at [499, 378] on html at bounding box center [794, 351] width 908 height 53
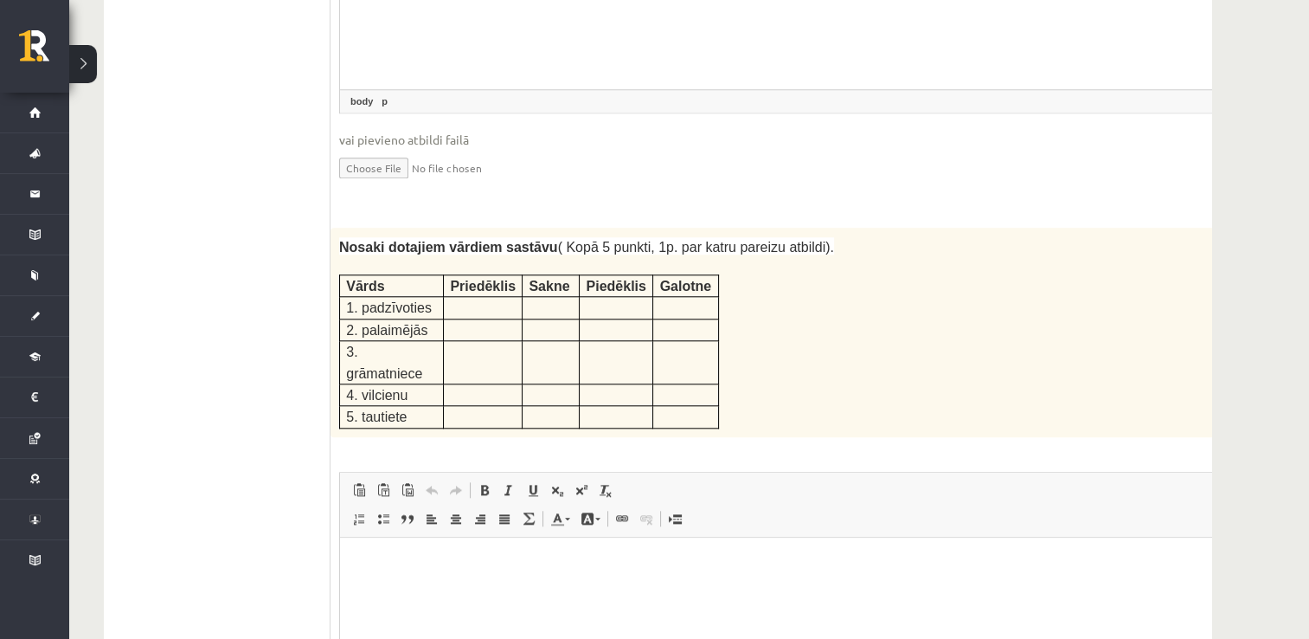
scroll to position [2177, 0]
click at [408, 587] on html at bounding box center [794, 560] width 908 height 53
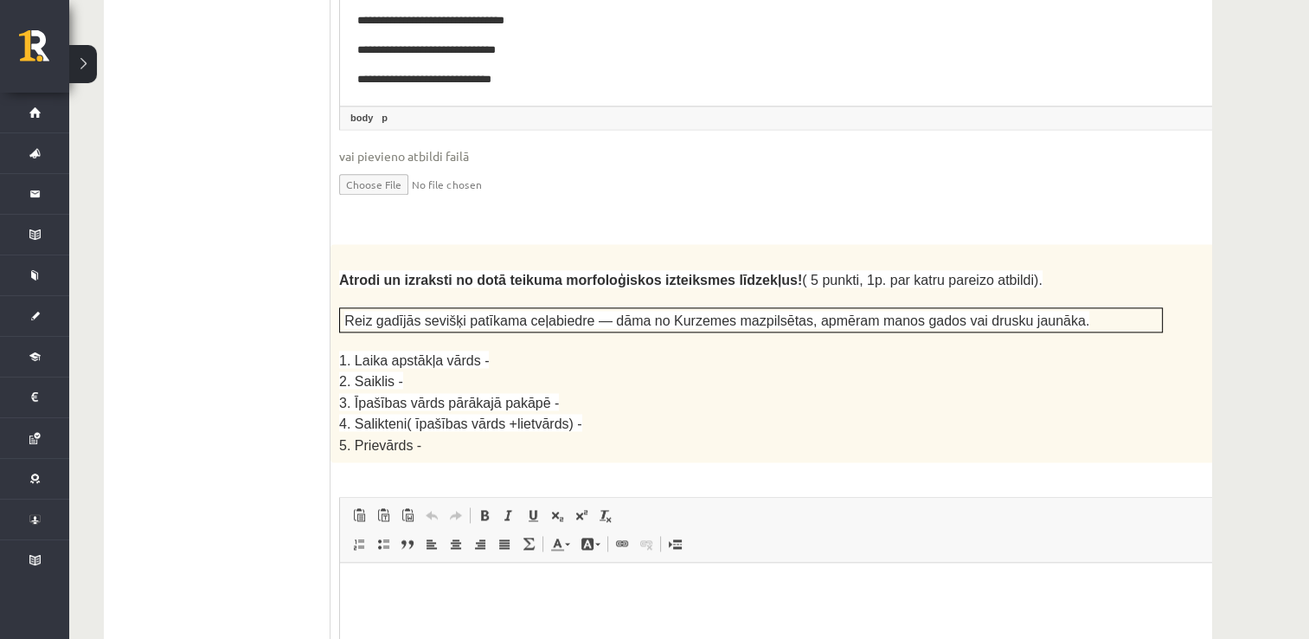
scroll to position [2845, 0]
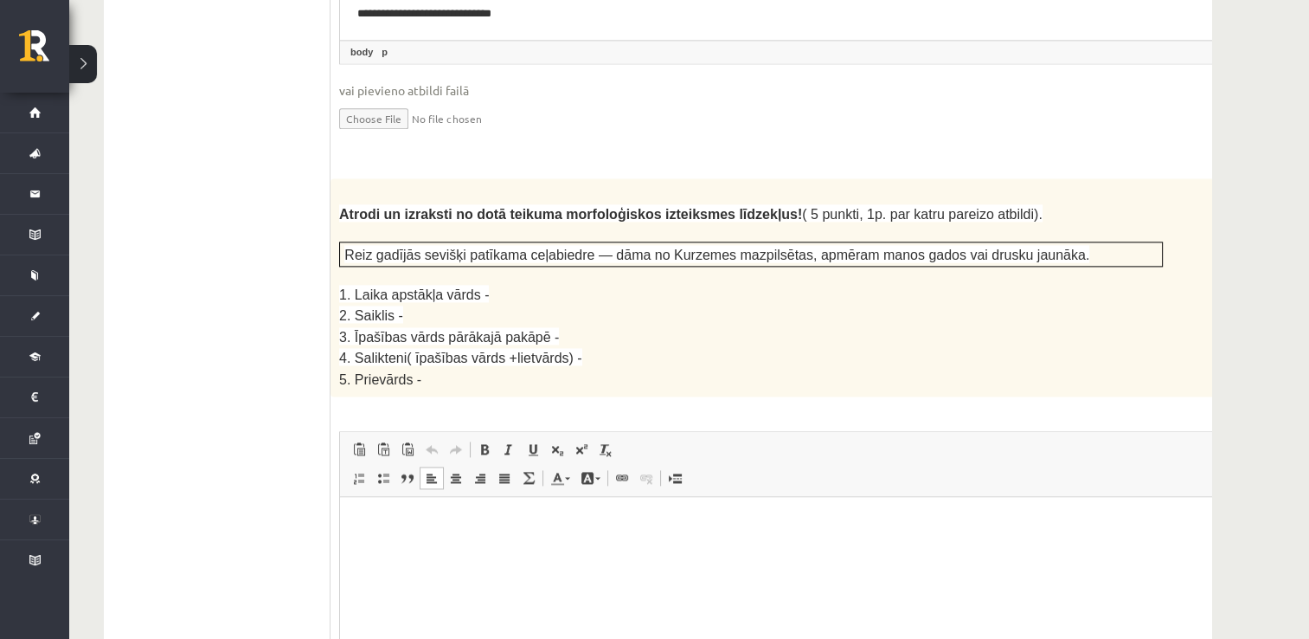
click at [458, 537] on html at bounding box center [794, 523] width 908 height 53
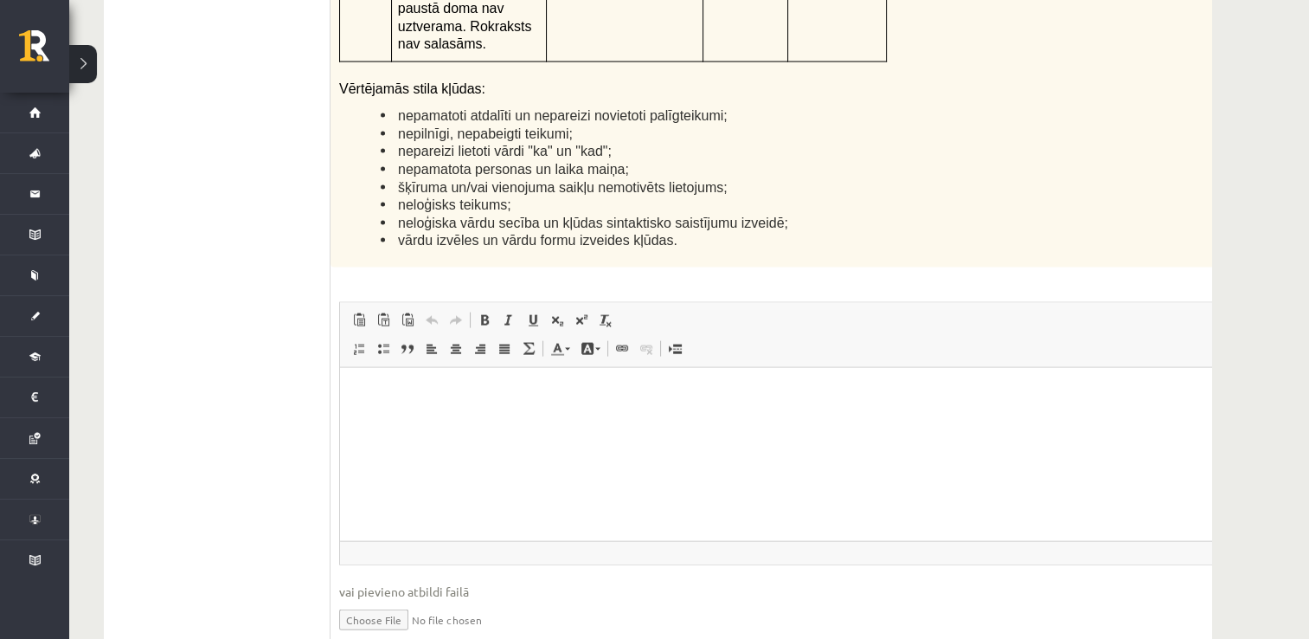
scroll to position [4285, 0]
click at [596, 402] on html at bounding box center [794, 392] width 908 height 53
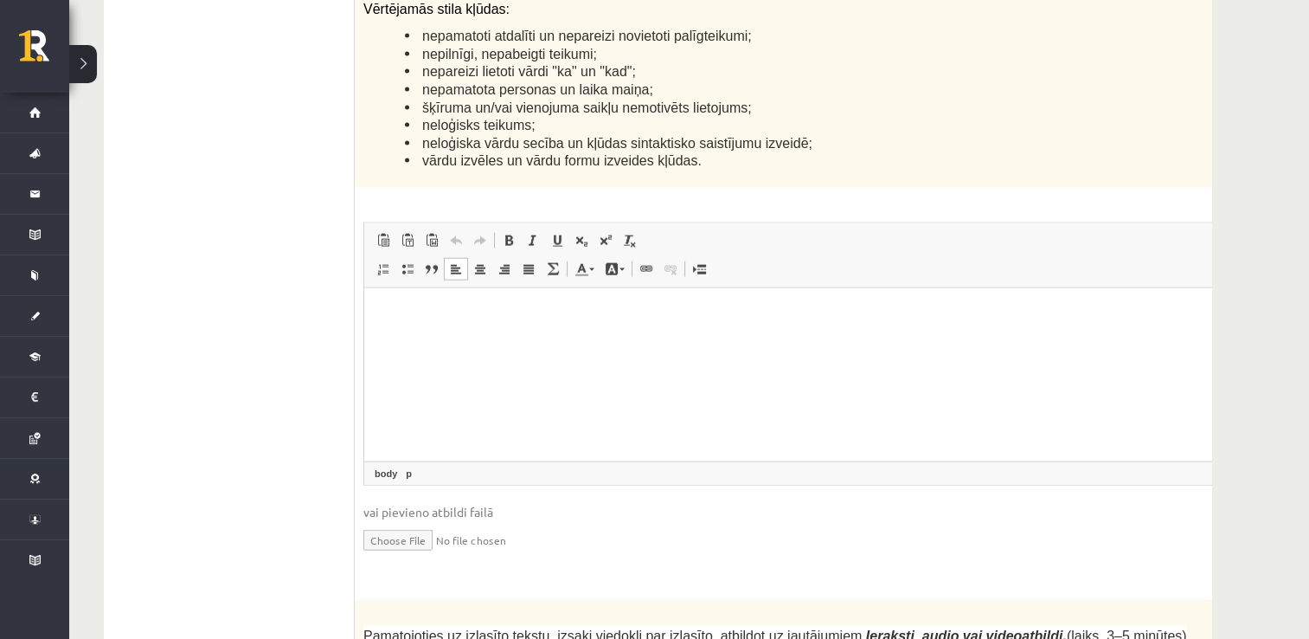
scroll to position [4343, 0]
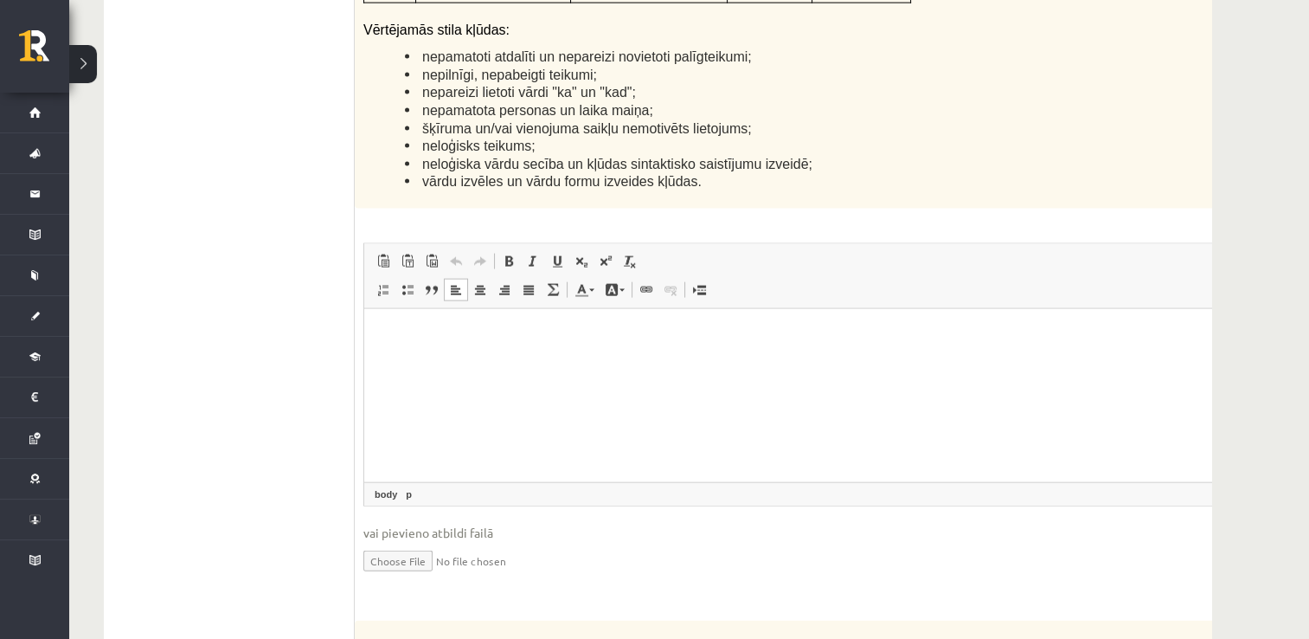
click at [398, 354] on html at bounding box center [818, 334] width 908 height 53
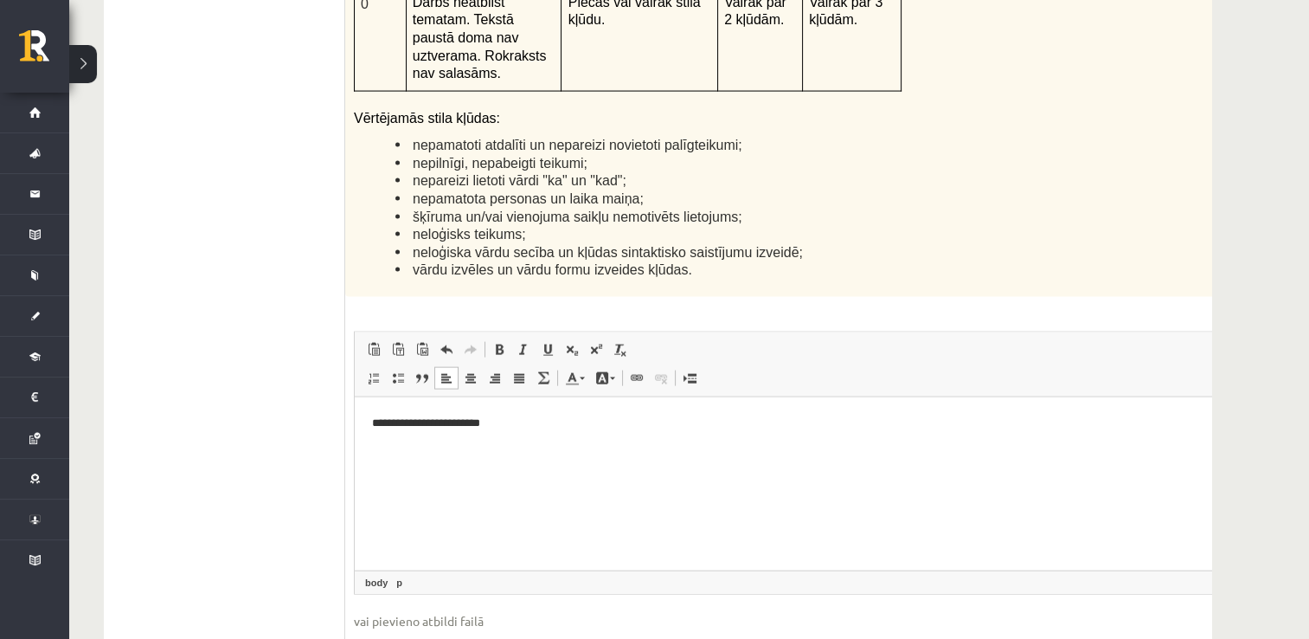
scroll to position [4257, 0]
click at [440, 420] on p "**********" at bounding box center [786, 421] width 828 height 18
click at [532, 423] on p "**********" at bounding box center [786, 421] width 828 height 18
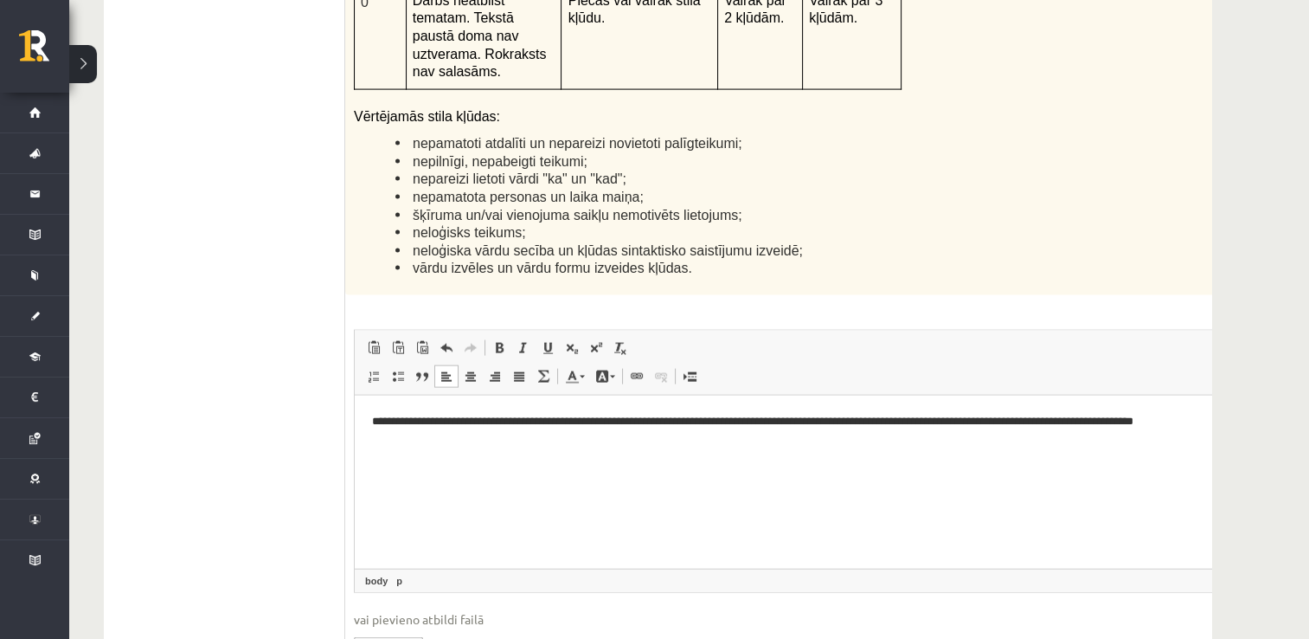
click at [1147, 424] on p "**********" at bounding box center [786, 430] width 828 height 36
click at [873, 453] on html "**********" at bounding box center [809, 430] width 908 height 71
click at [964, 454] on html "**********" at bounding box center [809, 430] width 908 height 71
click at [737, 420] on p "**********" at bounding box center [786, 430] width 828 height 36
click at [771, 448] on html "**********" at bounding box center [809, 430] width 908 height 71
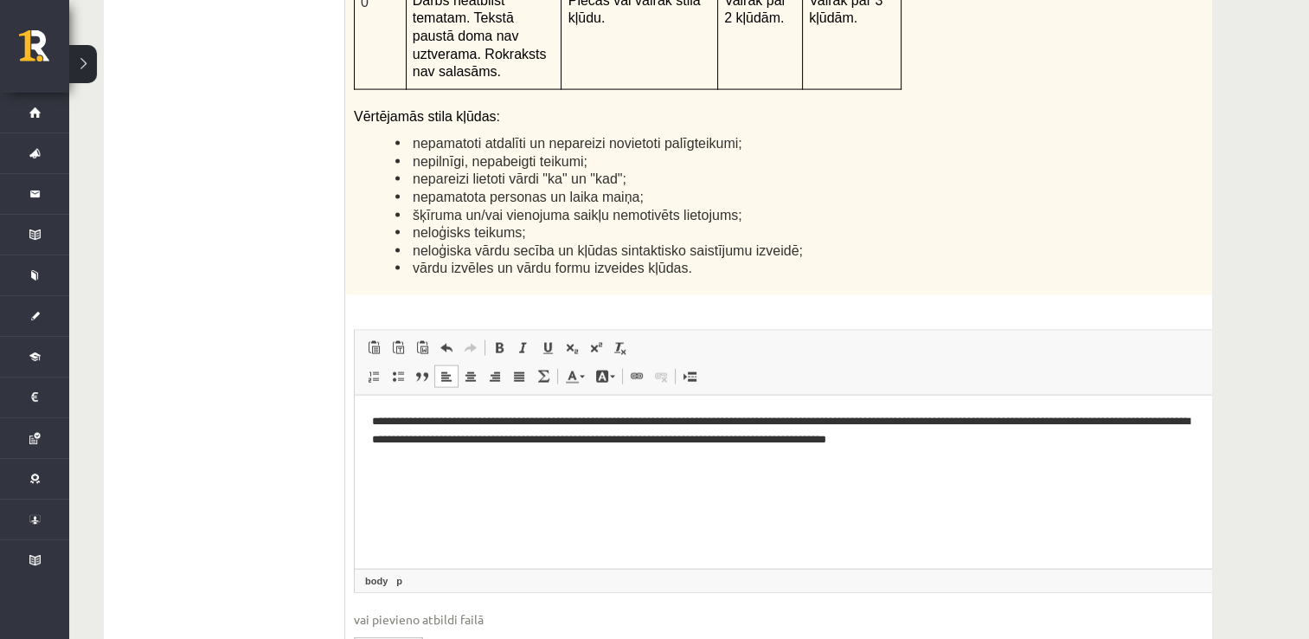
click at [794, 440] on p "**********" at bounding box center [786, 430] width 828 height 36
click at [1009, 441] on p "**********" at bounding box center [786, 430] width 828 height 36
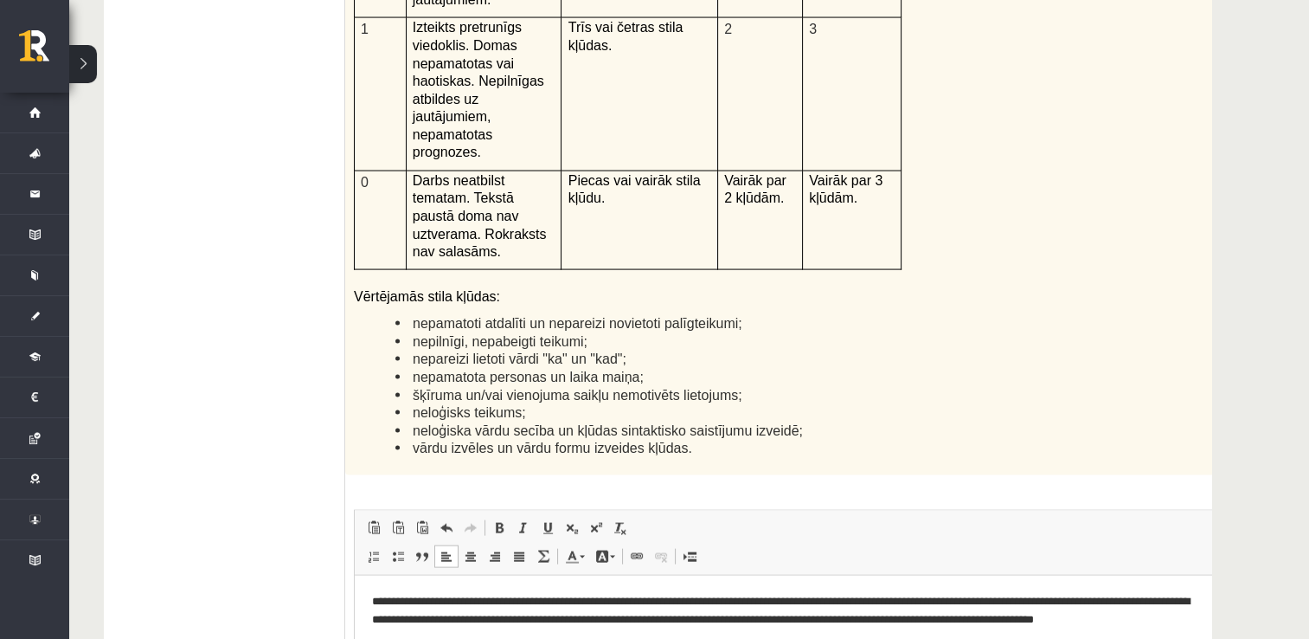
scroll to position [4078, 0]
click at [1047, 619] on p "**********" at bounding box center [786, 618] width 828 height 54
click at [1156, 626] on p "**********" at bounding box center [786, 618] width 828 height 54
click at [1152, 624] on p "**********" at bounding box center [786, 618] width 828 height 54
click at [945, 638] on html "**********" at bounding box center [809, 618] width 908 height 88
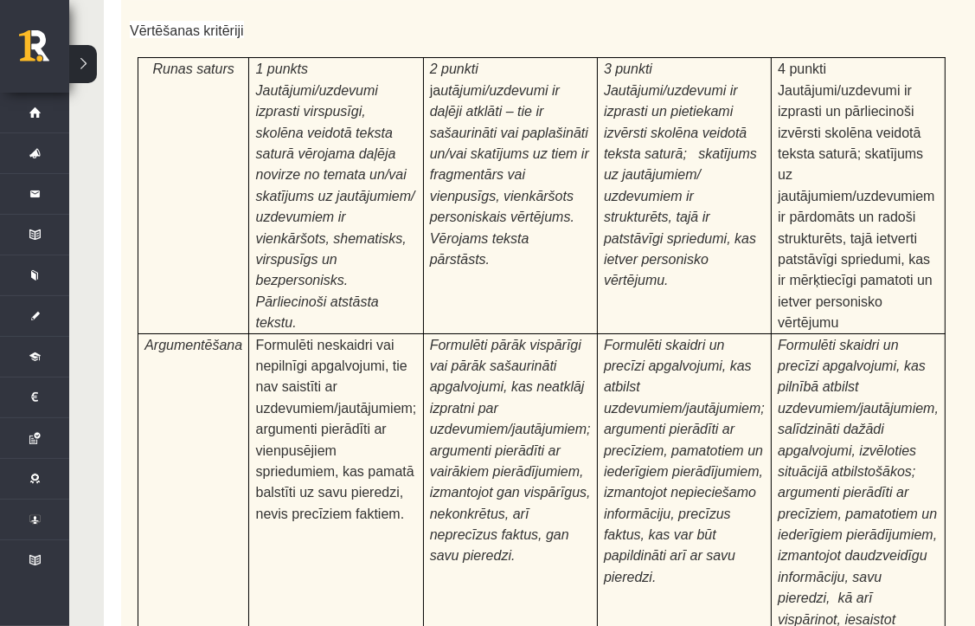
scroll to position [5444, 0]
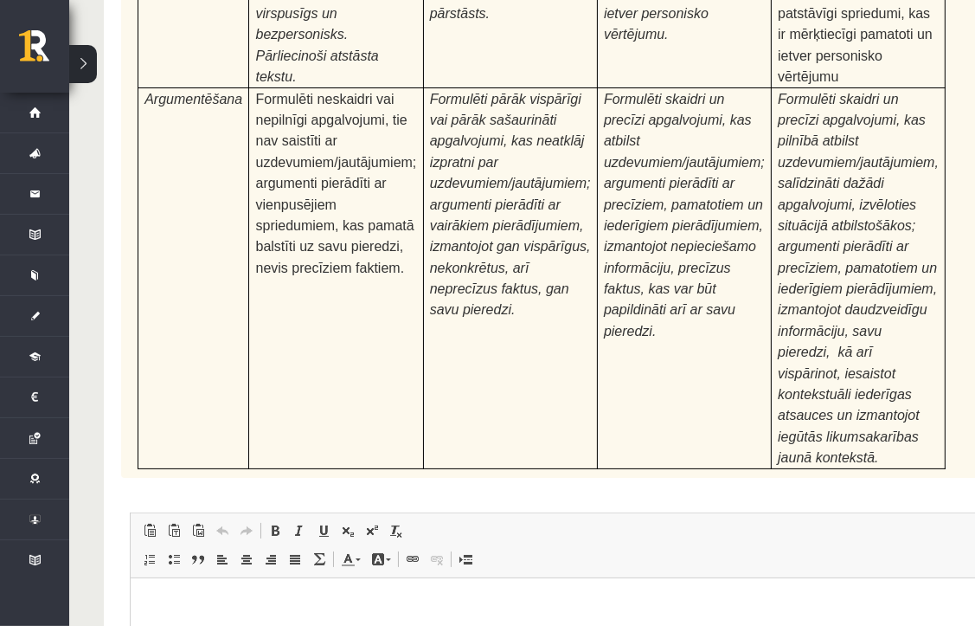
type input "**********"
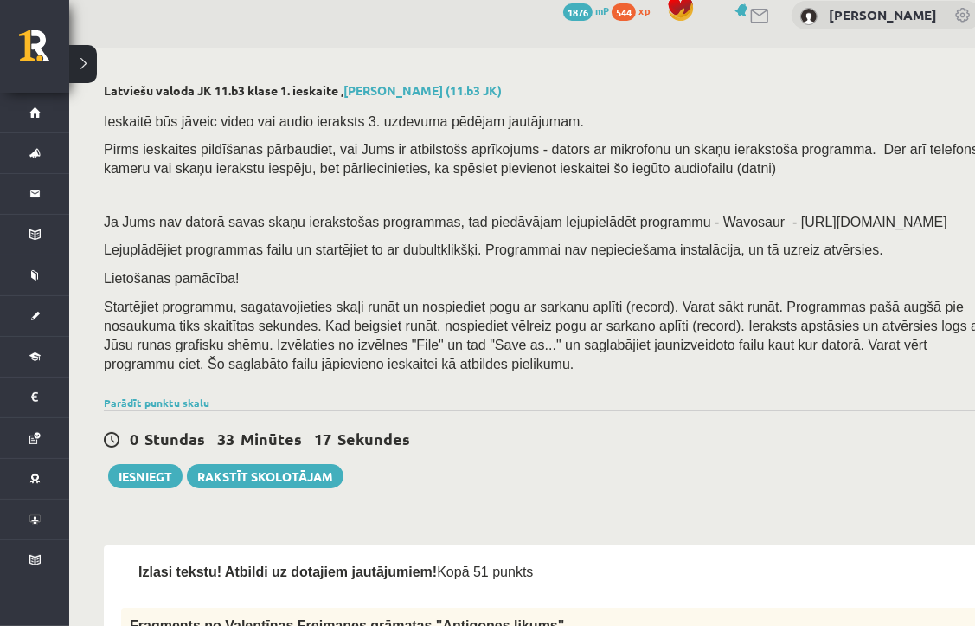
scroll to position [0, 0]
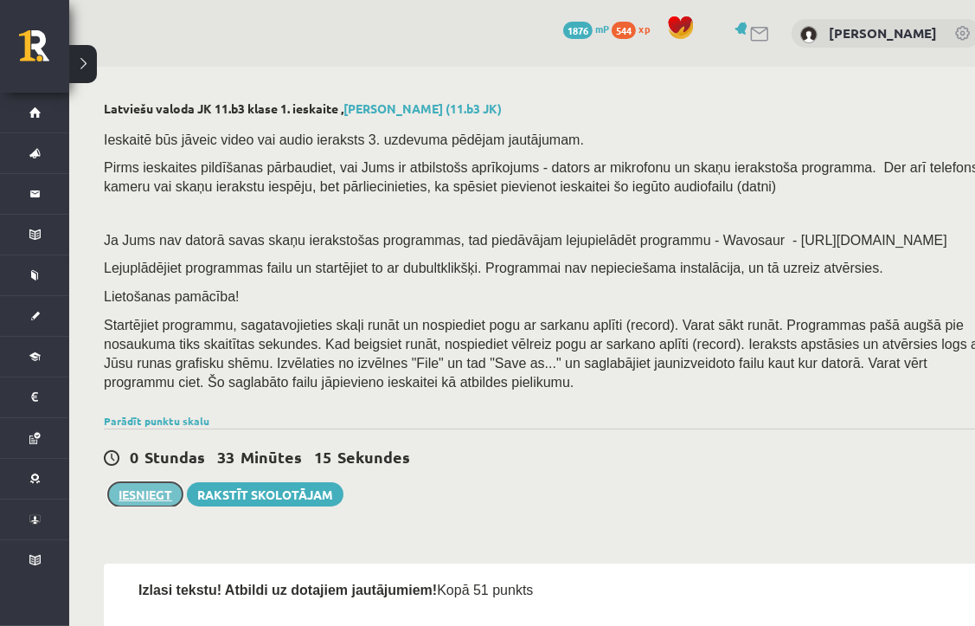
click at [132, 497] on button "Iesniegt" at bounding box center [145, 494] width 74 height 24
